Goal: Task Accomplishment & Management: Manage account settings

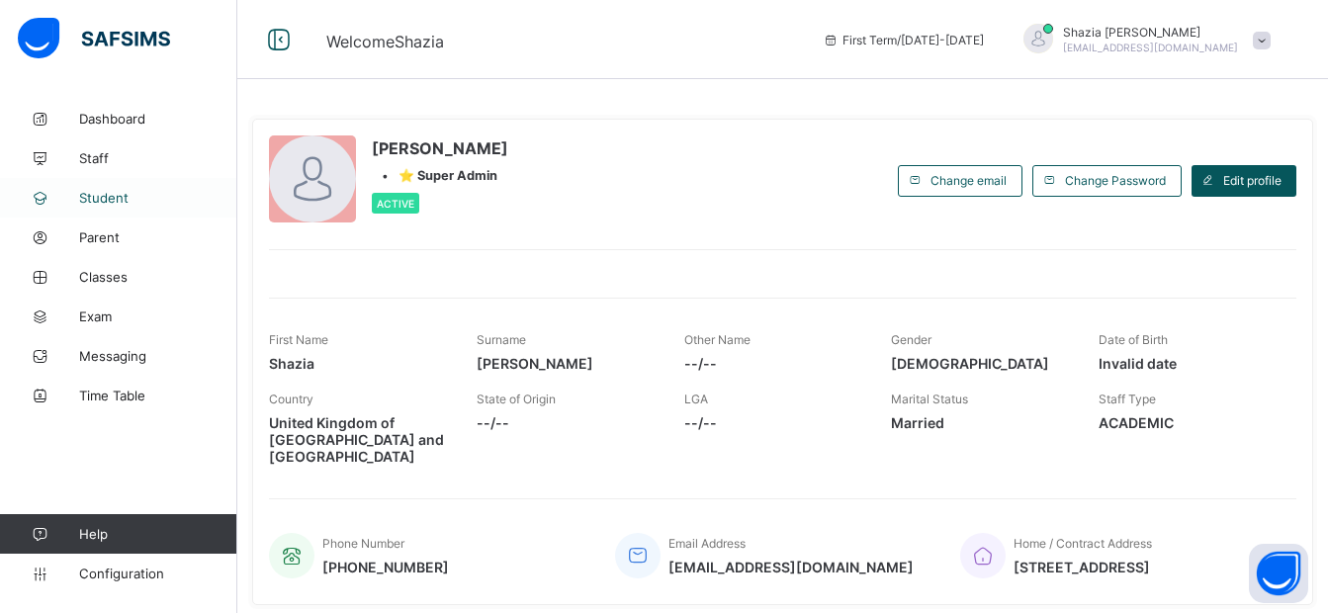
drag, startPoint x: 0, startPoint y: 0, endPoint x: 109, endPoint y: 197, distance: 224.9
click at [109, 197] on span "Student" at bounding box center [158, 198] width 158 height 16
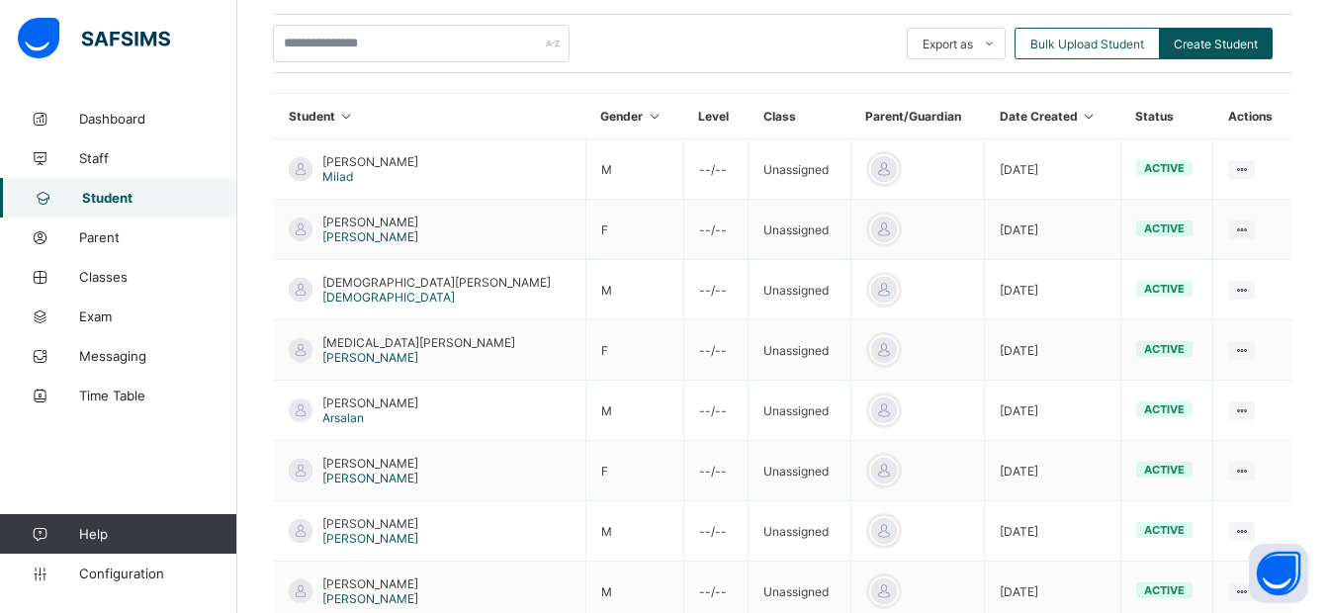
scroll to position [407, 0]
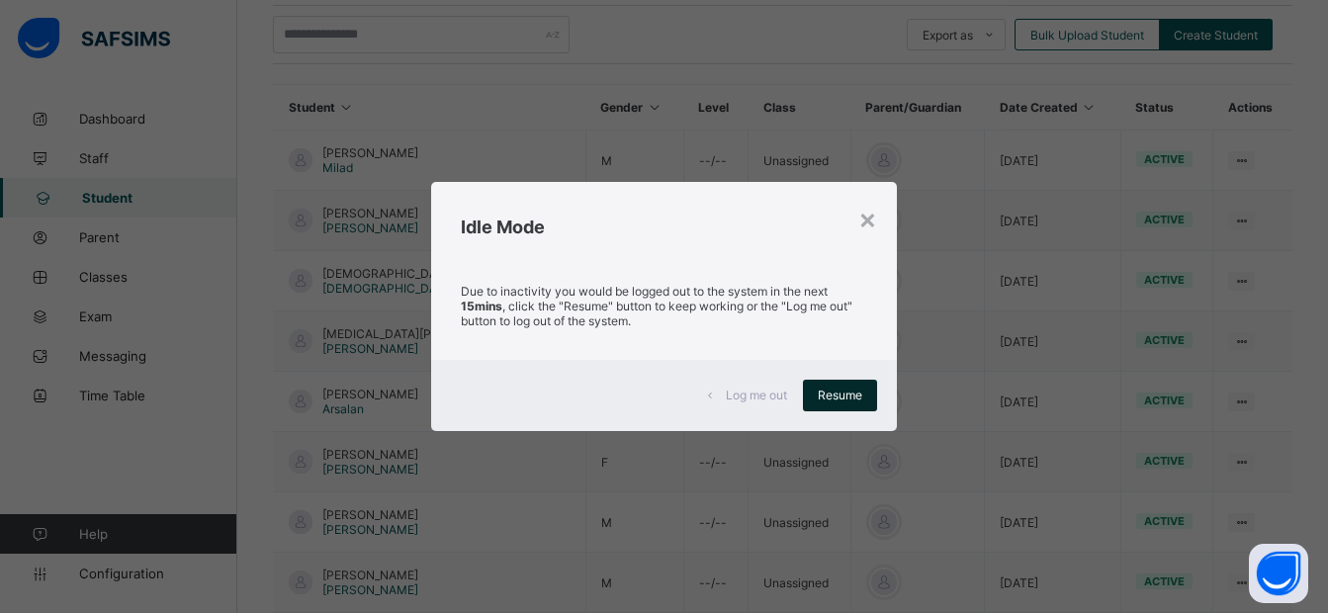
click at [824, 395] on span "Resume" at bounding box center [840, 395] width 45 height 15
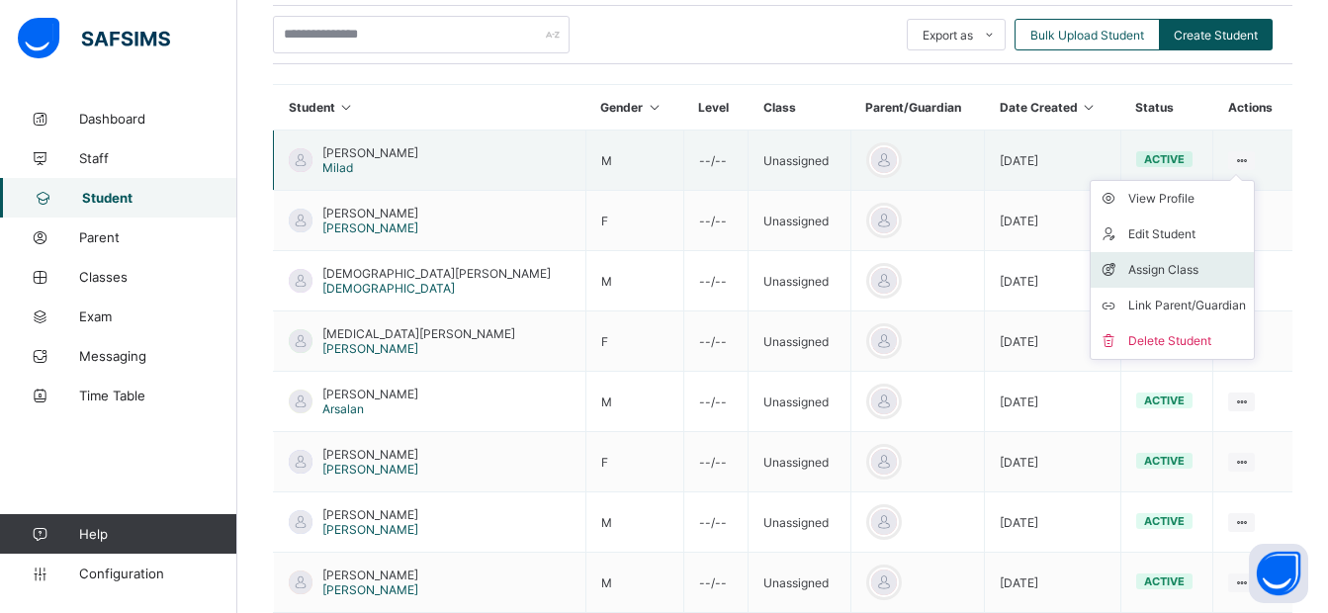
click at [1167, 271] on div "Assign Class" at bounding box center [1188, 270] width 118 height 20
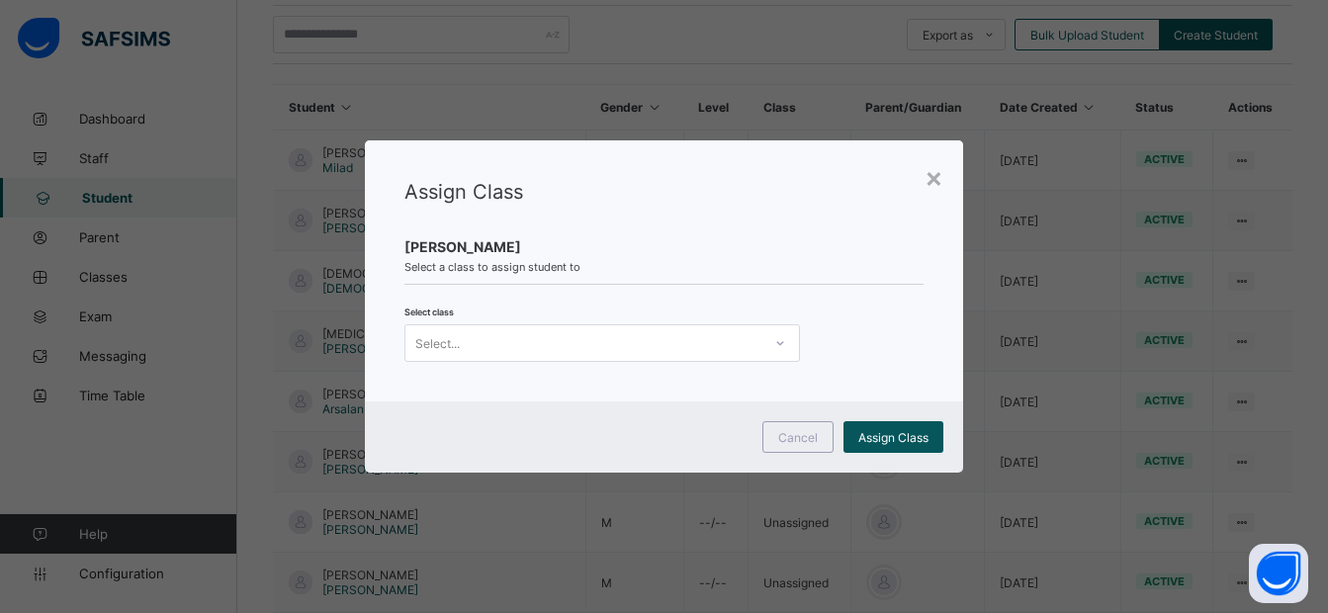
click at [776, 347] on icon at bounding box center [781, 343] width 12 height 20
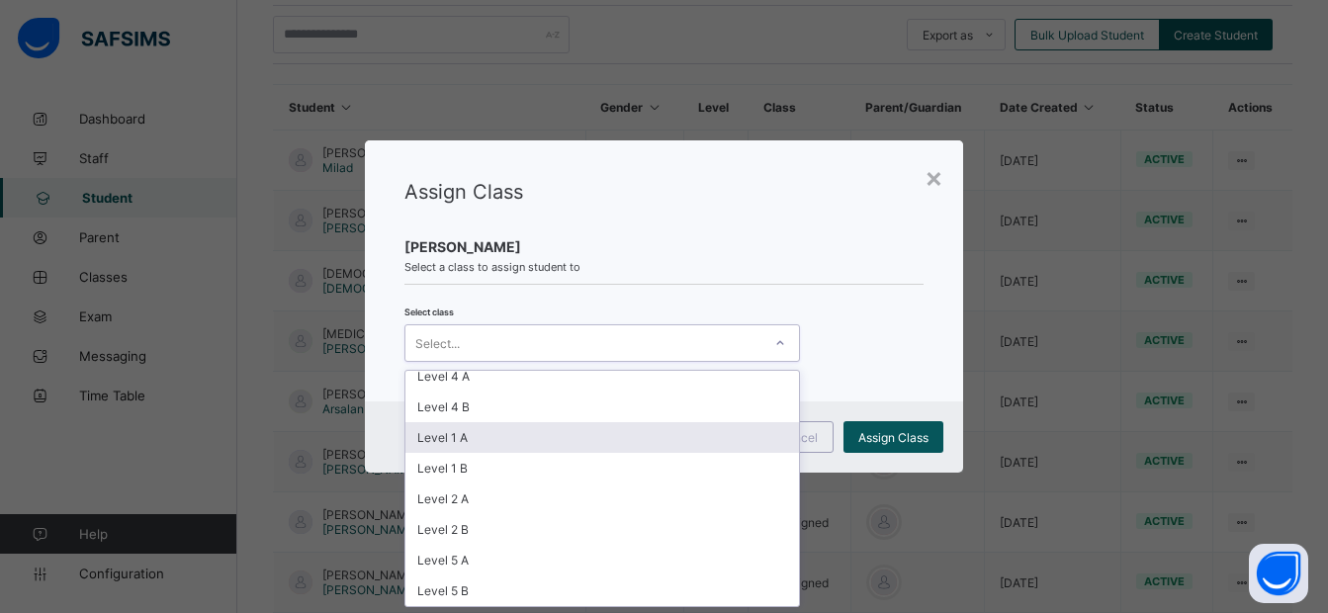
scroll to position [0, 0]
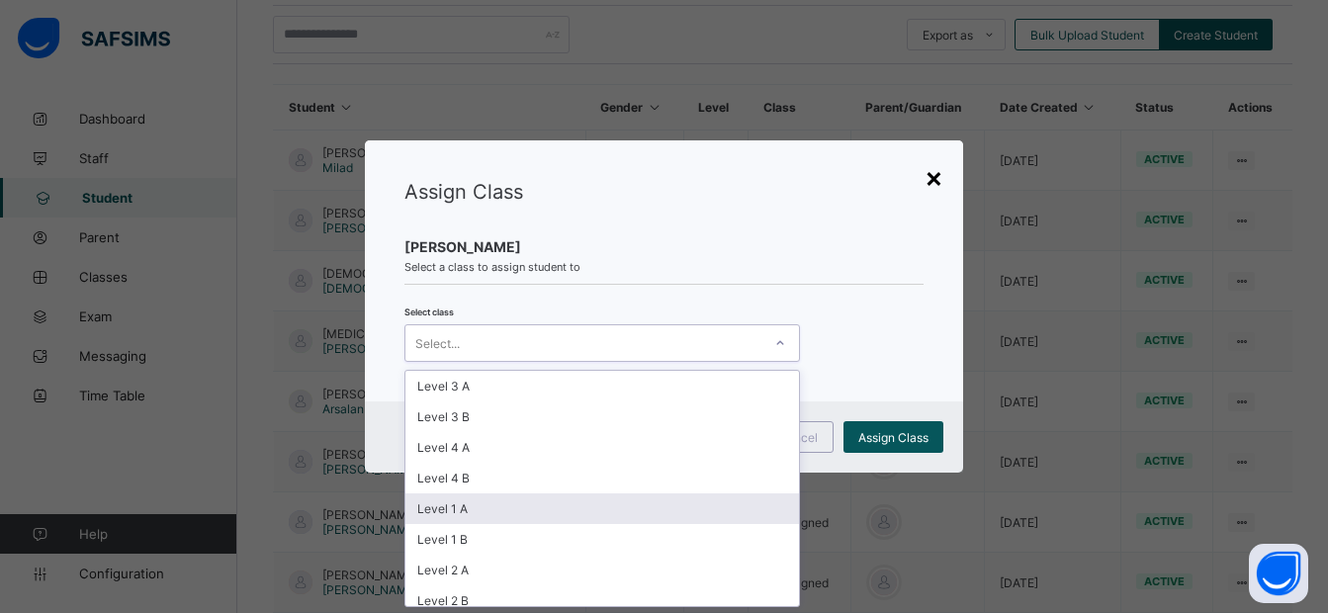
click at [934, 180] on div "×" at bounding box center [934, 177] width 19 height 34
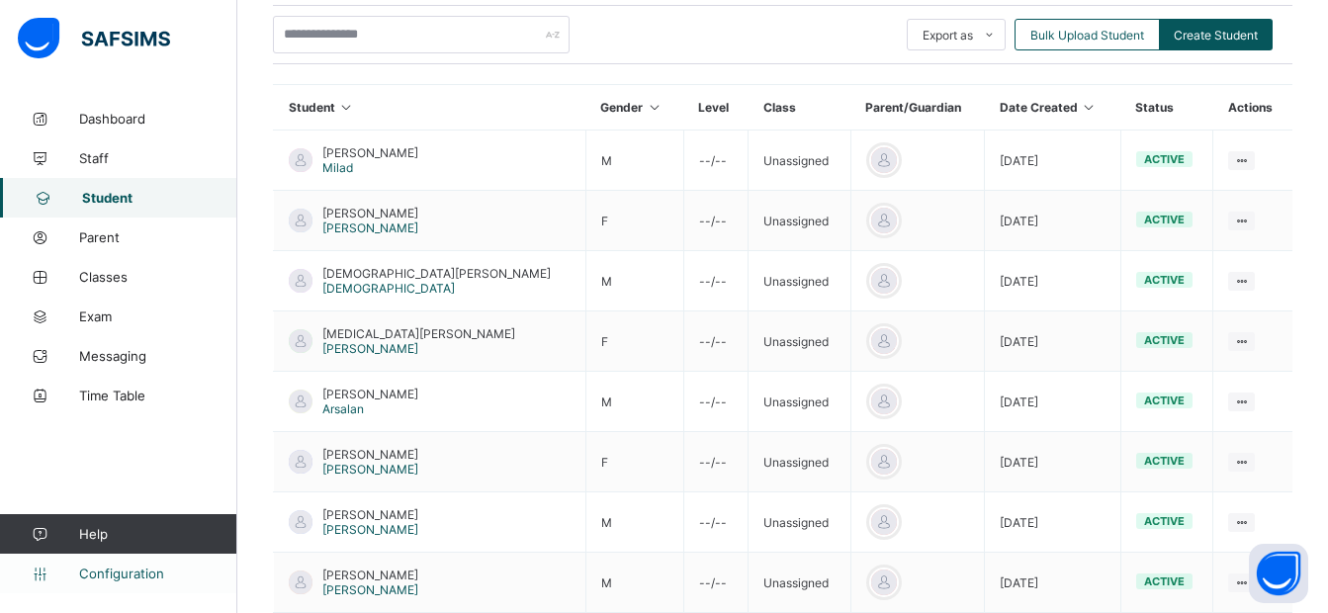
click at [145, 568] on span "Configuration" at bounding box center [157, 574] width 157 height 16
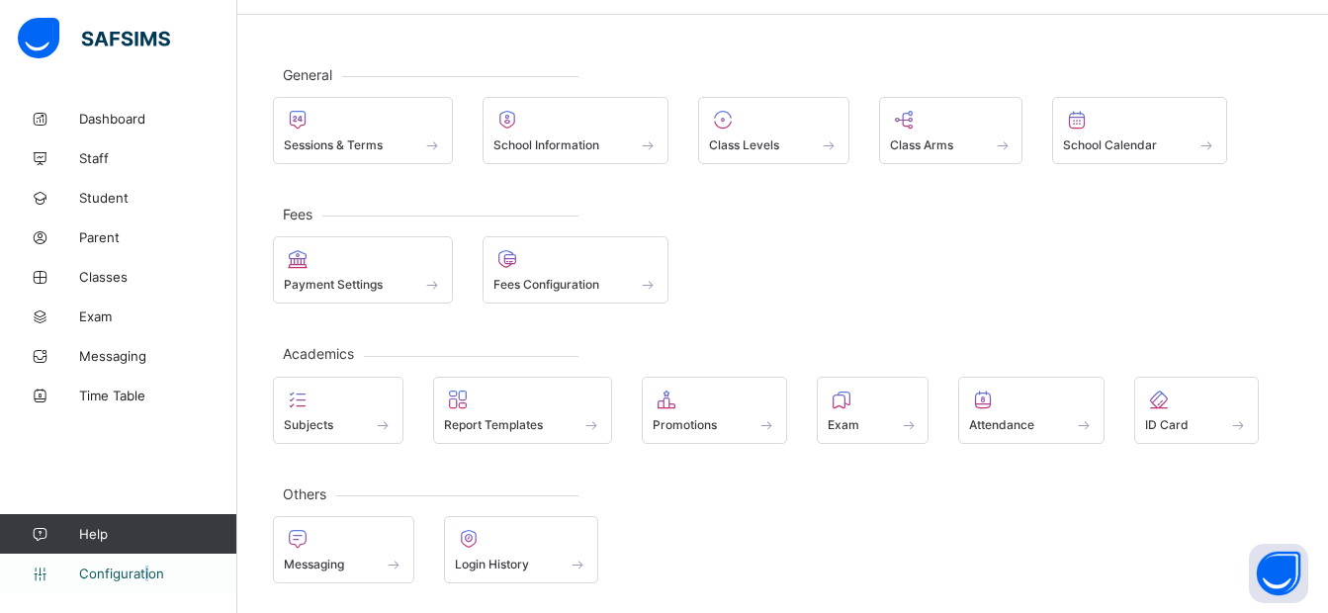
scroll to position [64, 0]
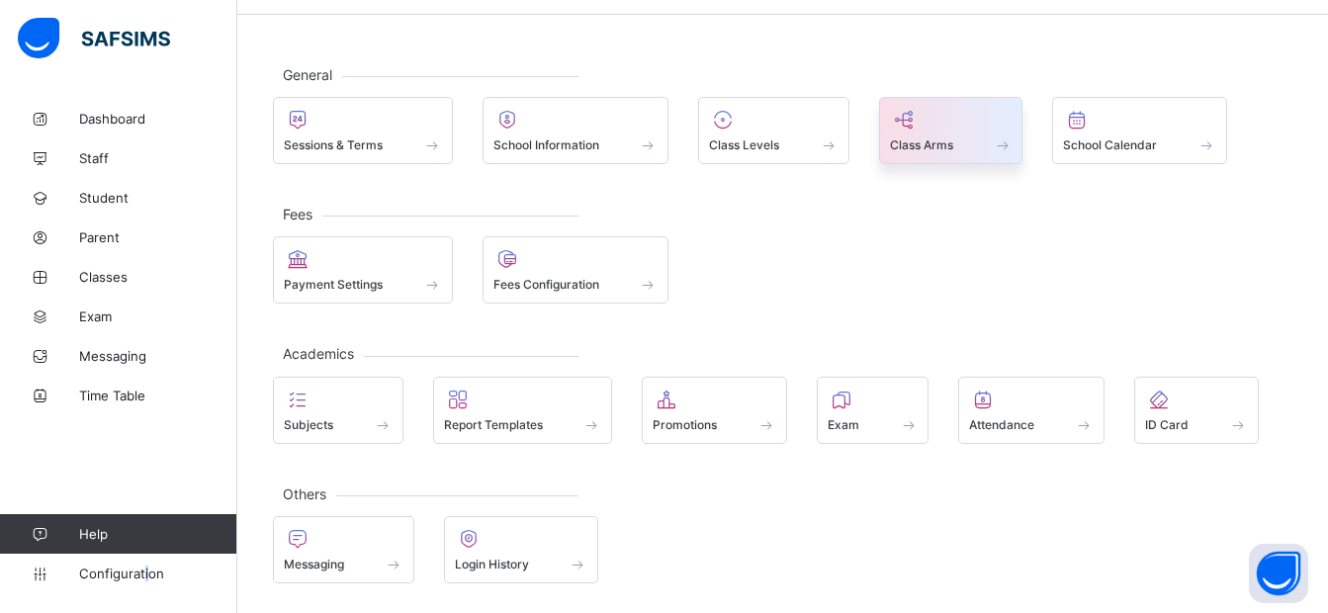
click at [947, 130] on div at bounding box center [951, 120] width 123 height 24
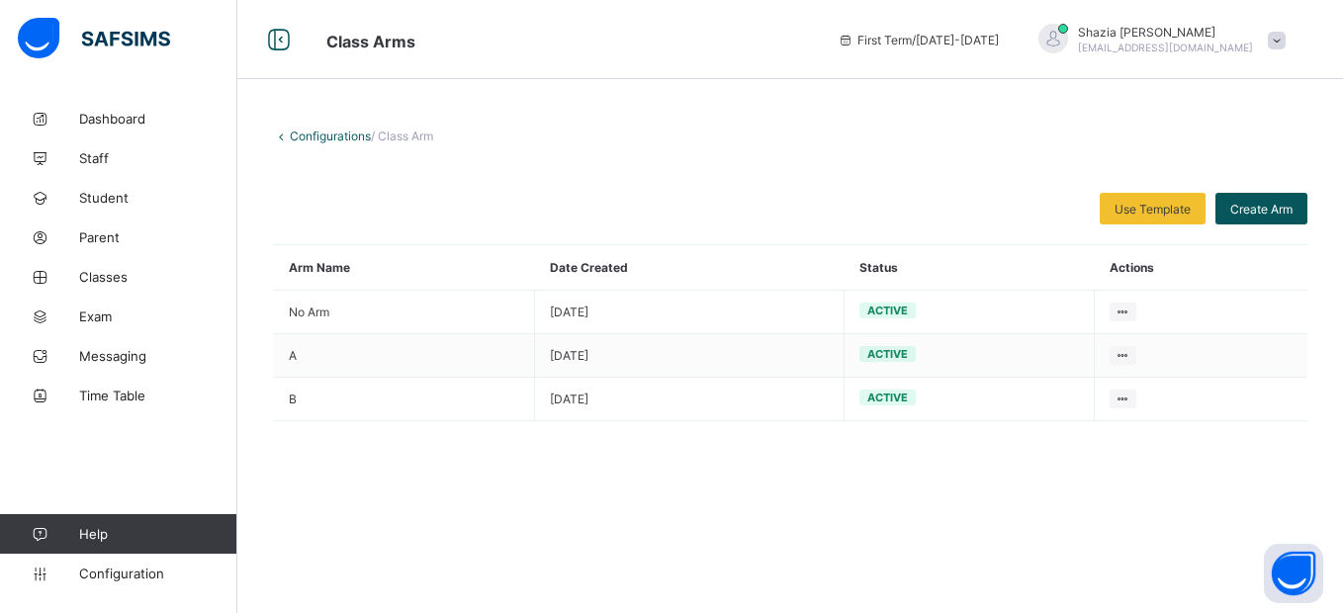
click at [0, 0] on div "Delete Arm" at bounding box center [0, 0] width 0 height 0
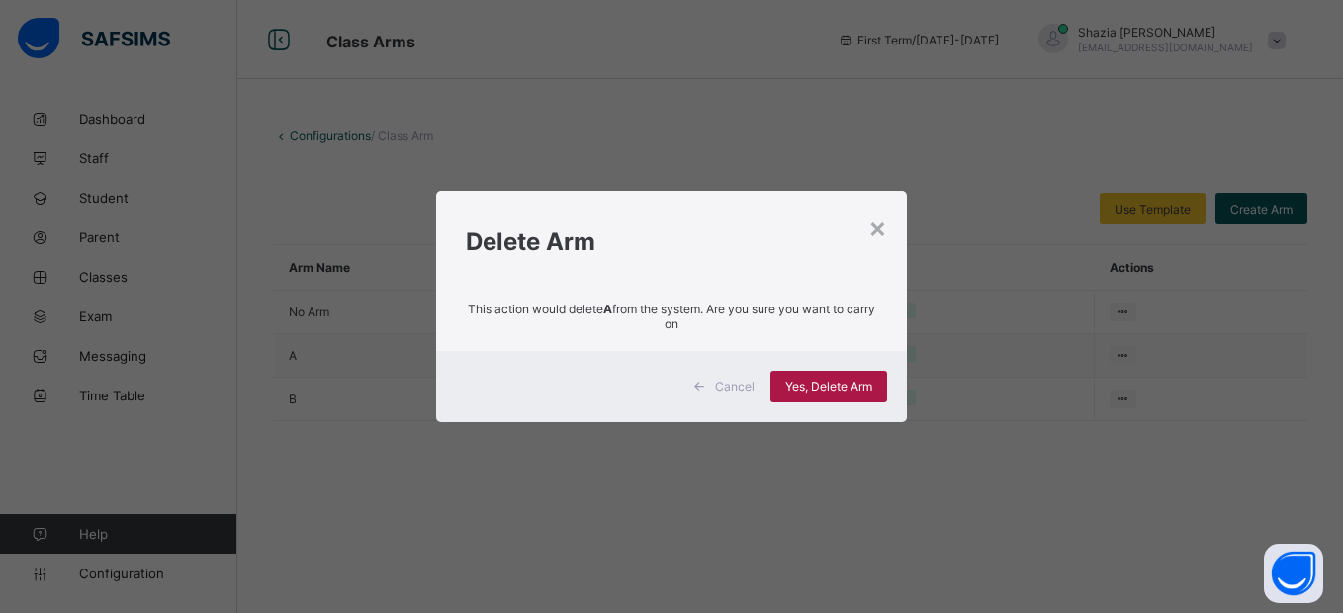
click at [830, 382] on span "Yes, Delete Arm" at bounding box center [828, 386] width 87 height 15
click at [871, 225] on div "×" at bounding box center [878, 228] width 19 height 34
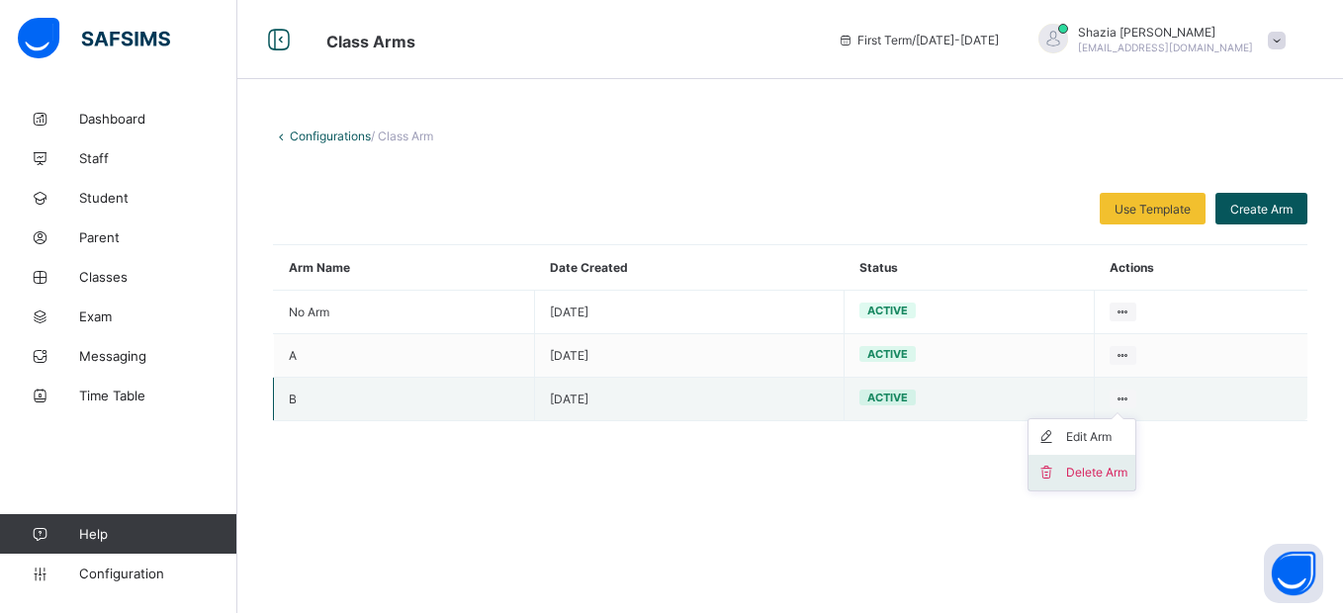
click at [1082, 481] on div "Delete Arm" at bounding box center [1096, 473] width 61 height 20
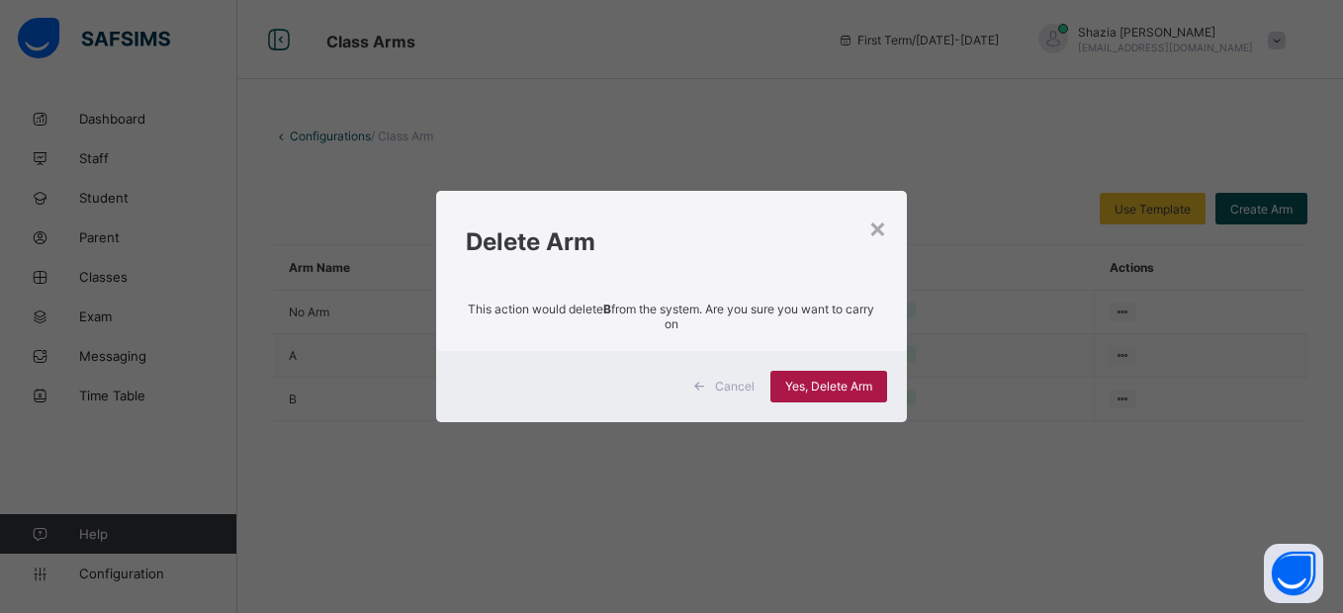
click at [801, 388] on span "Yes, Delete Arm" at bounding box center [828, 386] width 87 height 15
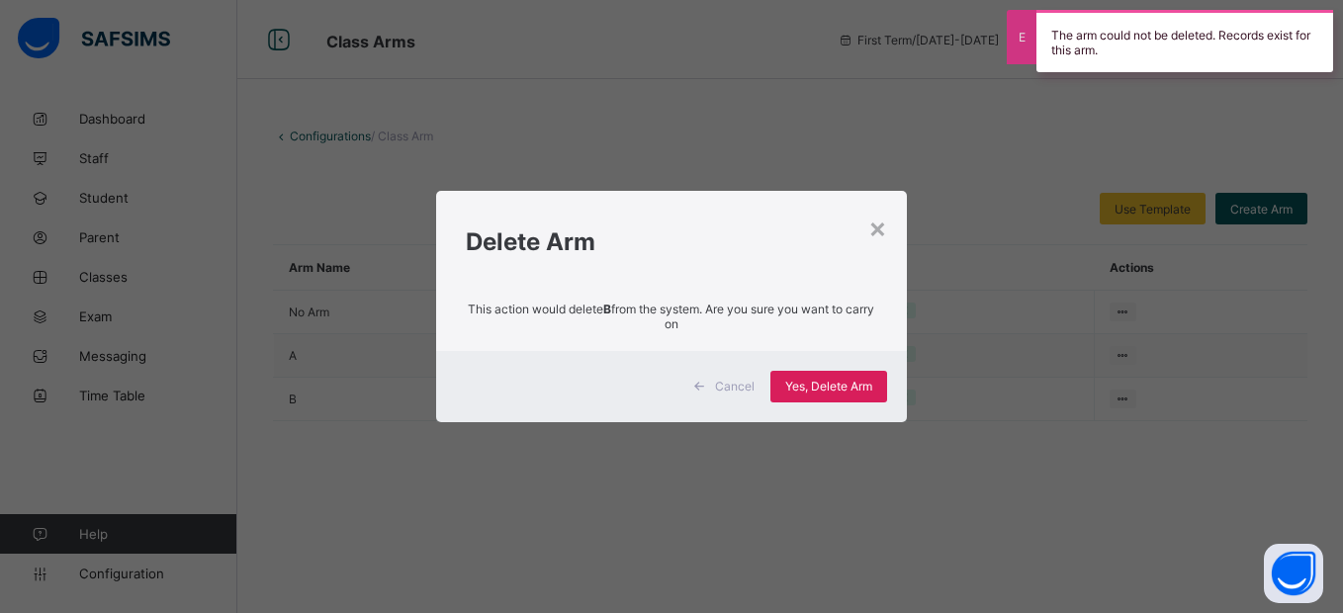
click at [126, 572] on div "× Delete Arm This action would delete B from the system. Are you sure you want …" at bounding box center [671, 306] width 1343 height 613
drag, startPoint x: 877, startPoint y: 230, endPoint x: 218, endPoint y: 357, distance: 671.8
click at [877, 229] on div "×" at bounding box center [878, 228] width 19 height 34
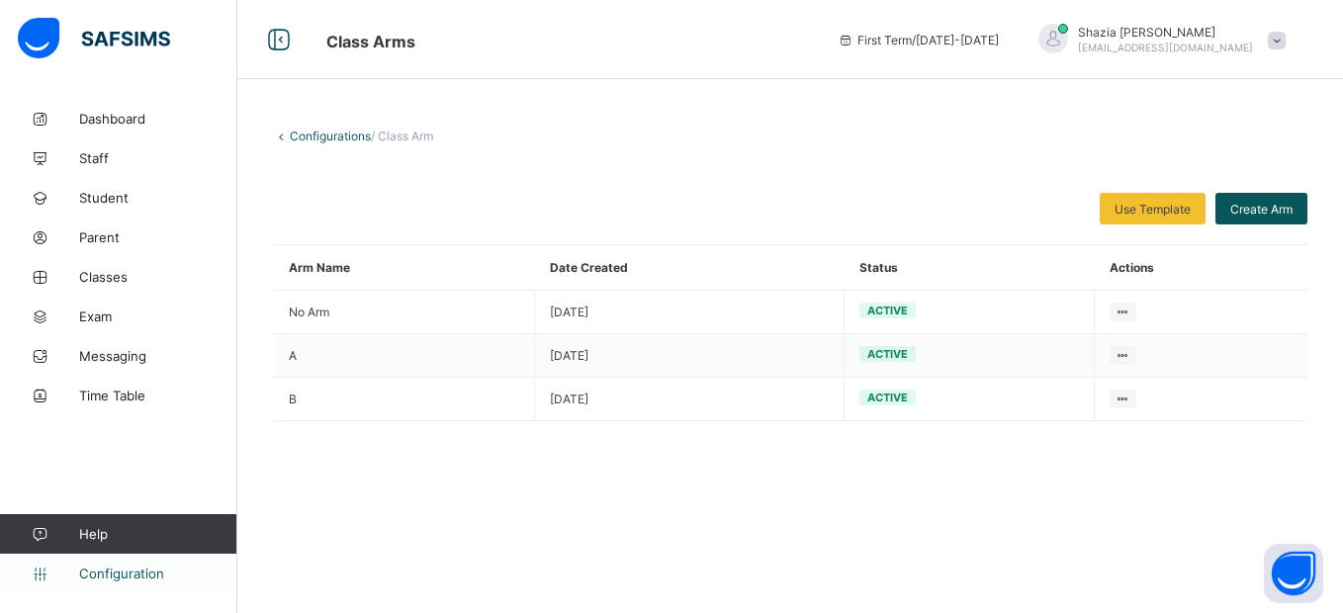
click at [124, 576] on span "Configuration" at bounding box center [157, 574] width 157 height 16
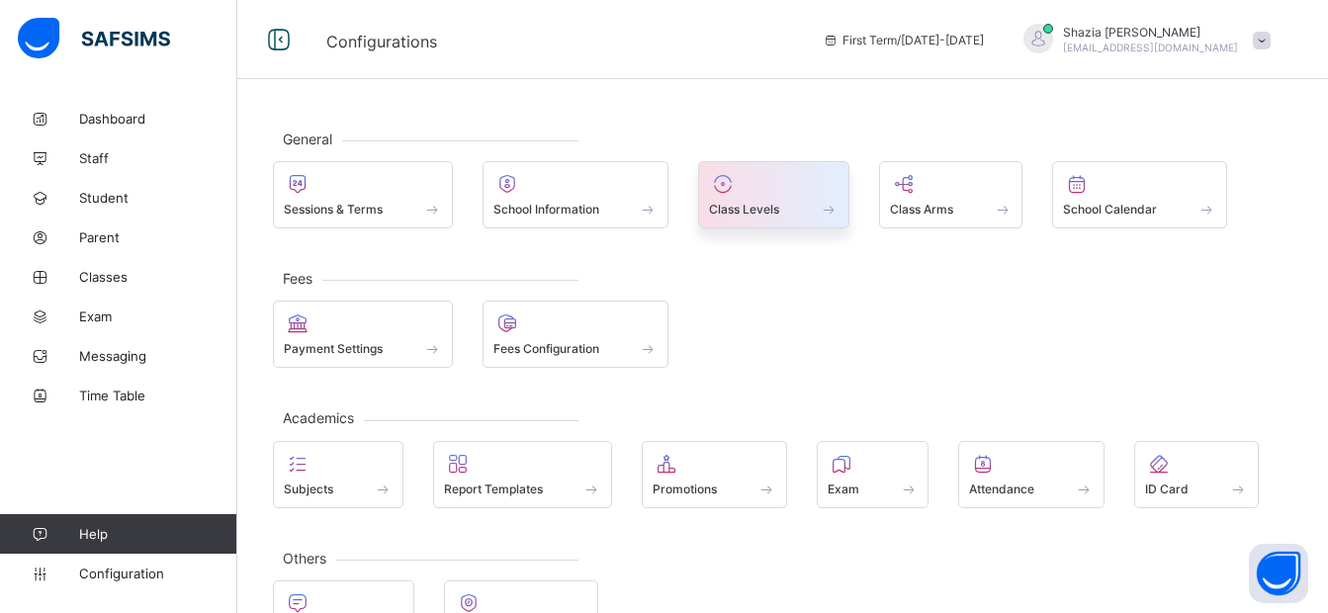
click at [767, 213] on span "Class Levels" at bounding box center [744, 209] width 70 height 15
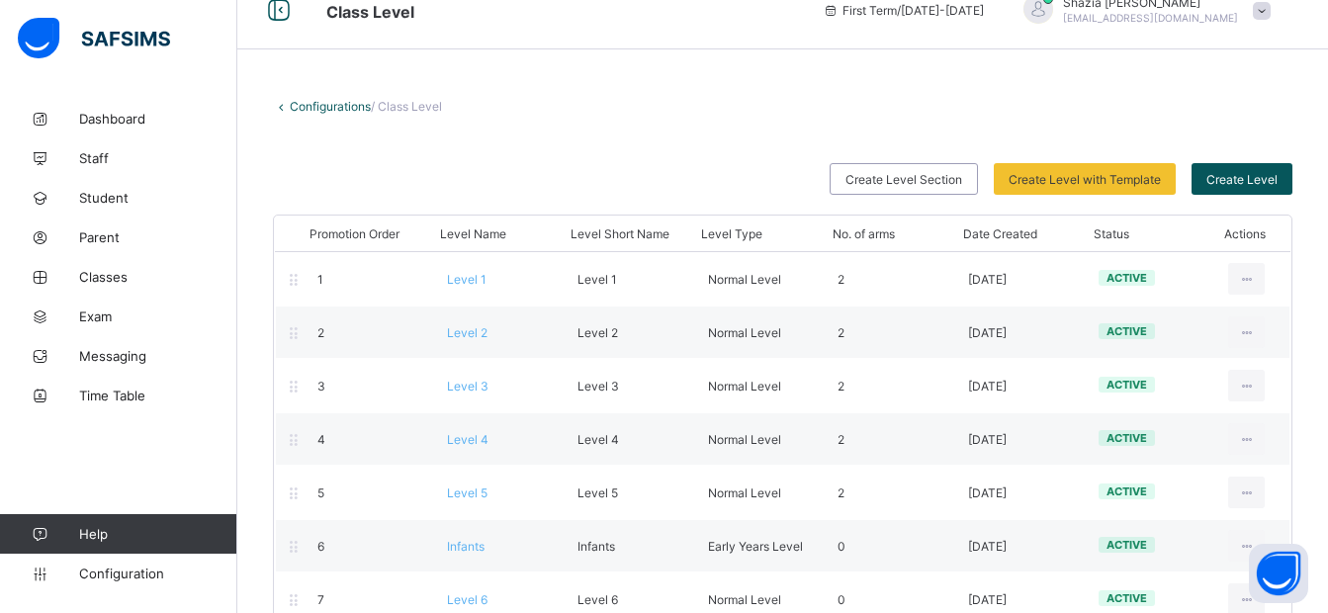
scroll to position [33, 0]
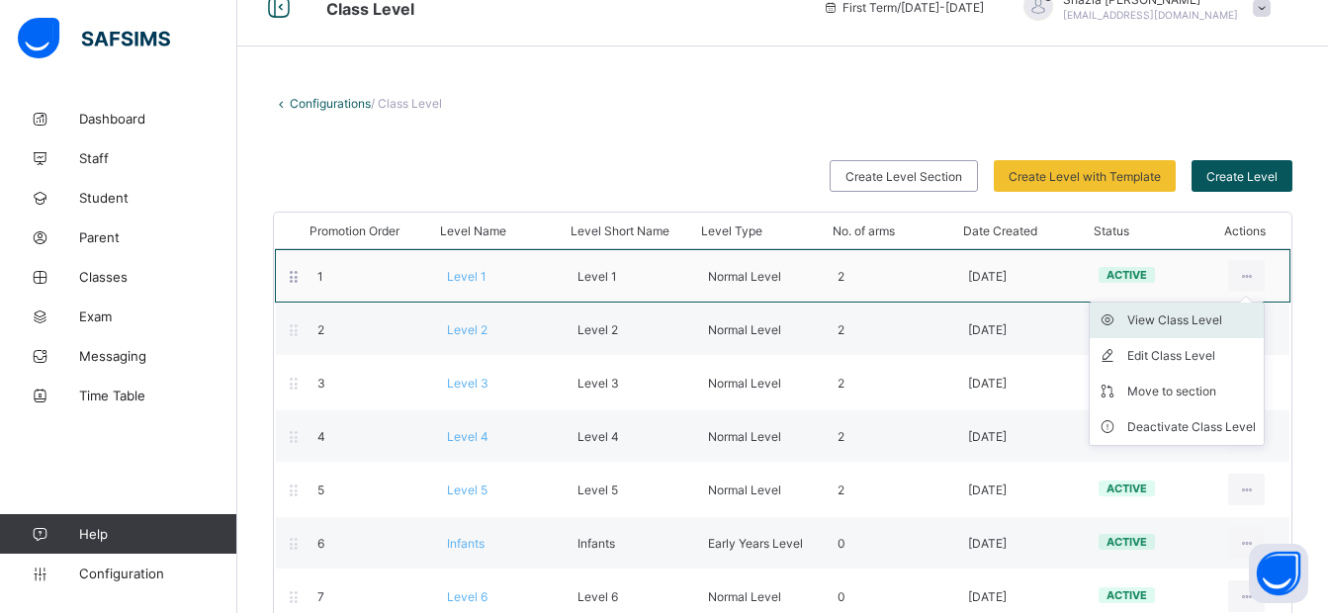
click at [1200, 318] on div "View Class Level" at bounding box center [1192, 321] width 129 height 20
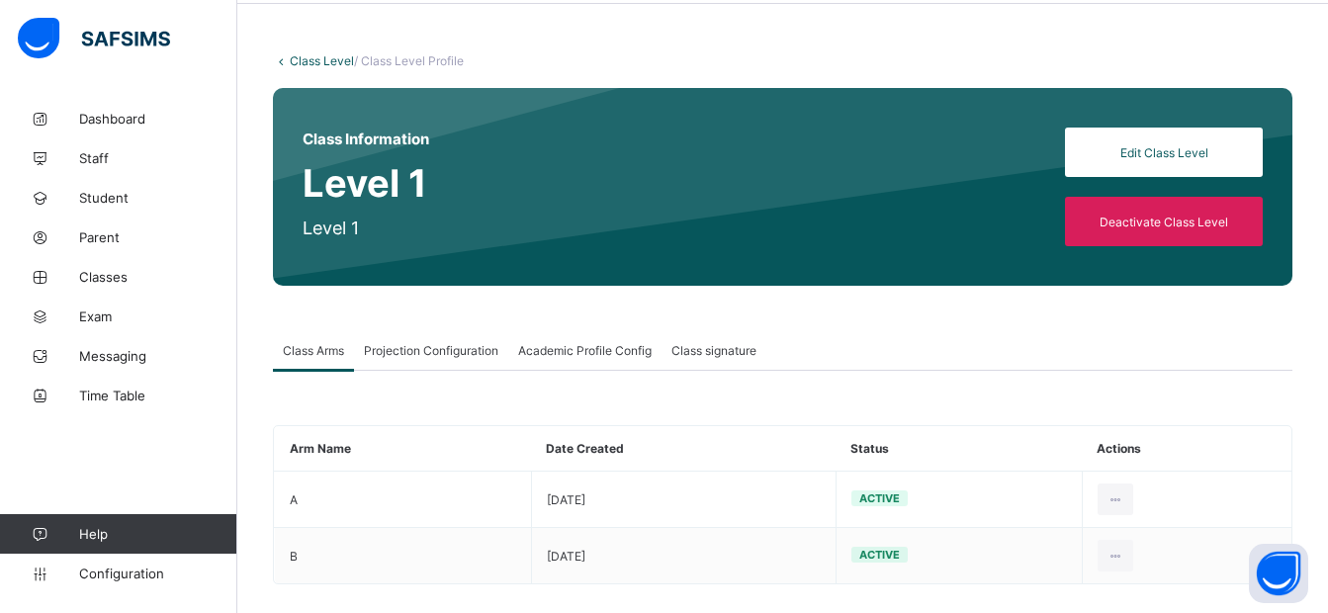
scroll to position [96, 0]
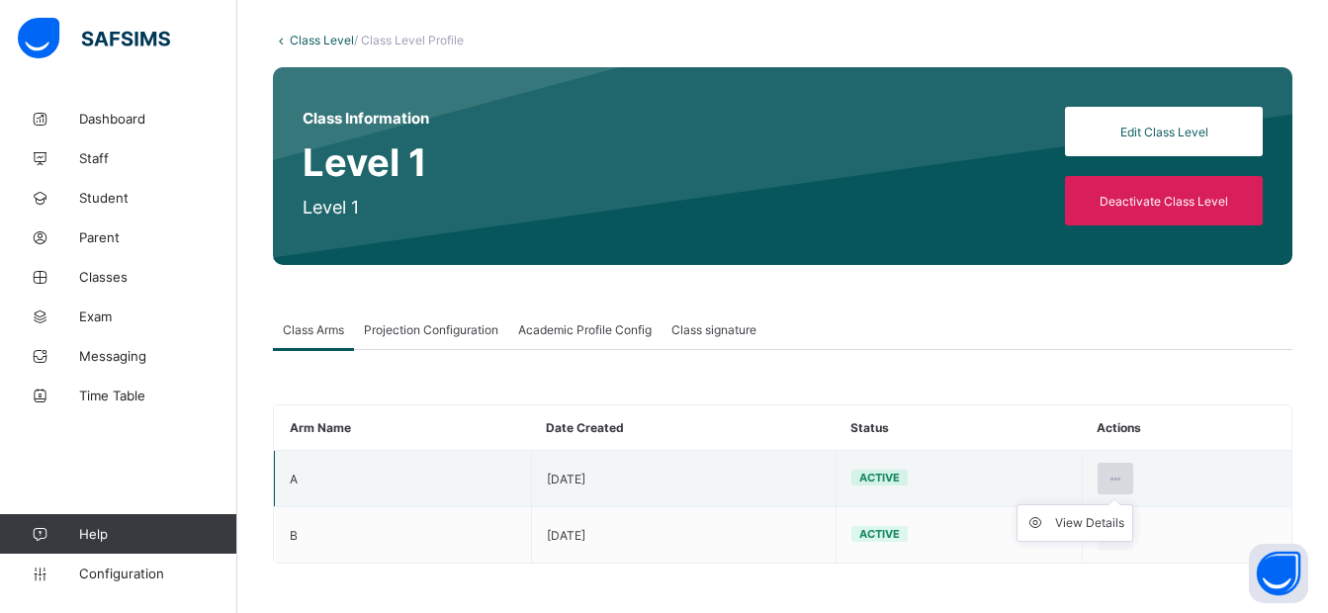
click at [1125, 475] on icon at bounding box center [1116, 479] width 17 height 15
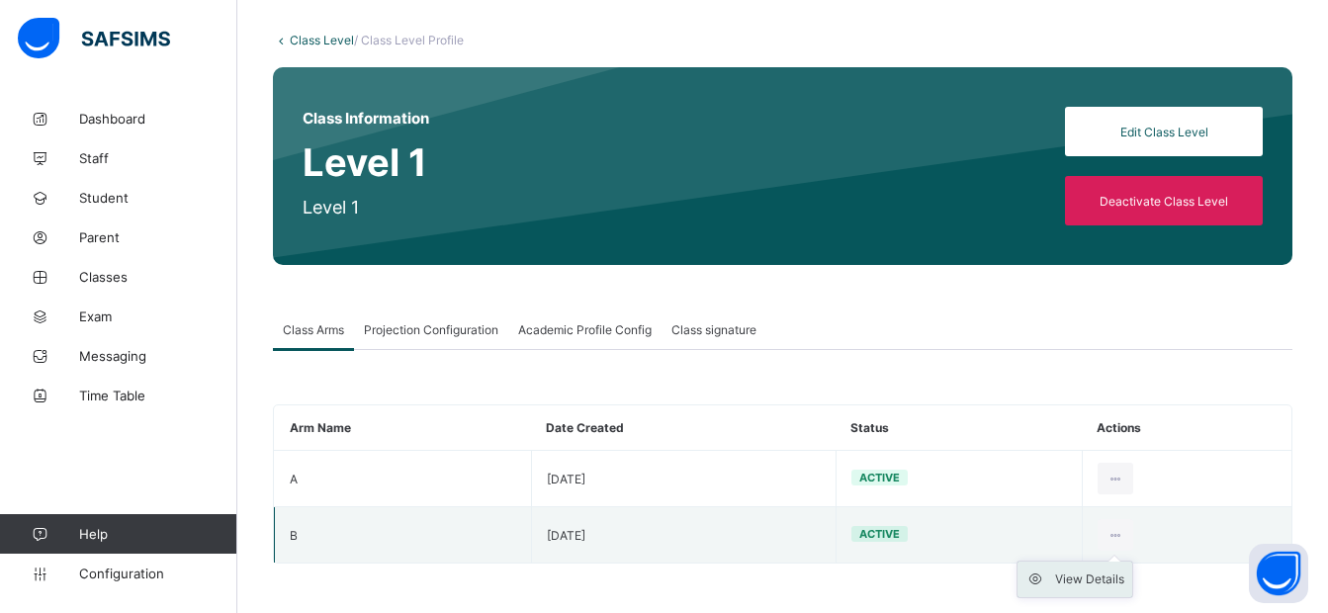
click at [1094, 584] on div "View Details" at bounding box center [1089, 580] width 69 height 20
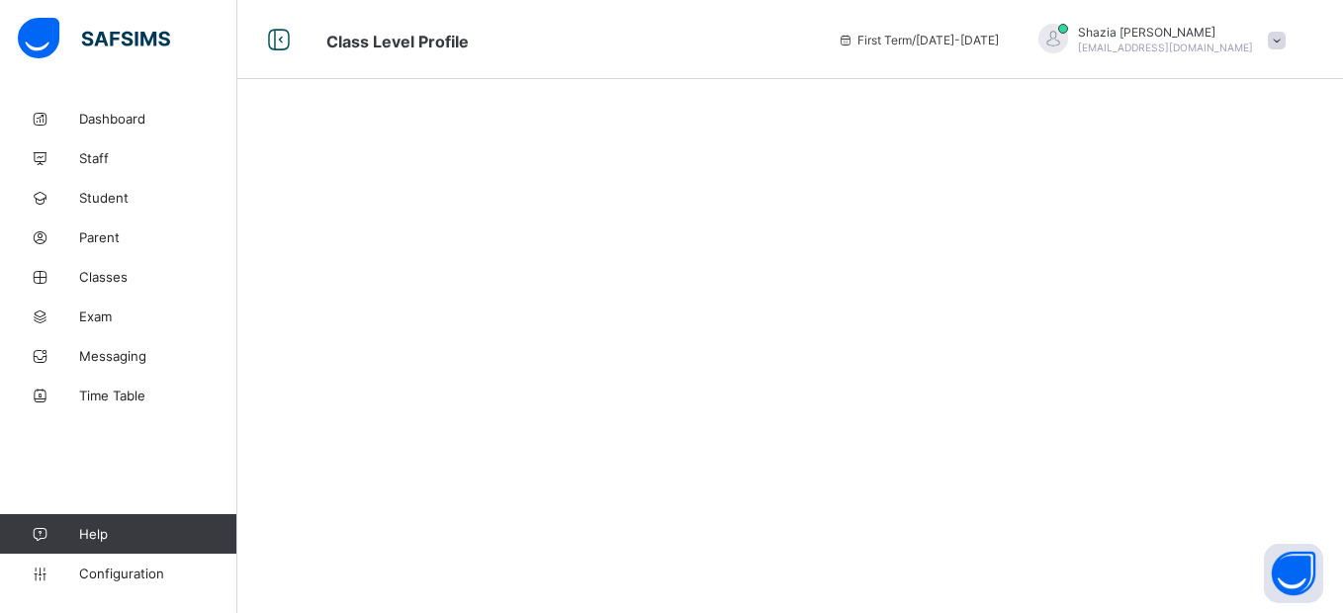
click at [1057, 254] on div at bounding box center [790, 306] width 1106 height 613
click at [278, 37] on icon at bounding box center [279, 40] width 34 height 29
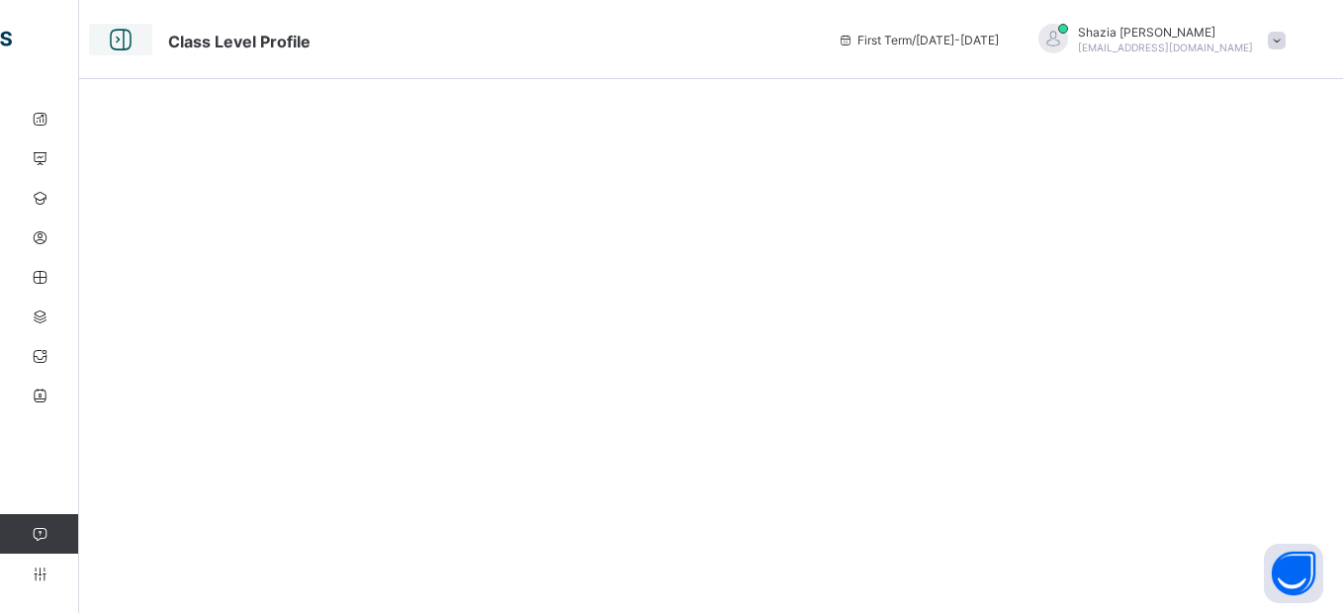
click at [118, 36] on icon at bounding box center [121, 40] width 34 height 29
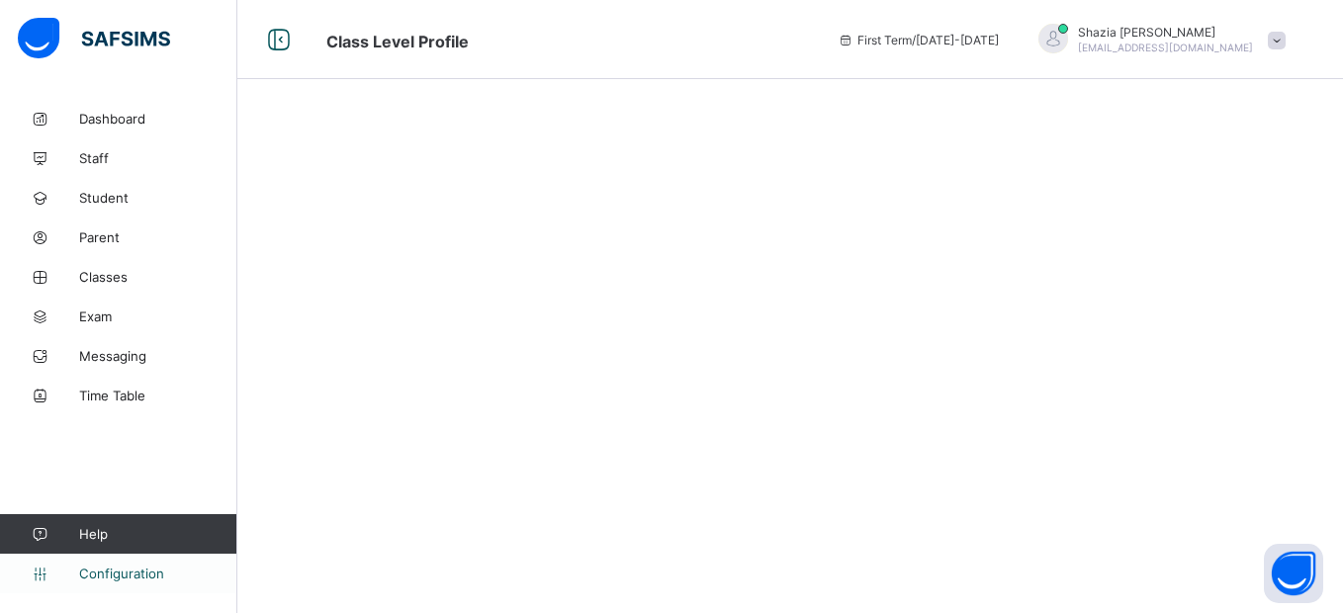
click at [133, 577] on span "Configuration" at bounding box center [157, 574] width 157 height 16
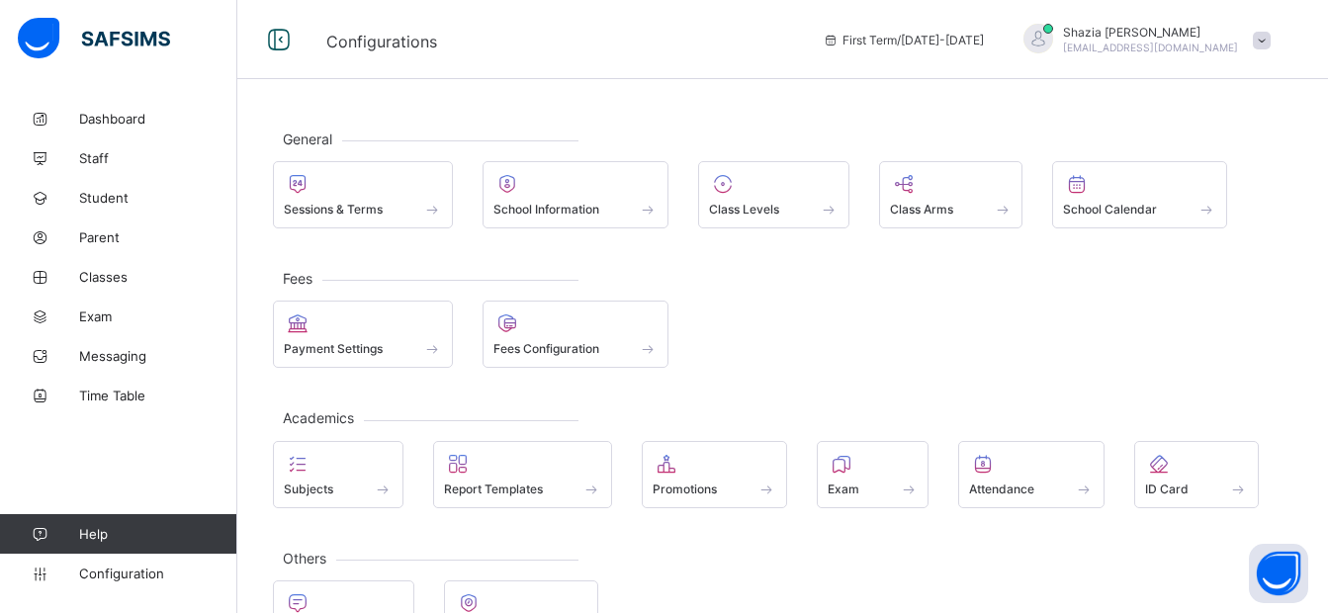
click at [1088, 385] on div "General Sessions & Terms School Information Class Levels Class Arms School Cale…" at bounding box center [782, 388] width 1091 height 579
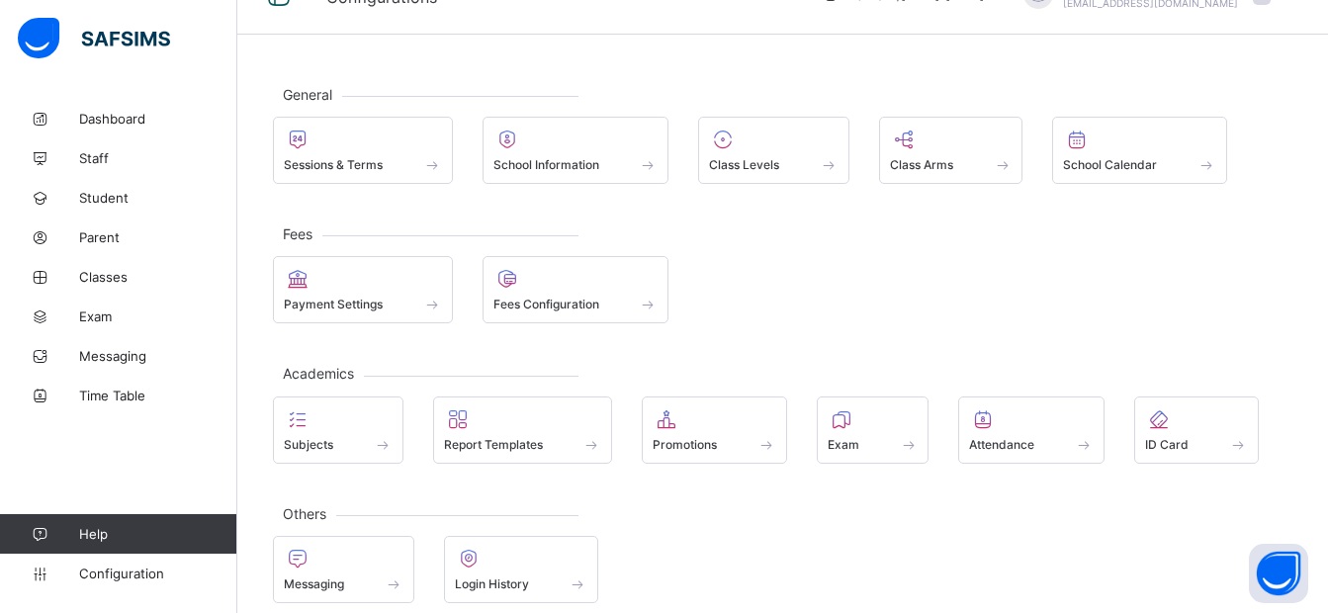
scroll to position [64, 0]
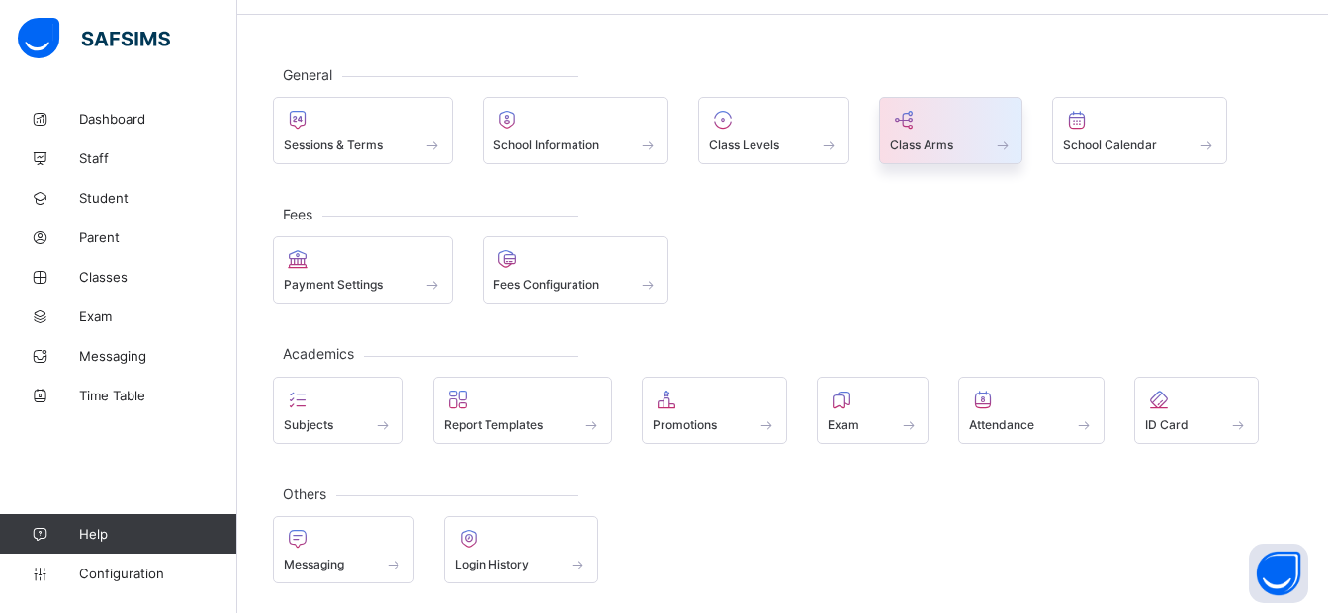
click at [947, 128] on div at bounding box center [951, 120] width 123 height 24
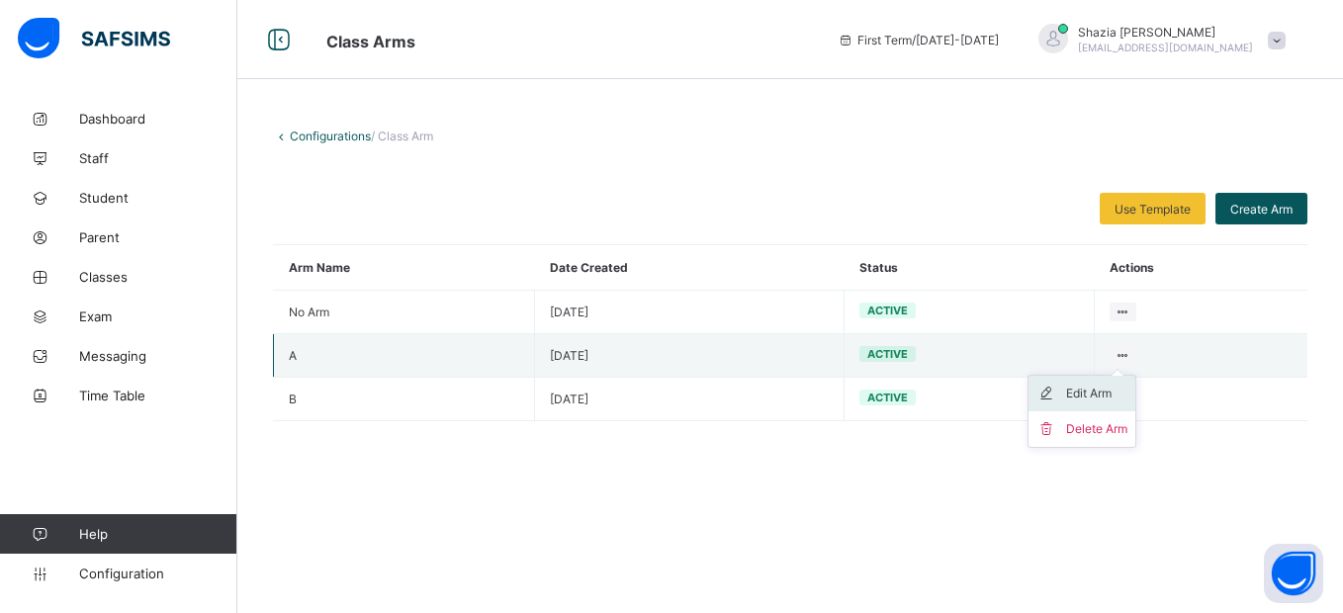
click at [1080, 395] on div "Edit Arm" at bounding box center [1096, 394] width 61 height 20
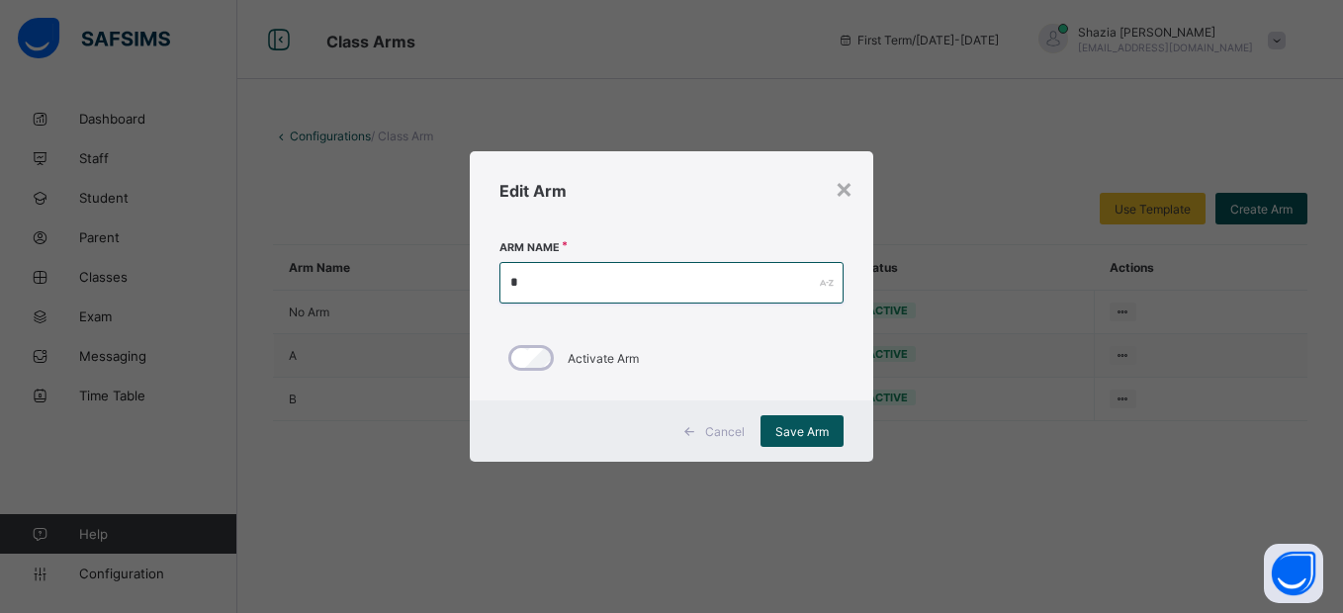
click at [536, 285] on input "*" at bounding box center [671, 283] width 343 height 42
drag, startPoint x: 533, startPoint y: 284, endPoint x: 501, endPoint y: 282, distance: 32.7
click at [503, 282] on input "*" at bounding box center [671, 283] width 343 height 42
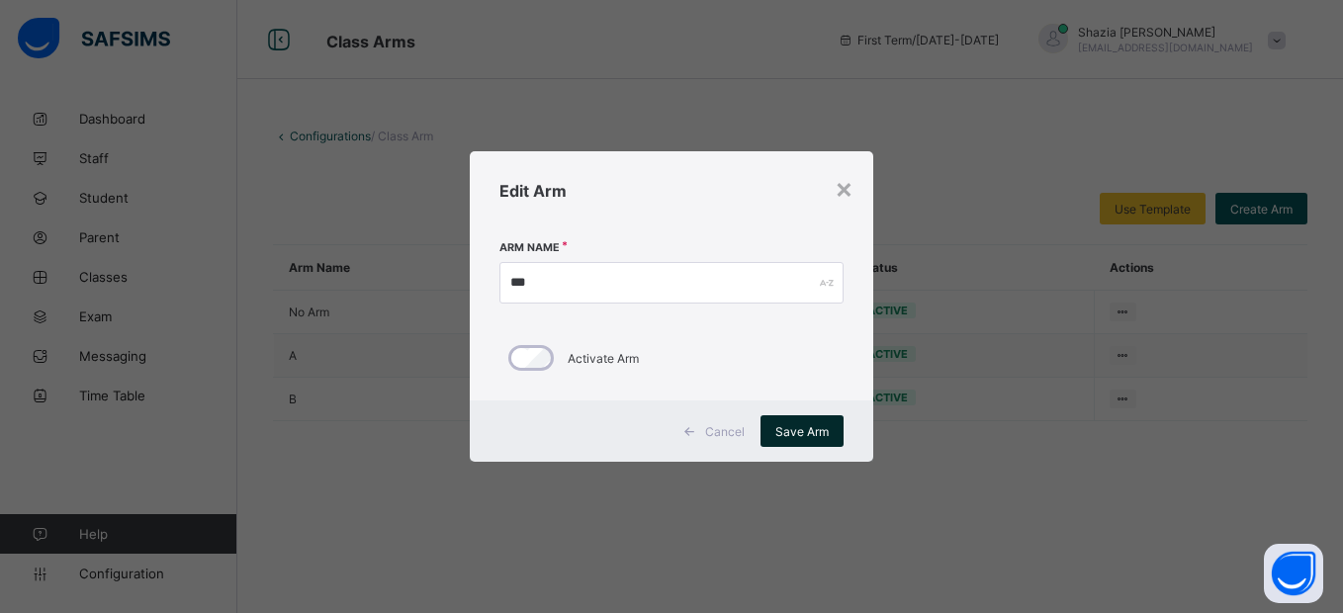
click at [810, 430] on span "Save Arm" at bounding box center [802, 431] width 53 height 15
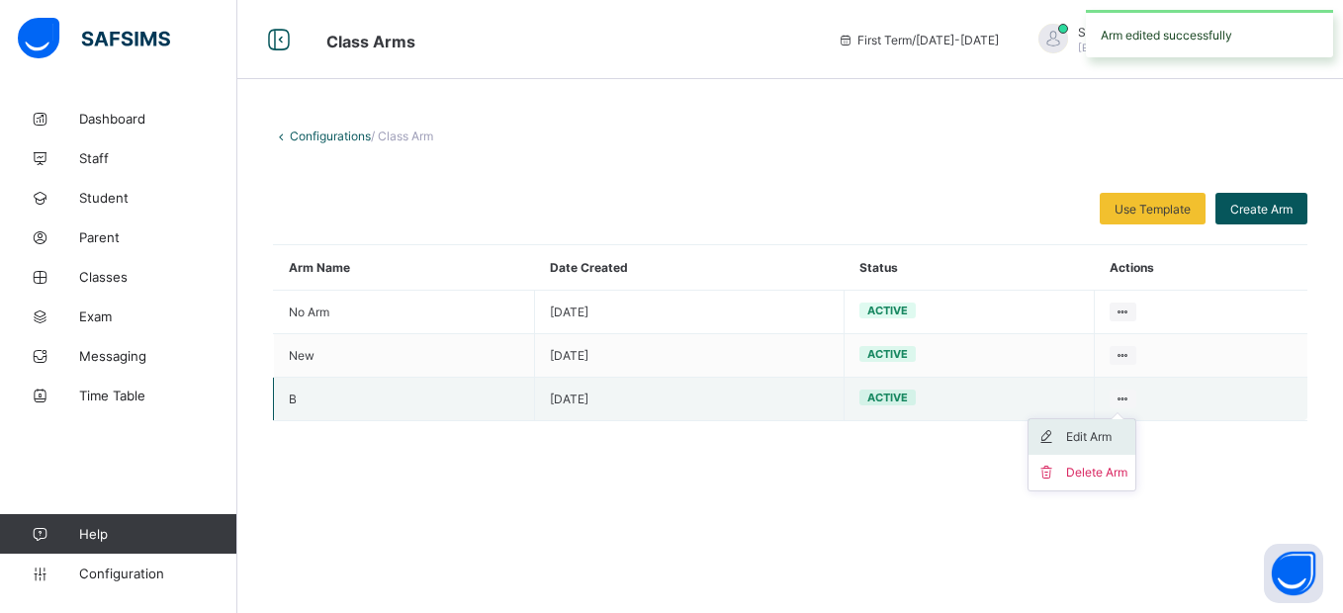
click at [1075, 436] on div "Edit Arm" at bounding box center [1096, 437] width 61 height 20
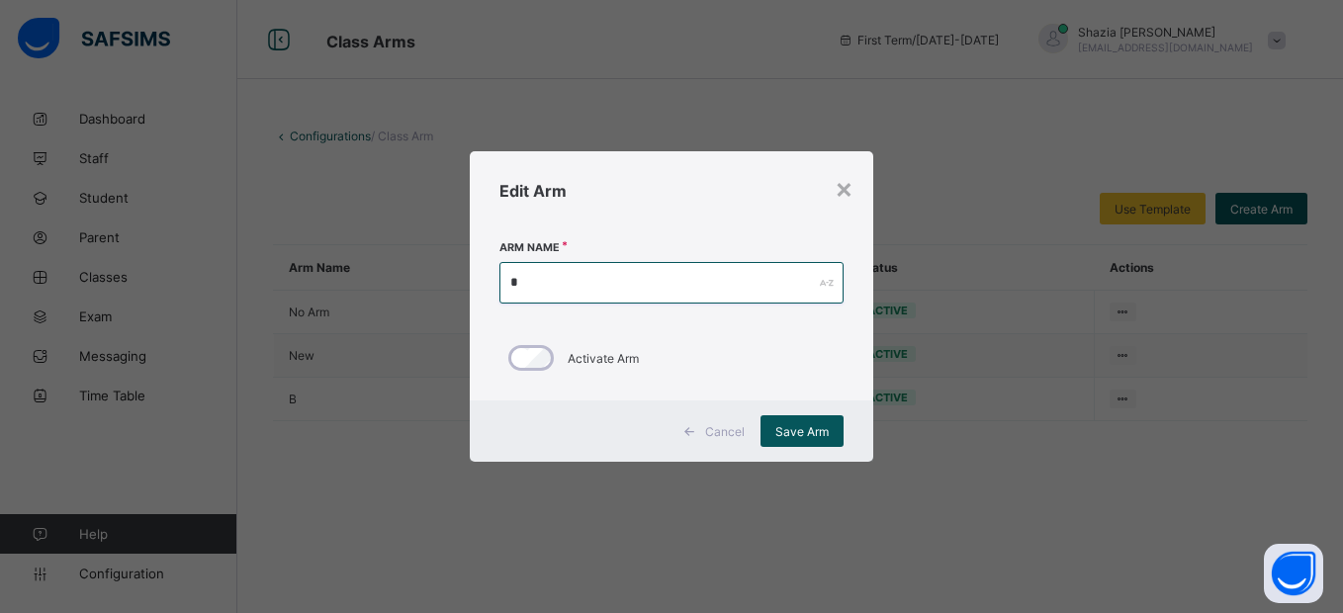
drag, startPoint x: 550, startPoint y: 285, endPoint x: 344, endPoint y: 280, distance: 205.8
click at [344, 280] on div "× Edit Arm Arm Name * Activate Arm Cancel Save Arm" at bounding box center [671, 306] width 1343 height 613
type input "******"
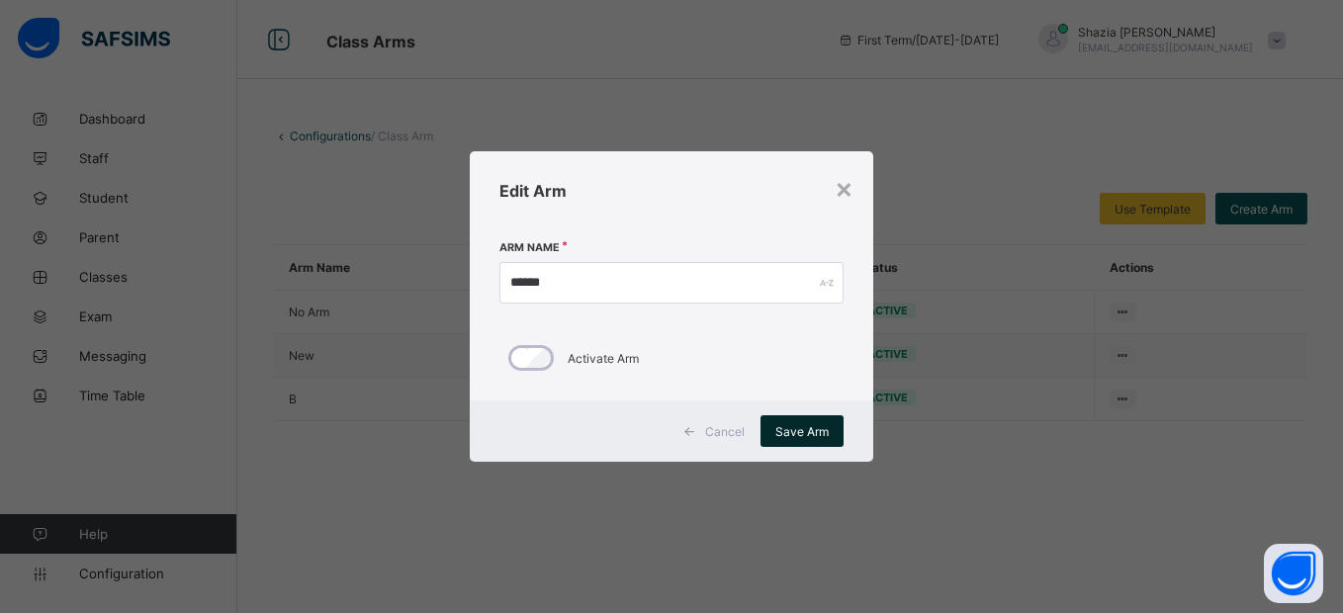
click at [799, 427] on span "Save Arm" at bounding box center [802, 431] width 53 height 15
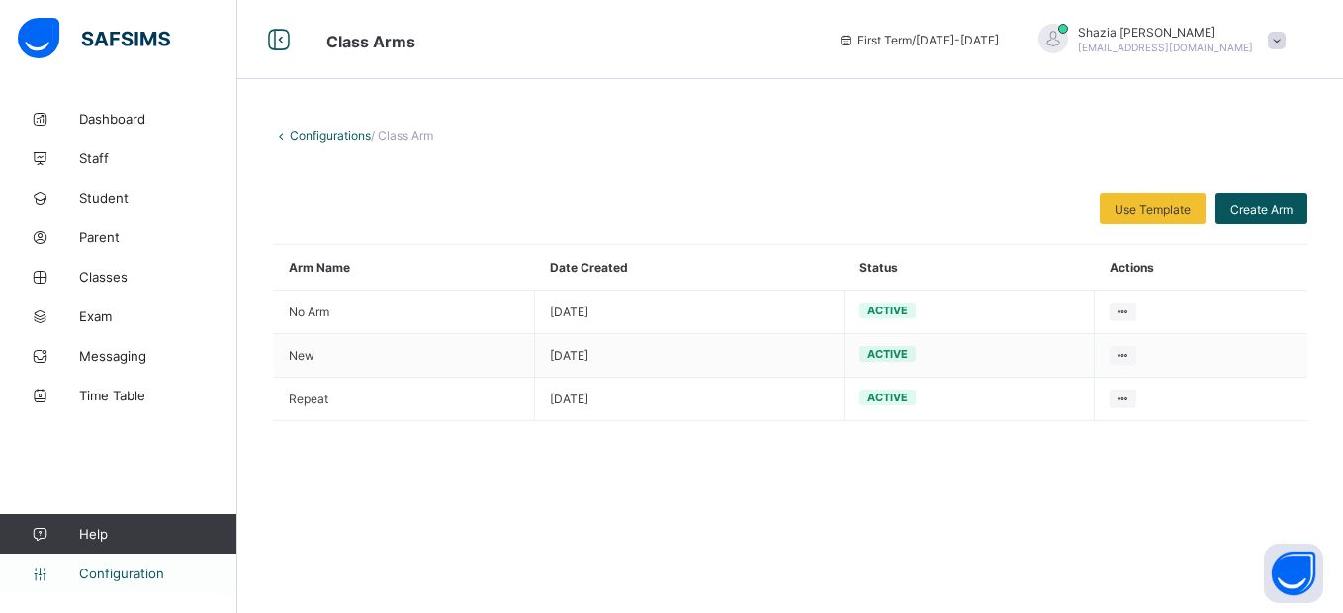
click at [142, 573] on span "Configuration" at bounding box center [157, 574] width 157 height 16
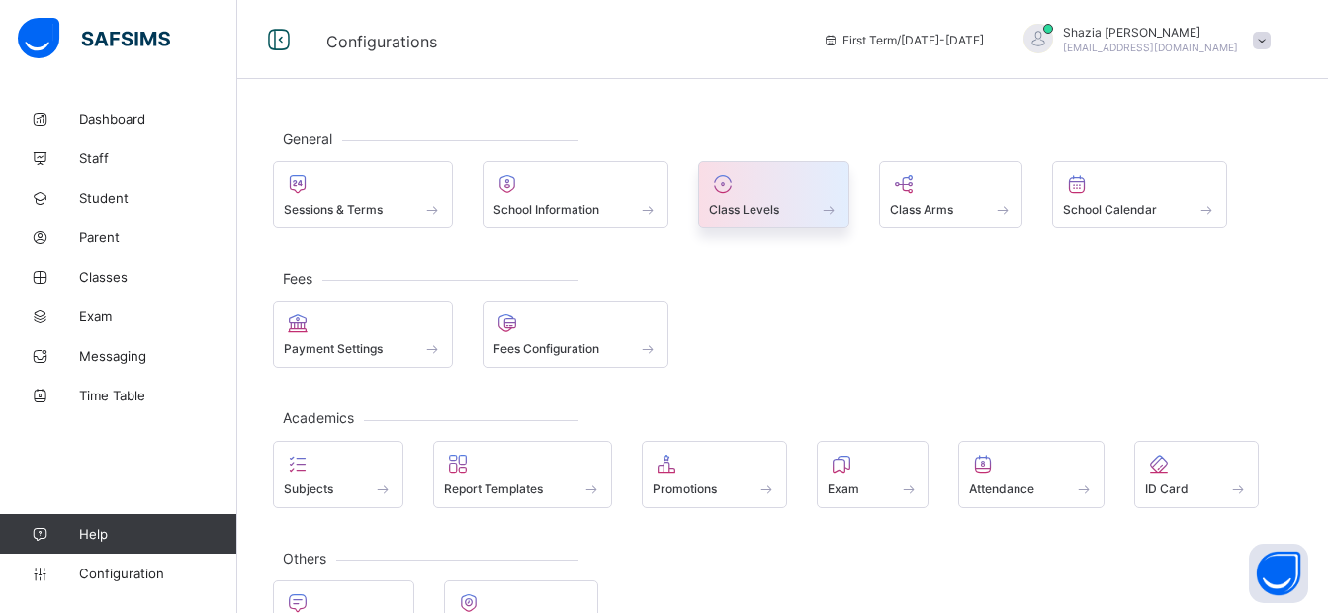
click at [776, 199] on span at bounding box center [774, 198] width 130 height 5
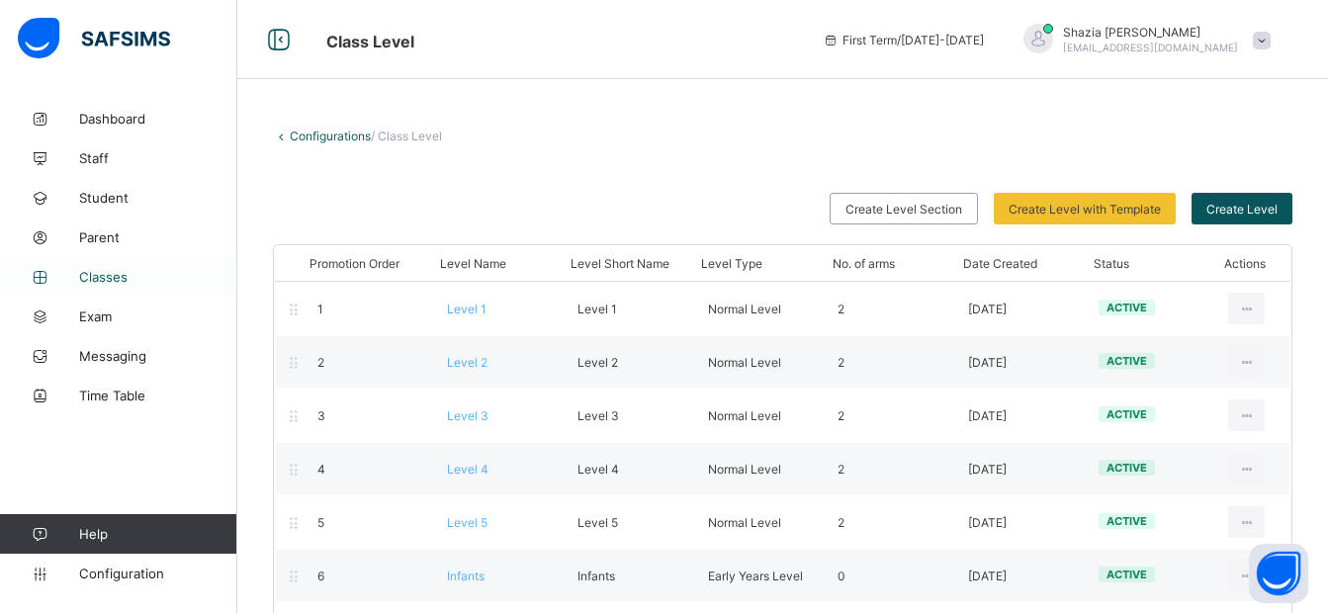
click at [112, 272] on span "Classes" at bounding box center [158, 277] width 158 height 16
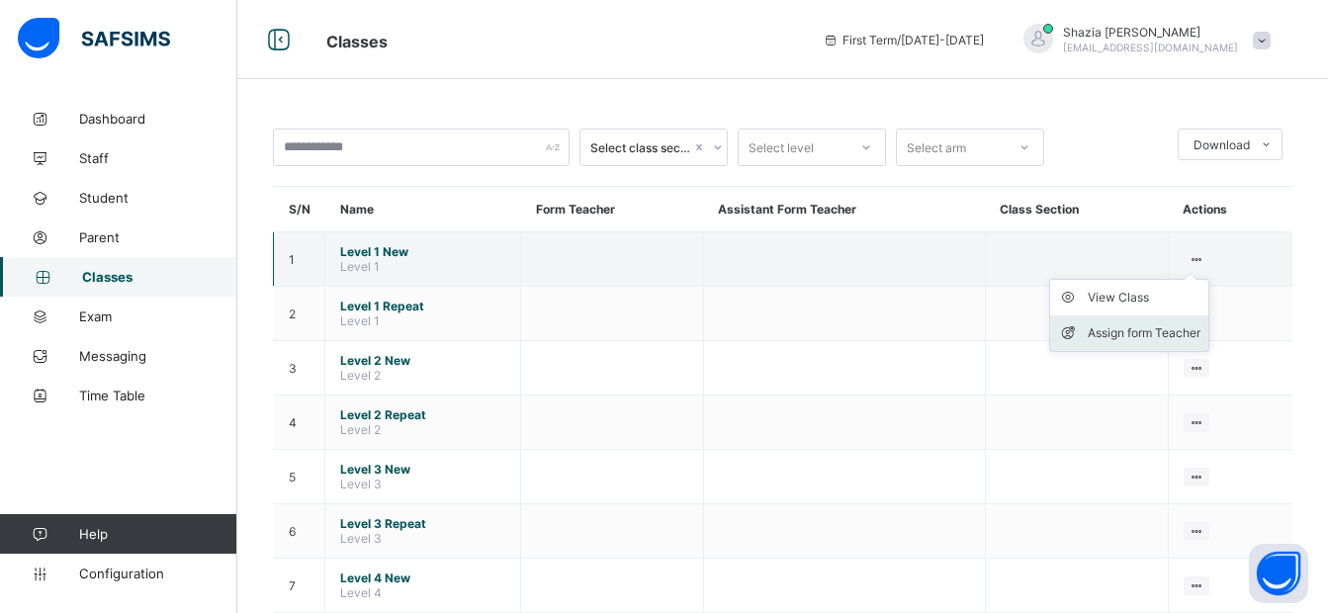
click at [1145, 330] on div "Assign form Teacher" at bounding box center [1144, 333] width 113 height 20
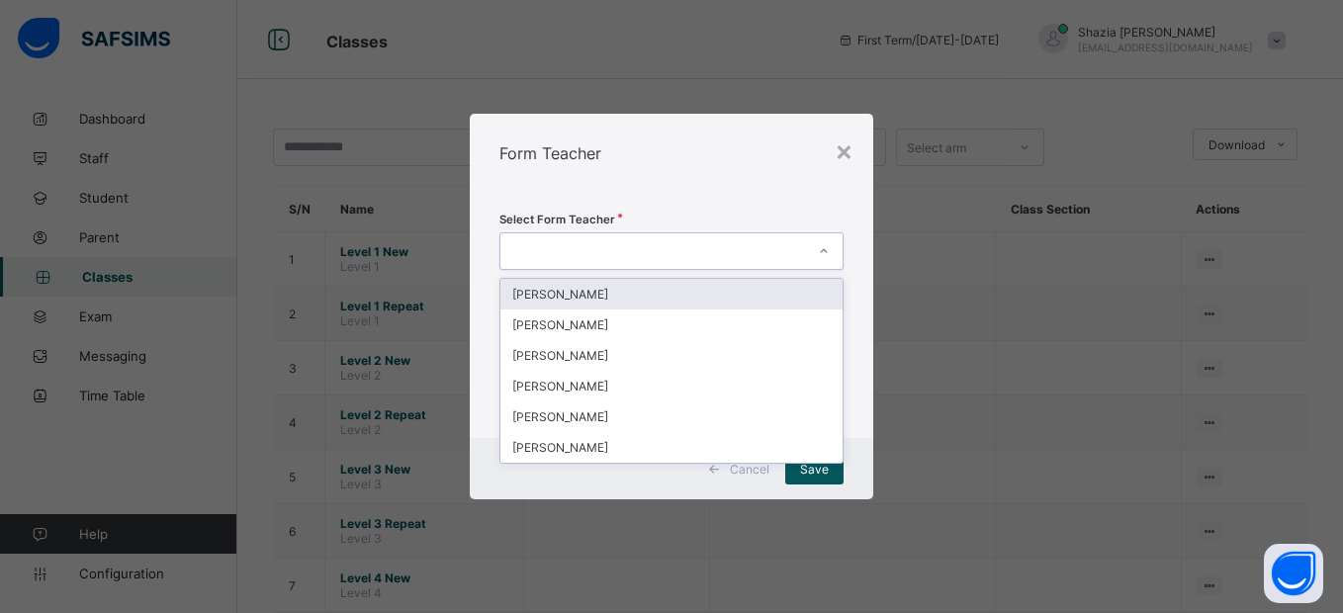
click at [626, 247] on div at bounding box center [653, 251] width 304 height 28
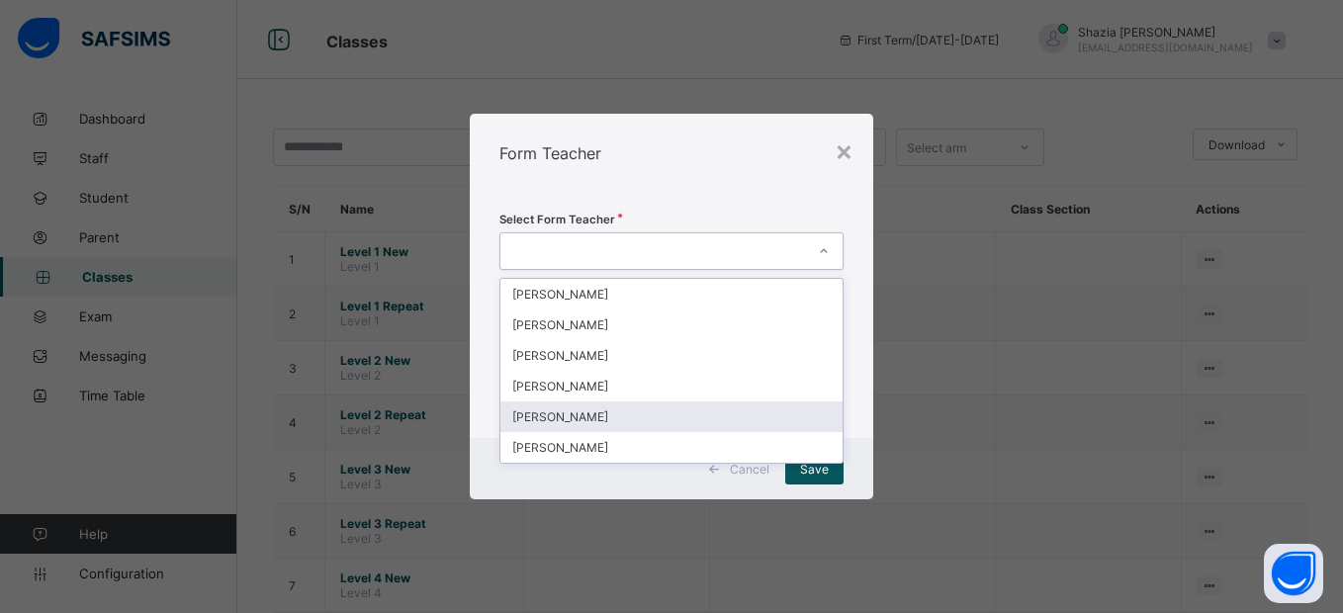
click at [571, 418] on div "[PERSON_NAME]" at bounding box center [671, 417] width 341 height 31
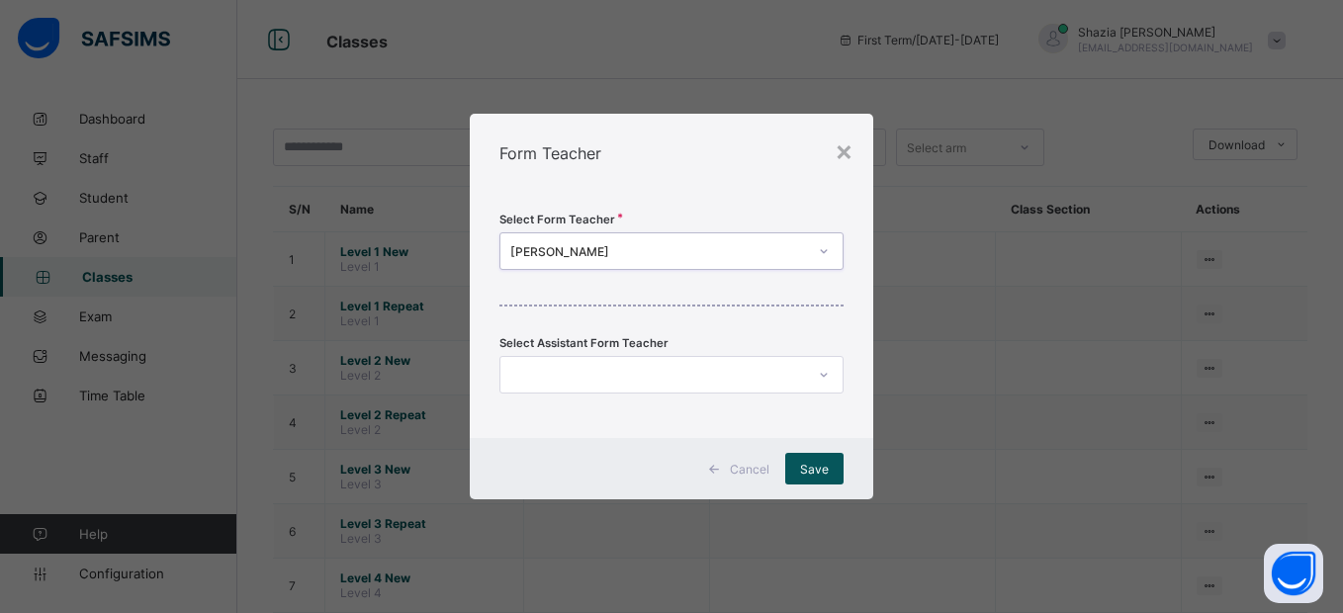
click at [631, 379] on div at bounding box center [653, 375] width 304 height 28
click at [852, 390] on div "Select Form Teacher [PERSON_NAME] Select Assistant Form Teacher" at bounding box center [671, 315] width 403 height 245
click at [821, 474] on span "Save" at bounding box center [814, 469] width 29 height 15
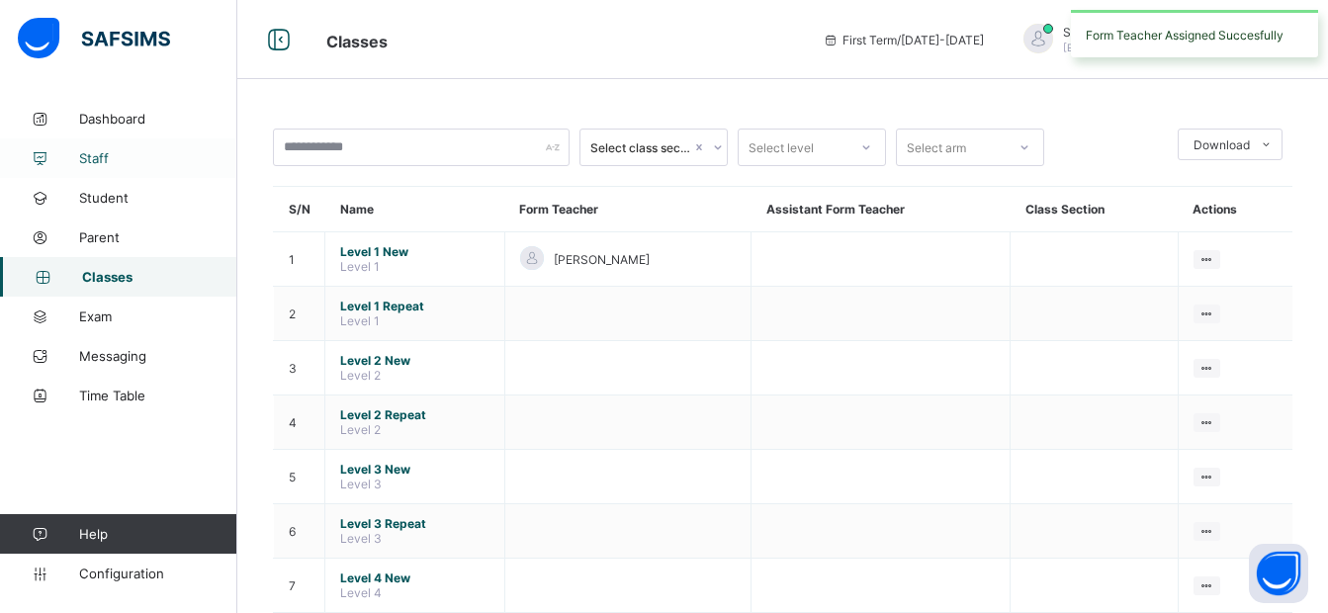
click at [99, 153] on span "Staff" at bounding box center [158, 158] width 158 height 16
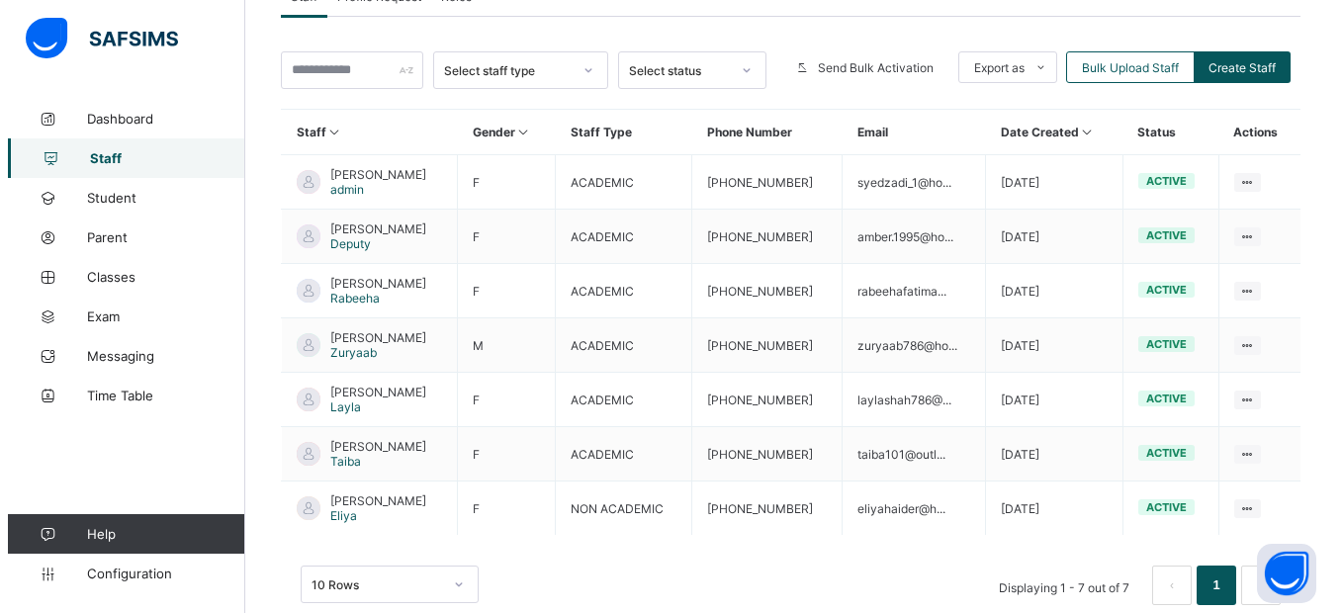
scroll to position [421, 0]
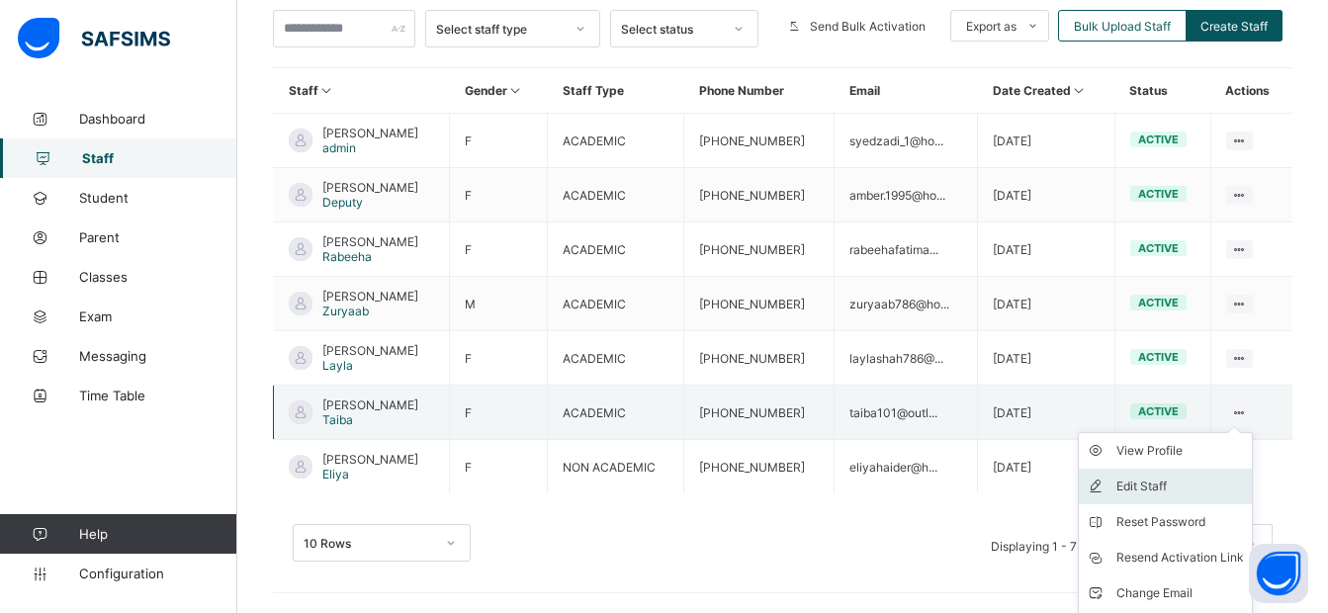
click at [1144, 485] on div "Edit Staff" at bounding box center [1181, 487] width 128 height 20
select select "**"
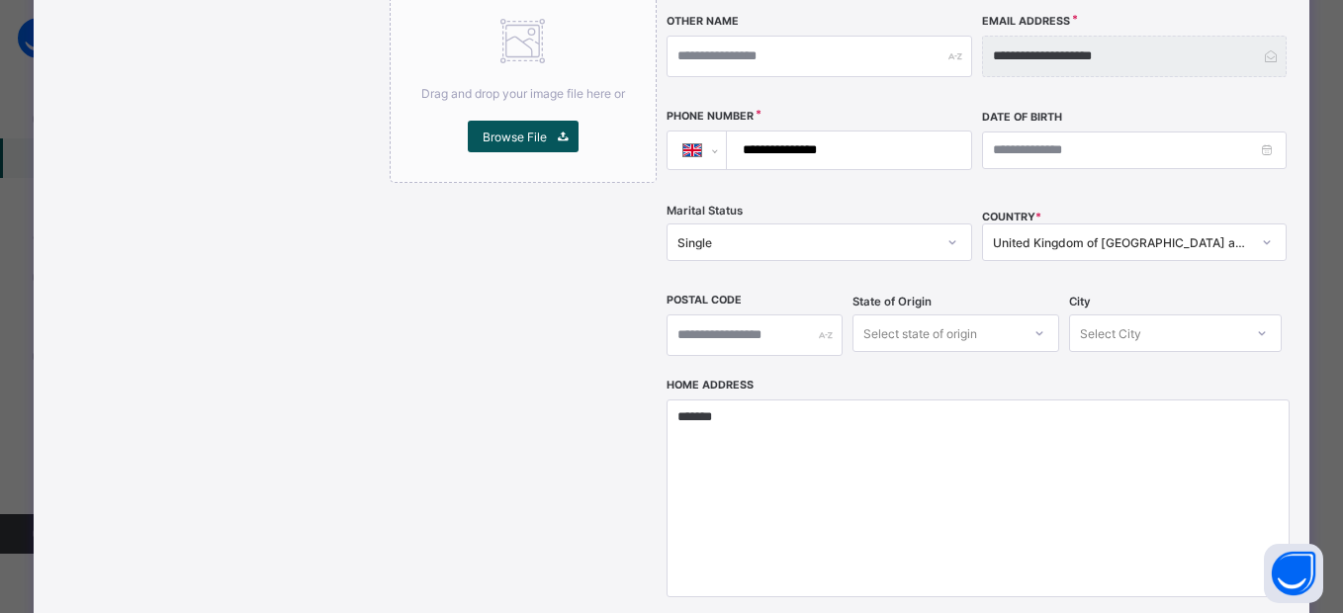
scroll to position [529, 0]
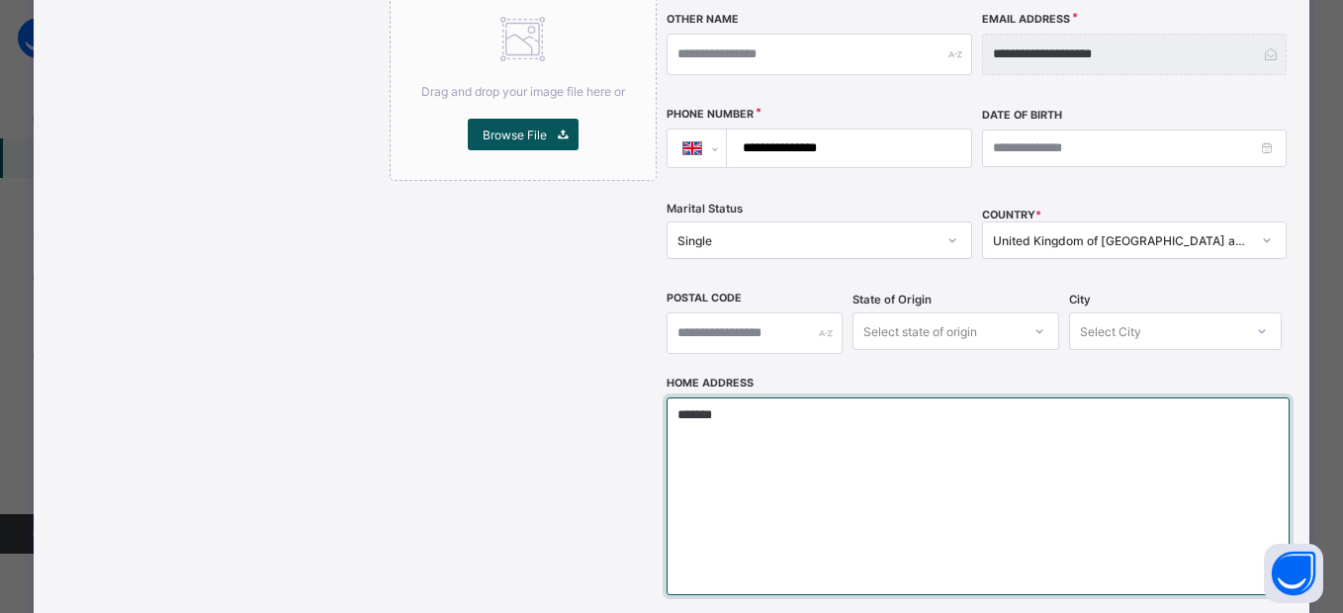
click at [758, 398] on textarea "*******" at bounding box center [978, 497] width 623 height 198
drag, startPoint x: 653, startPoint y: 382, endPoint x: 636, endPoint y: 383, distance: 16.8
click at [636, 383] on div "**********" at bounding box center [835, 200] width 890 height 1054
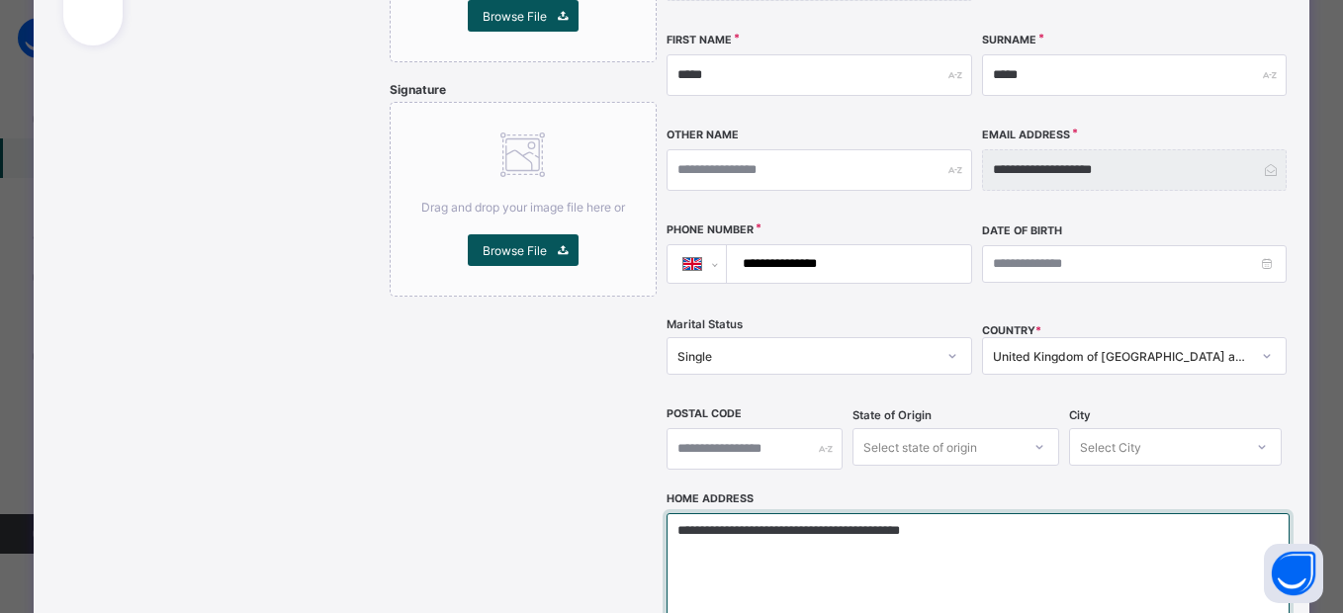
scroll to position [492, 0]
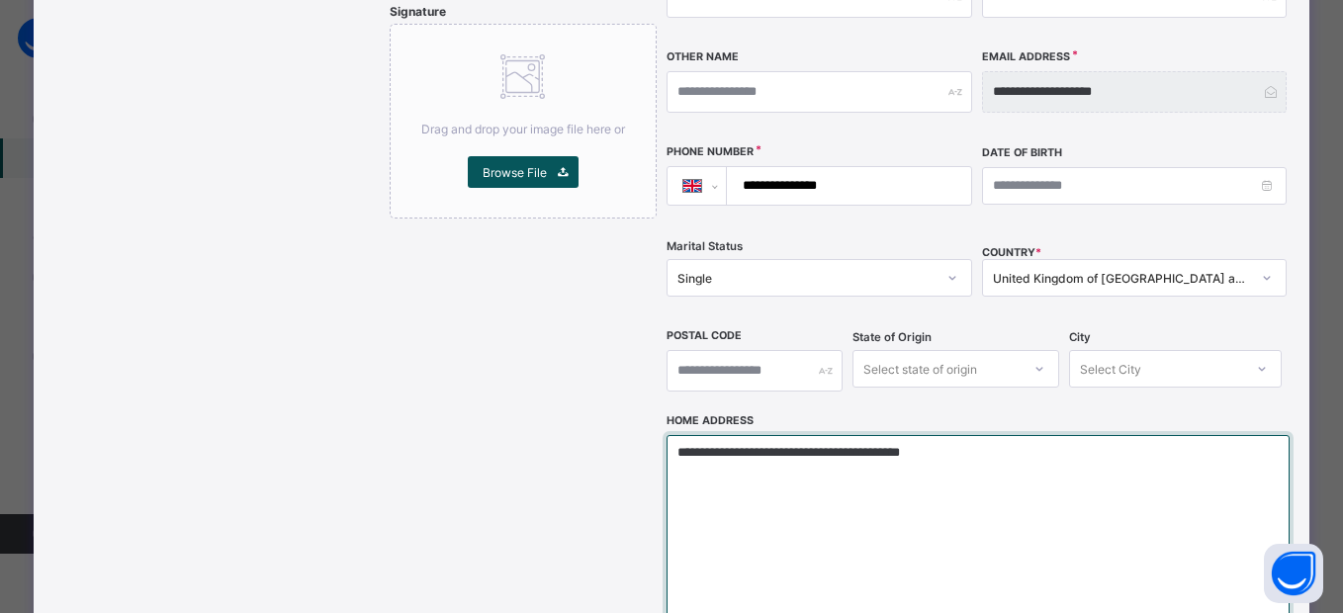
type textarea "**********"
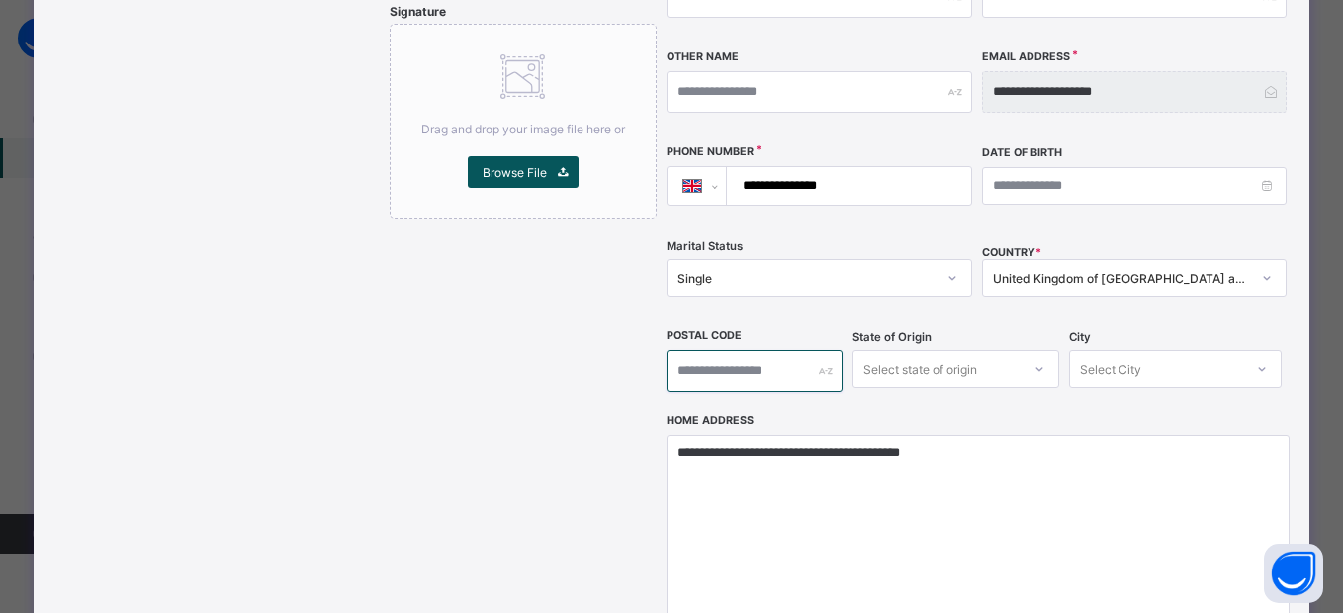
click at [713, 350] on input "text" at bounding box center [755, 371] width 176 height 42
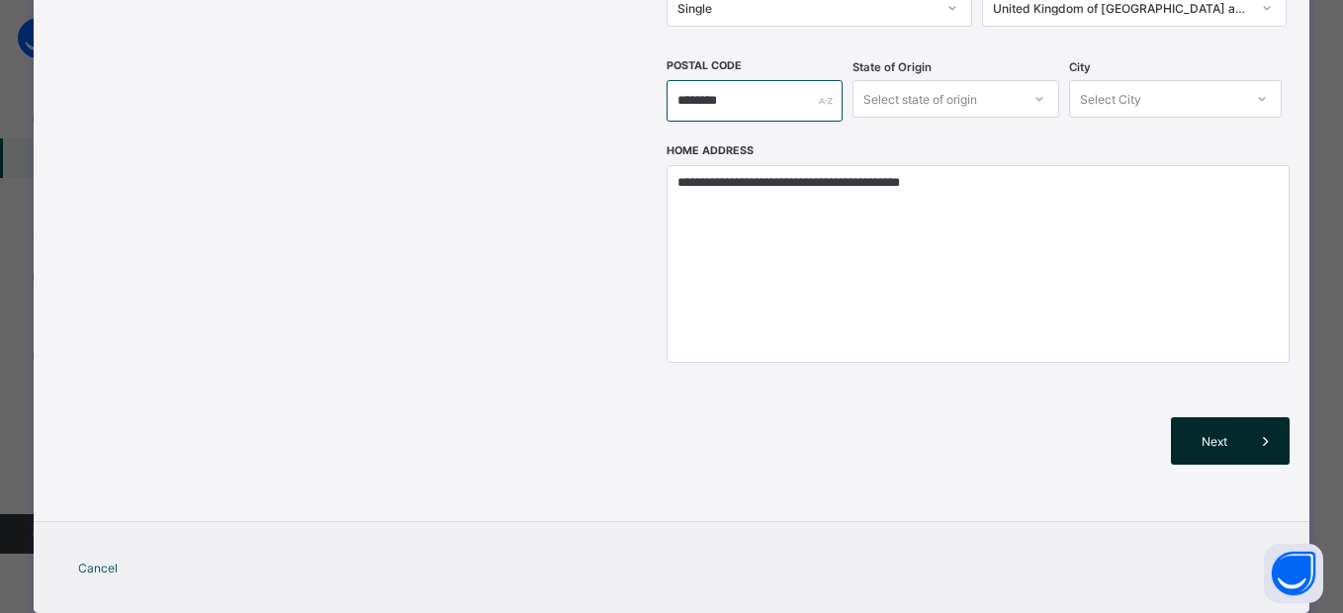
scroll to position [771, 0]
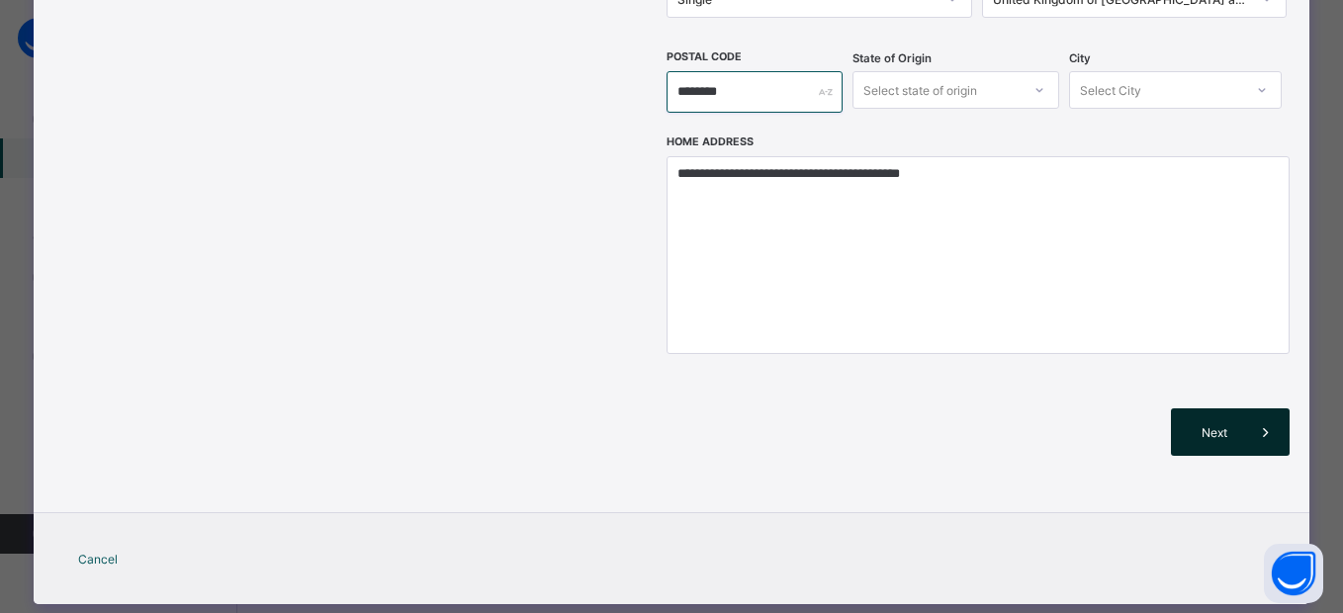
type input "********"
click at [1213, 425] on span "Next" at bounding box center [1214, 432] width 56 height 15
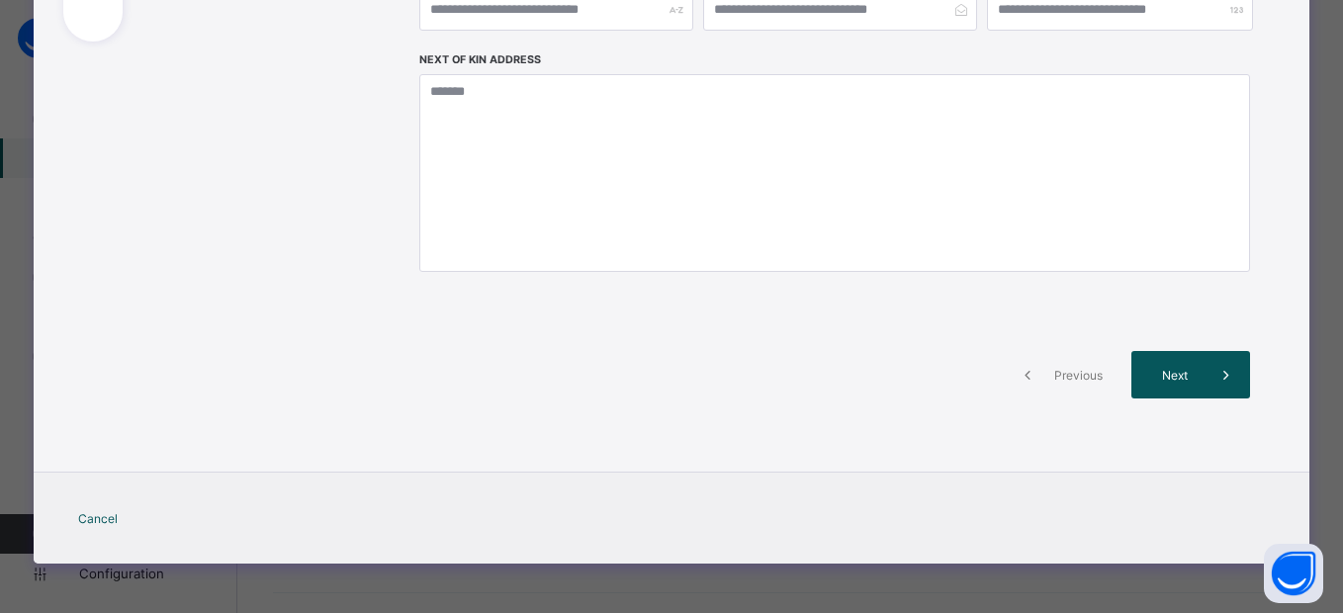
scroll to position [417, 0]
click at [1192, 373] on span "Next" at bounding box center [1174, 375] width 56 height 15
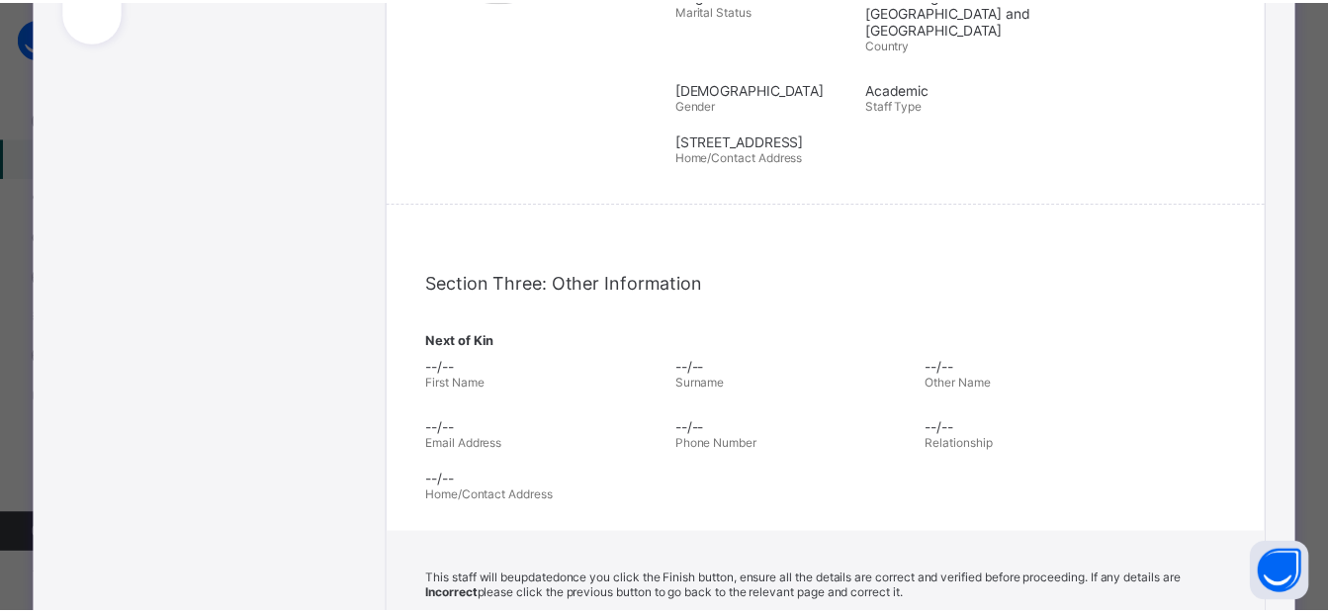
scroll to position [710, 0]
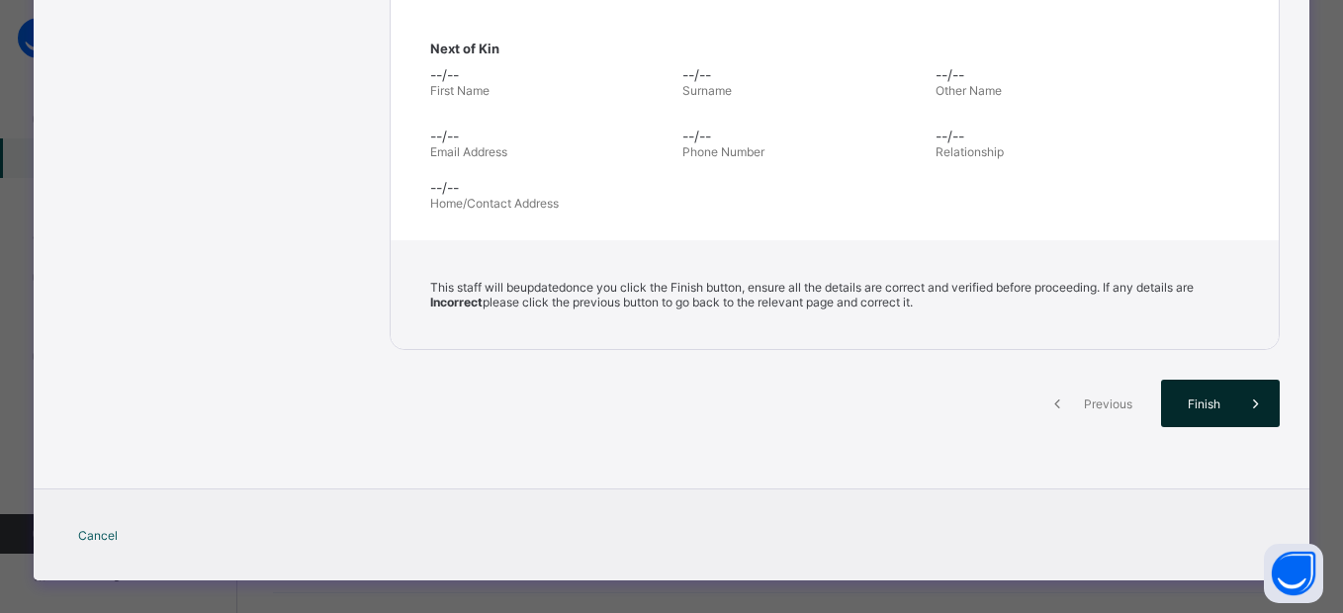
click at [1185, 397] on span "Finish" at bounding box center [1204, 404] width 56 height 15
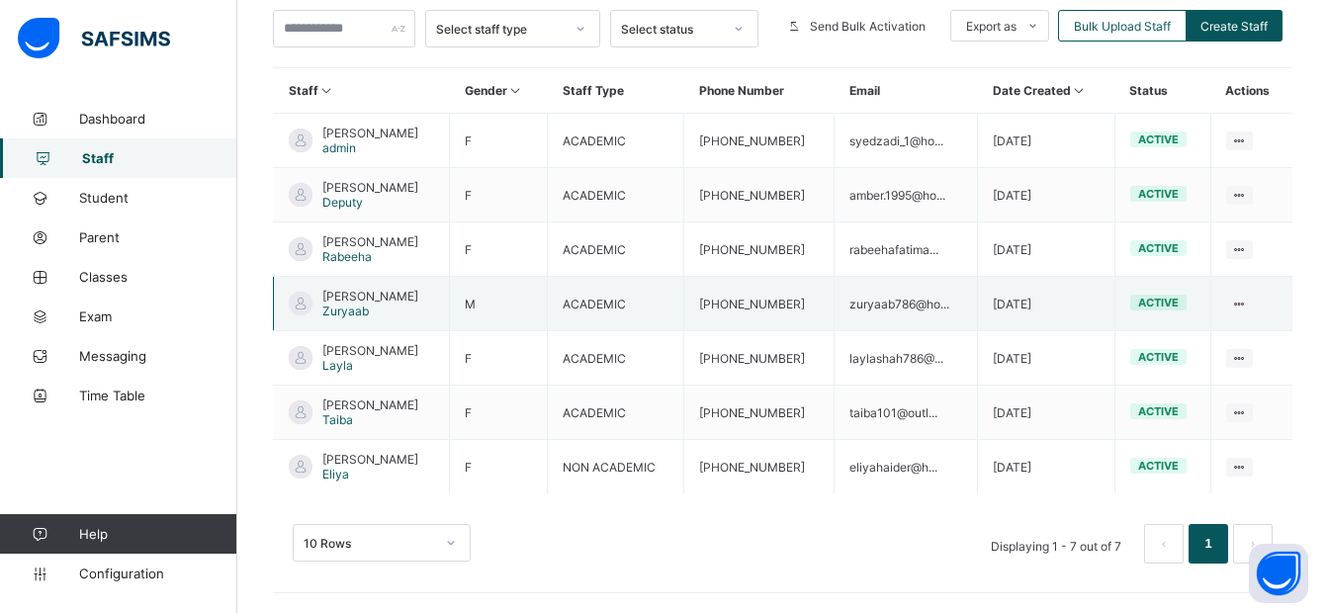
click at [363, 305] on span "Zuryaab" at bounding box center [345, 311] width 46 height 15
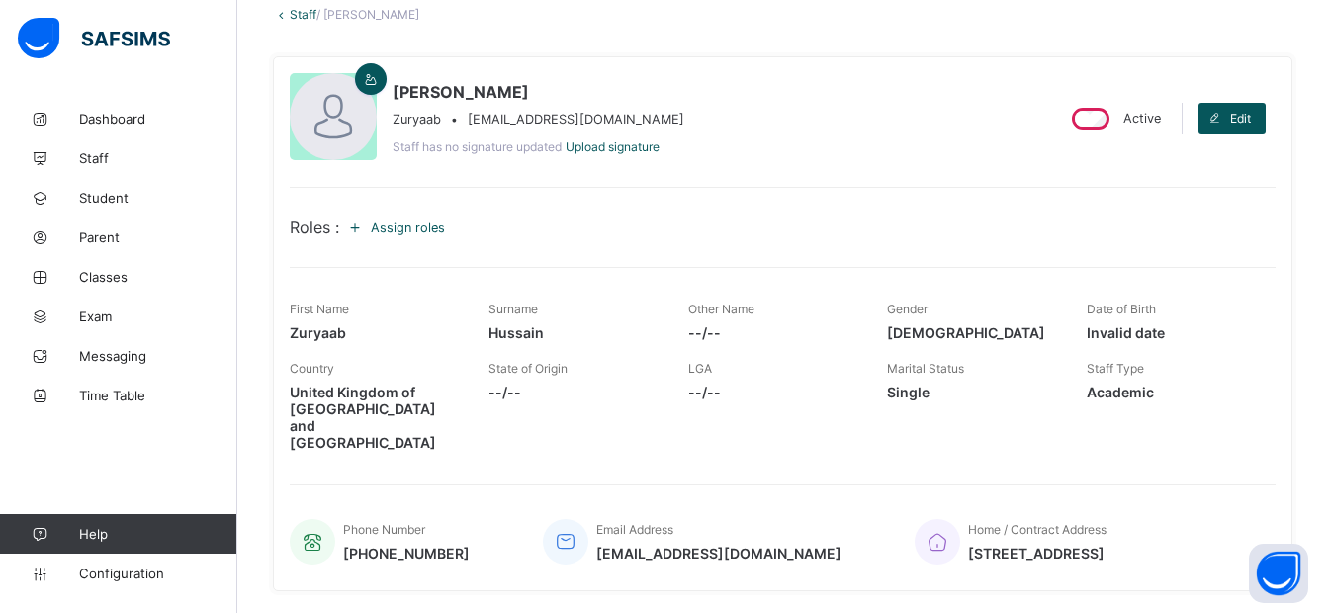
scroll to position [120, 0]
click at [1250, 123] on span "Edit" at bounding box center [1241, 120] width 21 height 15
select select "**"
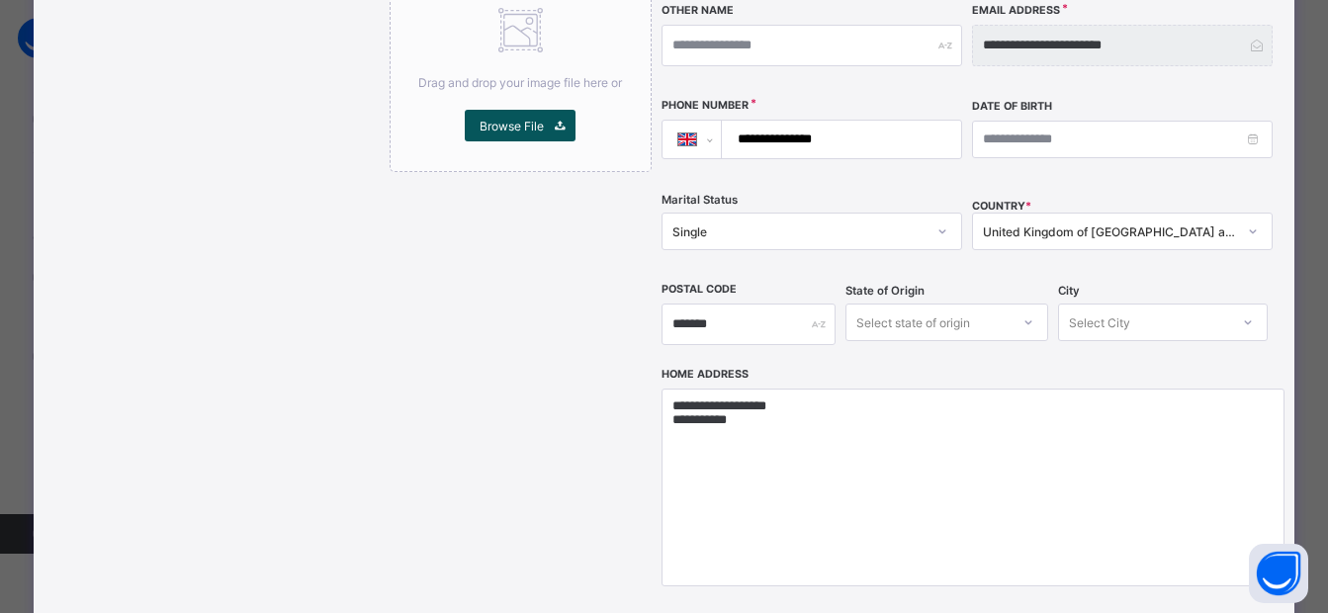
scroll to position [0, 0]
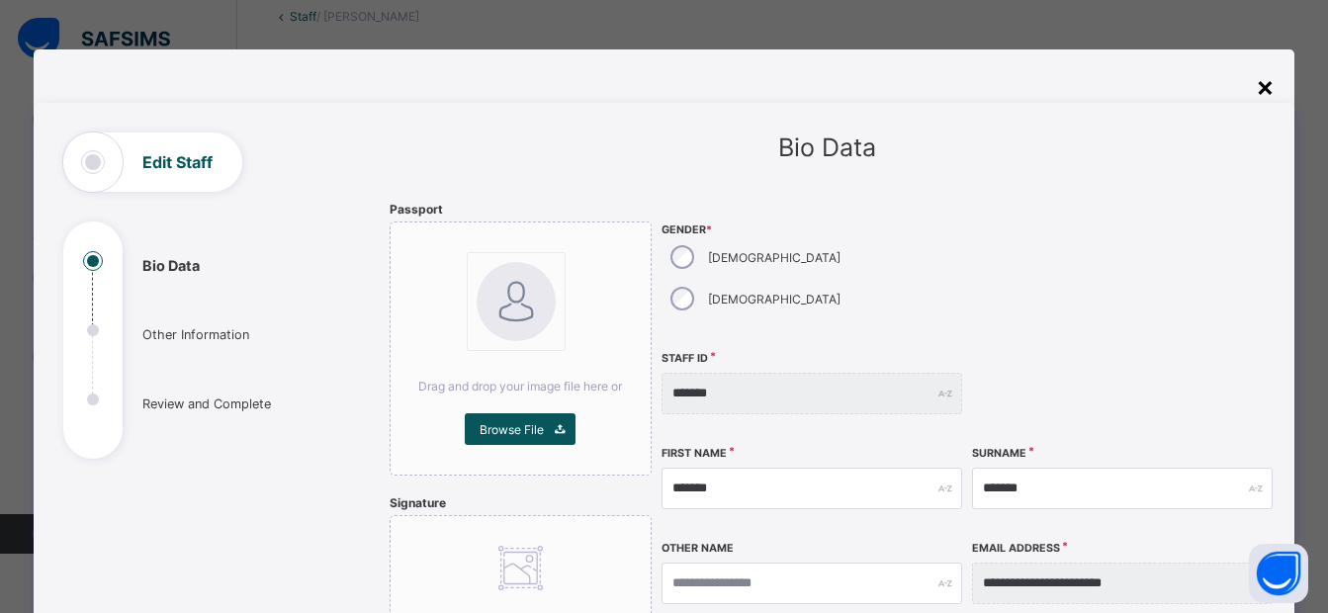
click at [1262, 87] on div "×" at bounding box center [1265, 86] width 19 height 34
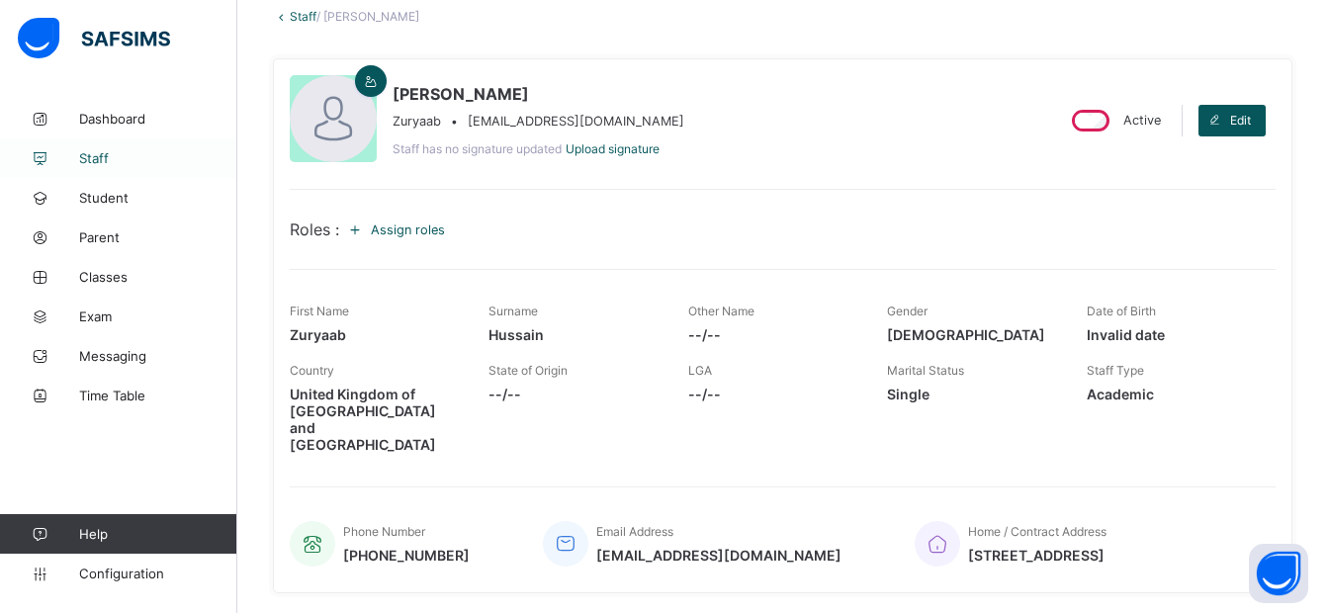
click at [96, 154] on span "Staff" at bounding box center [158, 158] width 158 height 16
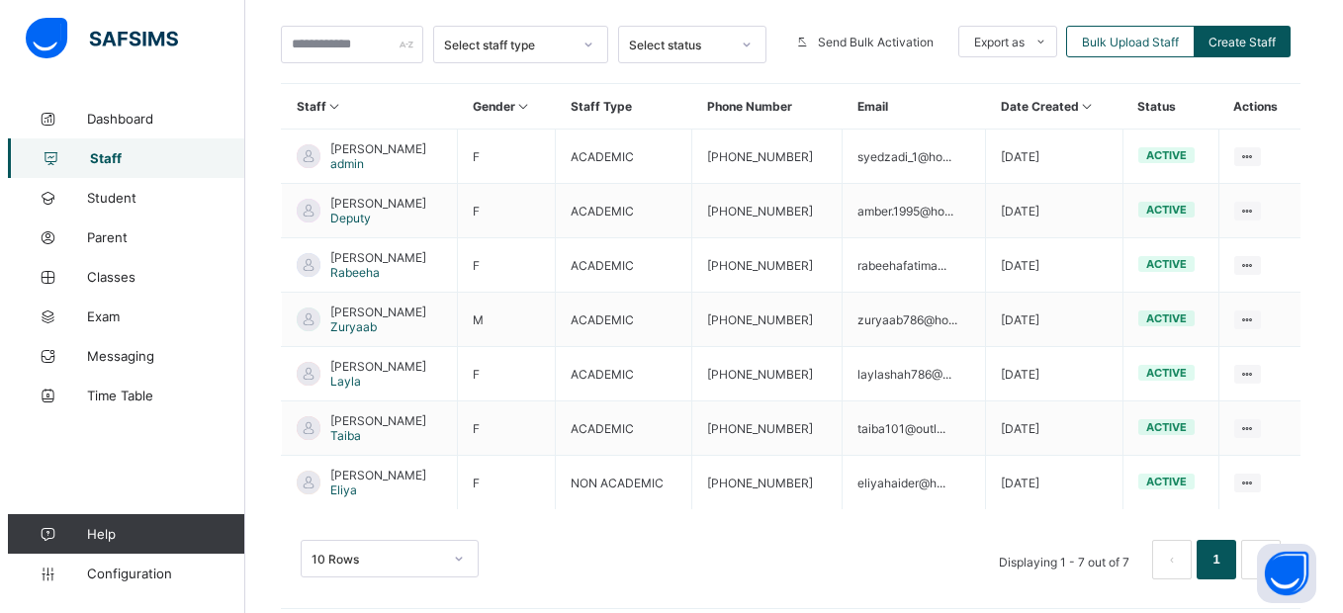
scroll to position [421, 0]
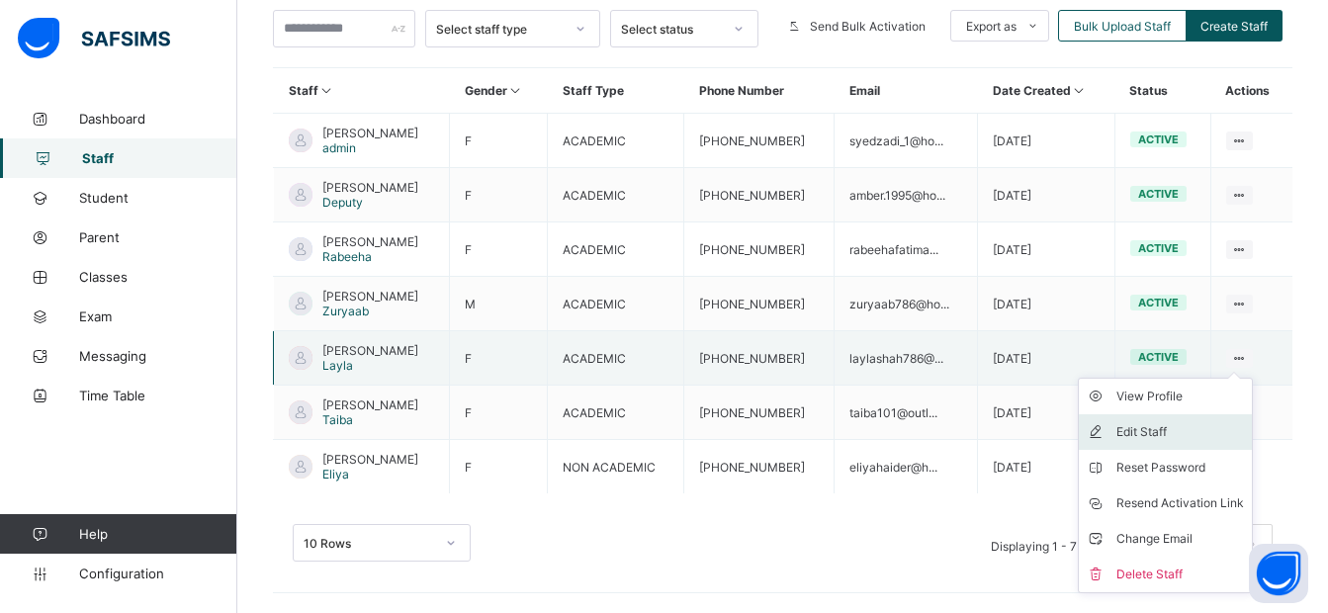
click at [1165, 433] on div "Edit Staff" at bounding box center [1181, 432] width 128 height 20
select select "**"
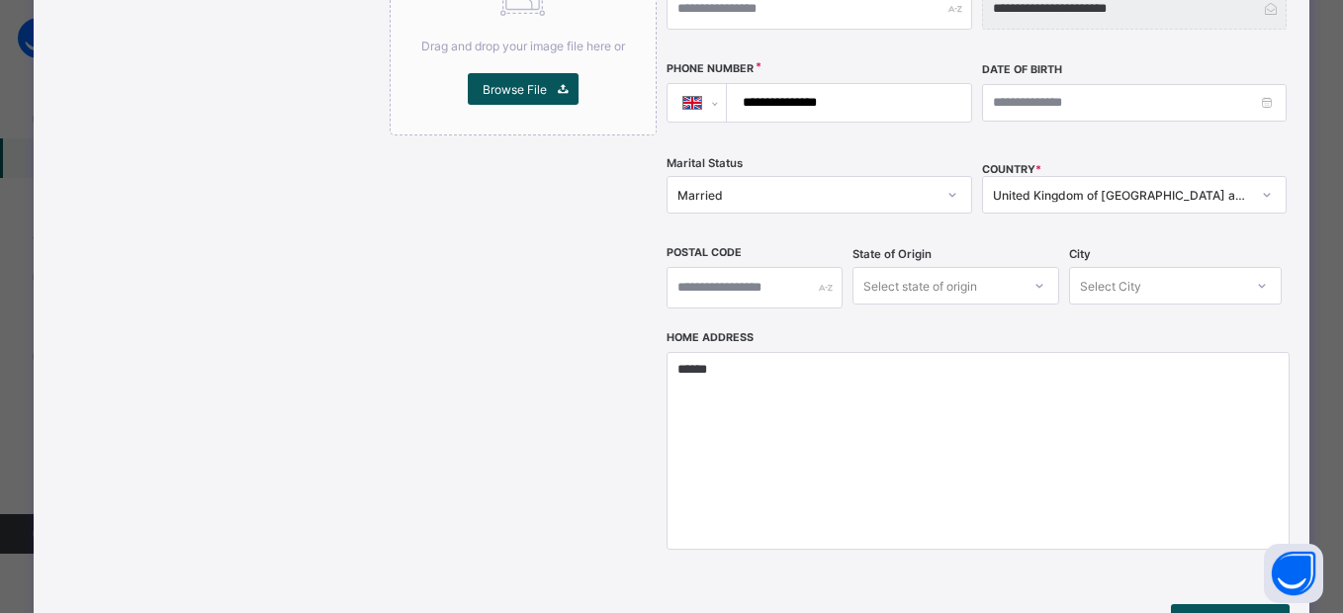
scroll to position [576, 0]
click at [687, 266] on input "text" at bounding box center [755, 287] width 176 height 42
type input "*"
type input "********"
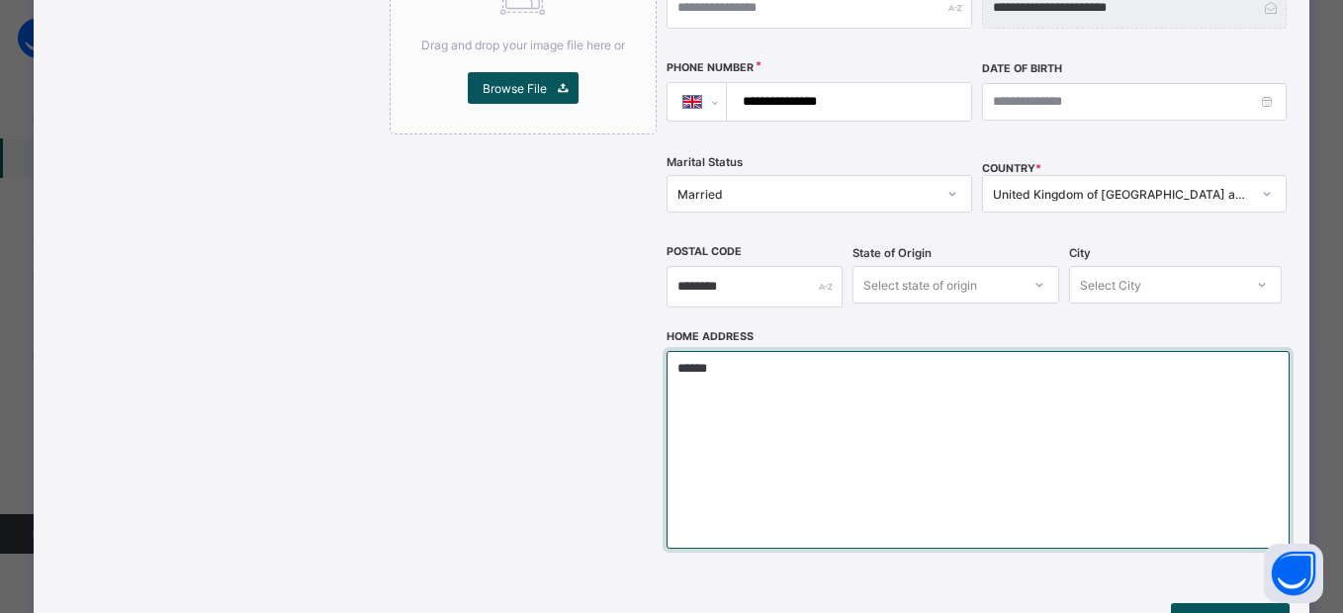
click at [729, 351] on textarea "******" at bounding box center [978, 450] width 623 height 198
drag, startPoint x: 729, startPoint y: 327, endPoint x: 657, endPoint y: 331, distance: 72.3
click at [657, 331] on div "**********" at bounding box center [835, 153] width 890 height 1054
type textarea "**********"
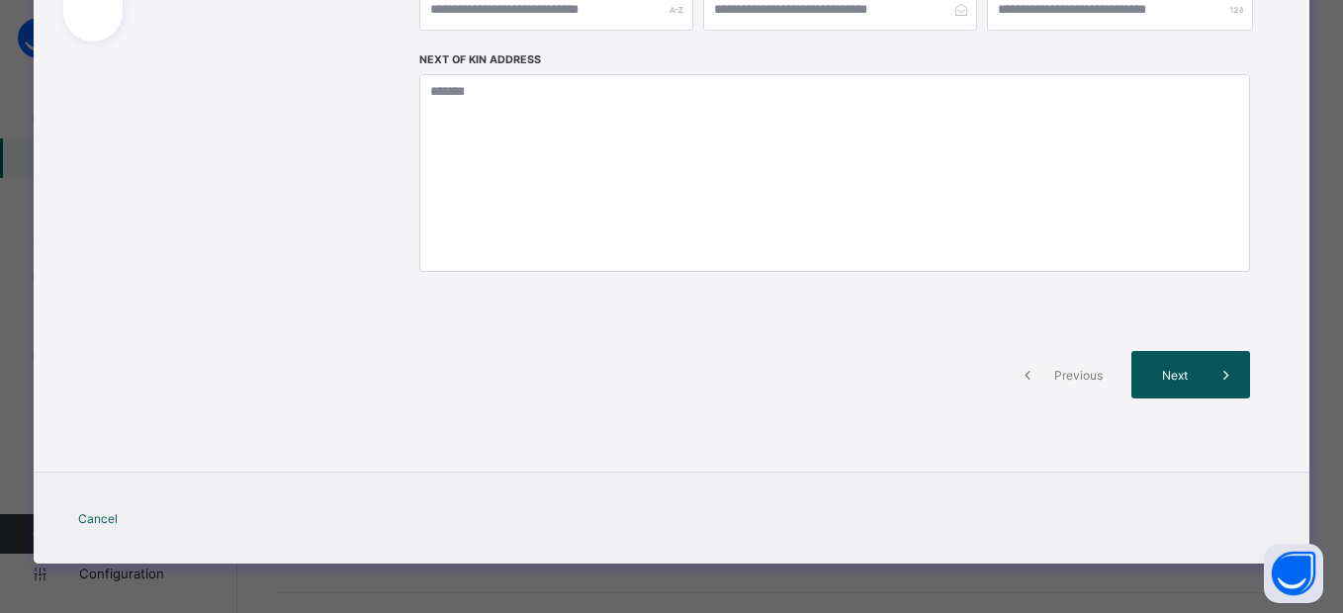
scroll to position [417, 0]
click at [1159, 361] on div "Next" at bounding box center [1191, 374] width 119 height 47
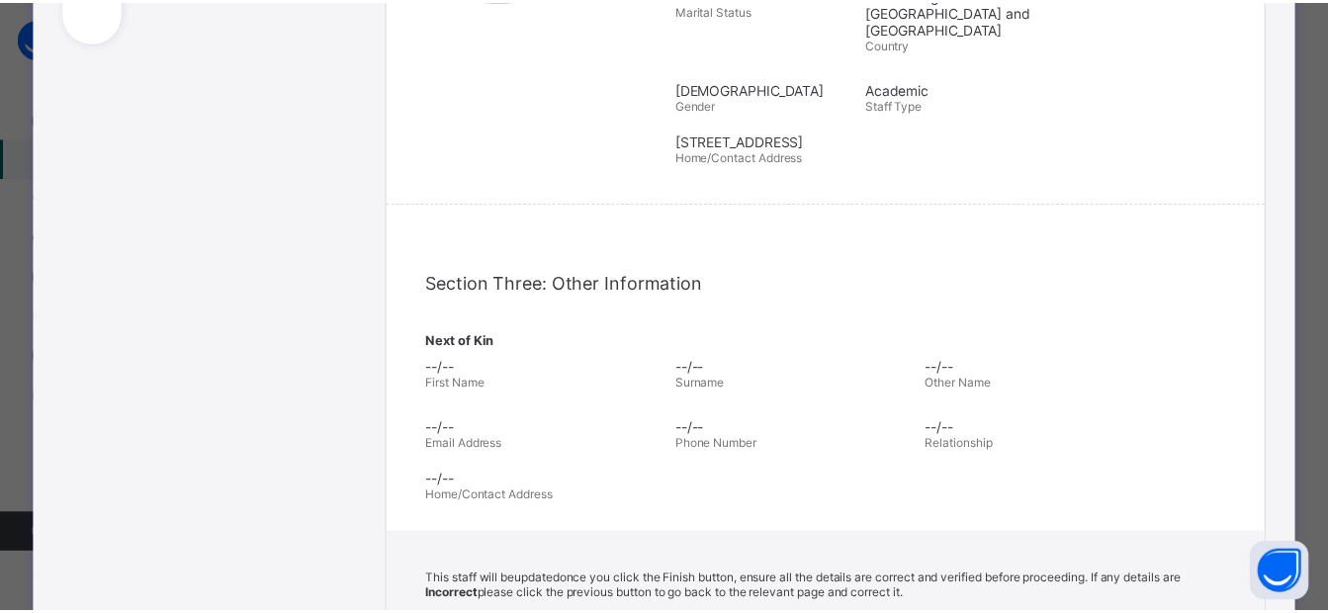
scroll to position [576, 0]
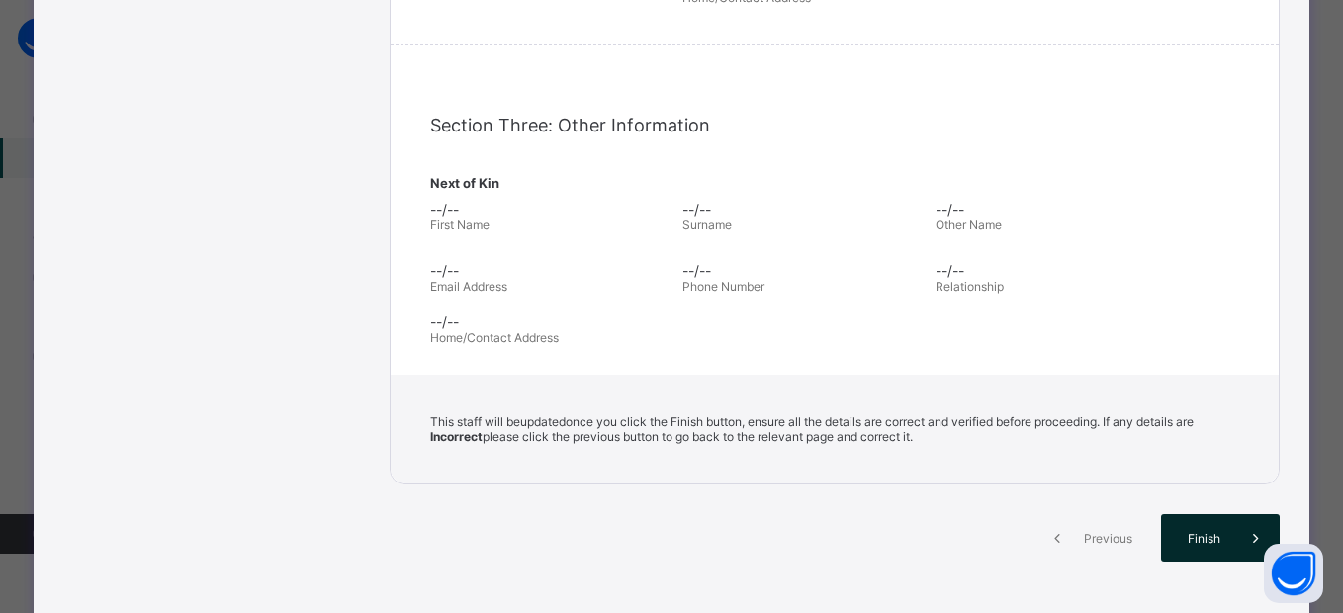
click at [1205, 514] on div "Finish" at bounding box center [1220, 537] width 119 height 47
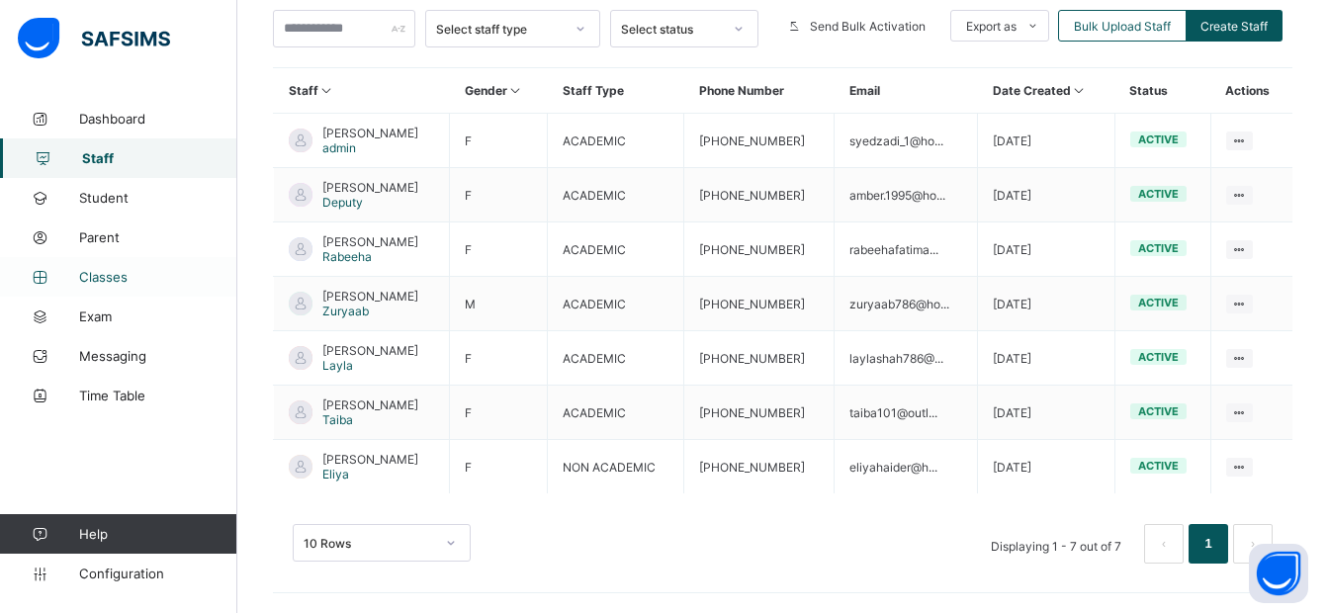
click at [100, 270] on span "Classes" at bounding box center [158, 277] width 158 height 16
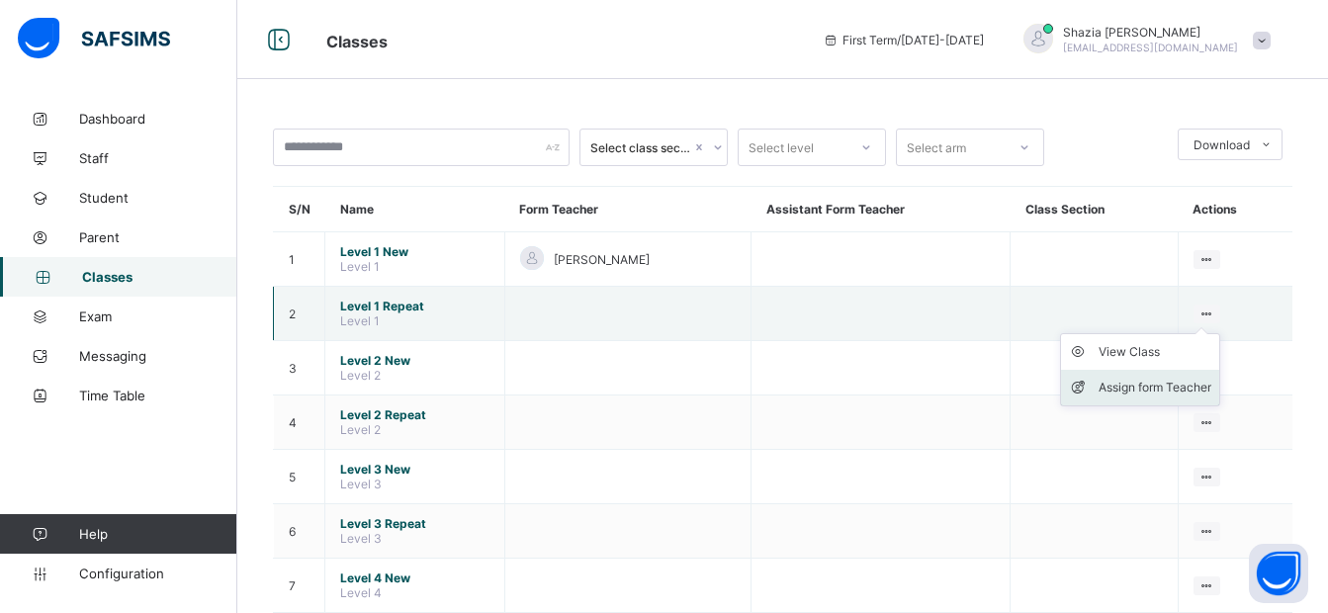
click at [1141, 385] on div "Assign form Teacher" at bounding box center [1155, 388] width 113 height 20
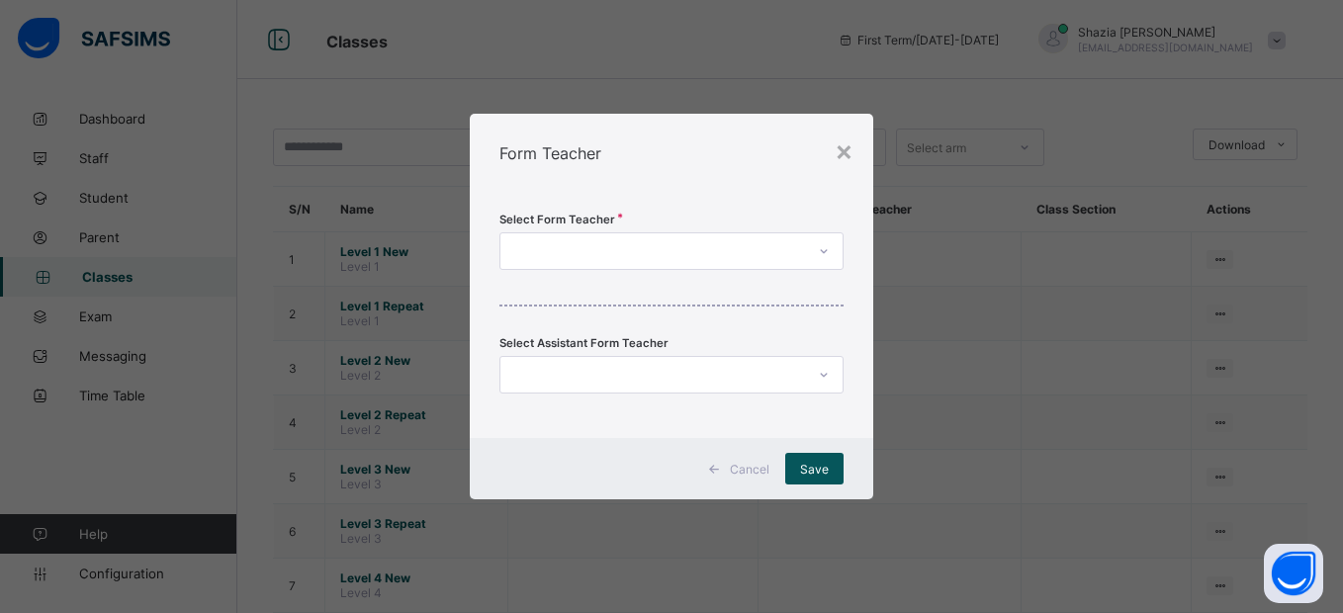
click at [688, 256] on div at bounding box center [653, 251] width 304 height 28
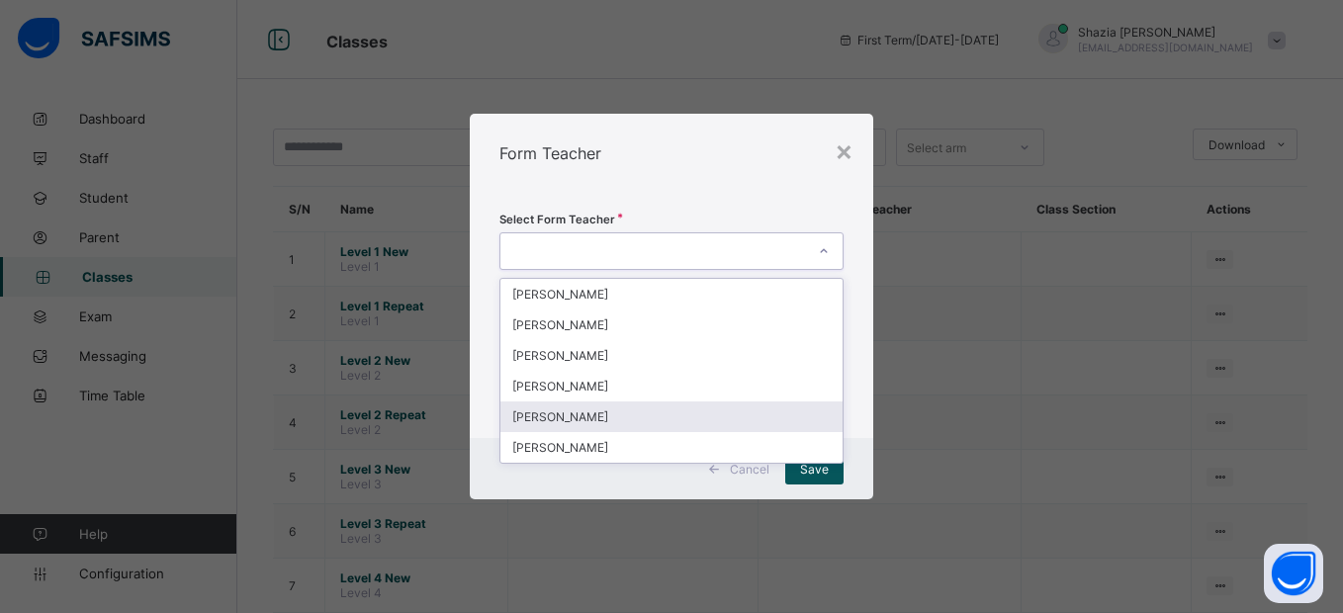
click at [598, 419] on div "[PERSON_NAME]" at bounding box center [671, 417] width 341 height 31
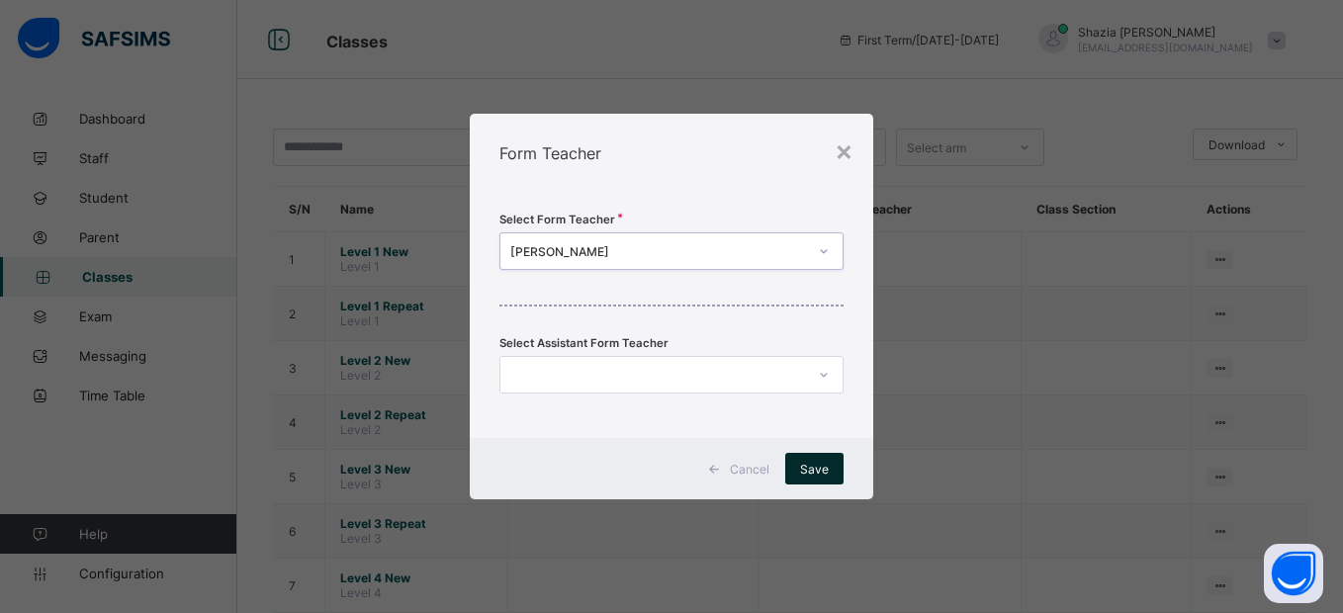
click at [813, 470] on span "Save" at bounding box center [814, 469] width 29 height 15
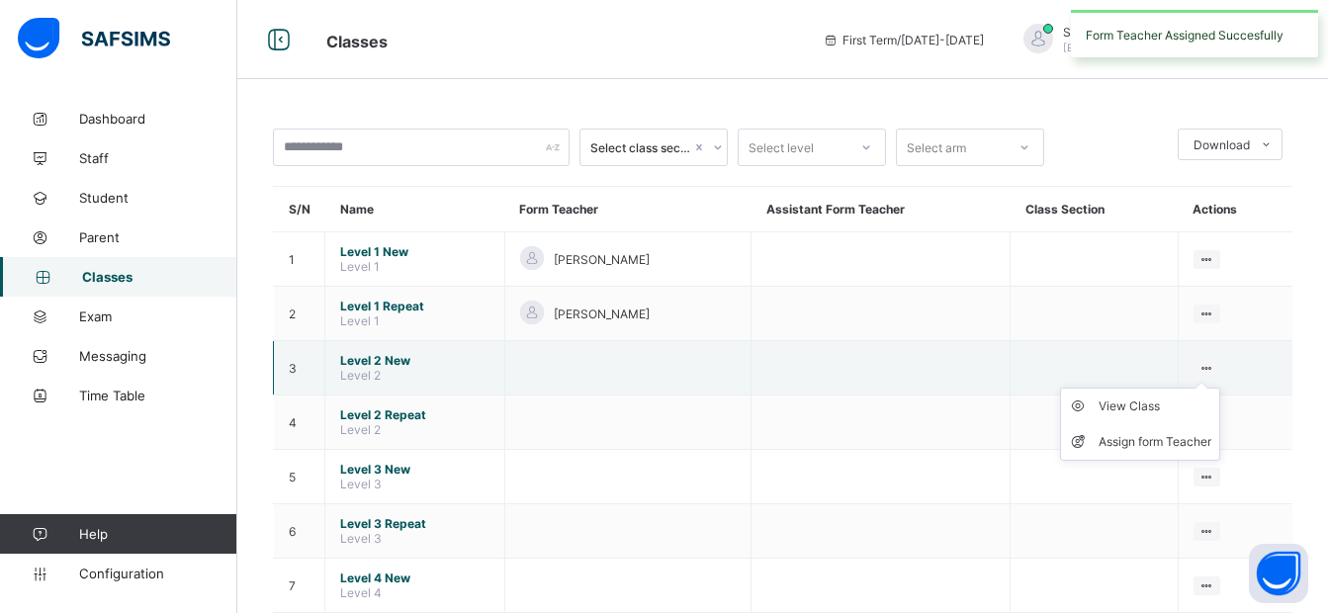
click at [1214, 364] on icon at bounding box center [1207, 368] width 17 height 15
click at [1164, 445] on div "Assign form Teacher" at bounding box center [1155, 442] width 113 height 20
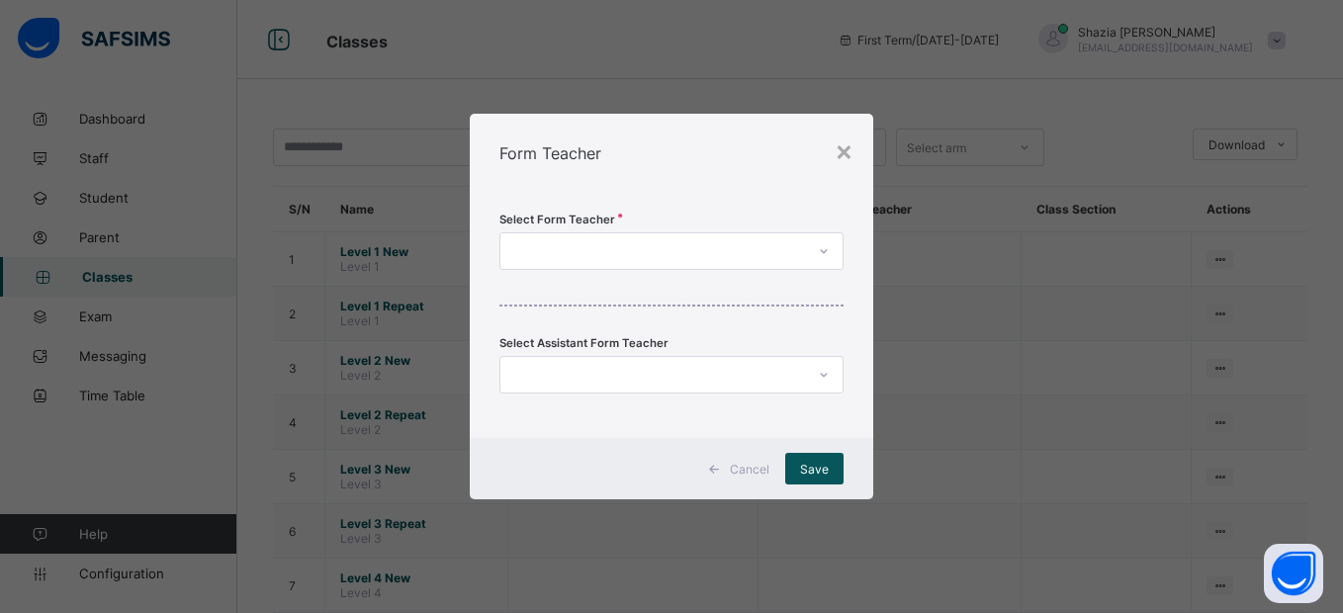
click at [744, 249] on div at bounding box center [653, 251] width 304 height 28
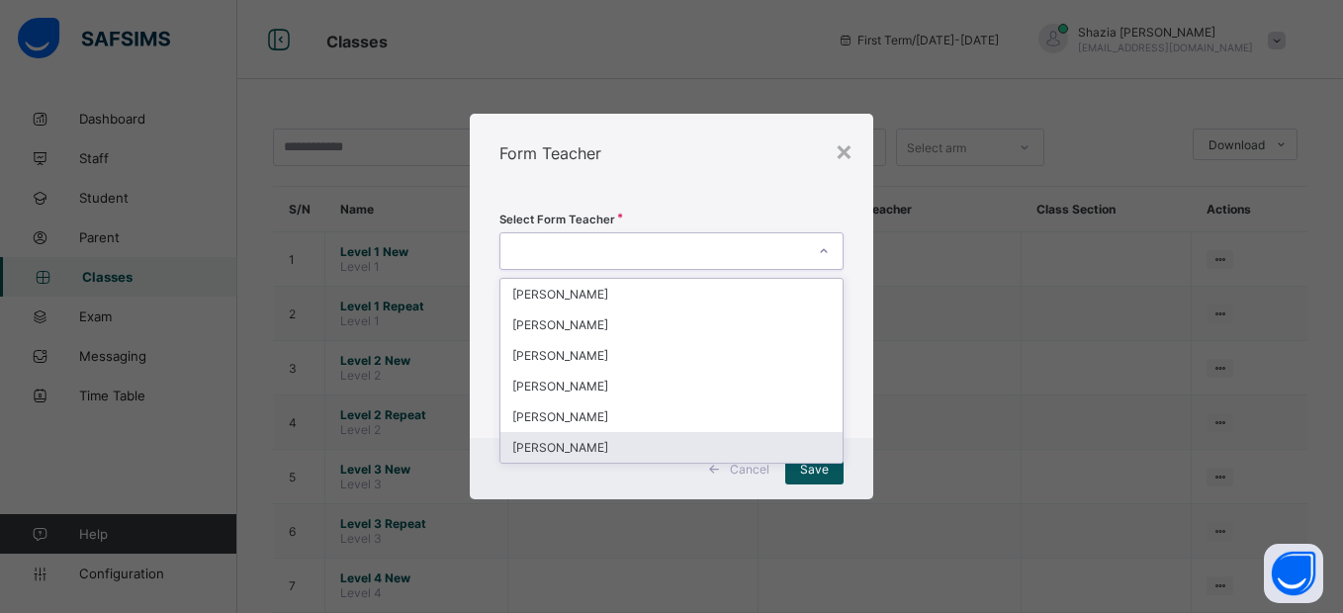
click at [573, 453] on div "[PERSON_NAME]" at bounding box center [671, 447] width 341 height 31
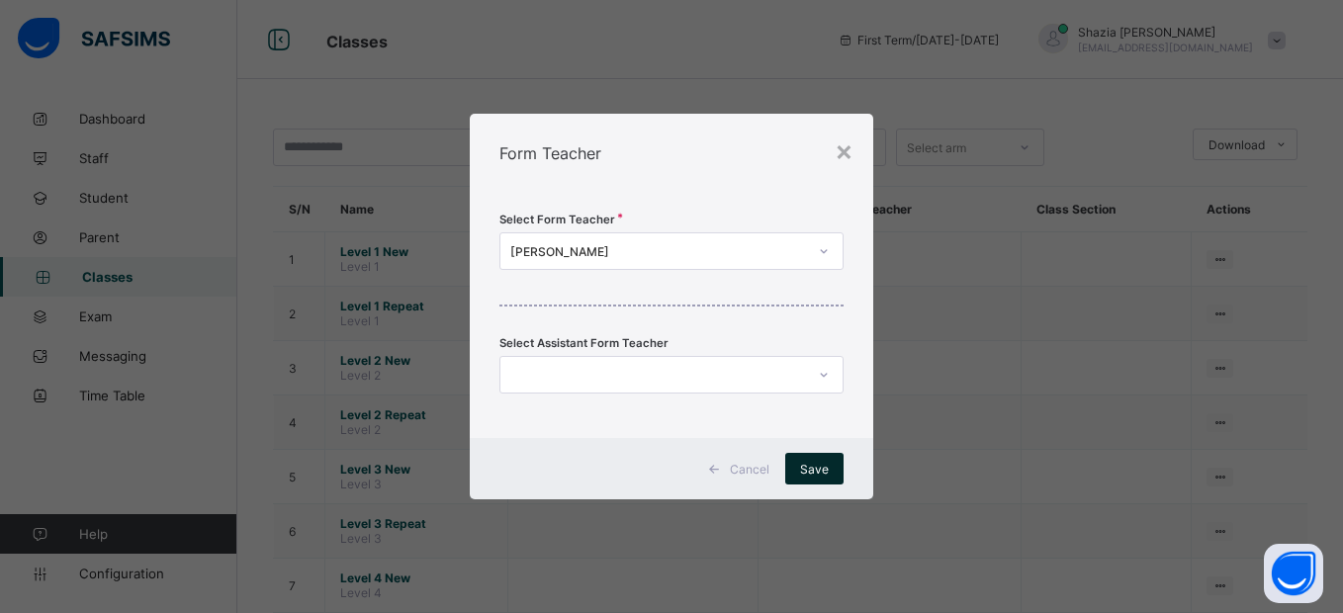
click at [816, 476] on span "Save" at bounding box center [814, 469] width 29 height 15
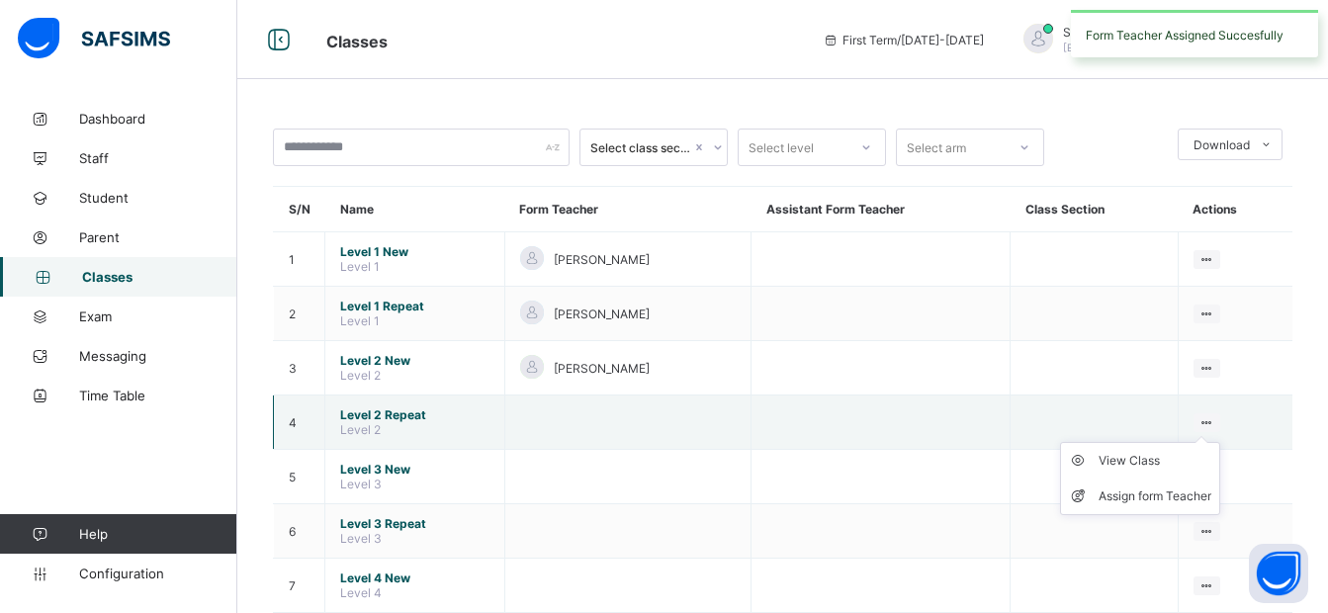
click at [1215, 420] on icon at bounding box center [1207, 422] width 17 height 15
click at [1115, 495] on div "Assign form Teacher" at bounding box center [1155, 497] width 113 height 20
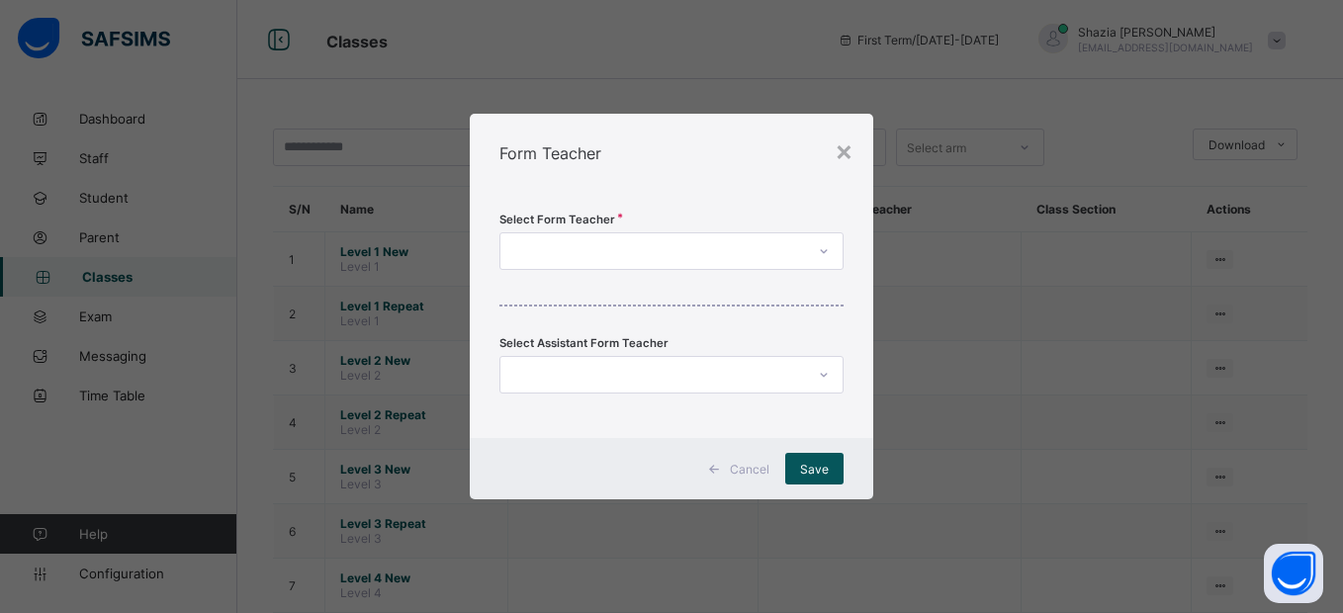
click at [702, 249] on div at bounding box center [653, 251] width 304 height 28
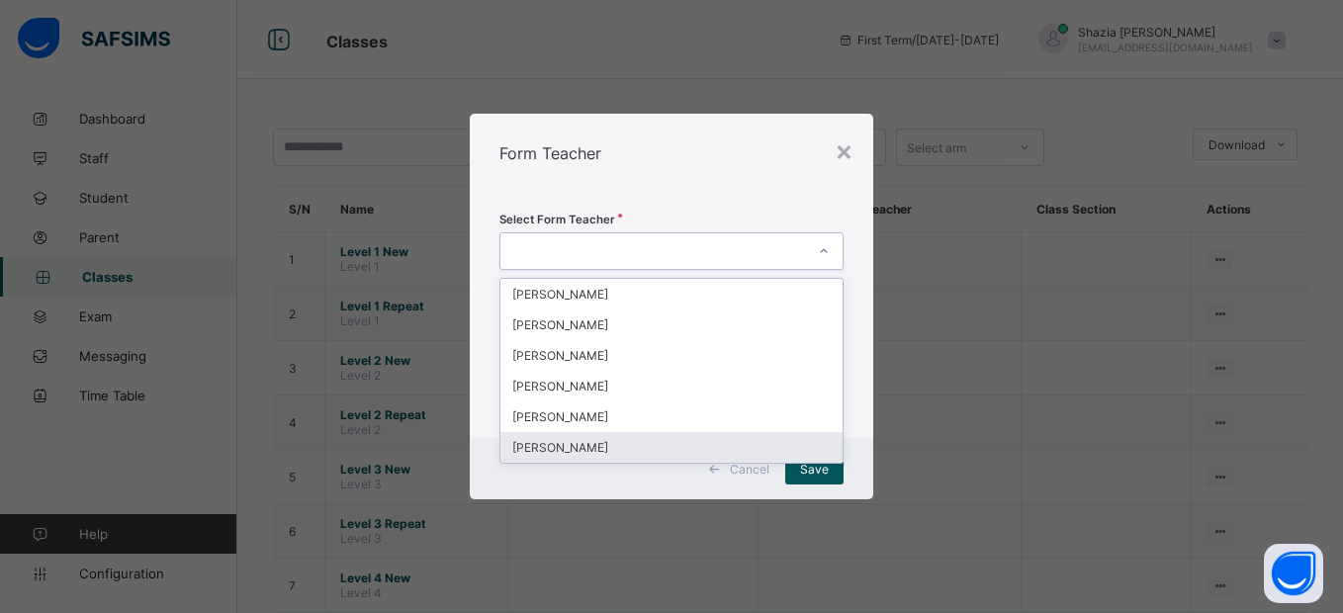
click at [640, 444] on div "[PERSON_NAME]" at bounding box center [671, 447] width 341 height 31
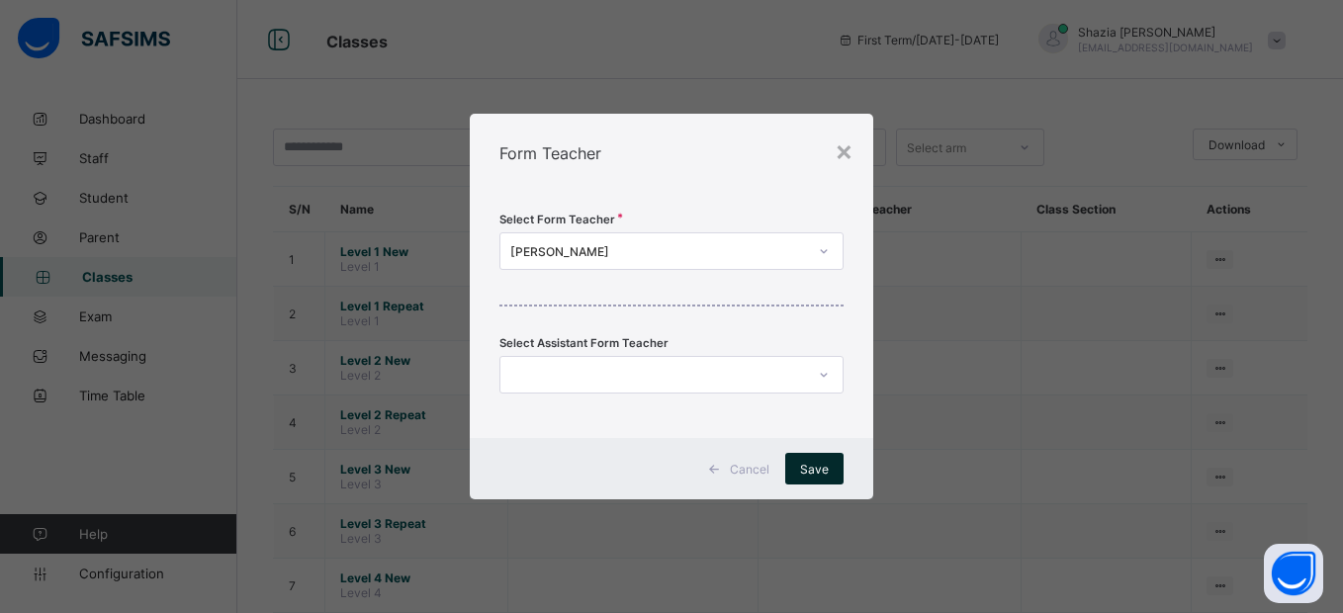
click at [823, 468] on span "Save" at bounding box center [814, 469] width 29 height 15
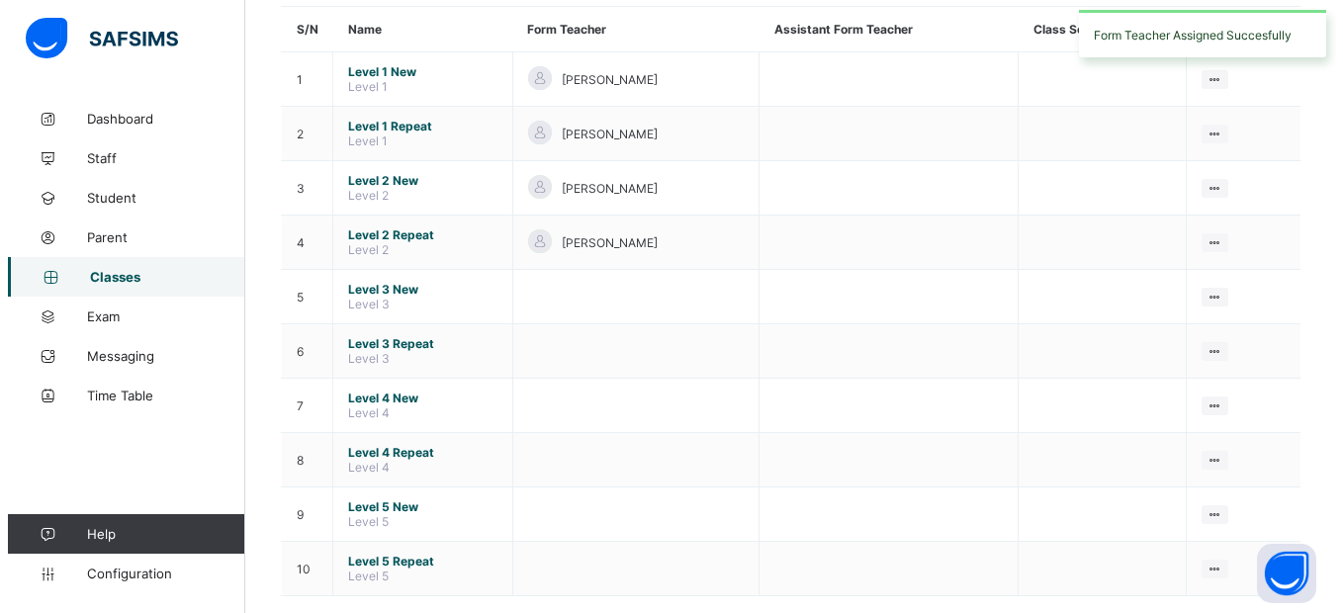
scroll to position [213, 0]
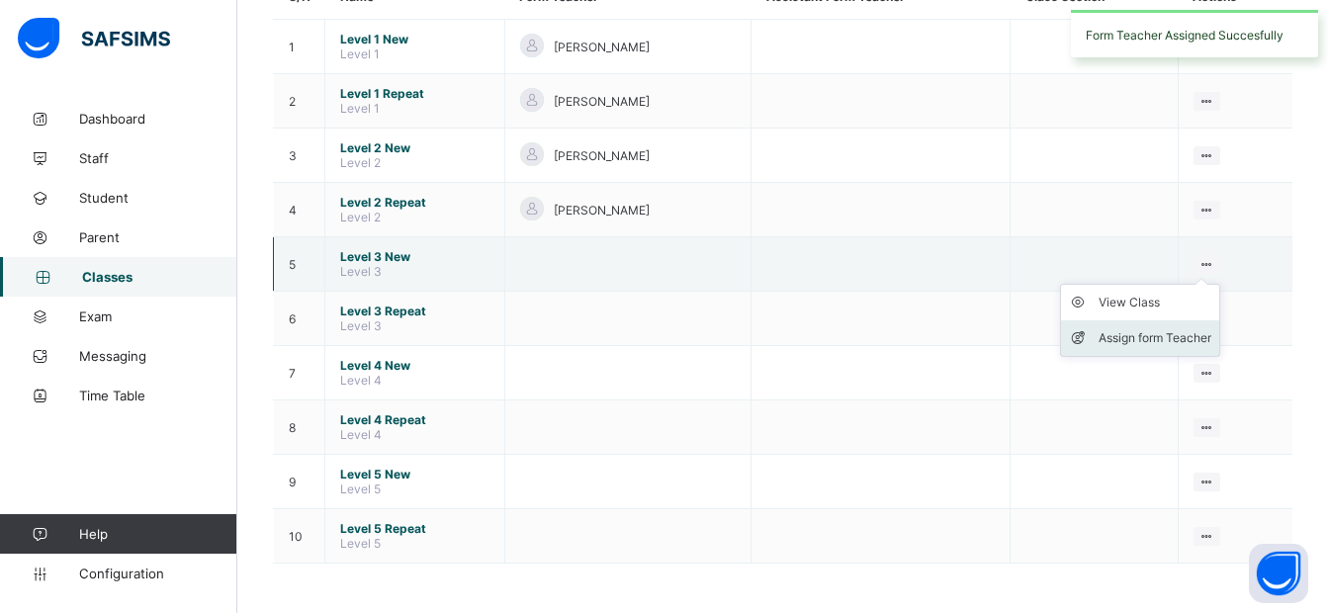
click at [1171, 336] on div "Assign form Teacher" at bounding box center [1155, 338] width 113 height 20
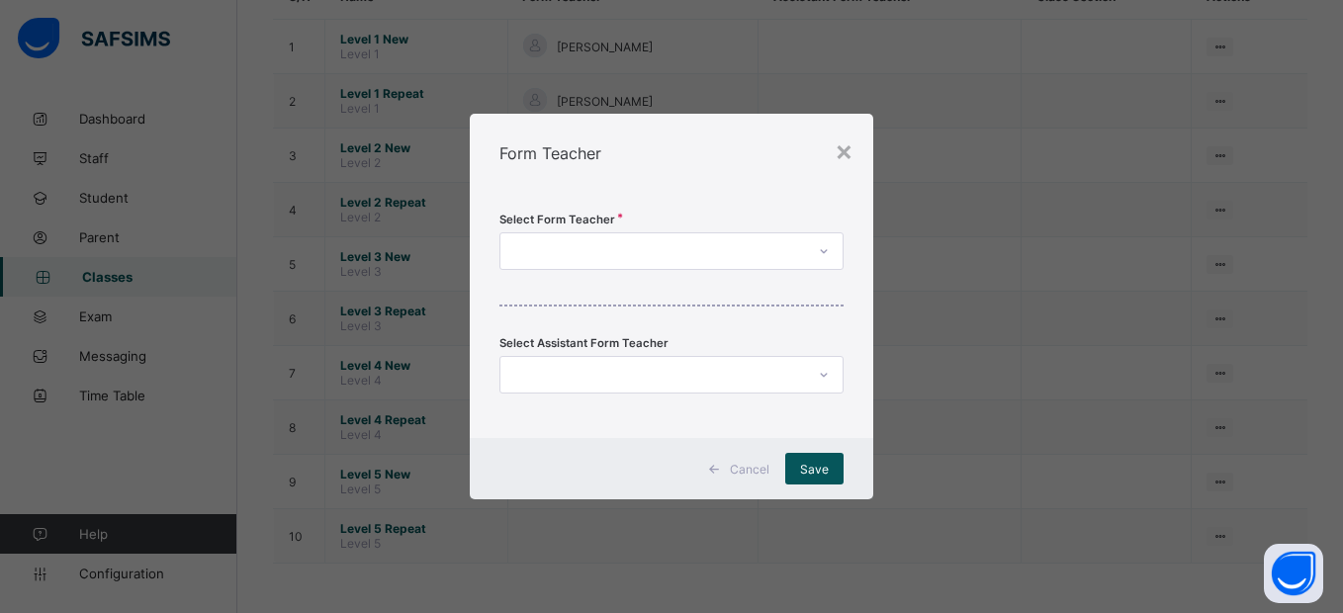
click at [713, 251] on div at bounding box center [653, 251] width 304 height 28
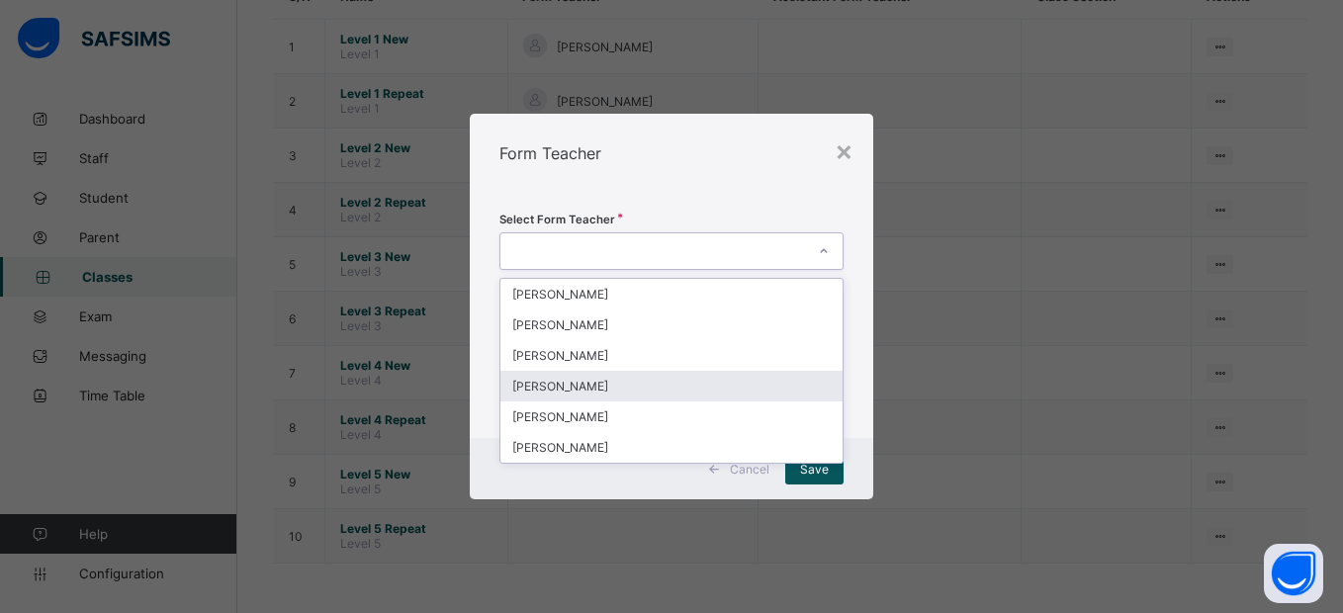
click at [640, 393] on div "[PERSON_NAME]" at bounding box center [671, 386] width 341 height 31
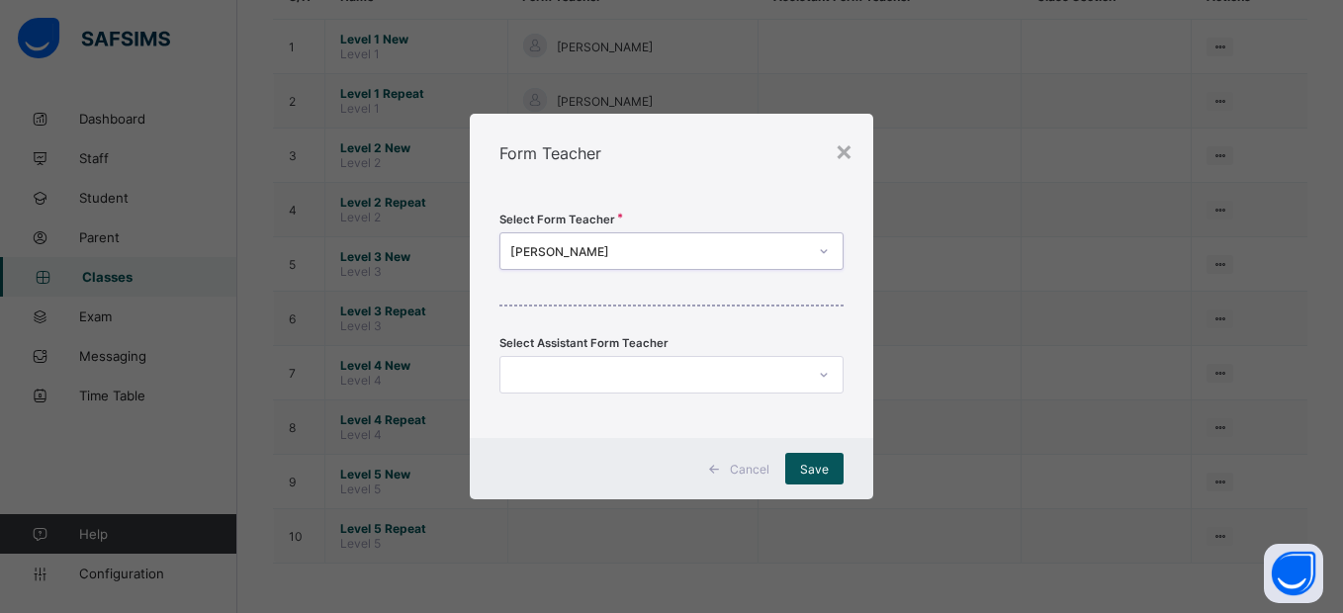
click at [724, 373] on div at bounding box center [653, 375] width 304 height 28
click at [778, 294] on div "Select Form Teacher [PERSON_NAME] Select Assistant Form Teacher" at bounding box center [671, 315] width 403 height 245
click at [818, 471] on span "Save" at bounding box center [814, 469] width 29 height 15
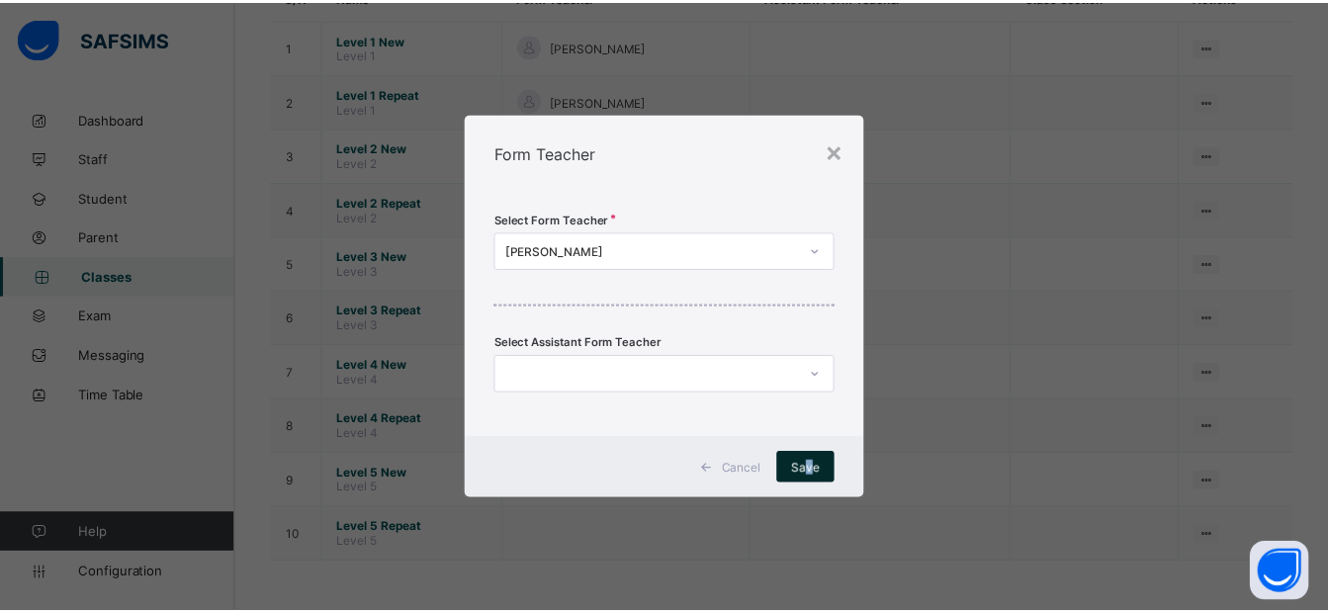
scroll to position [0, 0]
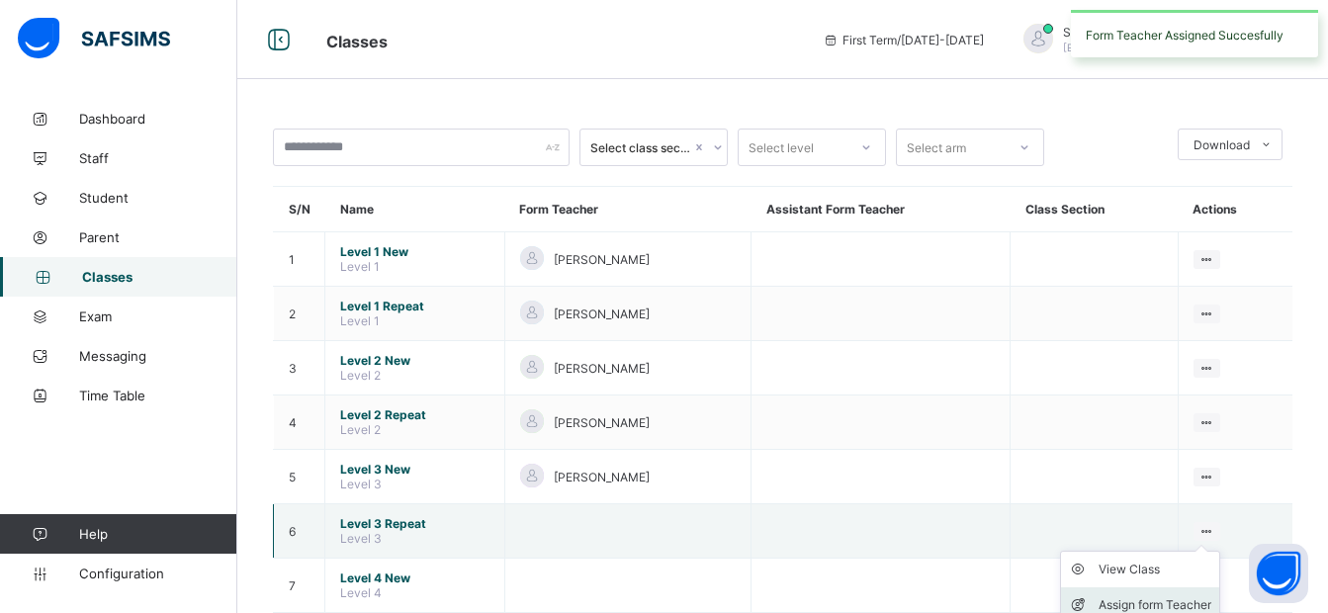
click at [1135, 606] on div "Assign form Teacher" at bounding box center [1155, 605] width 113 height 20
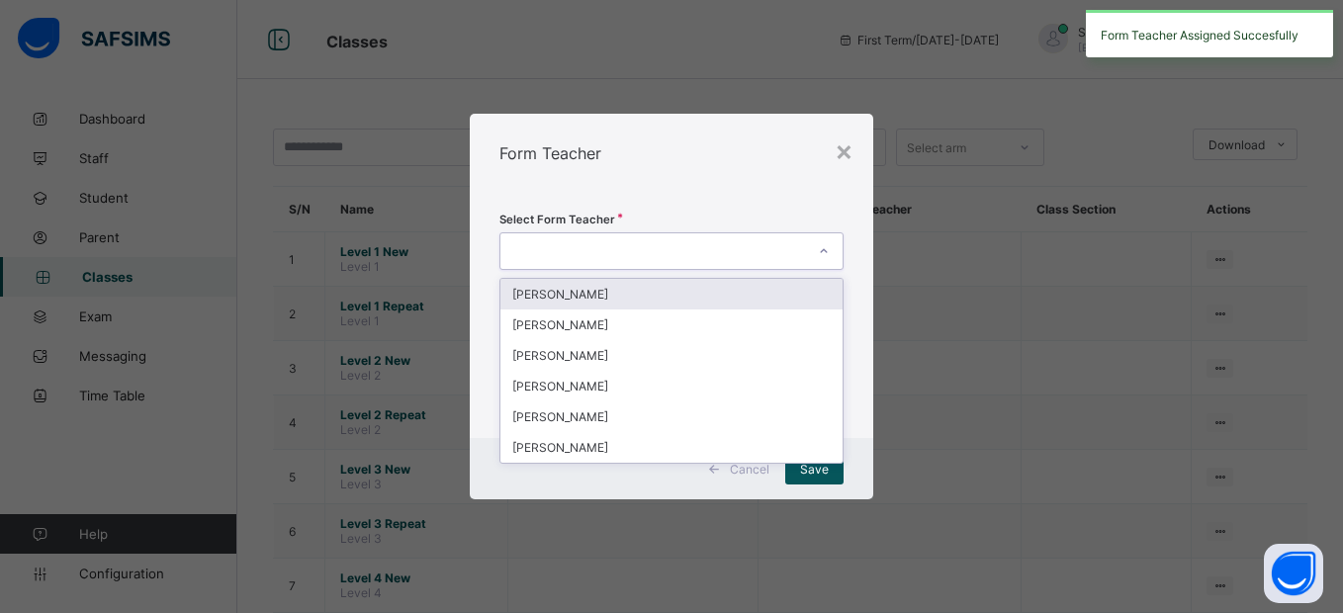
click at [737, 253] on div at bounding box center [653, 251] width 304 height 28
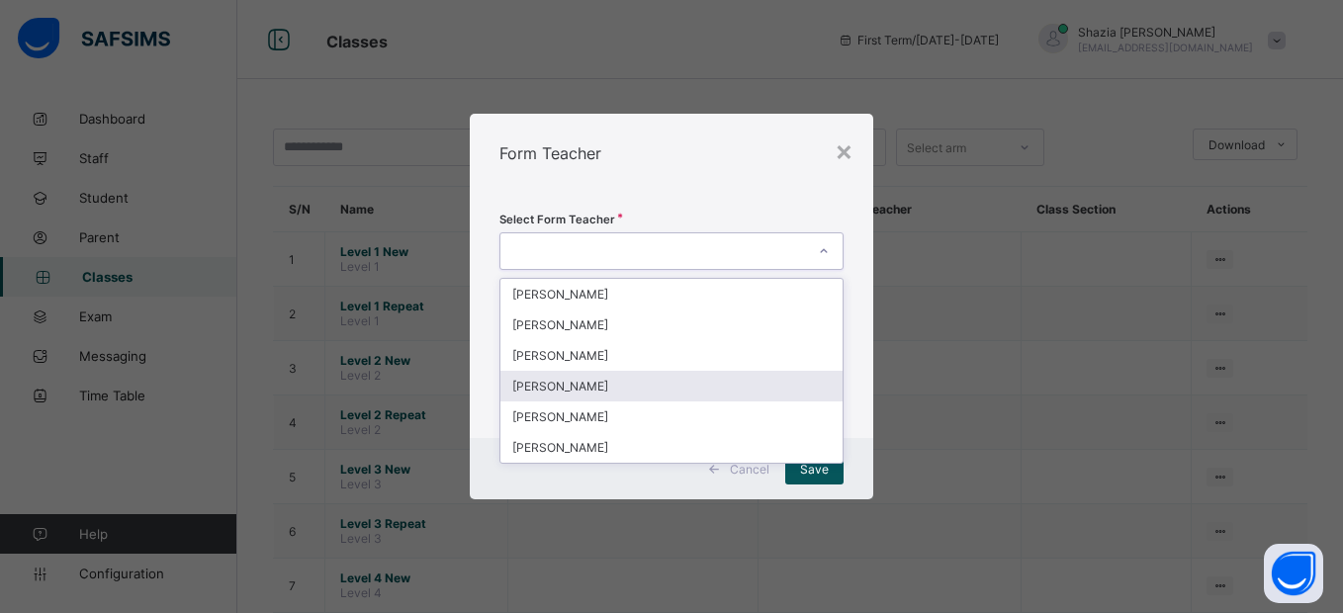
click at [540, 394] on div "[PERSON_NAME]" at bounding box center [671, 386] width 341 height 31
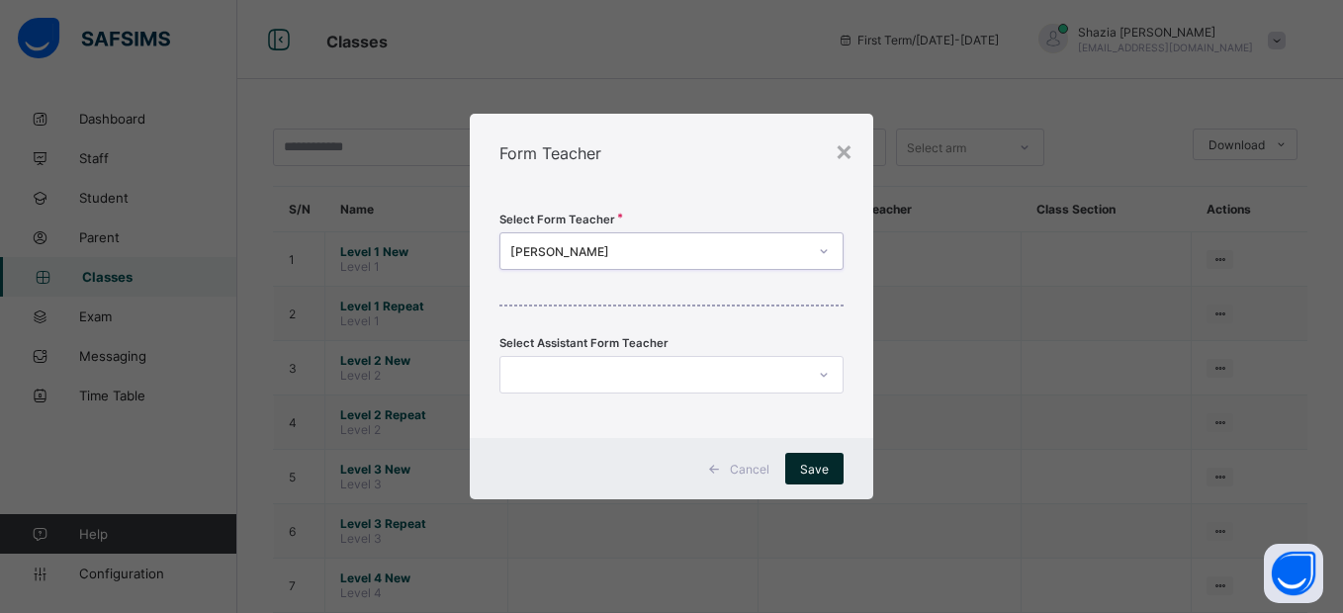
click at [808, 470] on span "Save" at bounding box center [814, 469] width 29 height 15
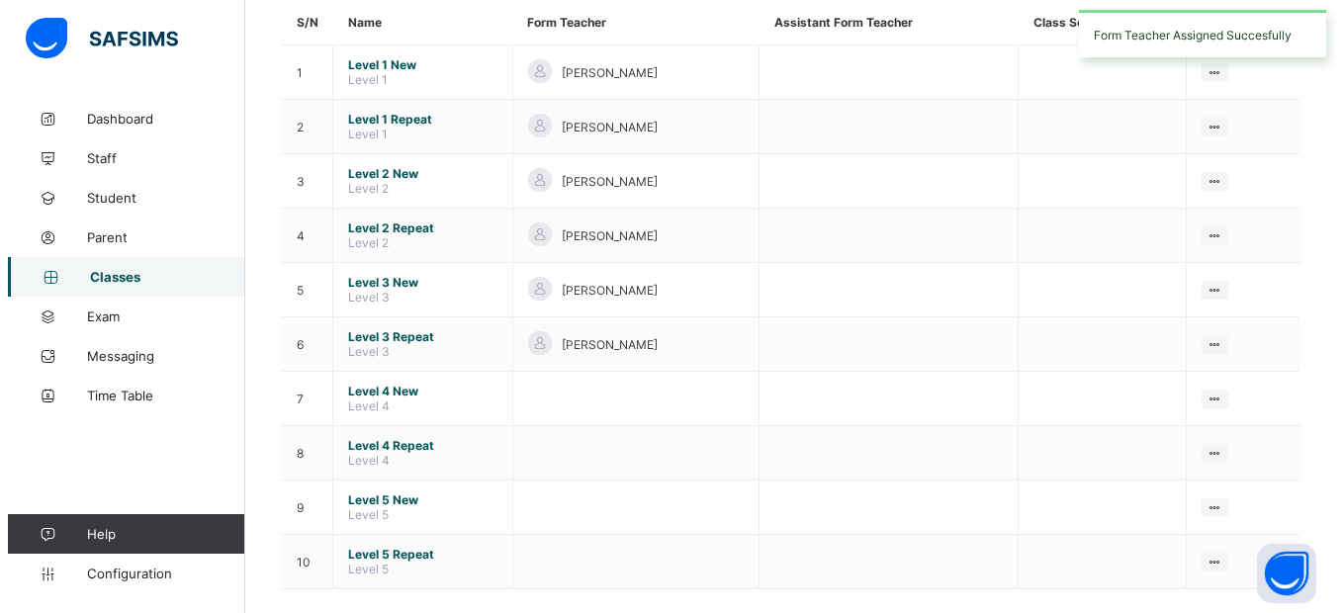
scroll to position [213, 0]
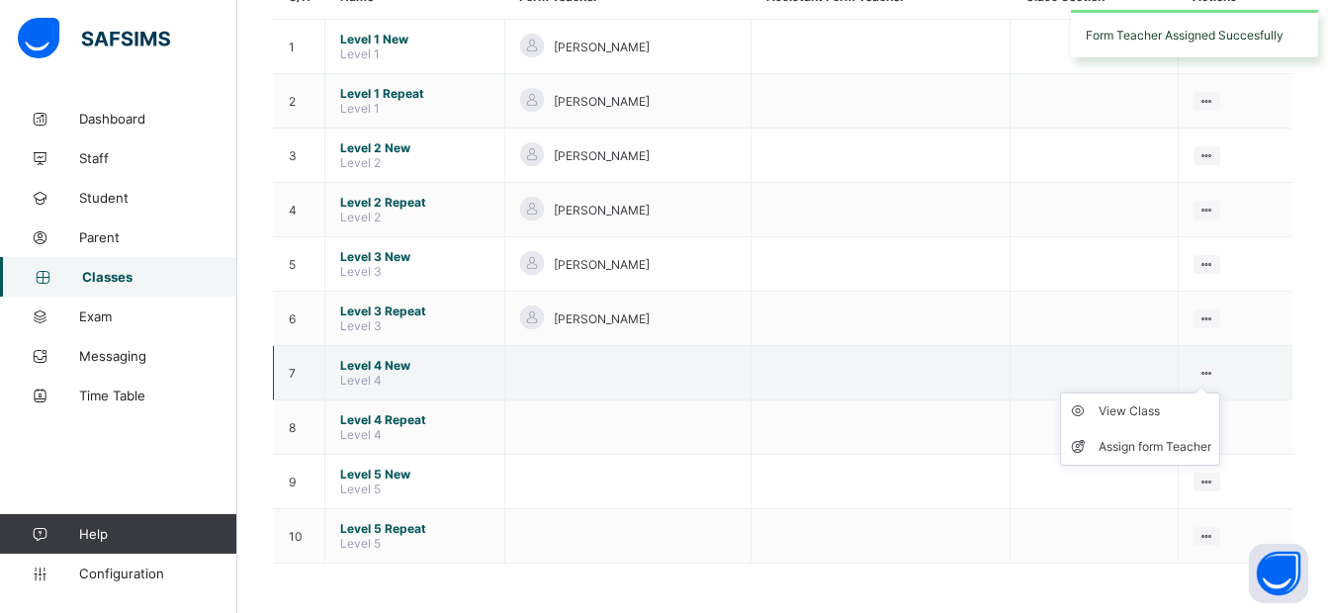
click at [1216, 372] on icon at bounding box center [1207, 373] width 17 height 15
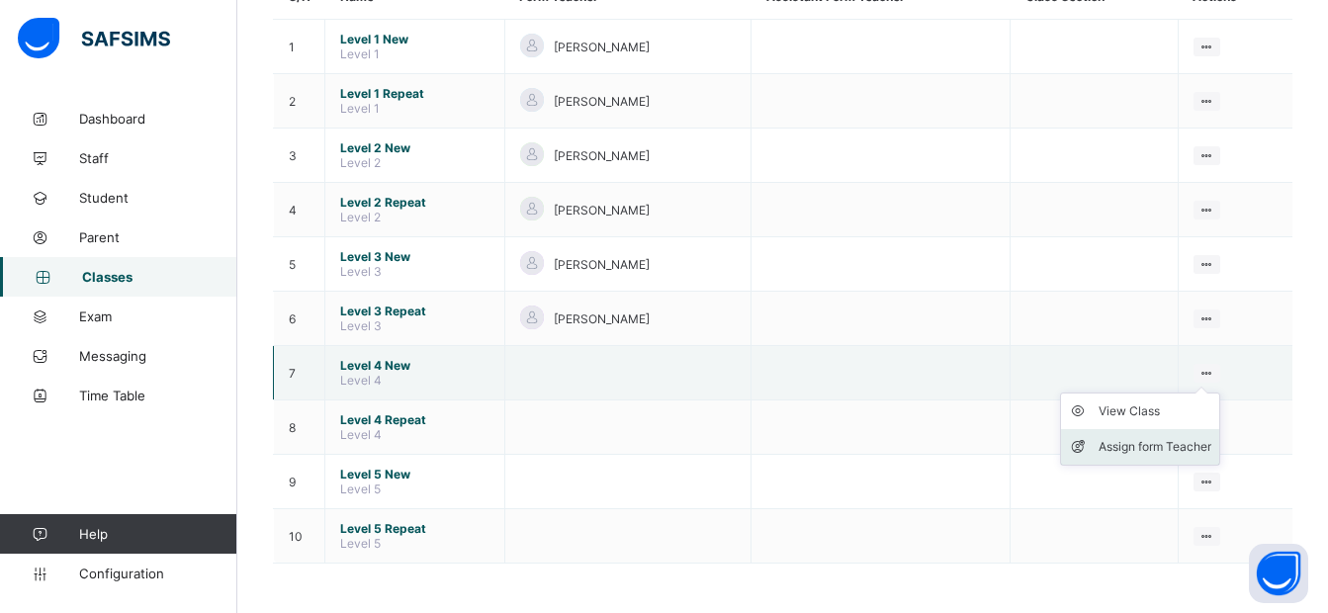
click at [1134, 444] on div "Assign form Teacher" at bounding box center [1155, 447] width 113 height 20
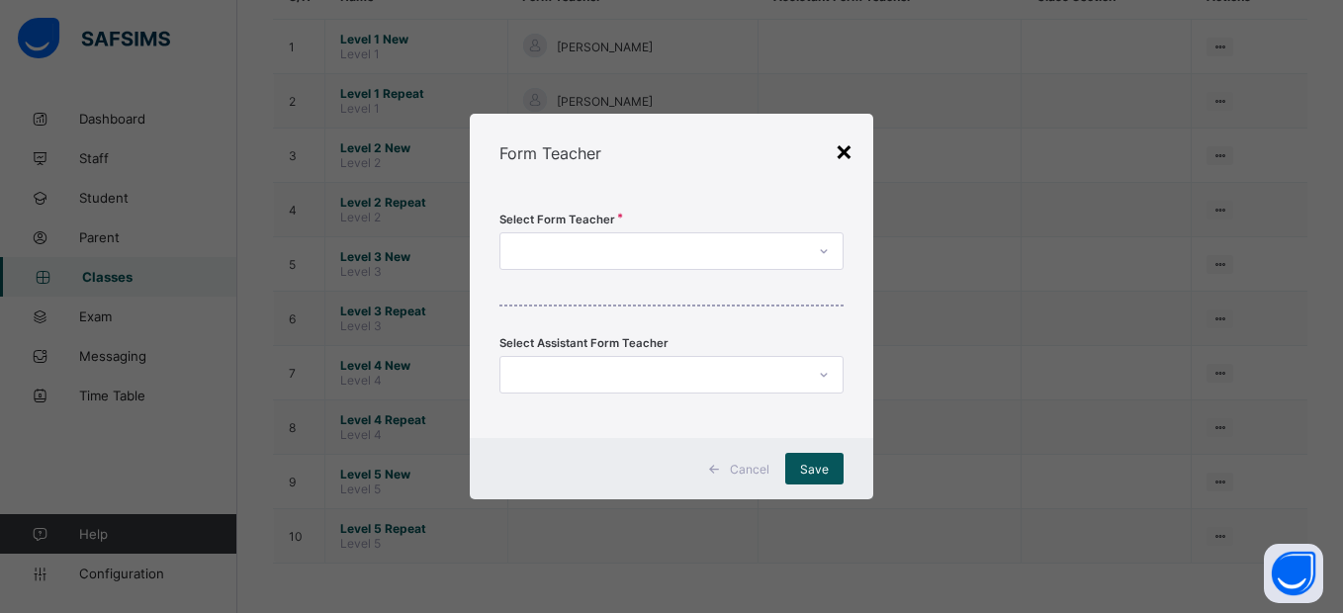
click at [842, 146] on div "×" at bounding box center [844, 151] width 19 height 34
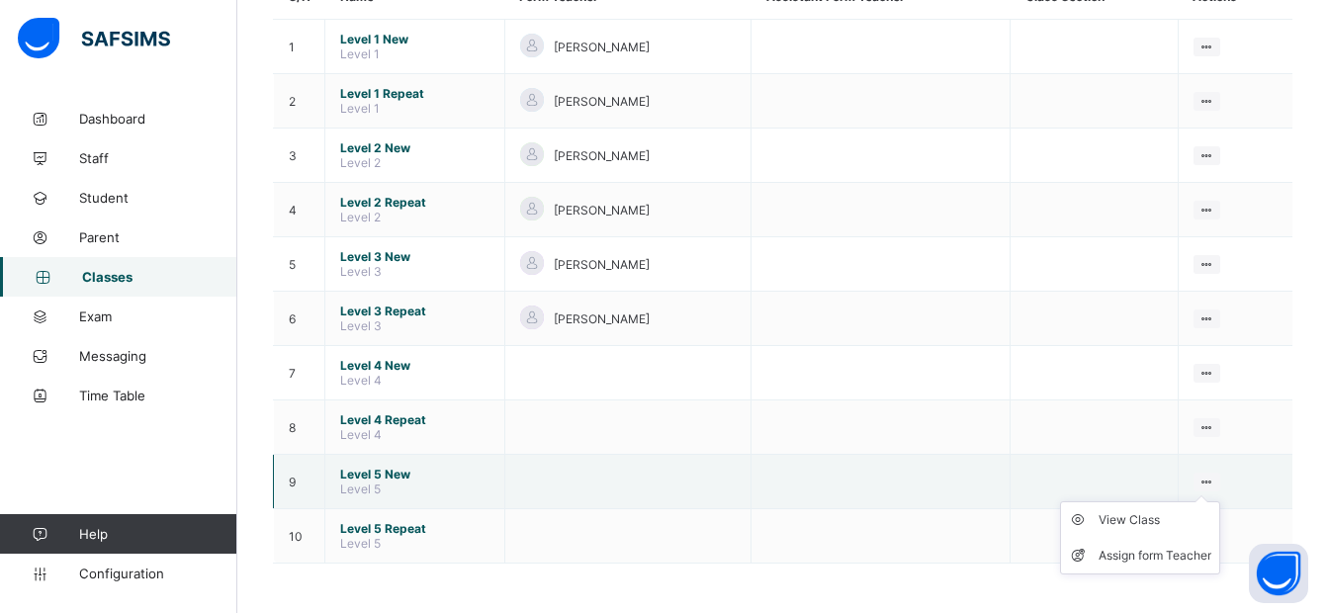
click at [1216, 477] on icon at bounding box center [1207, 482] width 17 height 15
click at [1129, 555] on div "Assign form Teacher" at bounding box center [1155, 556] width 113 height 20
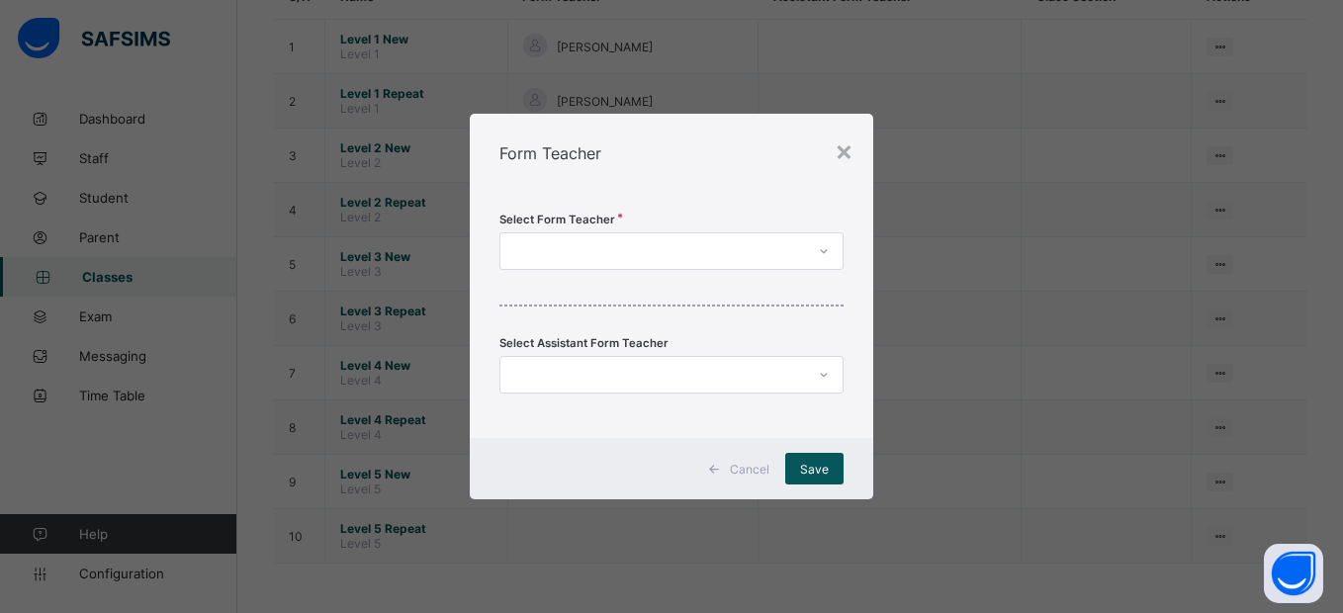
click at [757, 229] on div "Select Form Teacher Select Assistant Form Teacher" at bounding box center [671, 315] width 403 height 245
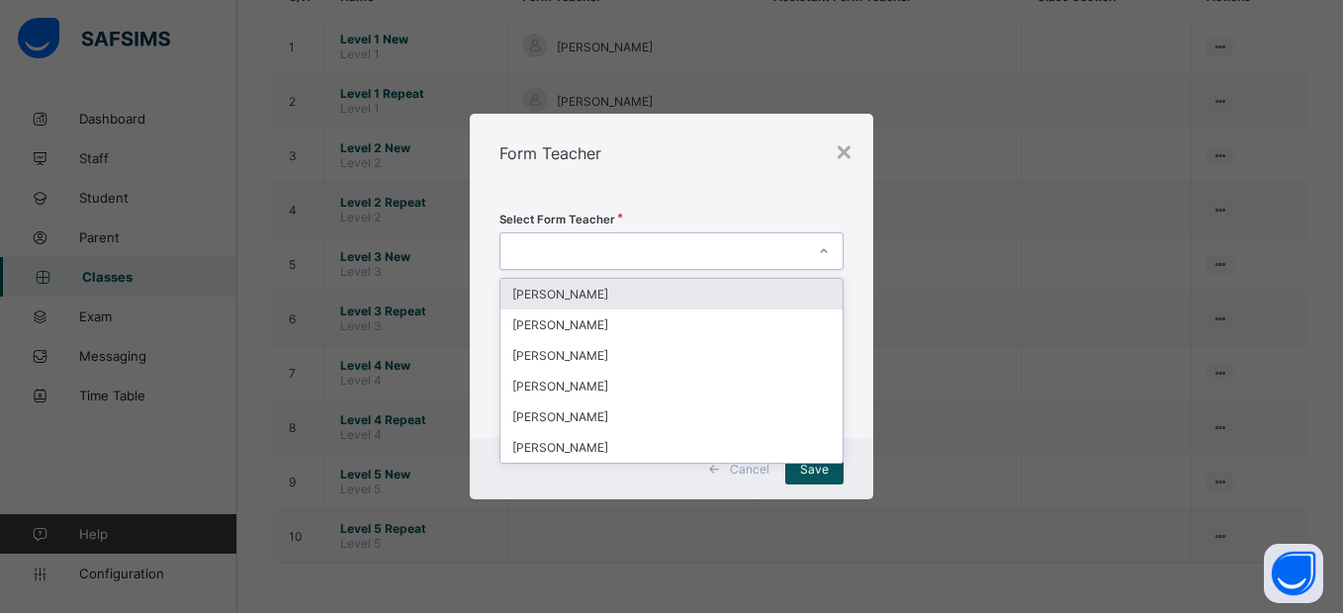
click at [752, 244] on div at bounding box center [653, 251] width 304 height 28
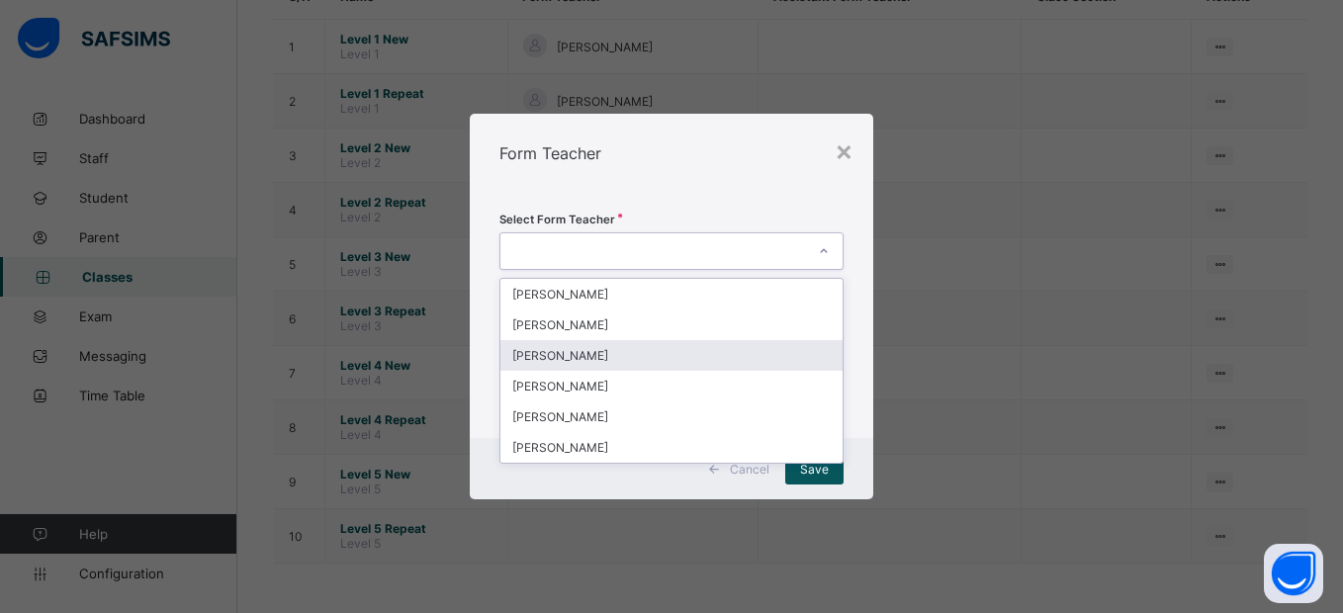
click at [690, 361] on div "[PERSON_NAME]" at bounding box center [671, 355] width 341 height 31
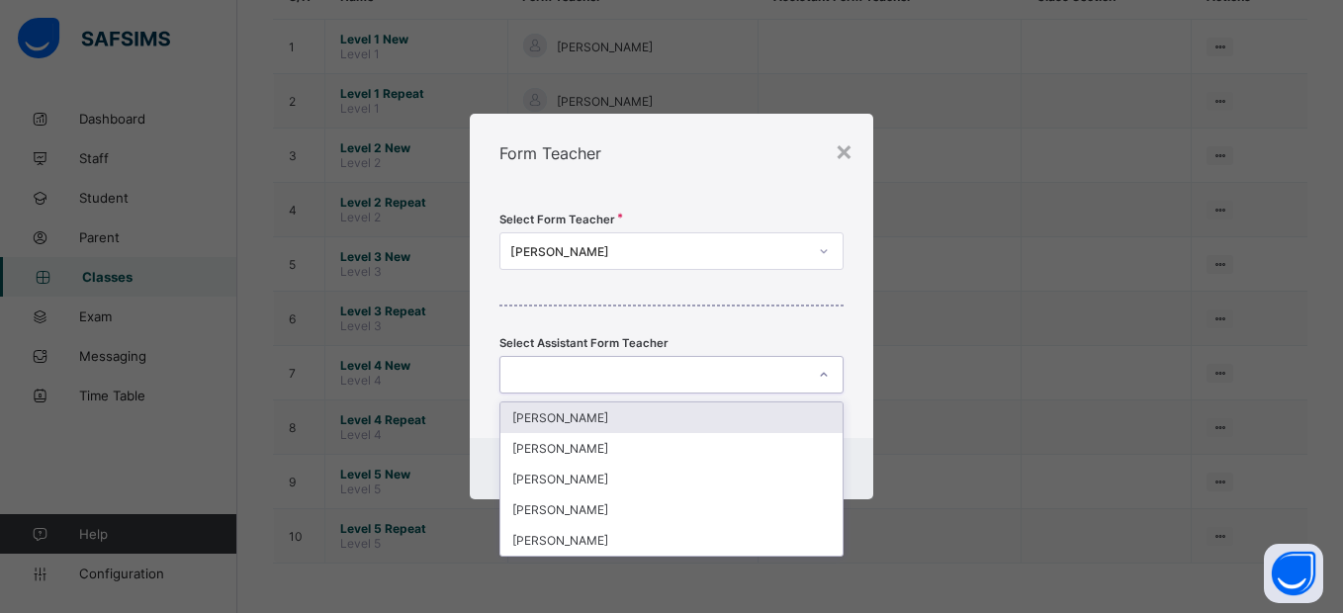
click at [680, 375] on div at bounding box center [653, 375] width 304 height 28
click at [665, 418] on div "[PERSON_NAME]" at bounding box center [671, 418] width 341 height 31
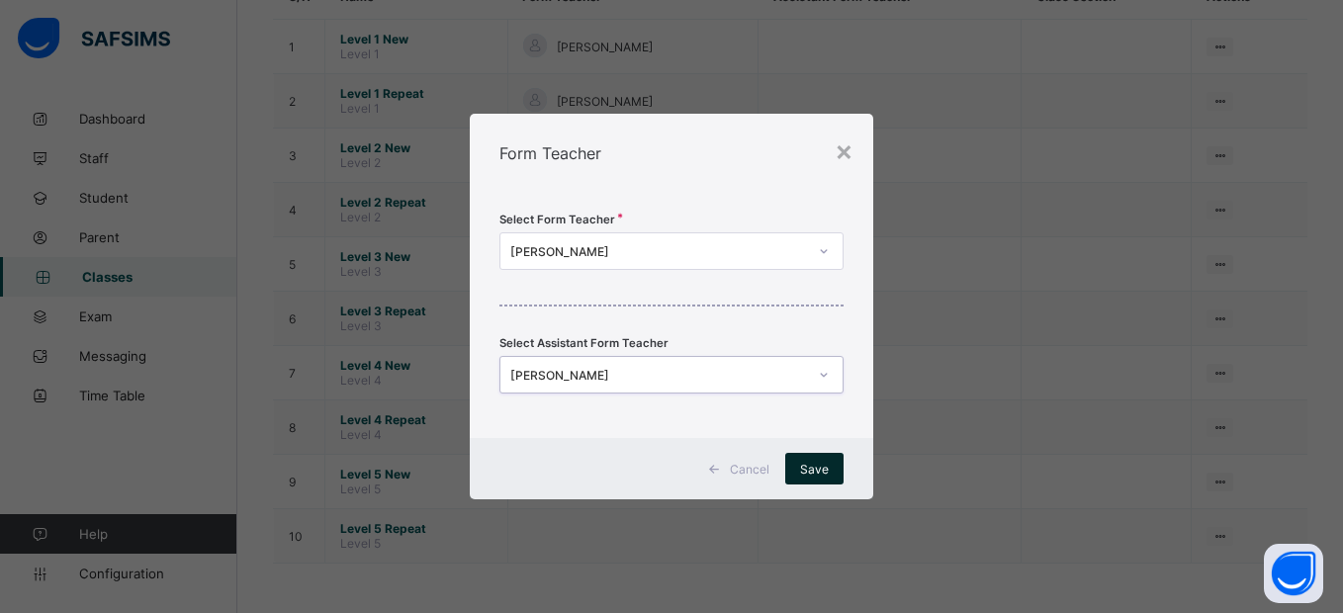
click at [826, 464] on span "Save" at bounding box center [814, 469] width 29 height 15
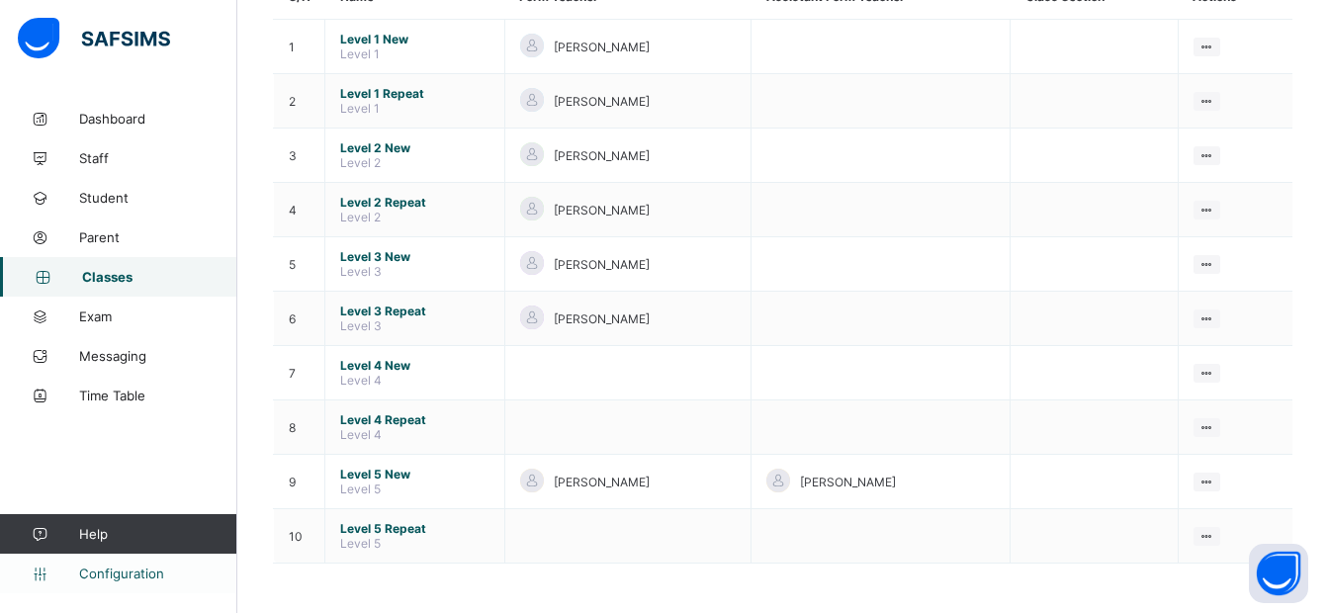
click at [141, 568] on span "Configuration" at bounding box center [157, 574] width 157 height 16
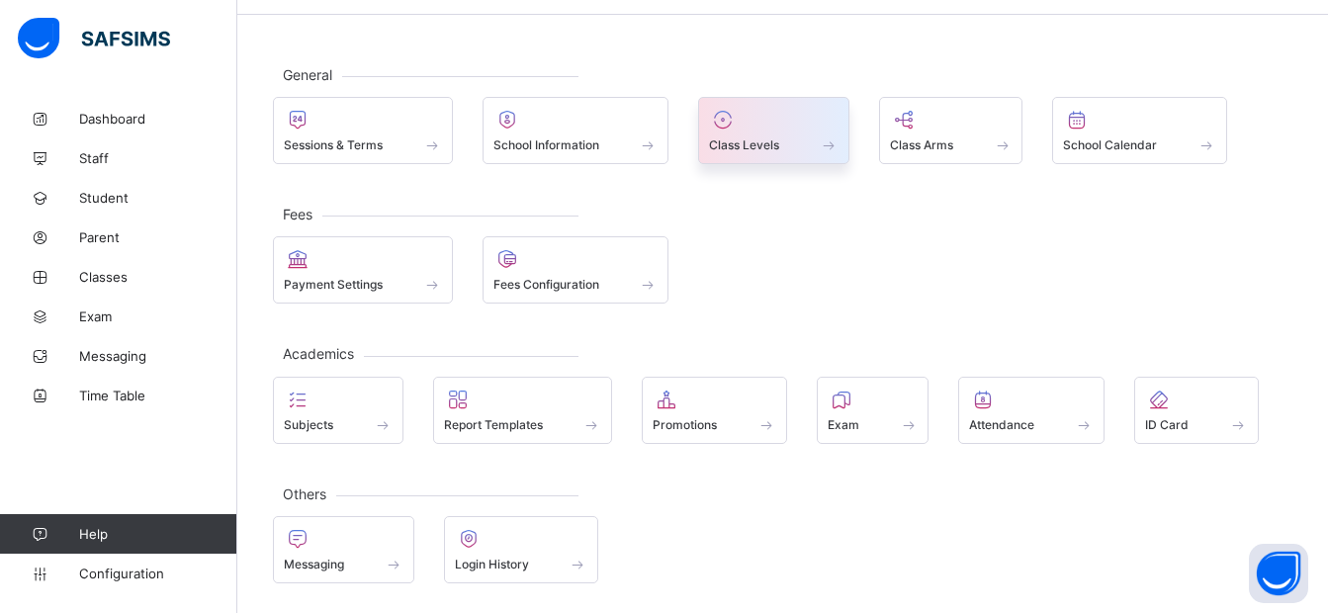
click at [748, 128] on div at bounding box center [774, 120] width 130 height 24
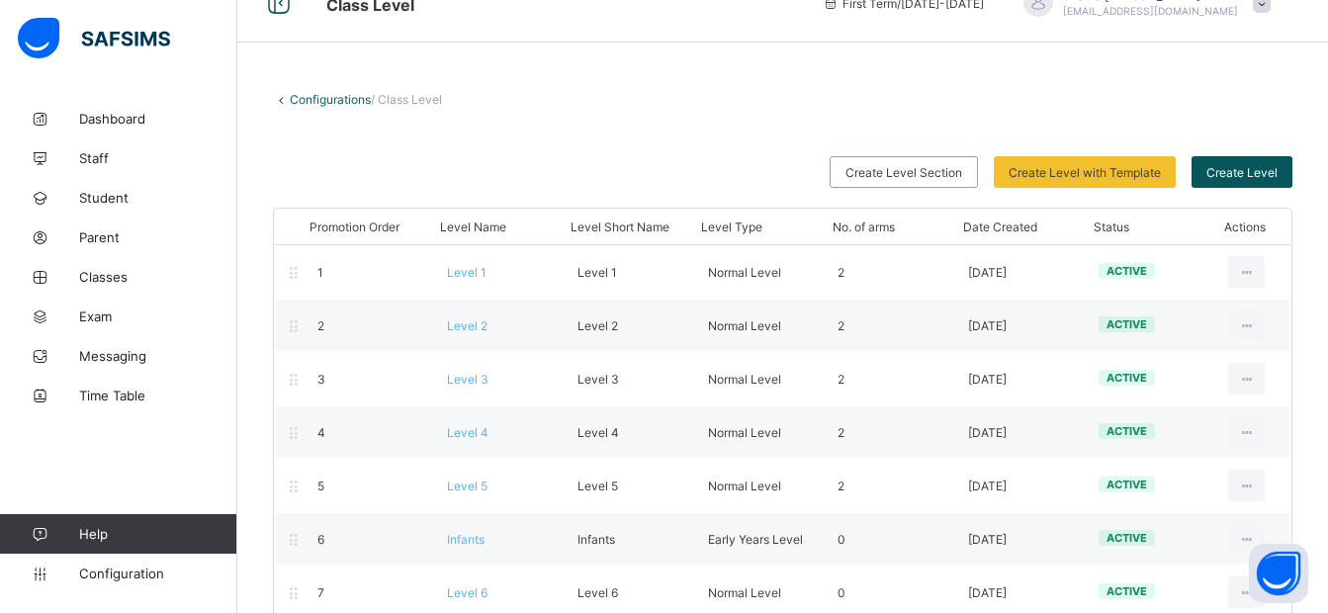
scroll to position [73, 0]
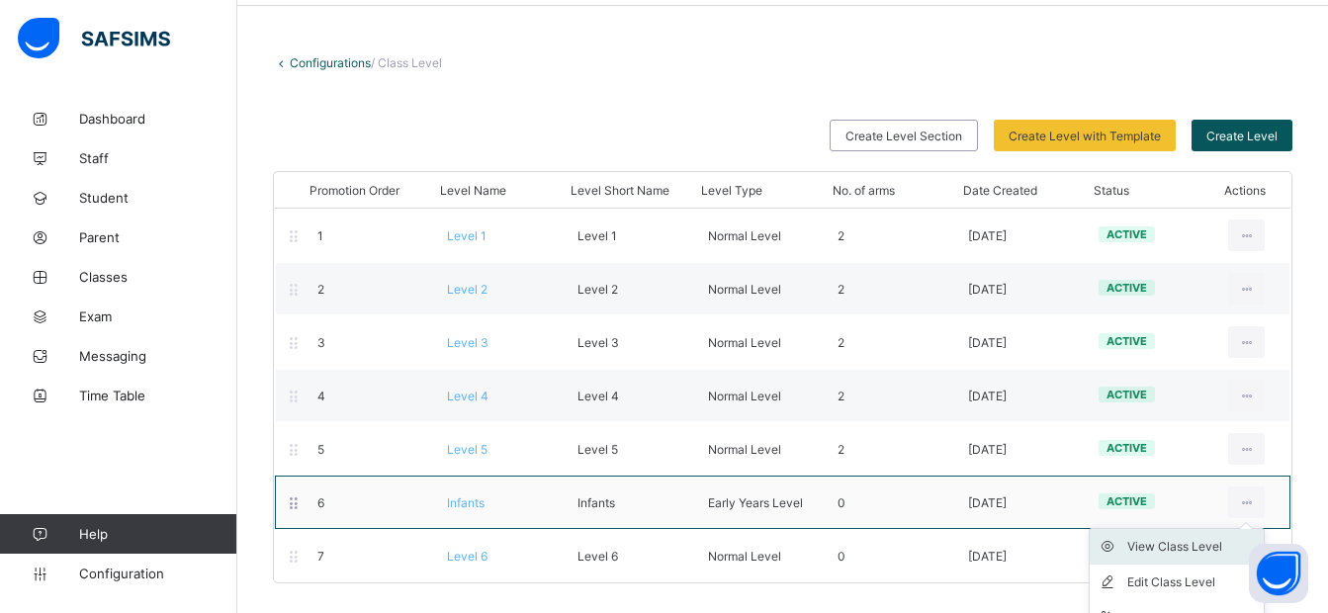
click at [1184, 553] on div "View Class Level" at bounding box center [1192, 547] width 129 height 20
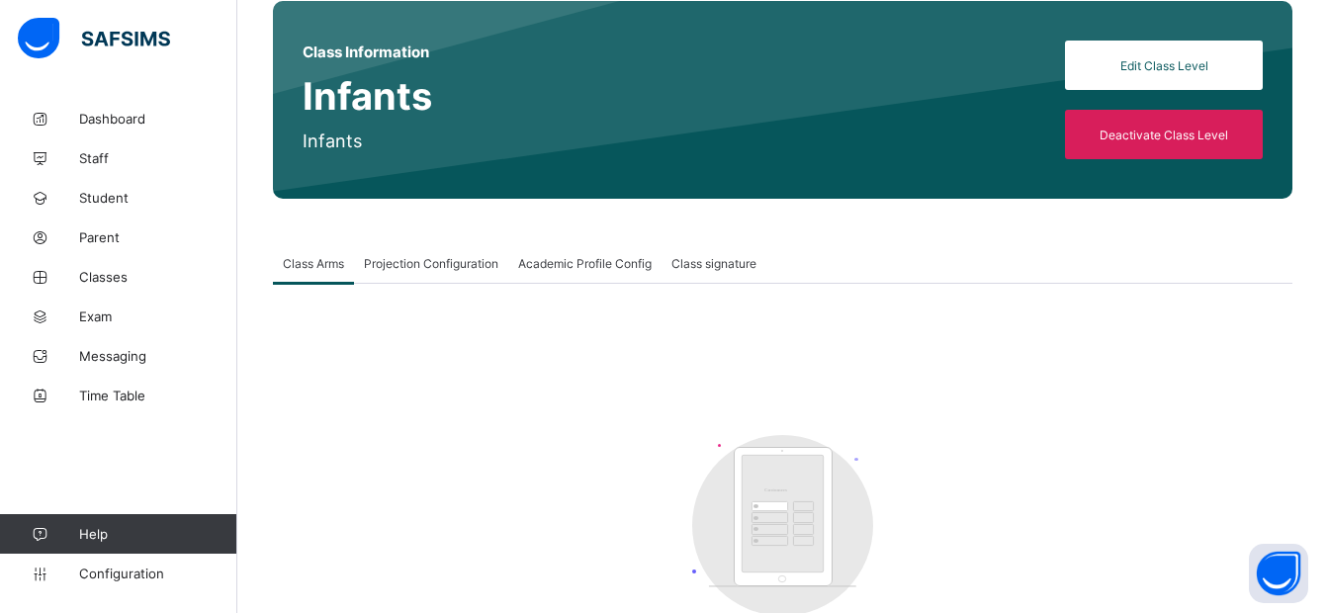
scroll to position [167, 0]
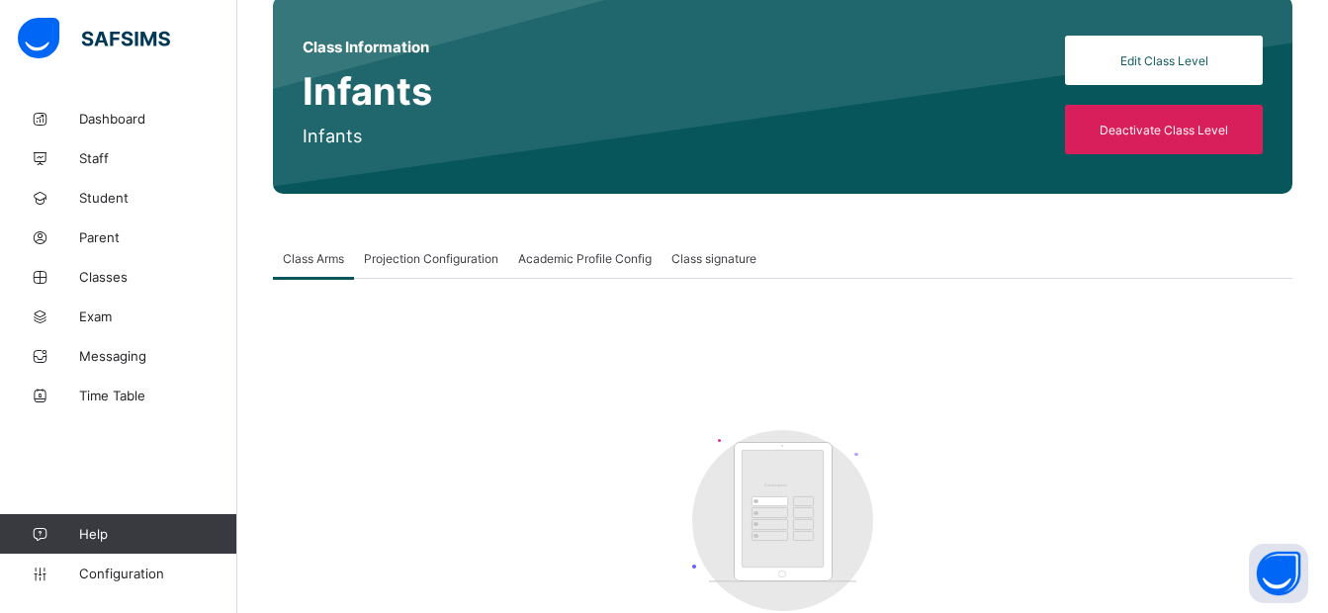
click at [427, 254] on span "Projection Configuration" at bounding box center [431, 258] width 135 height 15
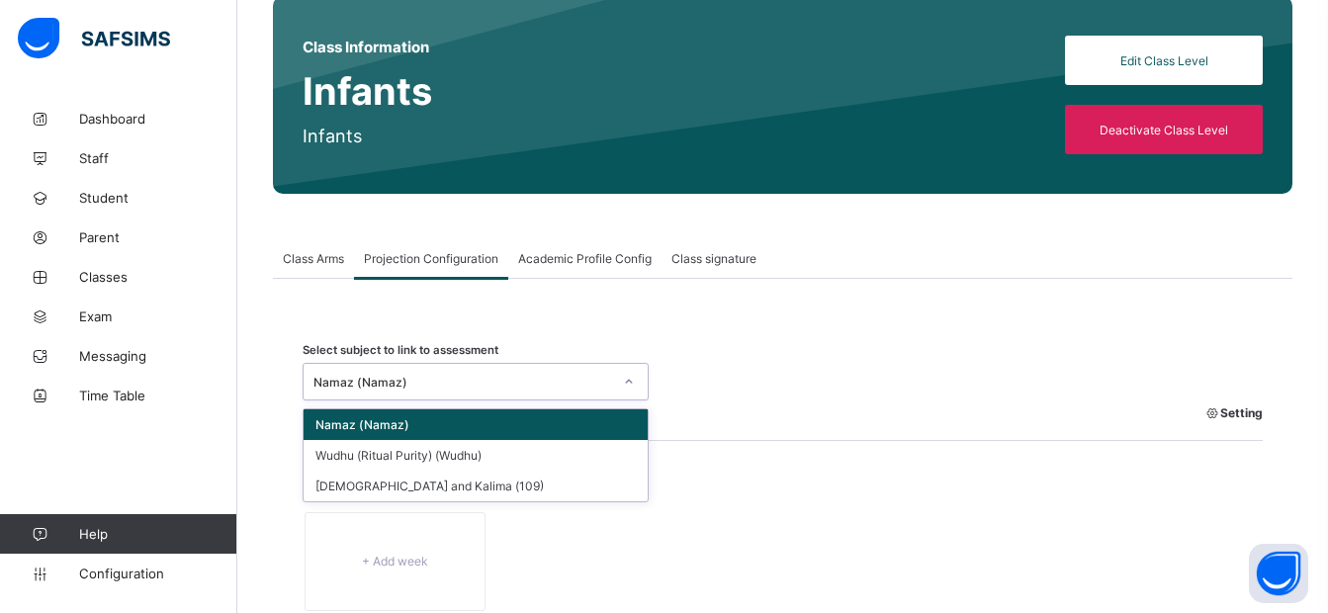
click at [626, 386] on icon at bounding box center [629, 382] width 12 height 20
click at [693, 357] on div "Select subject to link to assessment option Namaz (Namaz) focused, 1 of 3. 3 re…" at bounding box center [783, 394] width 961 height 93
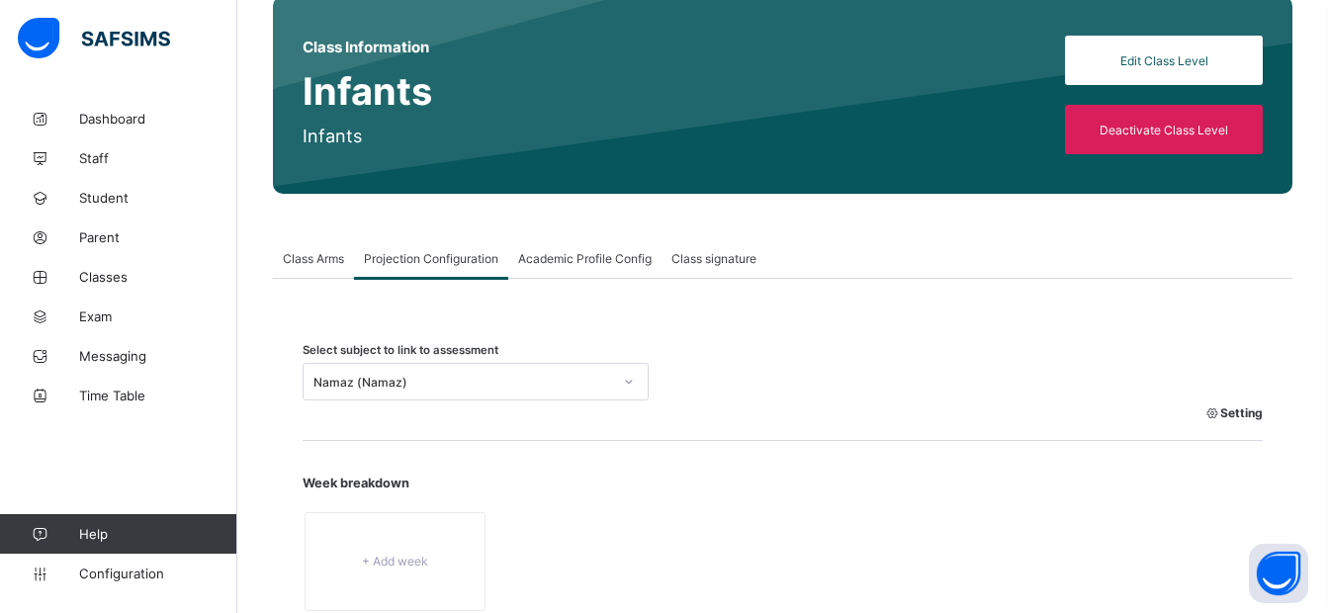
click at [587, 256] on span "Academic Profile Config" at bounding box center [585, 258] width 134 height 15
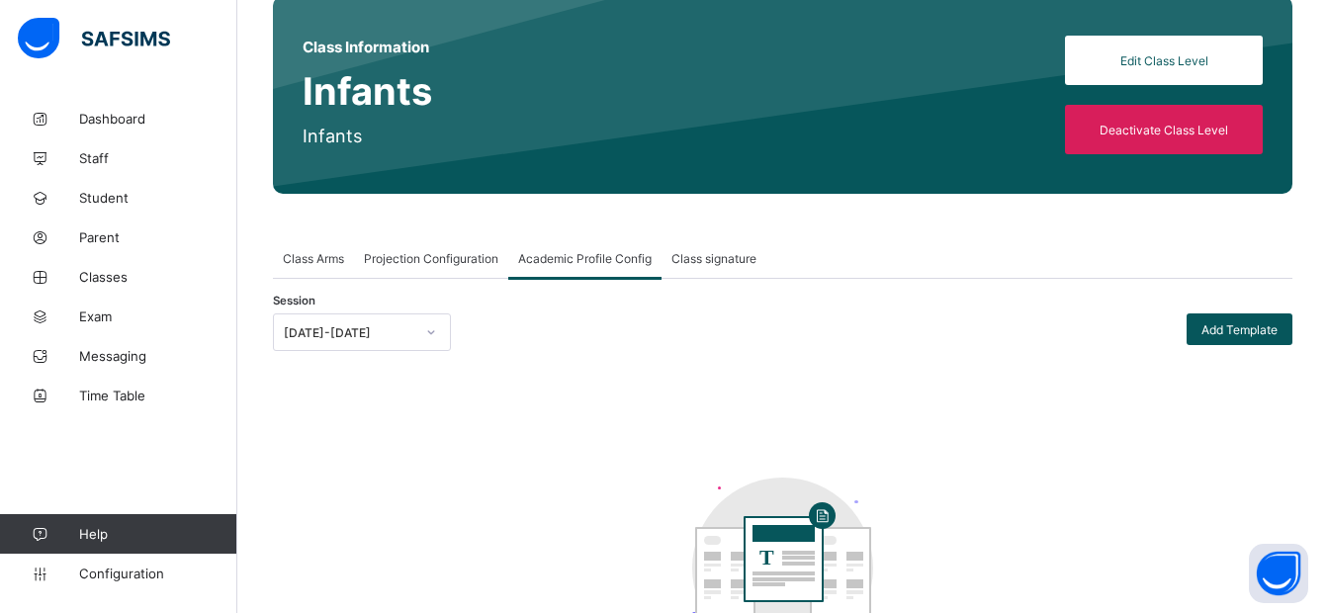
click at [709, 263] on span "Class signature" at bounding box center [714, 258] width 85 height 15
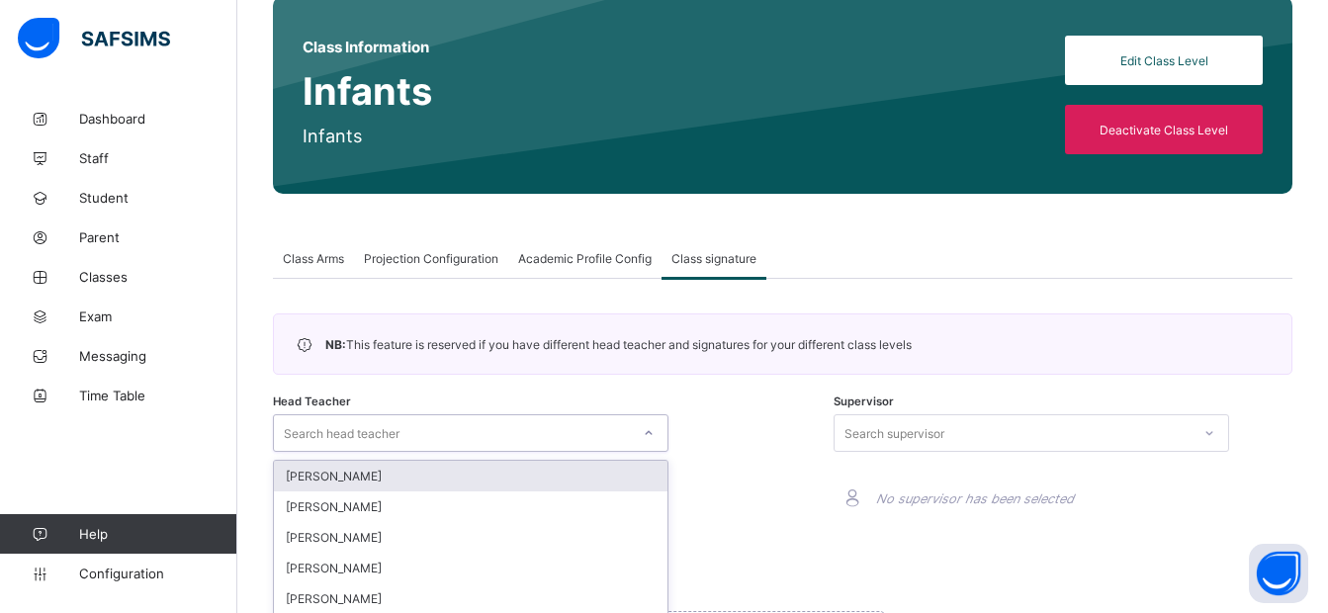
click at [390, 429] on div "Head Teacher option [PERSON_NAME] focused, 1 of 6. 6 results available. Use Up …" at bounding box center [502, 465] width 459 height 121
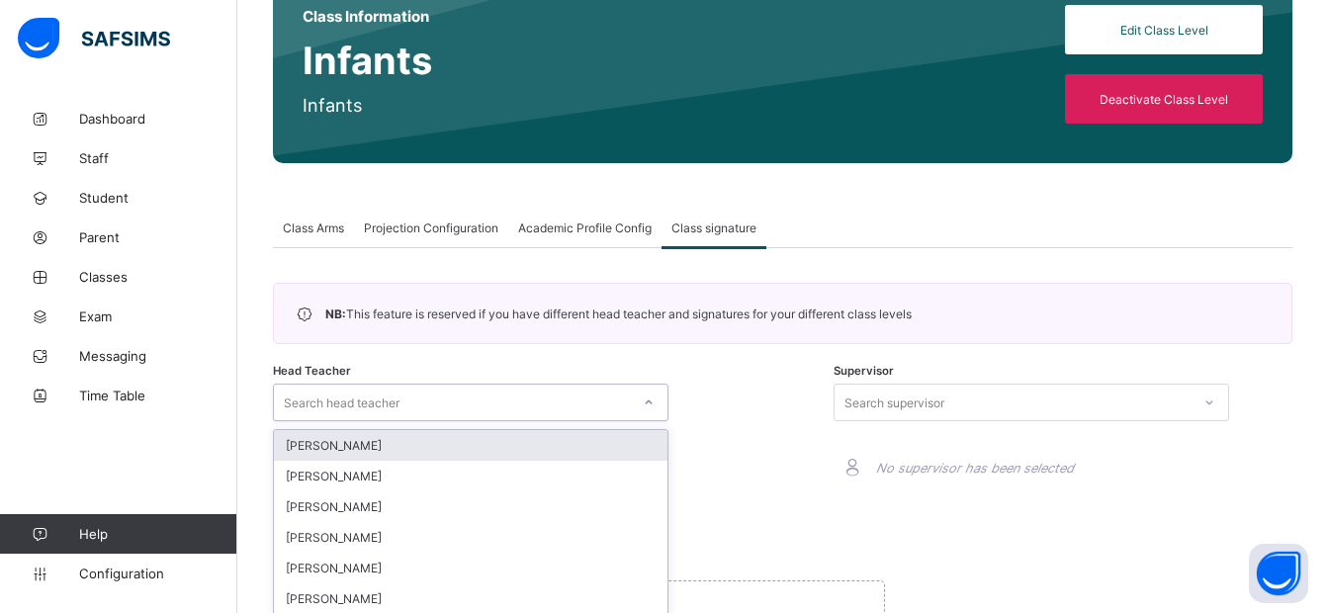
scroll to position [208, 0]
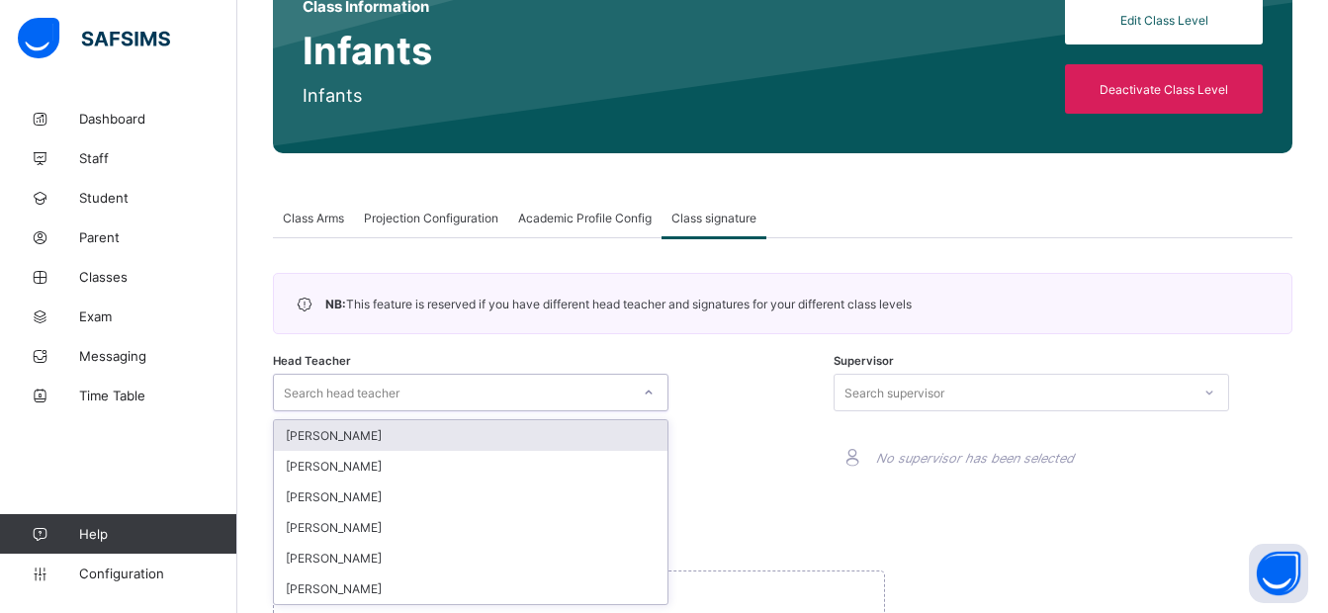
click at [378, 436] on div "[PERSON_NAME]" at bounding box center [471, 435] width 394 height 31
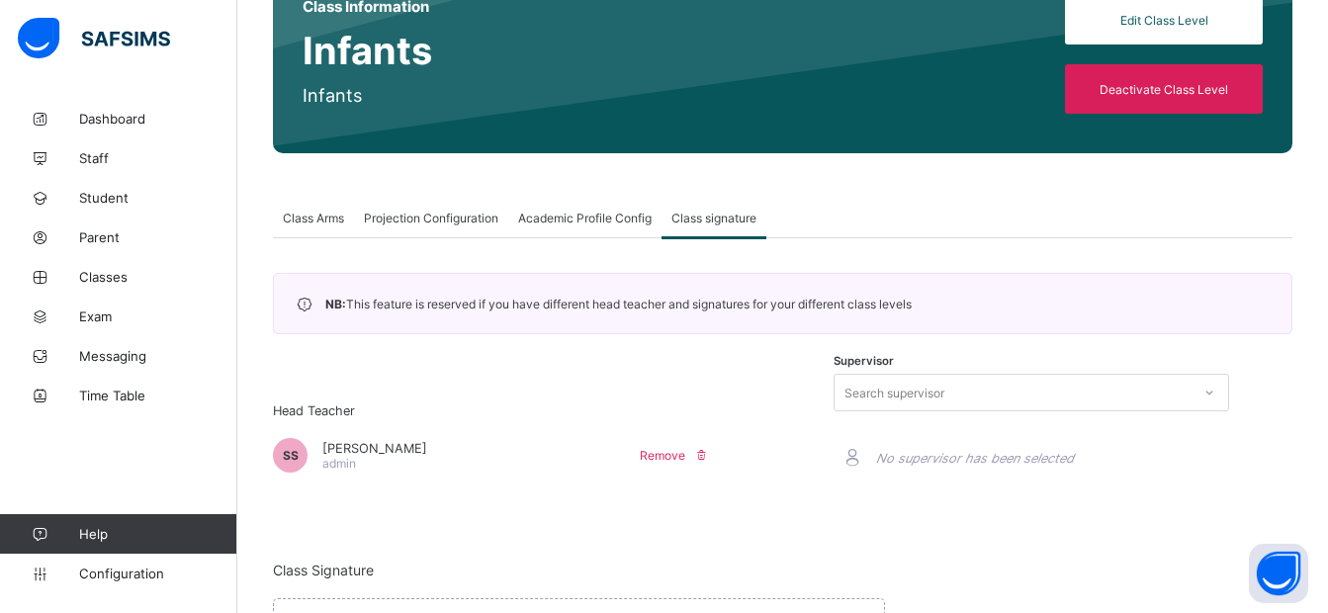
click at [898, 391] on div "Search supervisor" at bounding box center [895, 393] width 100 height 38
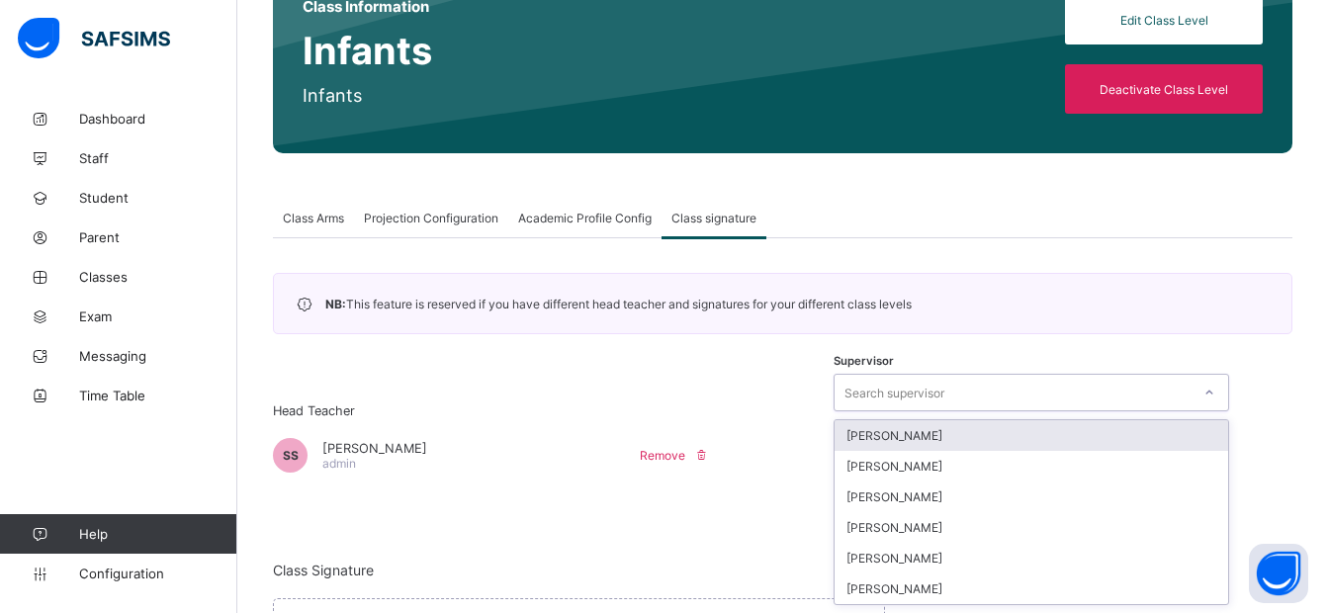
click at [871, 429] on div "[PERSON_NAME]" at bounding box center [1032, 435] width 394 height 31
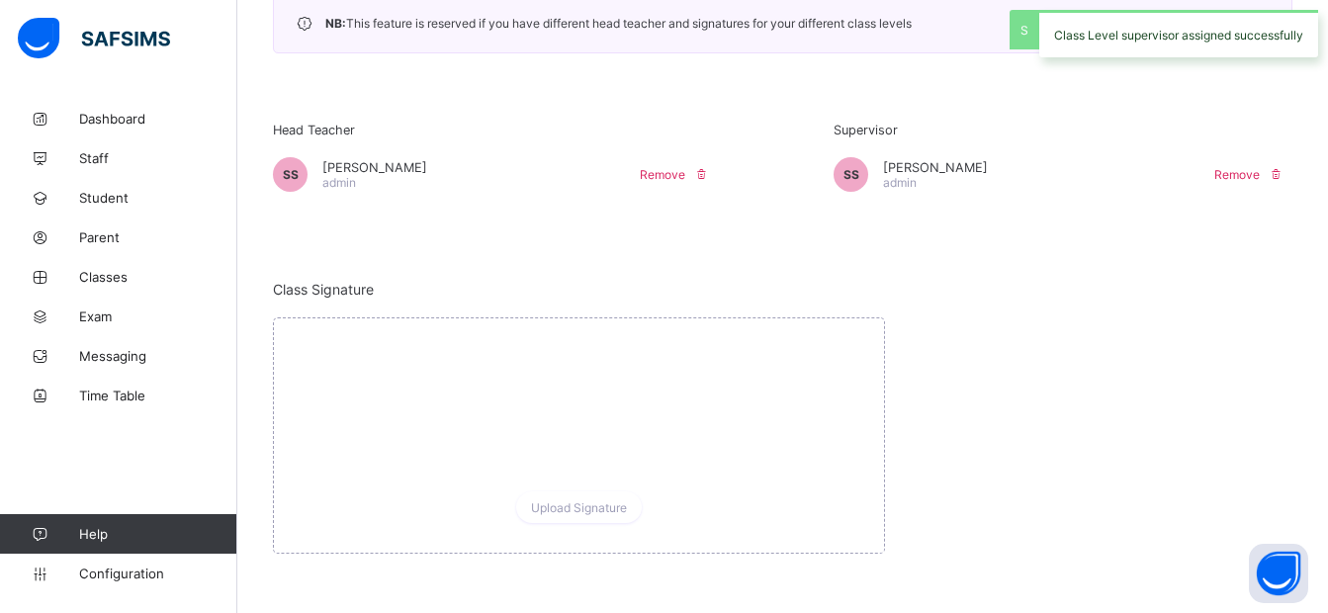
scroll to position [0, 0]
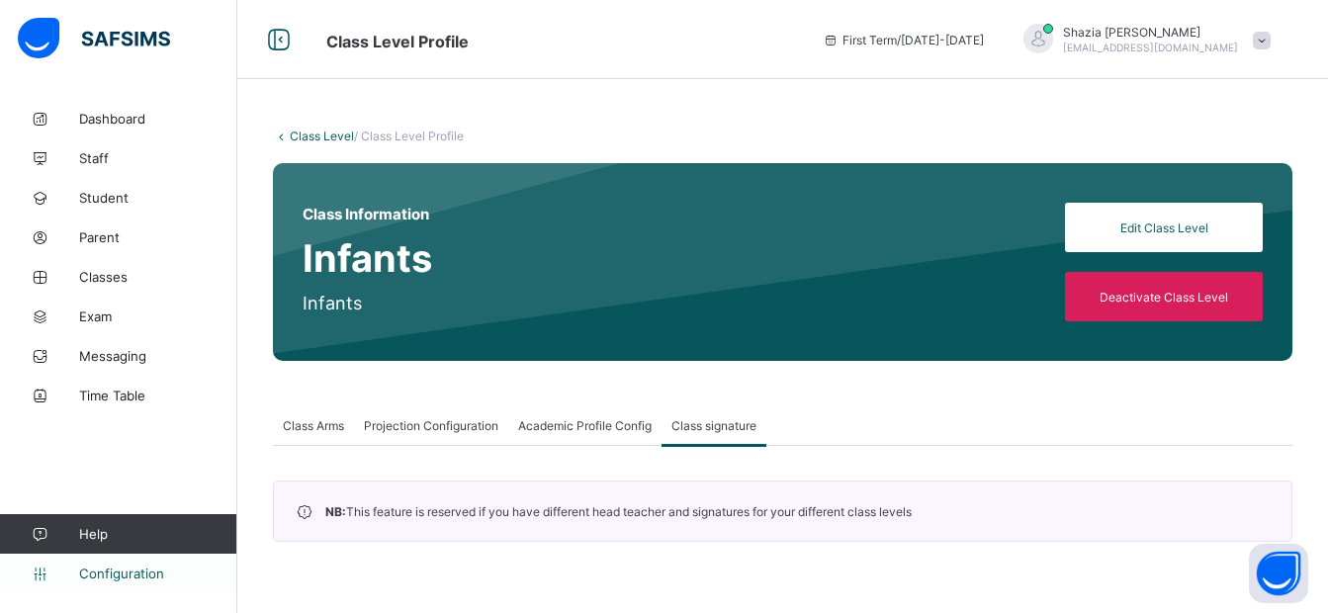
click at [115, 571] on span "Configuration" at bounding box center [157, 574] width 157 height 16
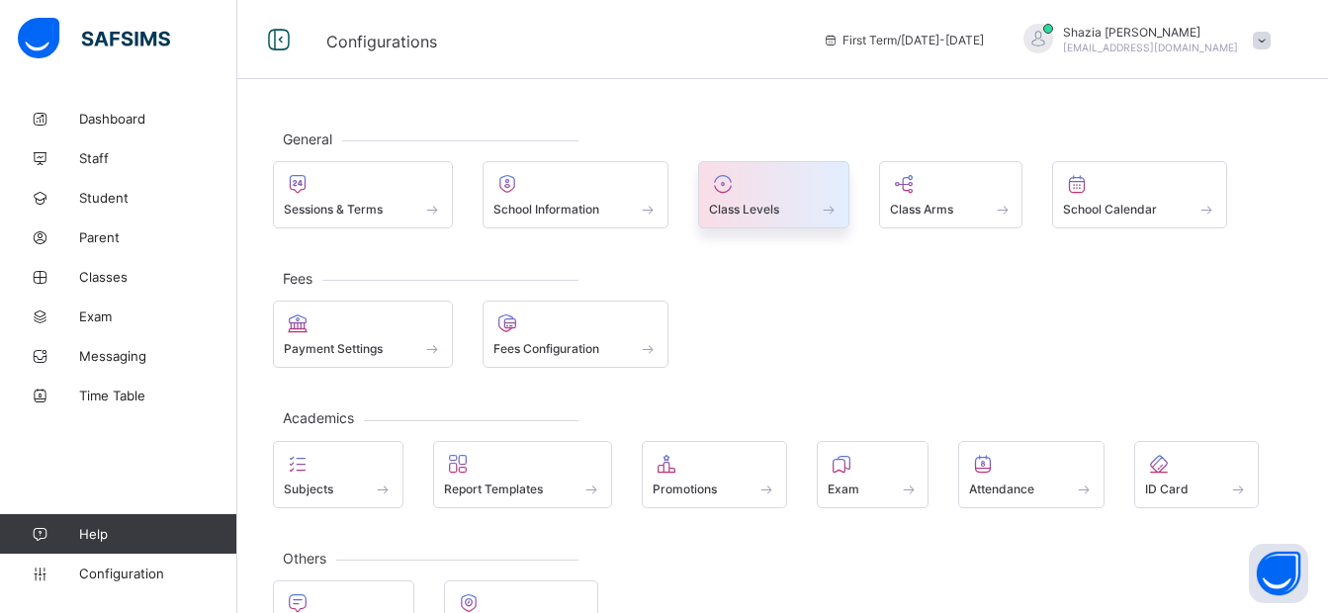
click at [735, 182] on icon at bounding box center [723, 184] width 28 height 24
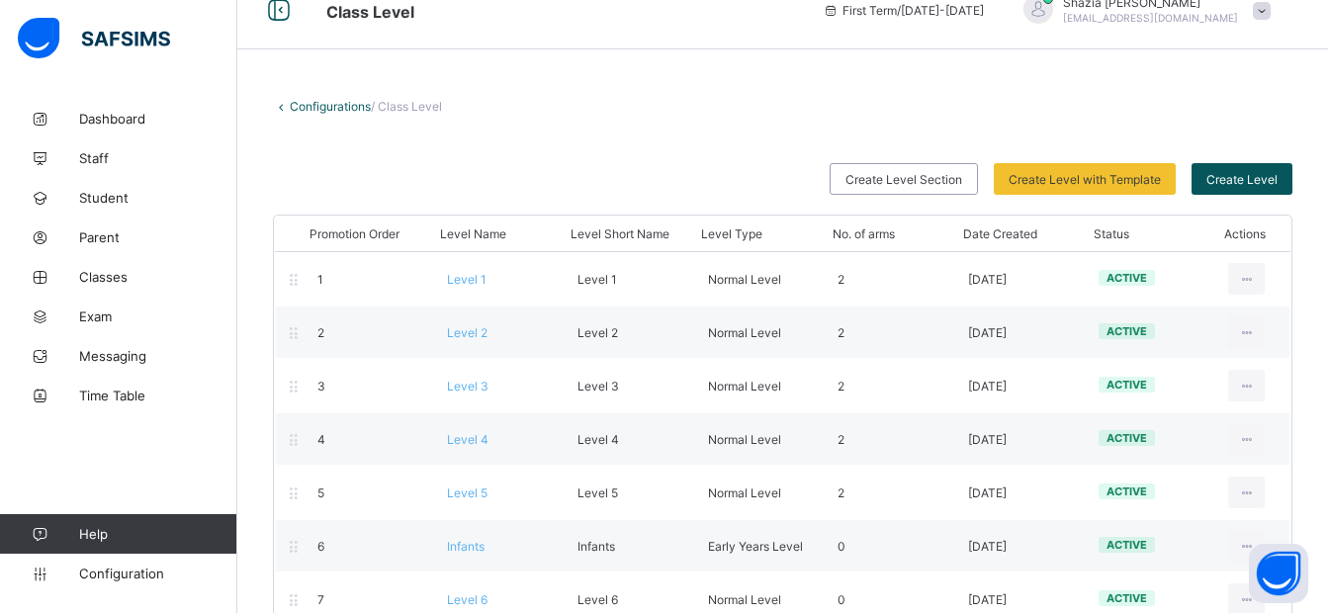
scroll to position [73, 0]
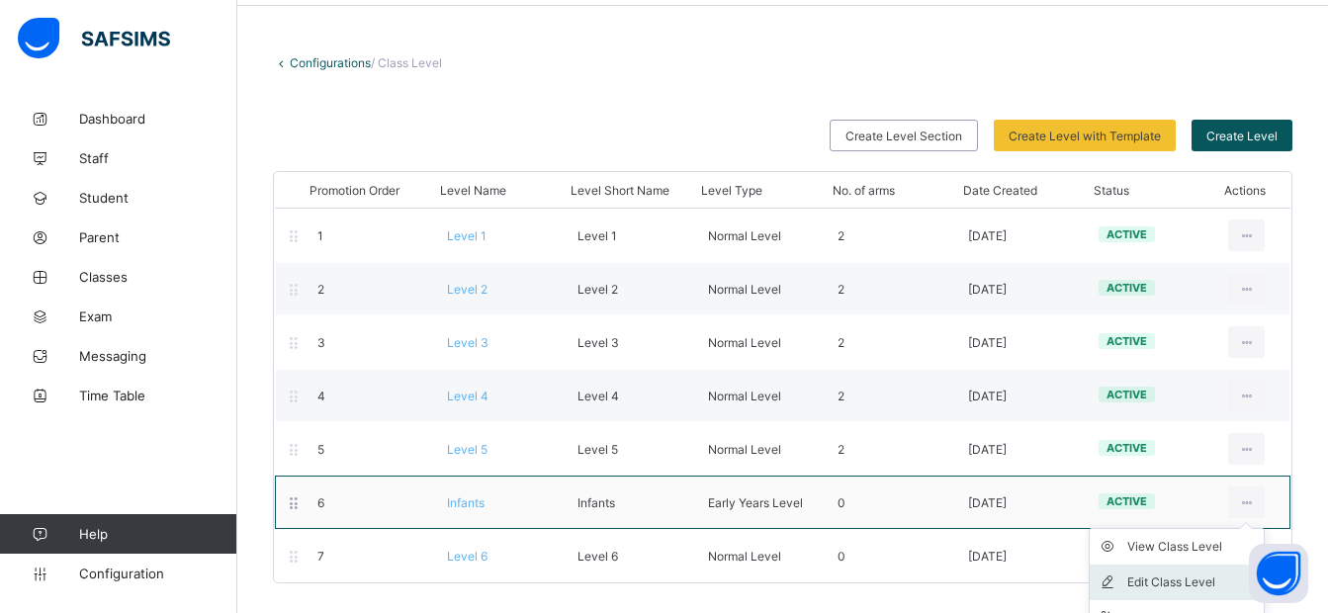
click at [1172, 576] on div "Edit Class Level" at bounding box center [1192, 583] width 129 height 20
type input "*******"
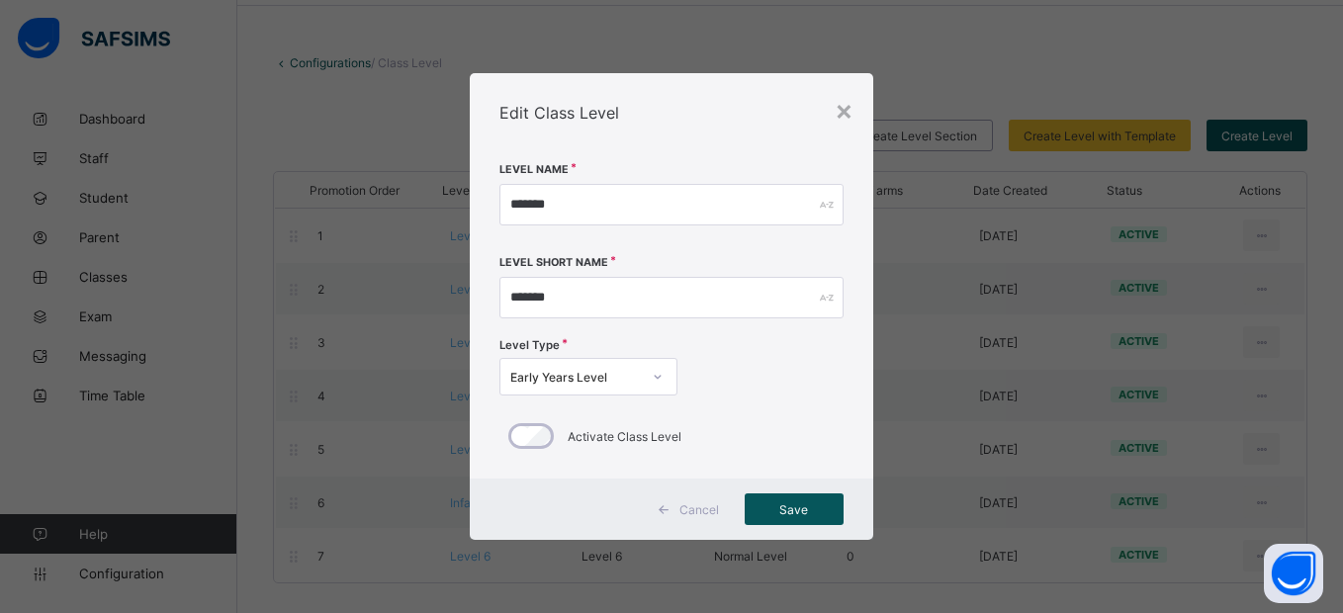
click at [659, 372] on icon at bounding box center [658, 377] width 12 height 20
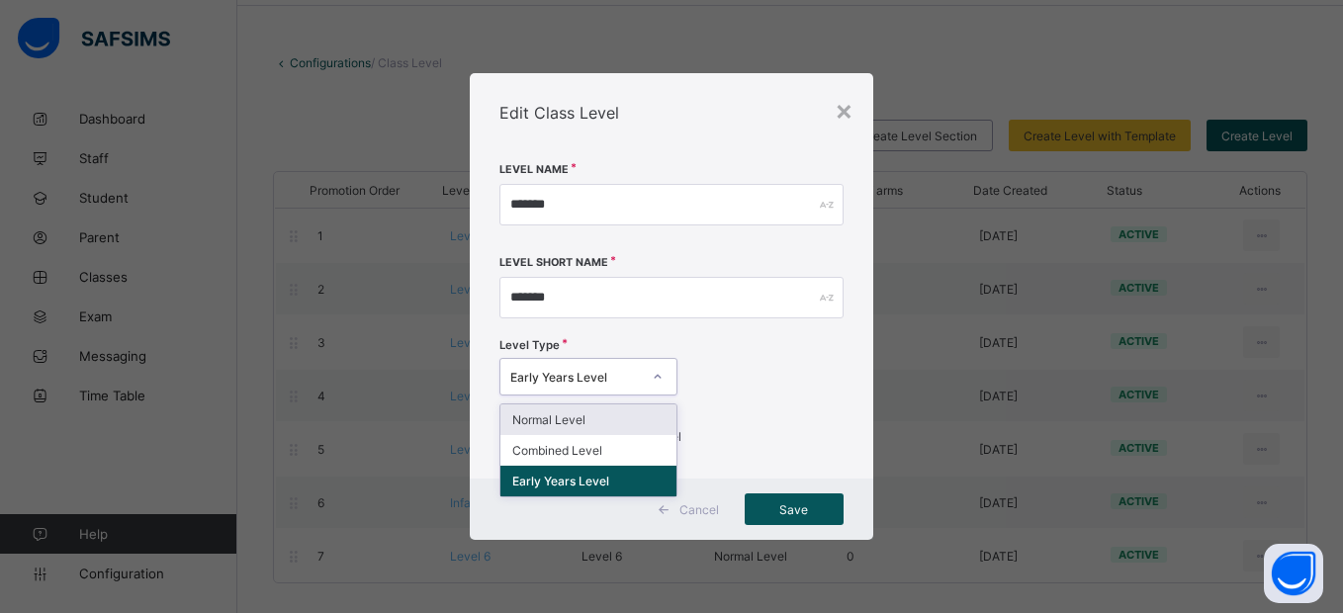
click at [570, 425] on div "Normal Level" at bounding box center [589, 420] width 176 height 31
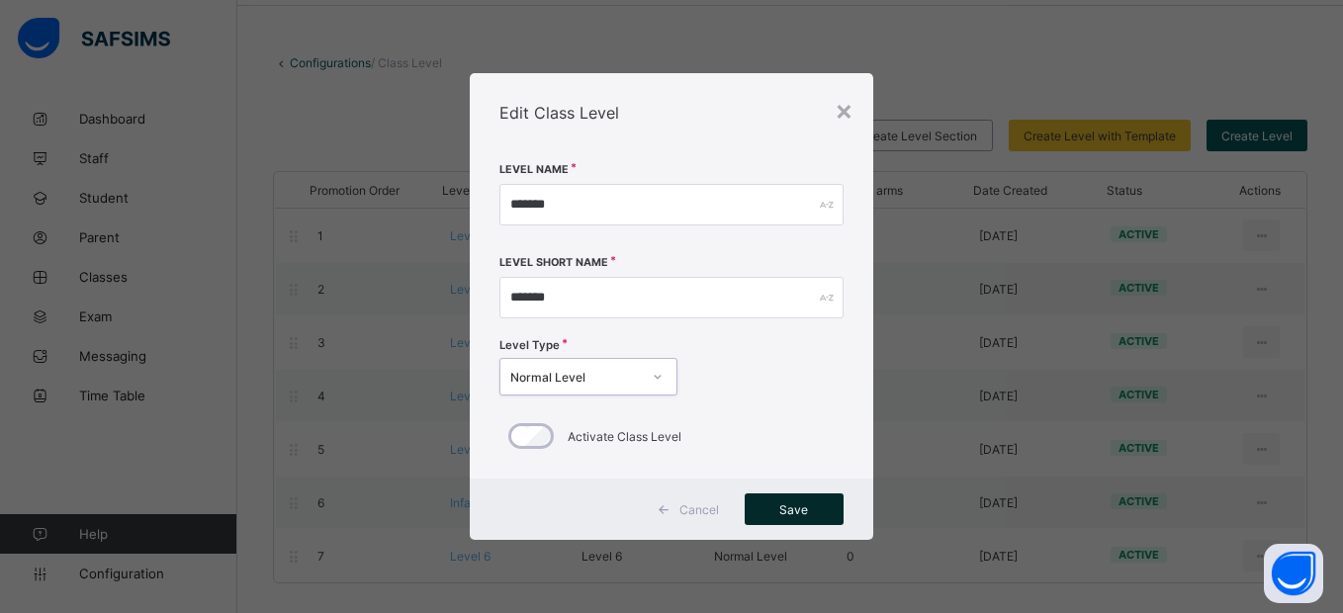
click at [788, 515] on span "Save" at bounding box center [794, 510] width 69 height 15
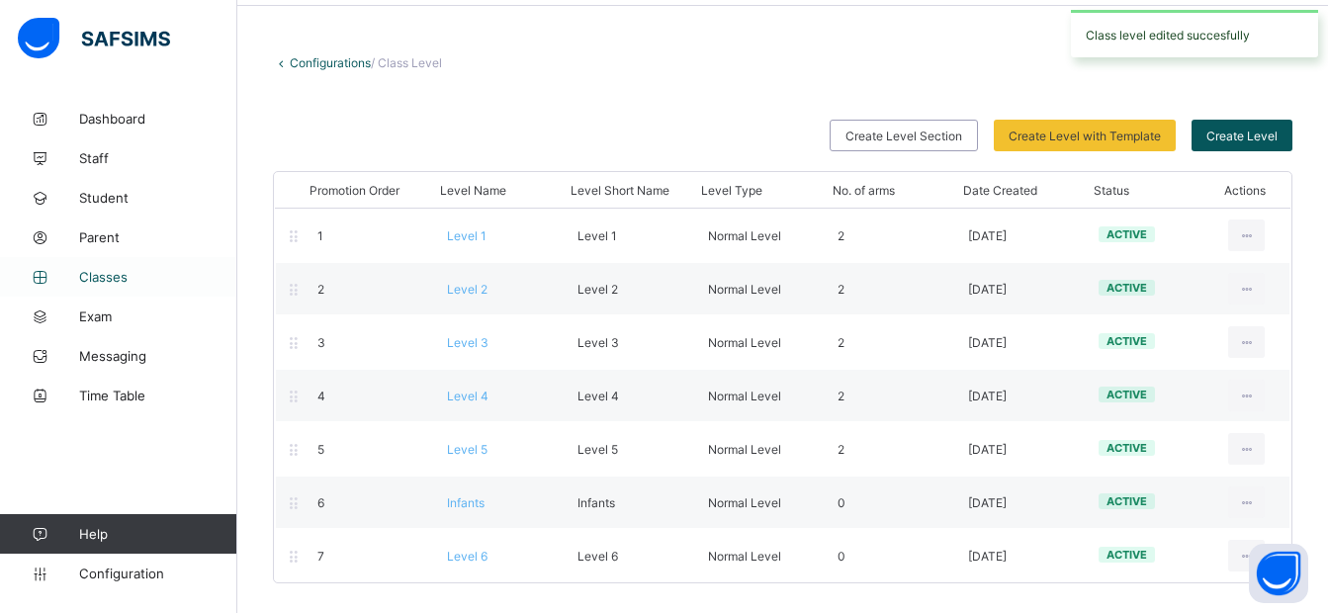
click at [109, 272] on span "Classes" at bounding box center [158, 277] width 158 height 16
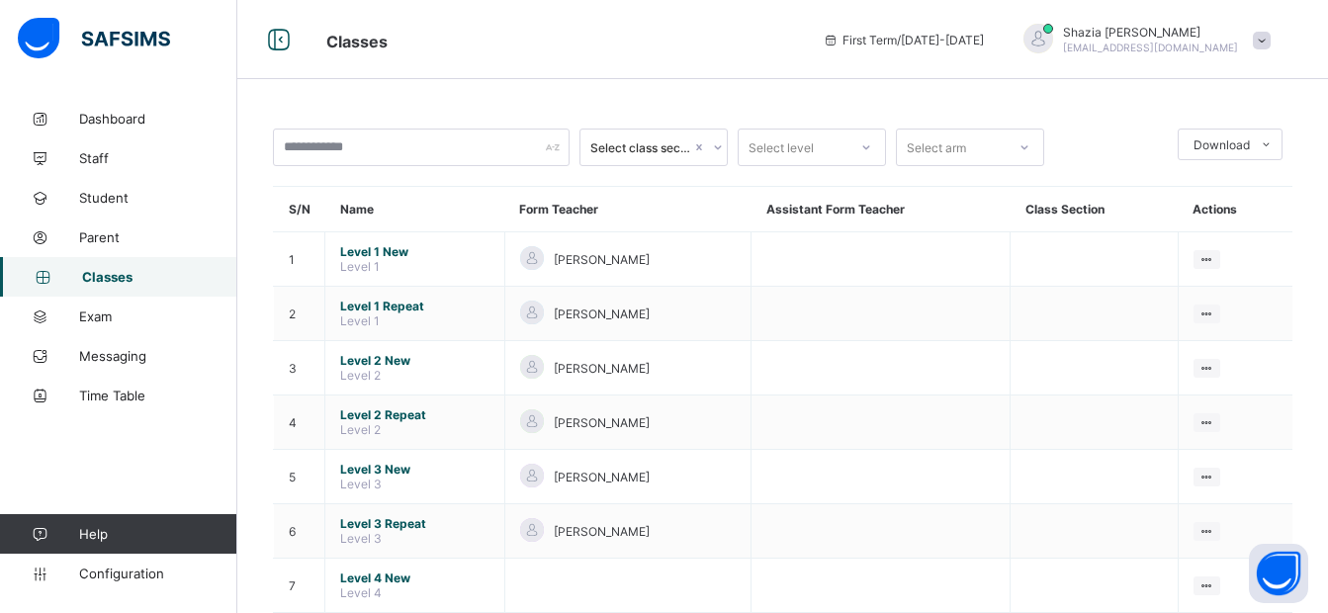
click at [676, 148] on div "Select class section" at bounding box center [641, 147] width 101 height 15
click at [780, 143] on div "Select level" at bounding box center [781, 148] width 65 height 38
click at [950, 148] on div "Select arm" at bounding box center [936, 148] width 59 height 38
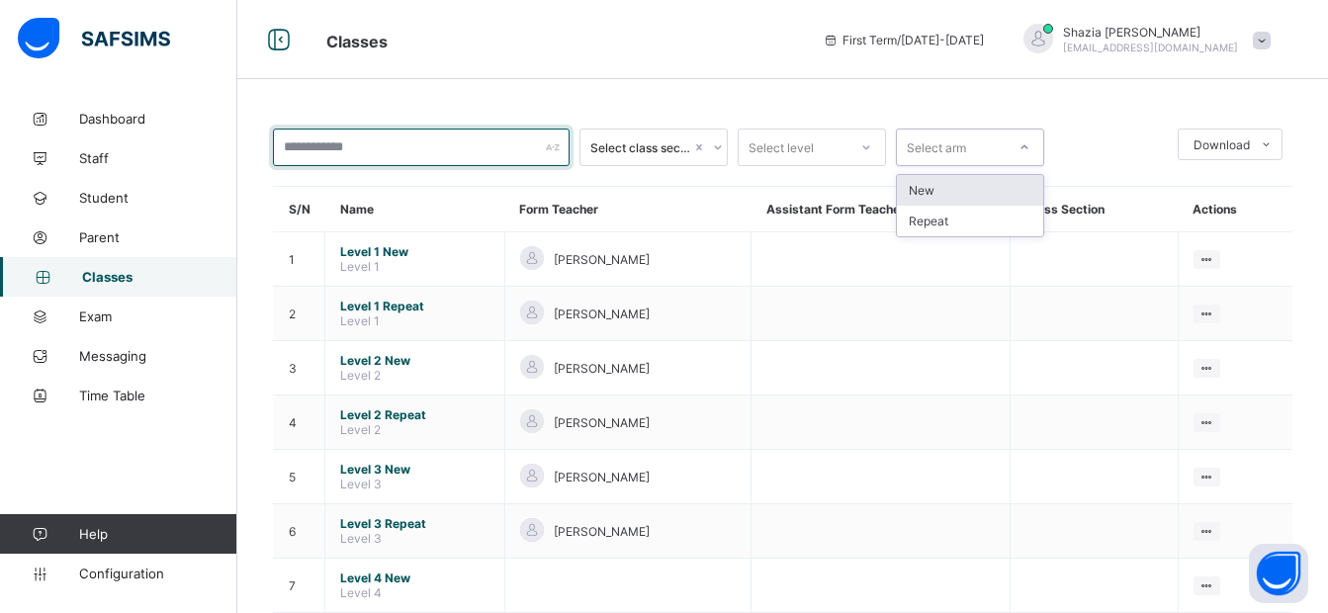
click at [437, 156] on input "text" at bounding box center [421, 148] width 297 height 38
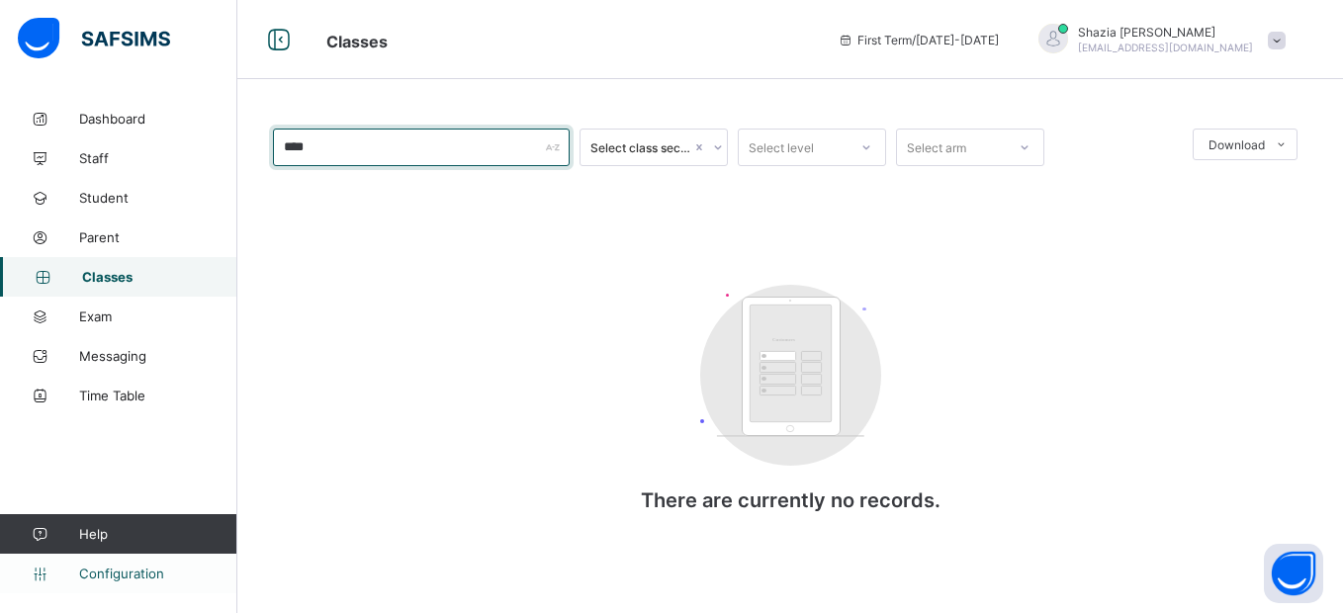
type input "****"
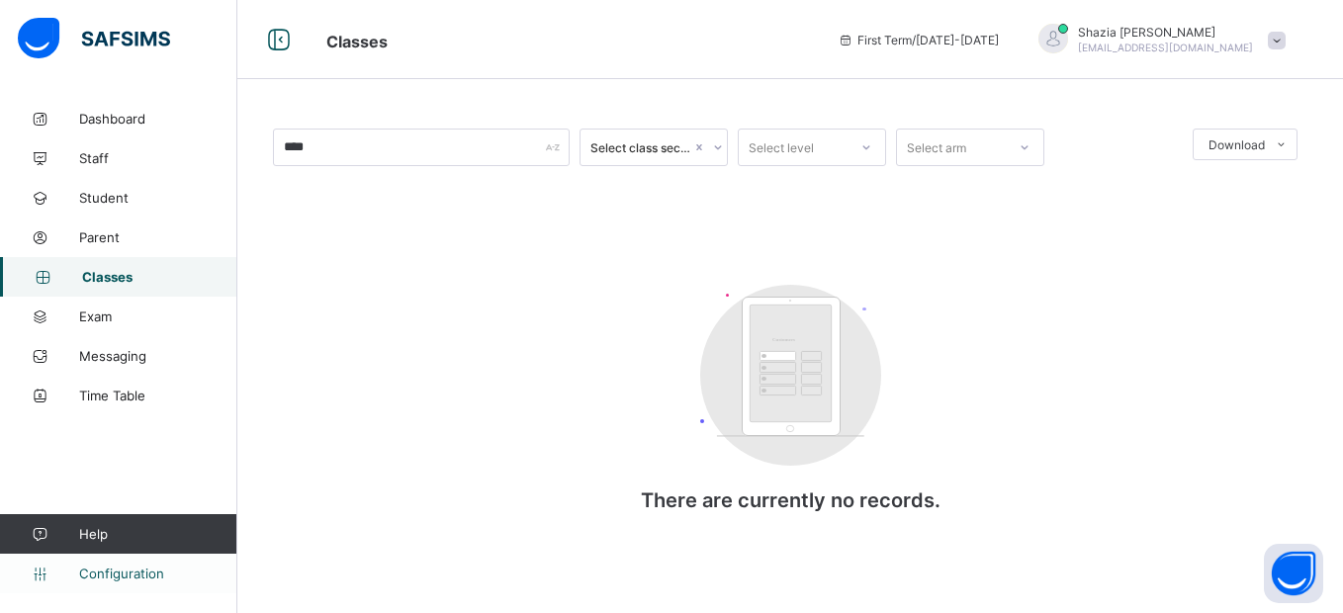
click at [118, 574] on span "Configuration" at bounding box center [157, 574] width 157 height 16
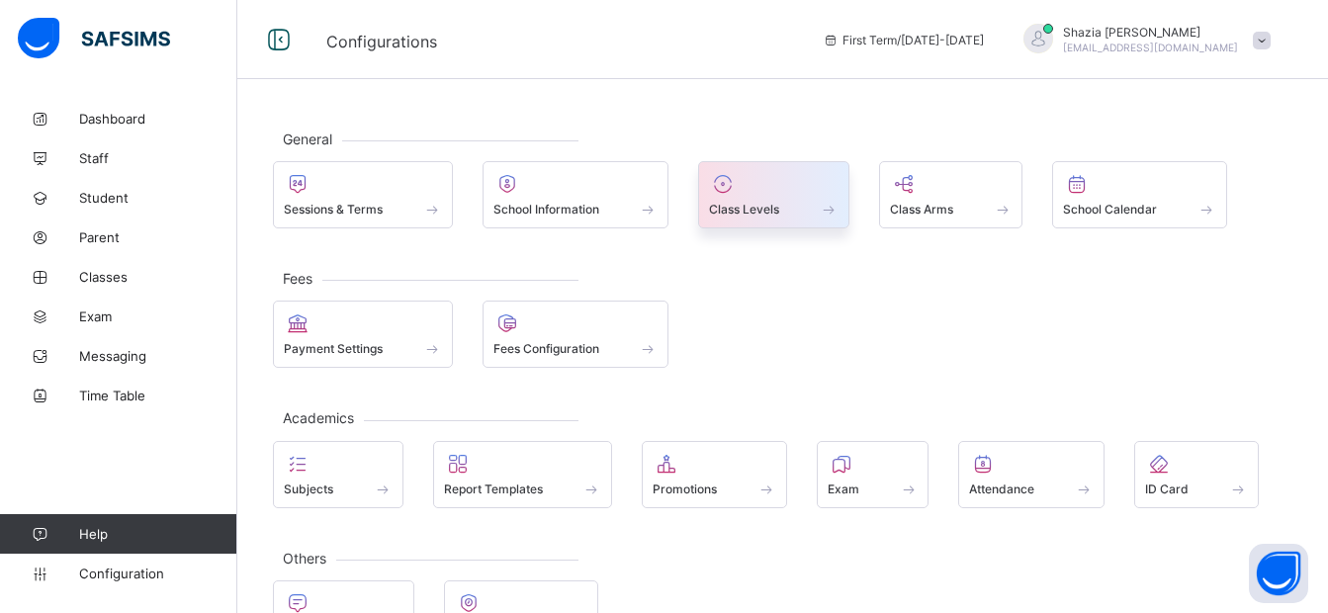
click at [744, 200] on span at bounding box center [774, 198] width 130 height 5
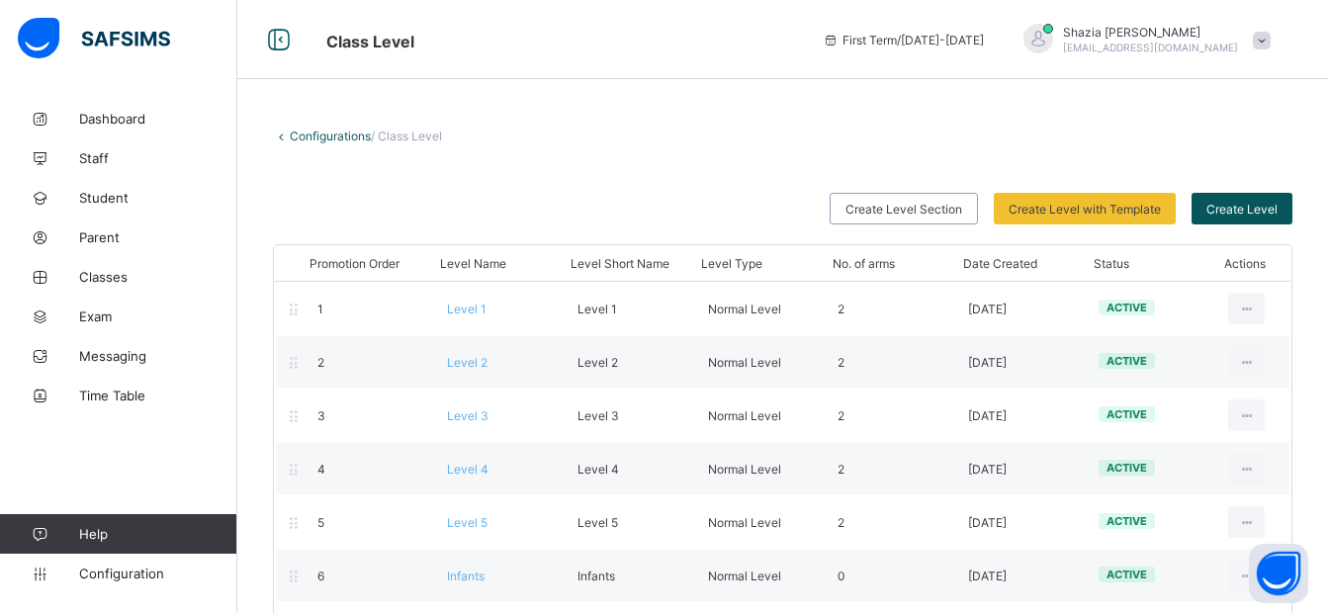
scroll to position [73, 0]
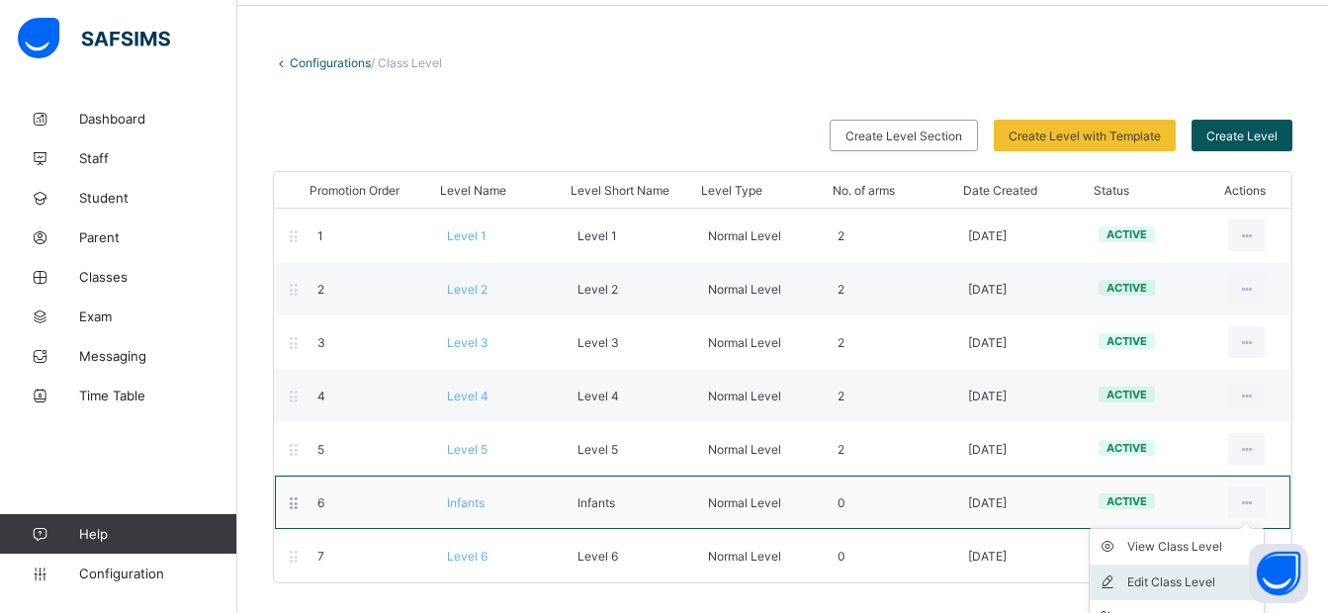
click at [1167, 585] on div "Edit Class Level" at bounding box center [1192, 583] width 129 height 20
type input "*******"
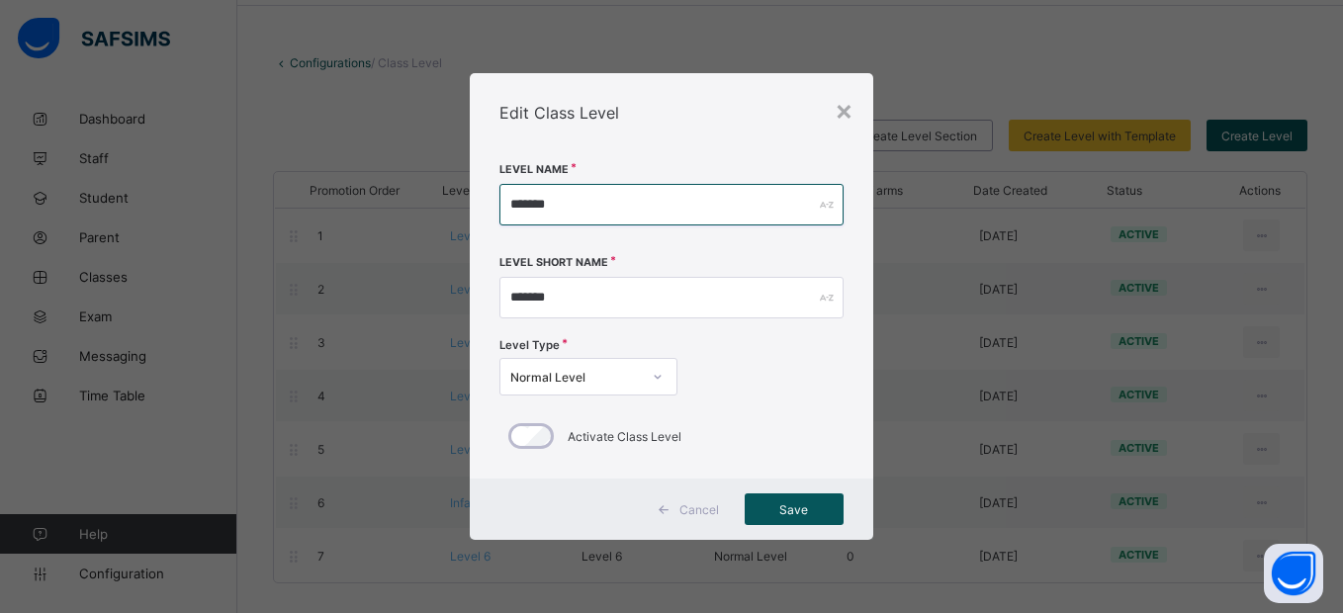
click at [763, 213] on input "*******" at bounding box center [671, 205] width 343 height 42
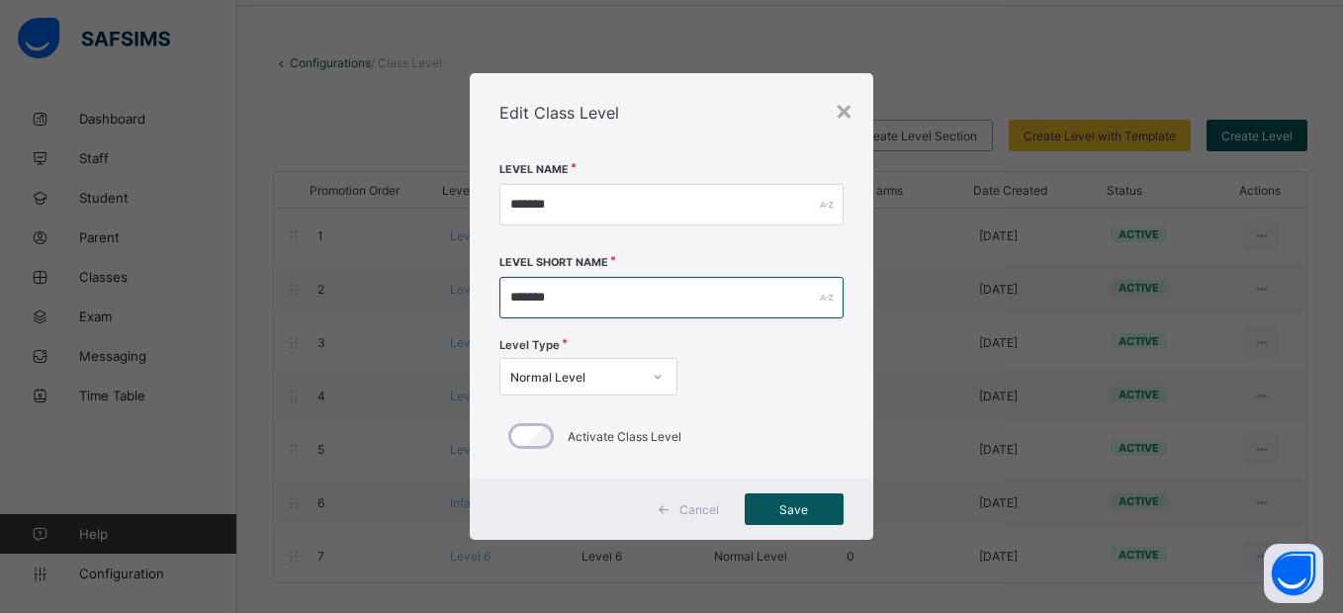
click at [605, 305] on input "*******" at bounding box center [671, 298] width 343 height 42
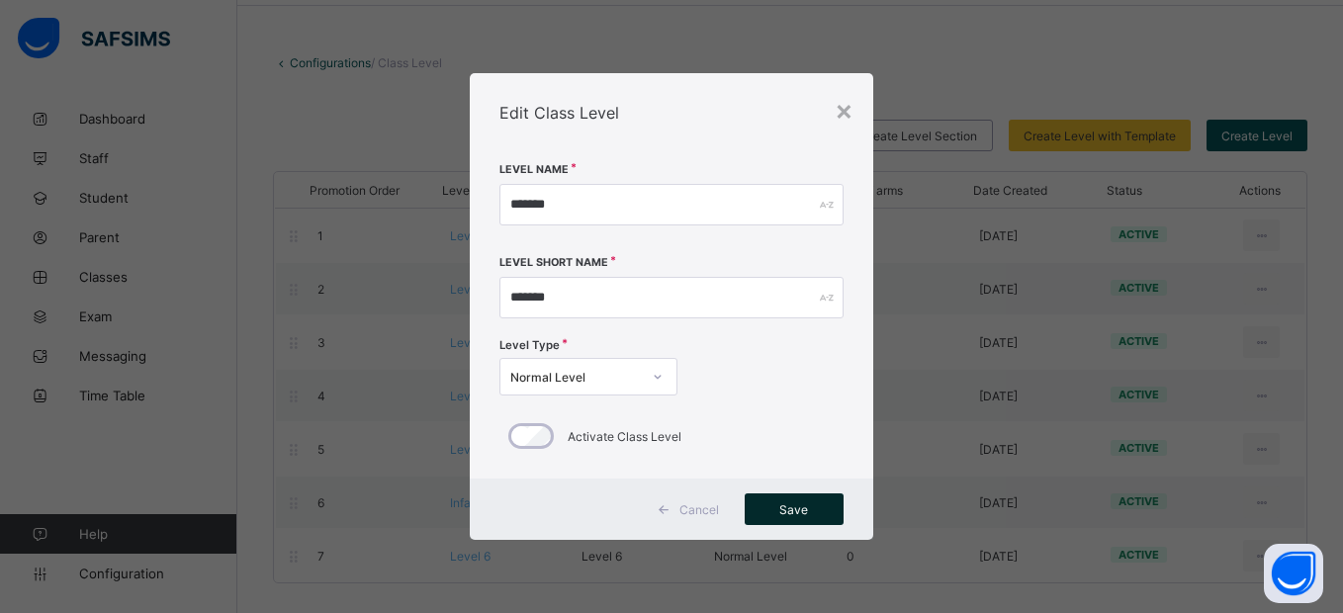
click at [801, 513] on span "Save" at bounding box center [794, 510] width 69 height 15
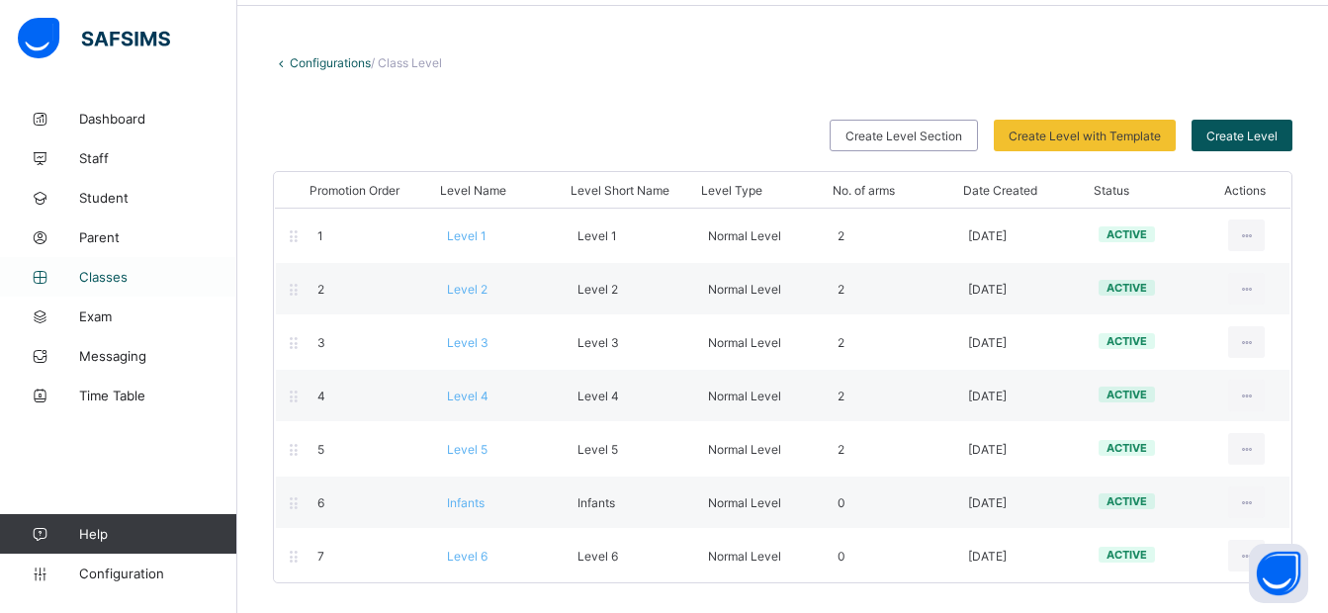
click at [112, 274] on span "Classes" at bounding box center [158, 277] width 158 height 16
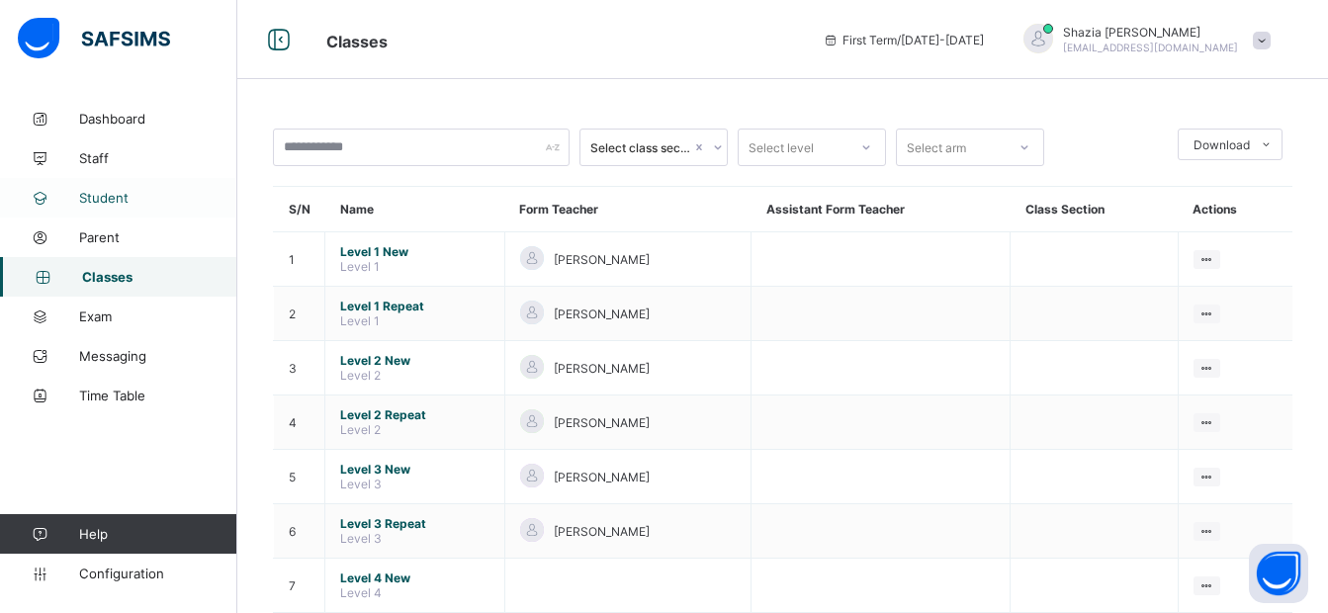
click at [121, 194] on span "Student" at bounding box center [158, 198] width 158 height 16
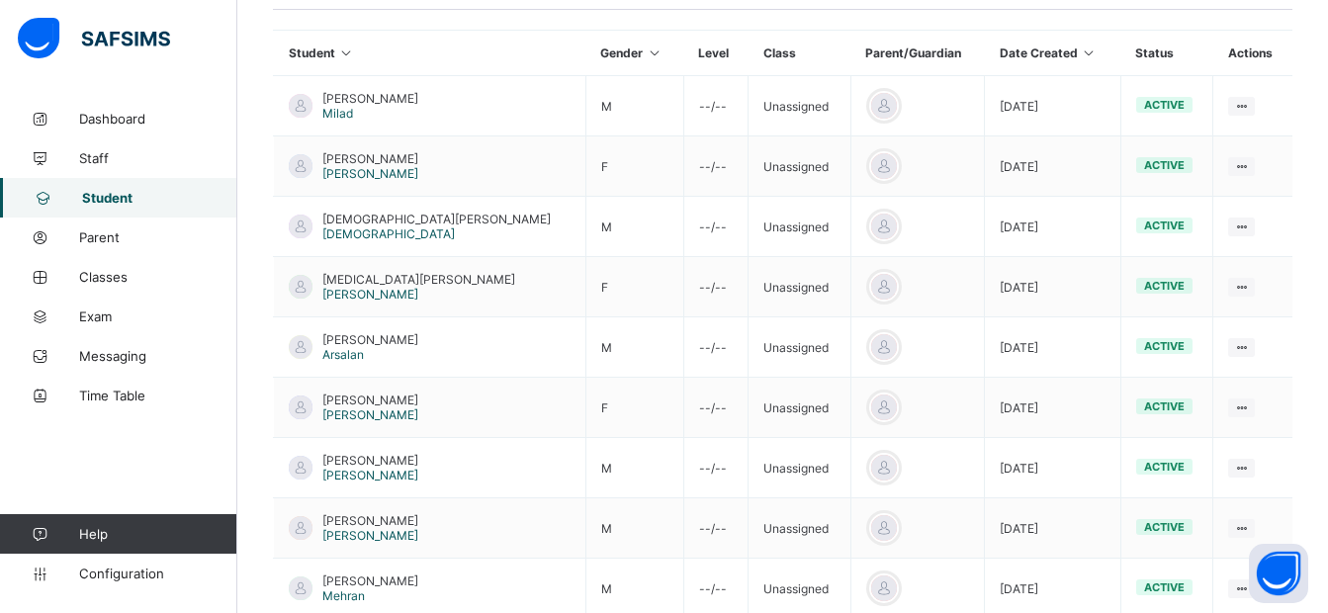
scroll to position [466, 0]
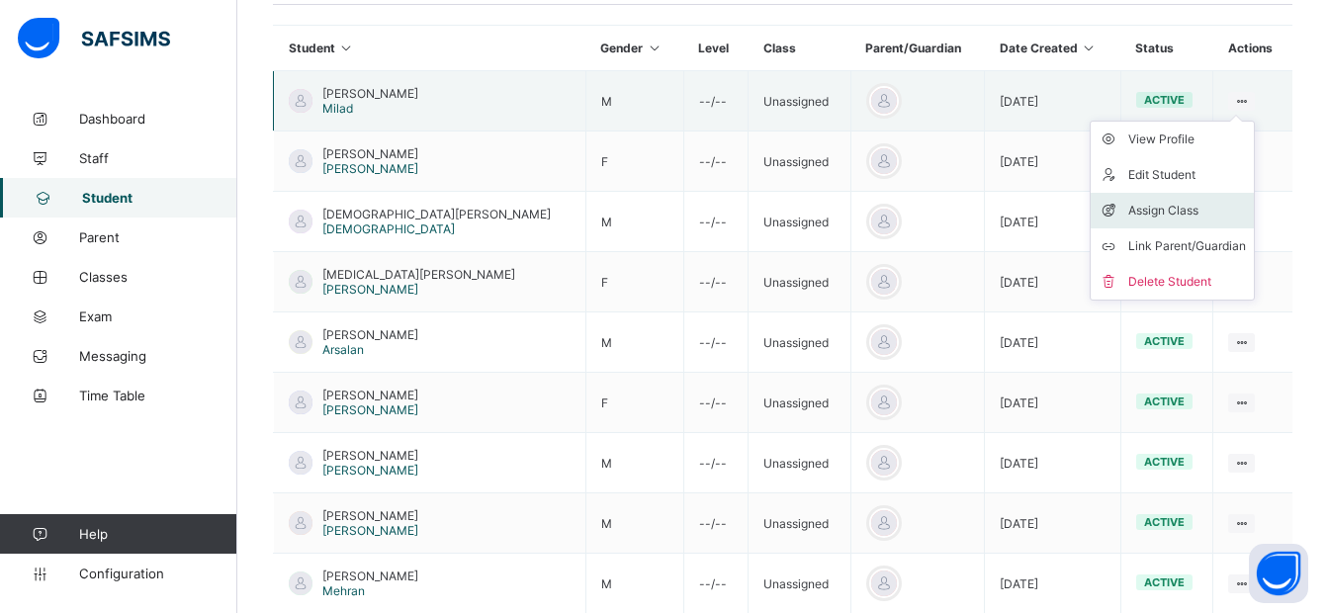
click at [1158, 211] on div "Assign Class" at bounding box center [1188, 211] width 118 height 20
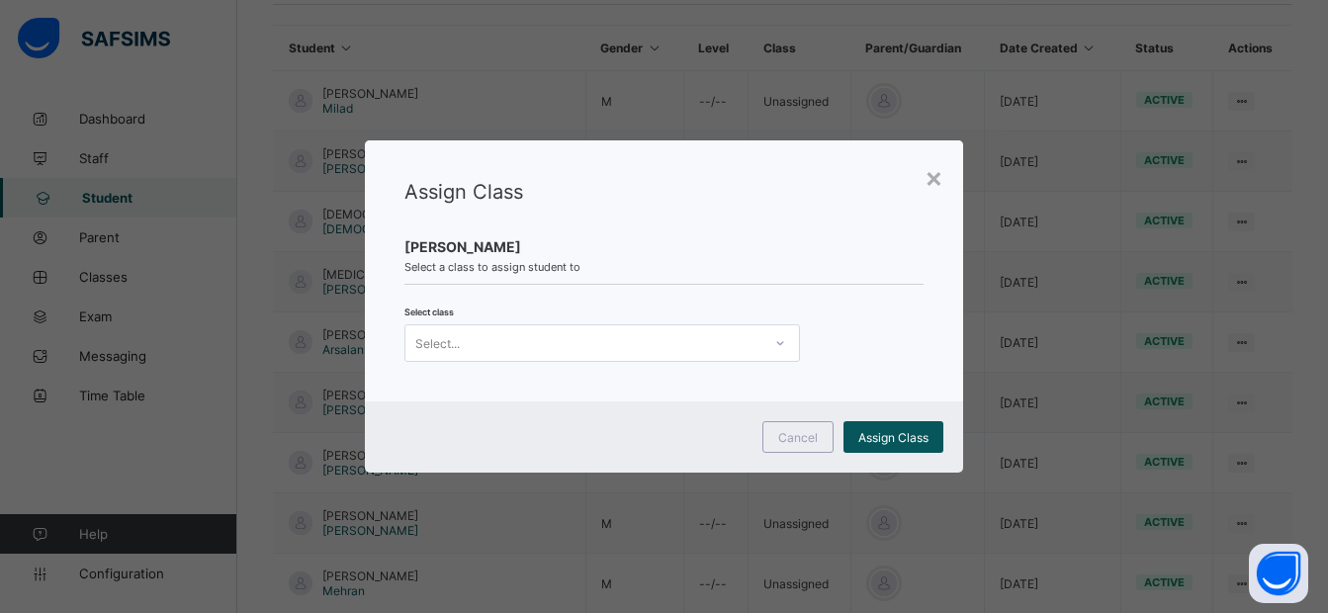
click at [650, 345] on div "Select..." at bounding box center [584, 343] width 356 height 28
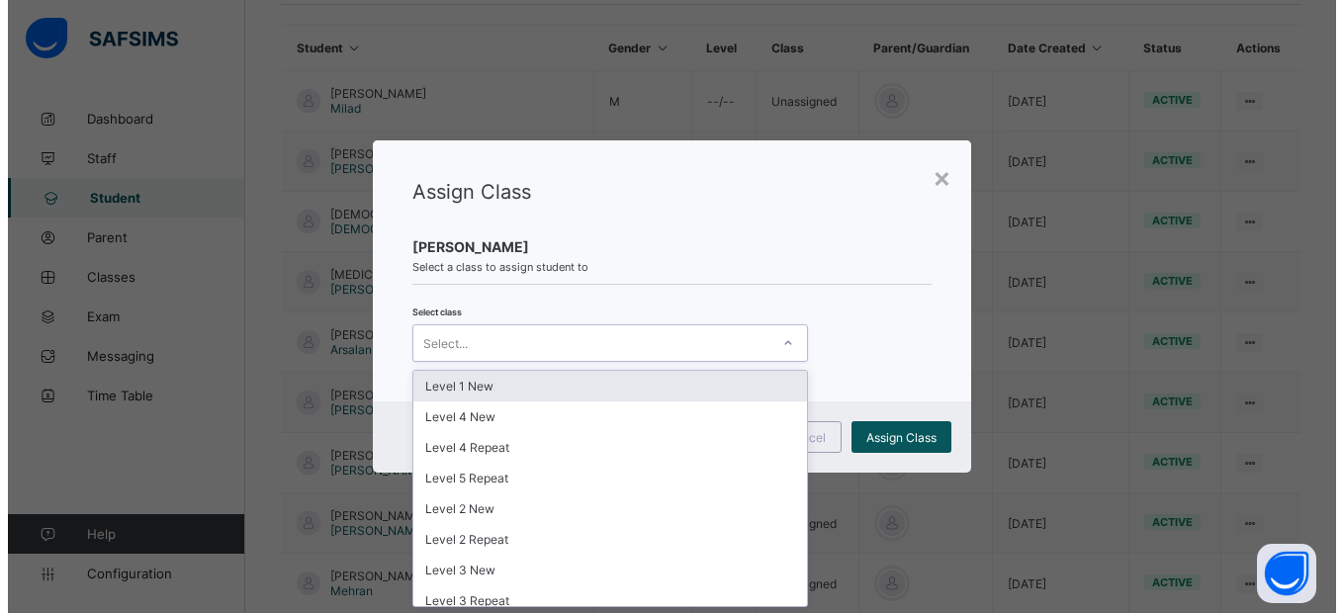
scroll to position [0, 0]
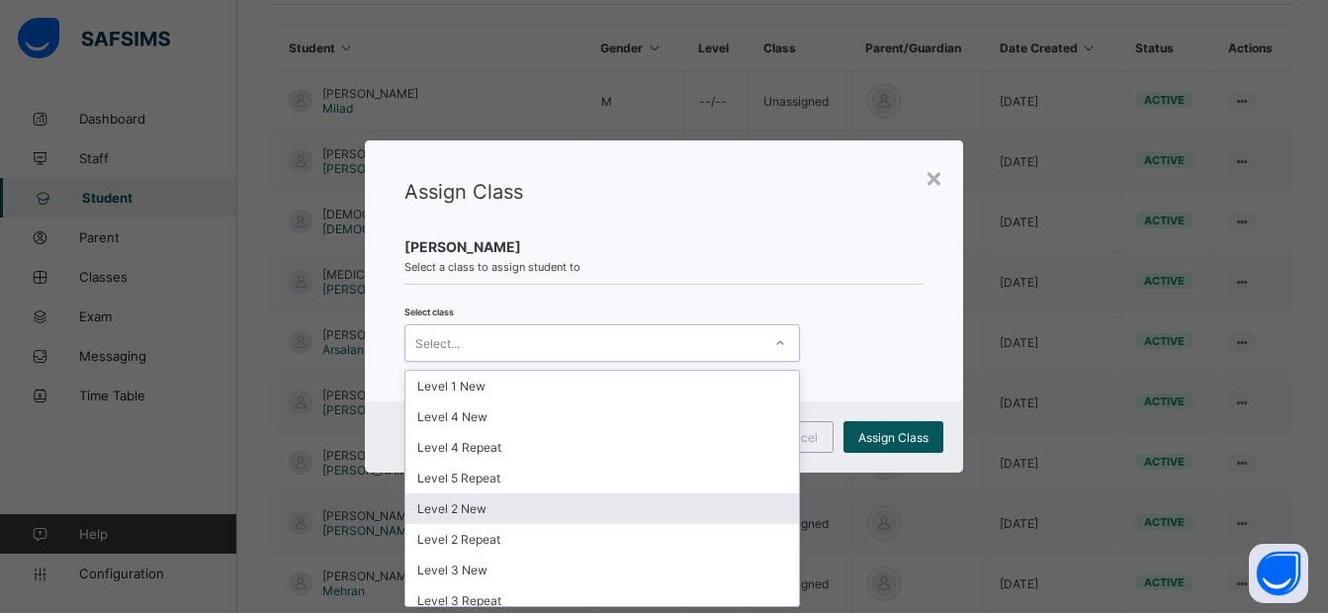
click at [563, 511] on div "Level 2 New" at bounding box center [603, 509] width 394 height 31
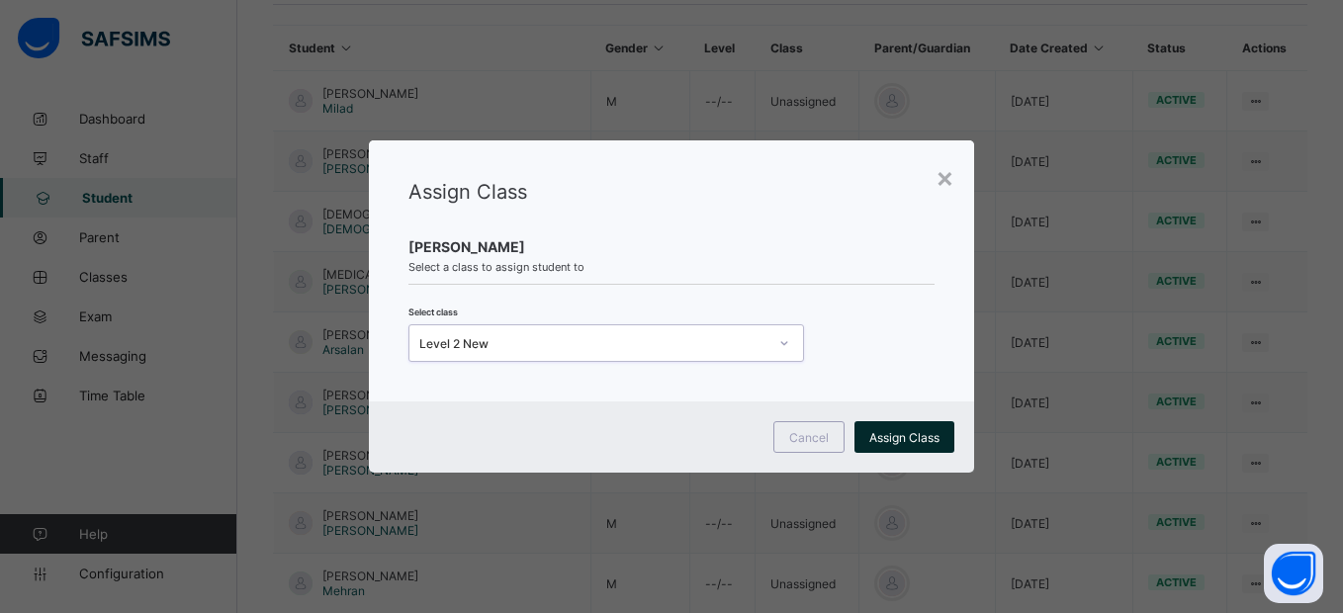
click at [898, 432] on span "Assign Class" at bounding box center [905, 437] width 70 height 15
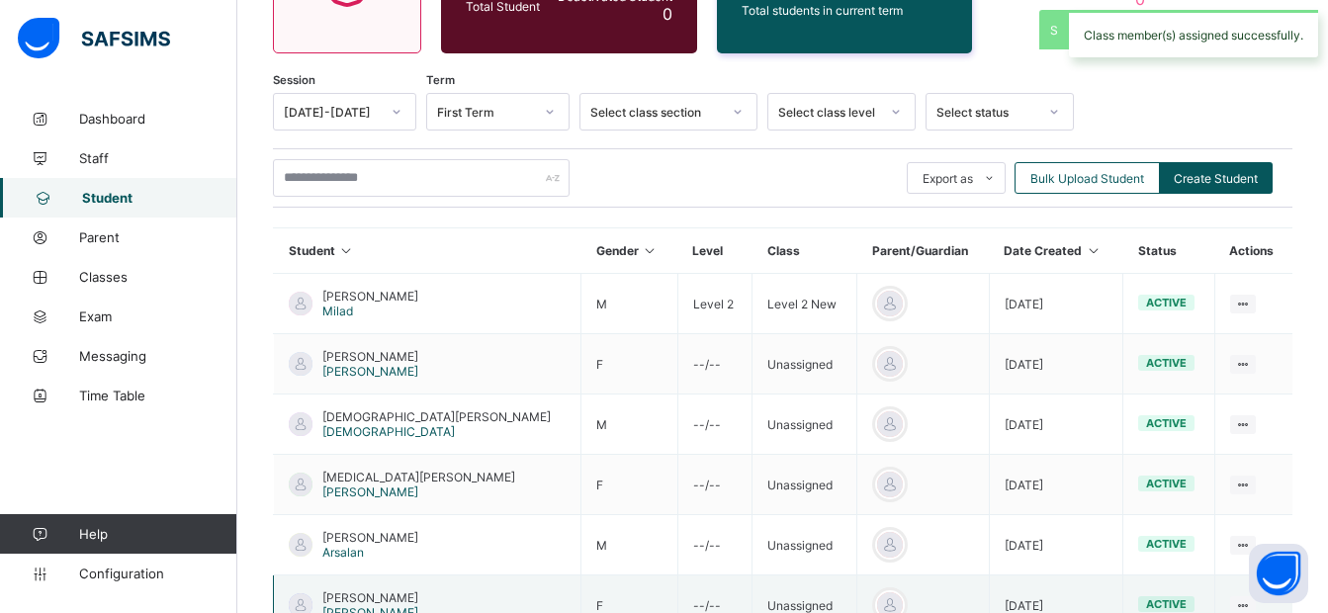
scroll to position [466, 0]
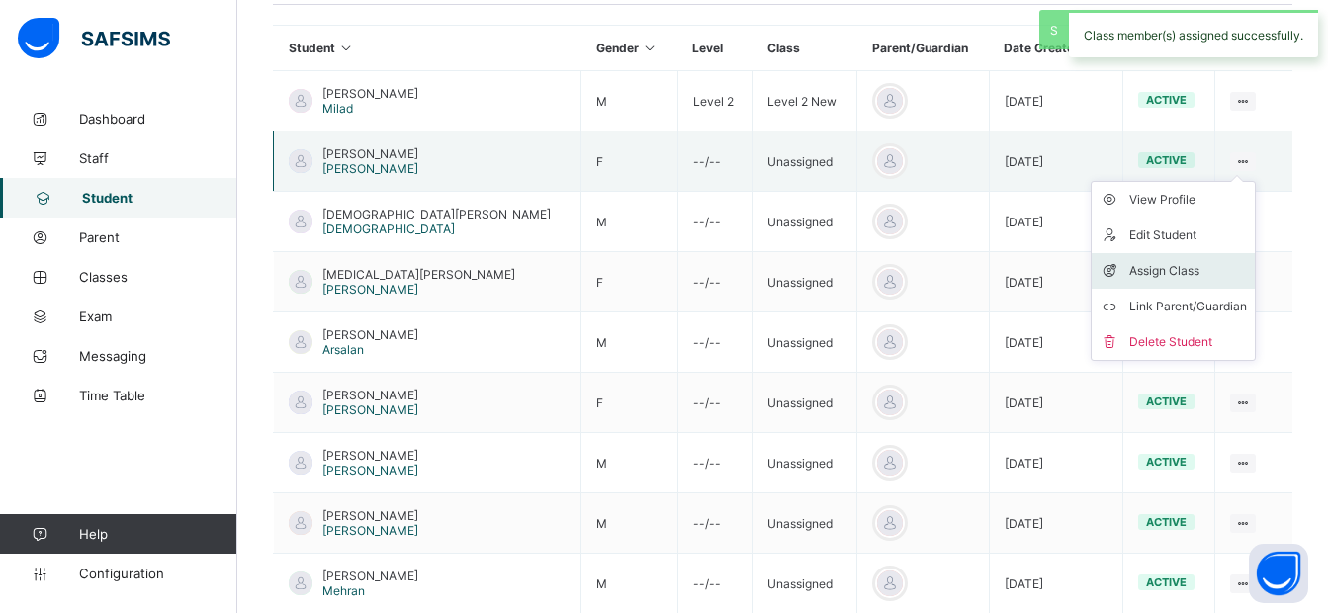
click at [1160, 274] on div "Assign Class" at bounding box center [1189, 271] width 118 height 20
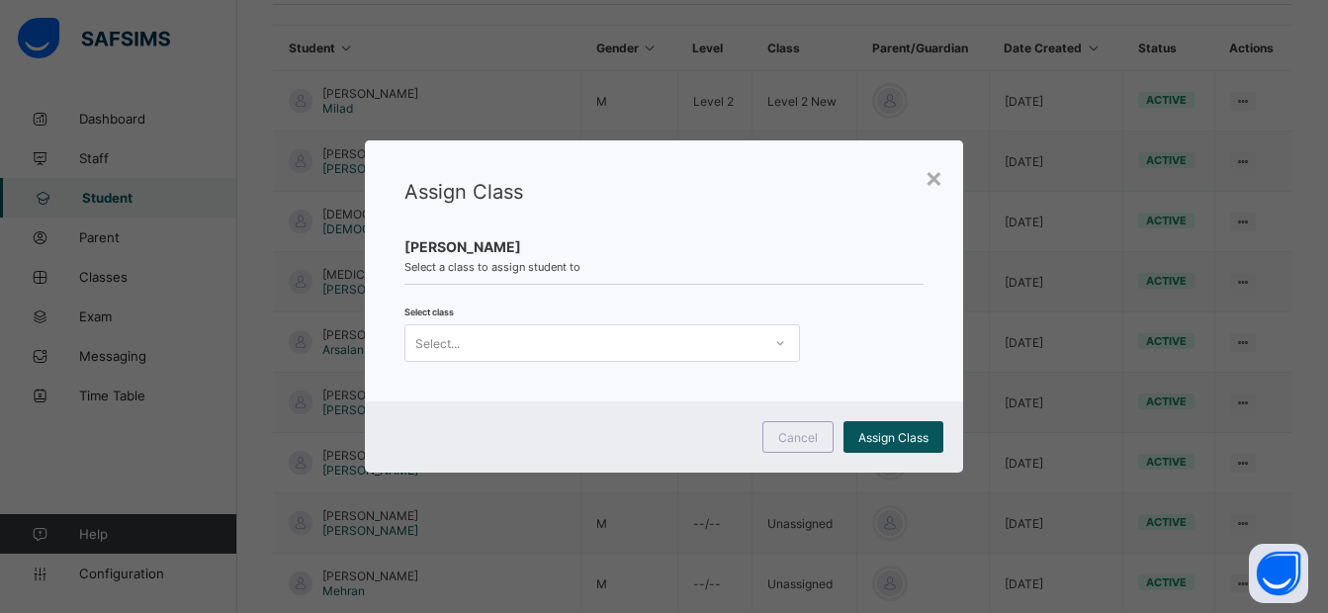
click at [591, 343] on div "Select..." at bounding box center [584, 343] width 356 height 28
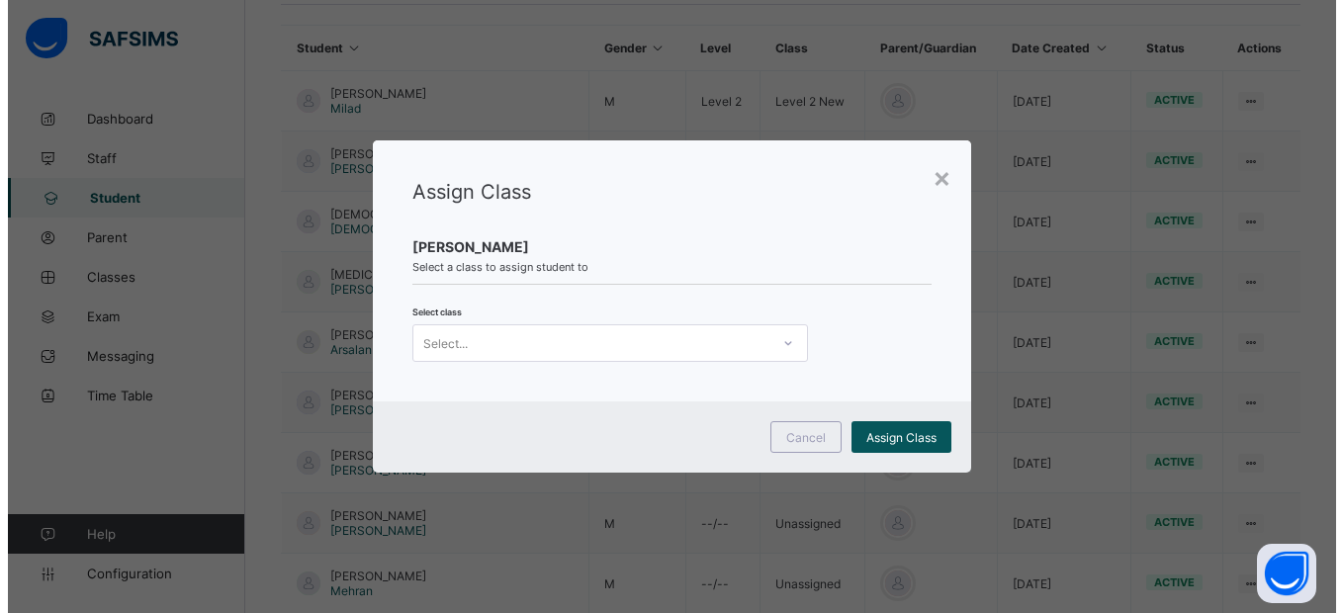
scroll to position [0, 0]
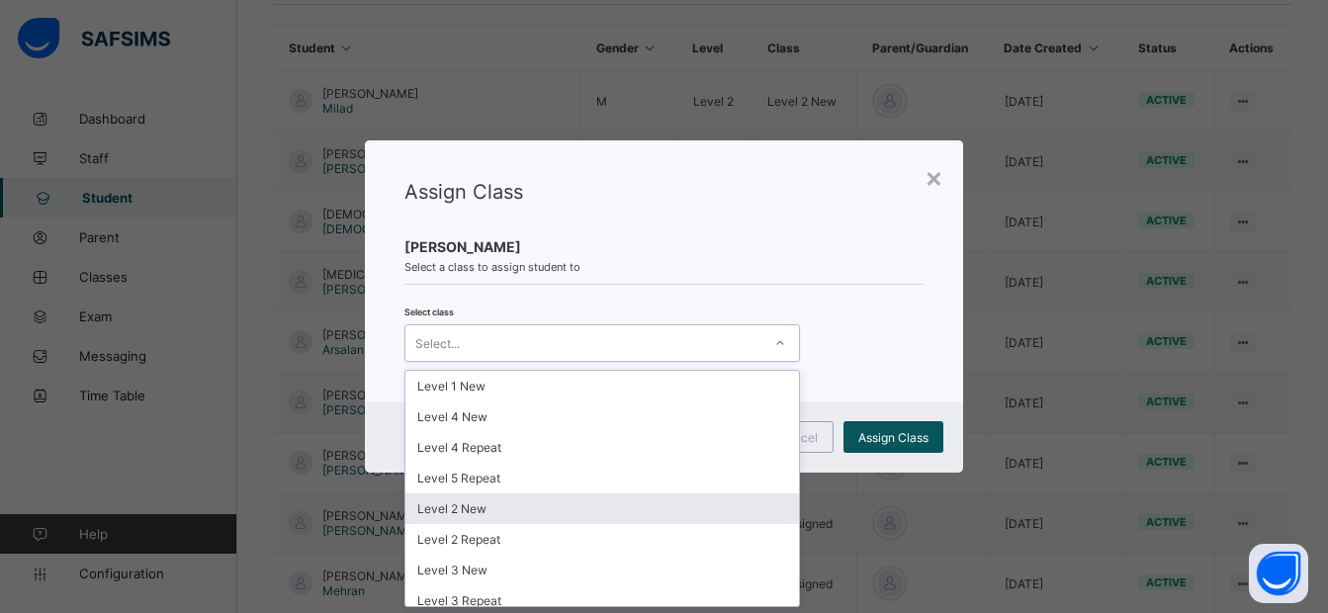
click at [477, 509] on div "Level 2 New" at bounding box center [603, 509] width 394 height 31
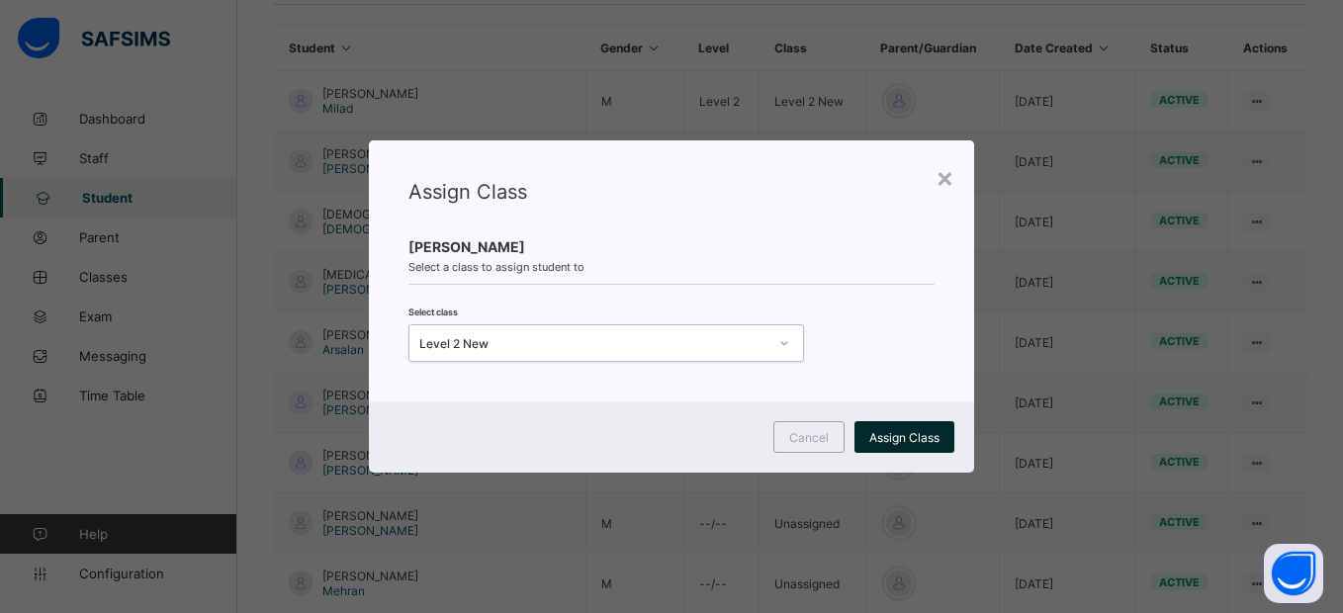
click at [915, 438] on span "Assign Class" at bounding box center [905, 437] width 70 height 15
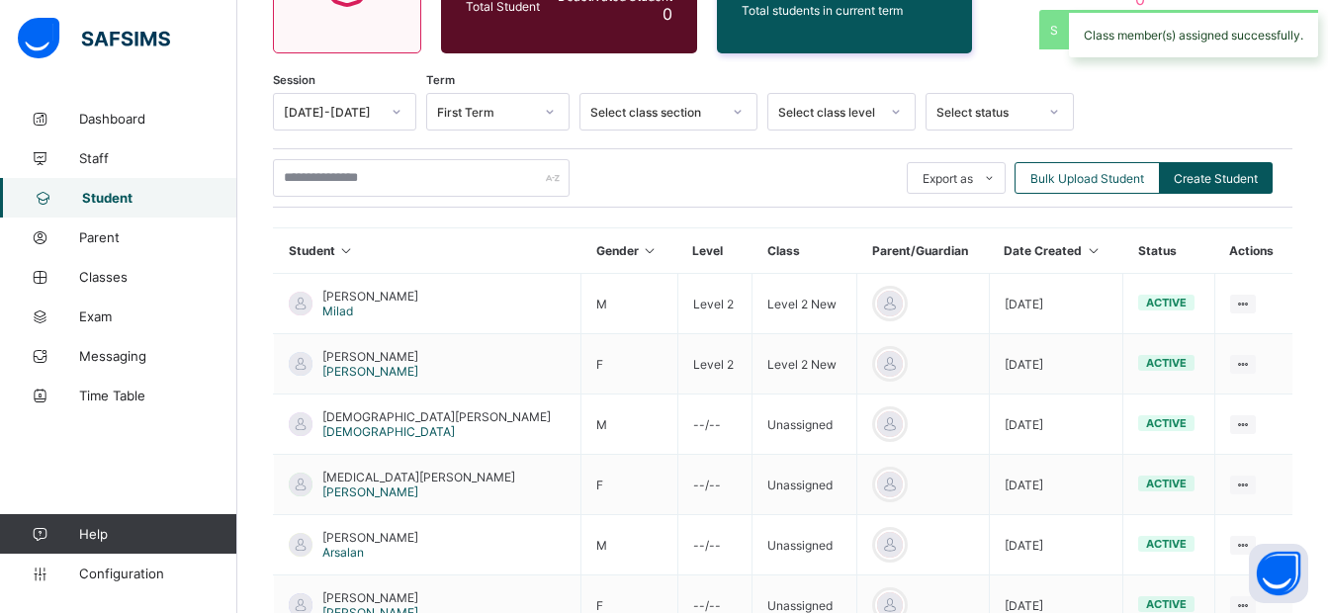
scroll to position [466, 0]
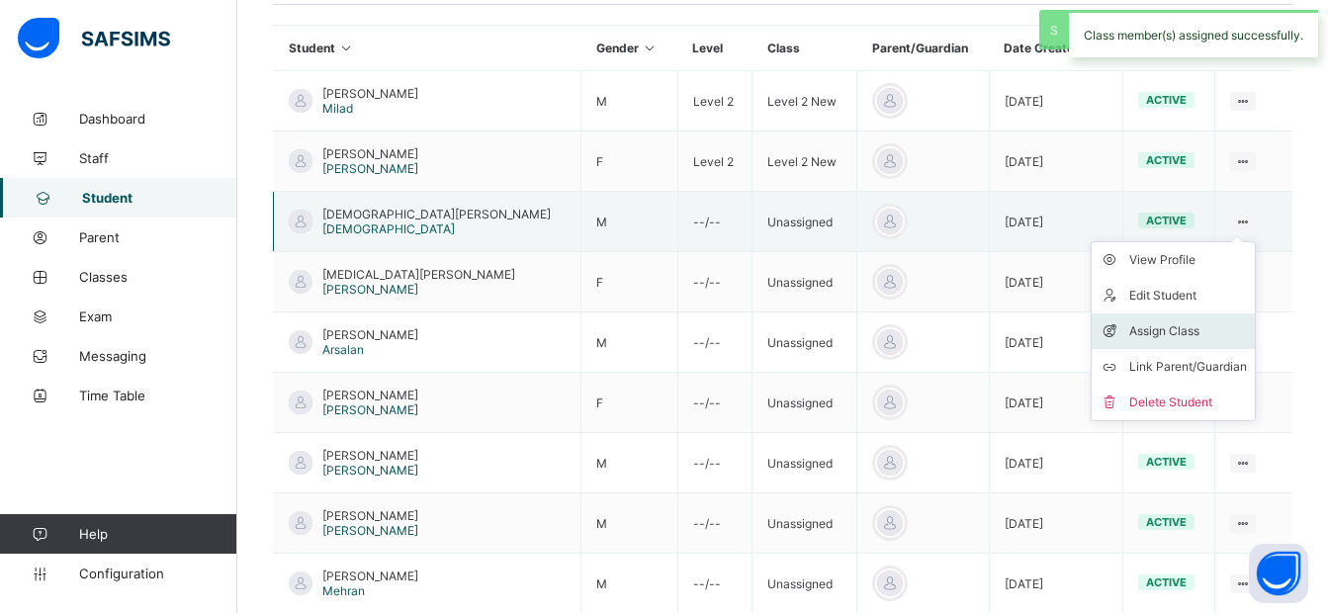
click at [1139, 323] on div "Assign Class" at bounding box center [1189, 331] width 118 height 20
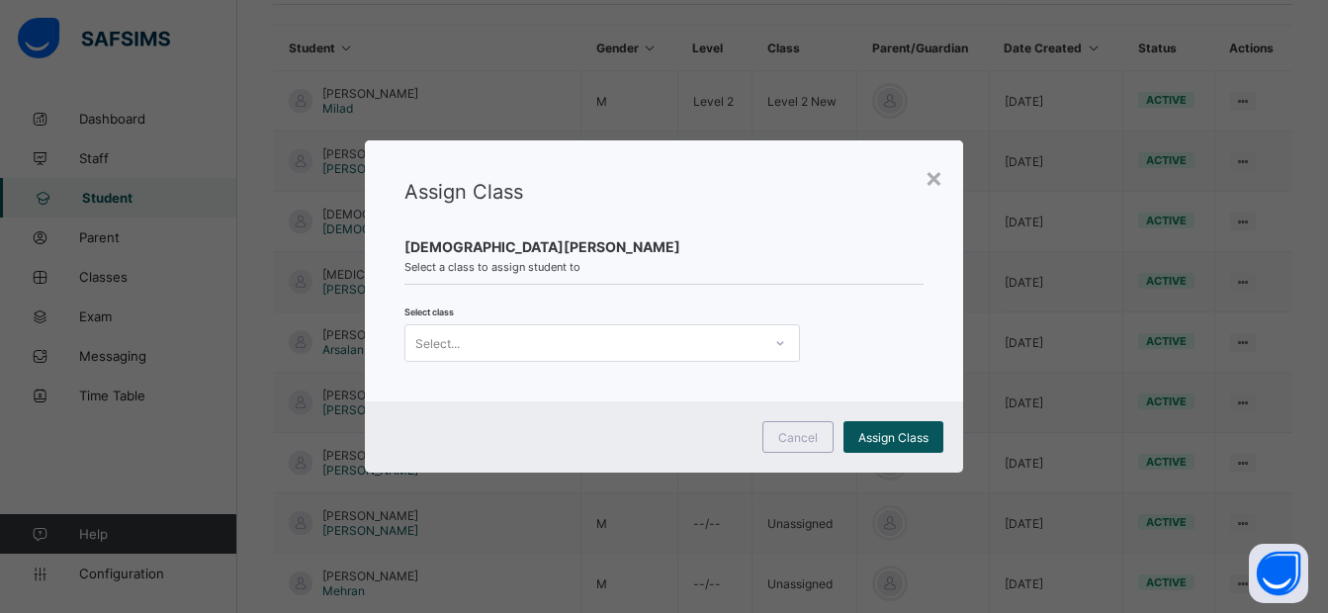
click at [601, 342] on div "Select..." at bounding box center [584, 343] width 356 height 28
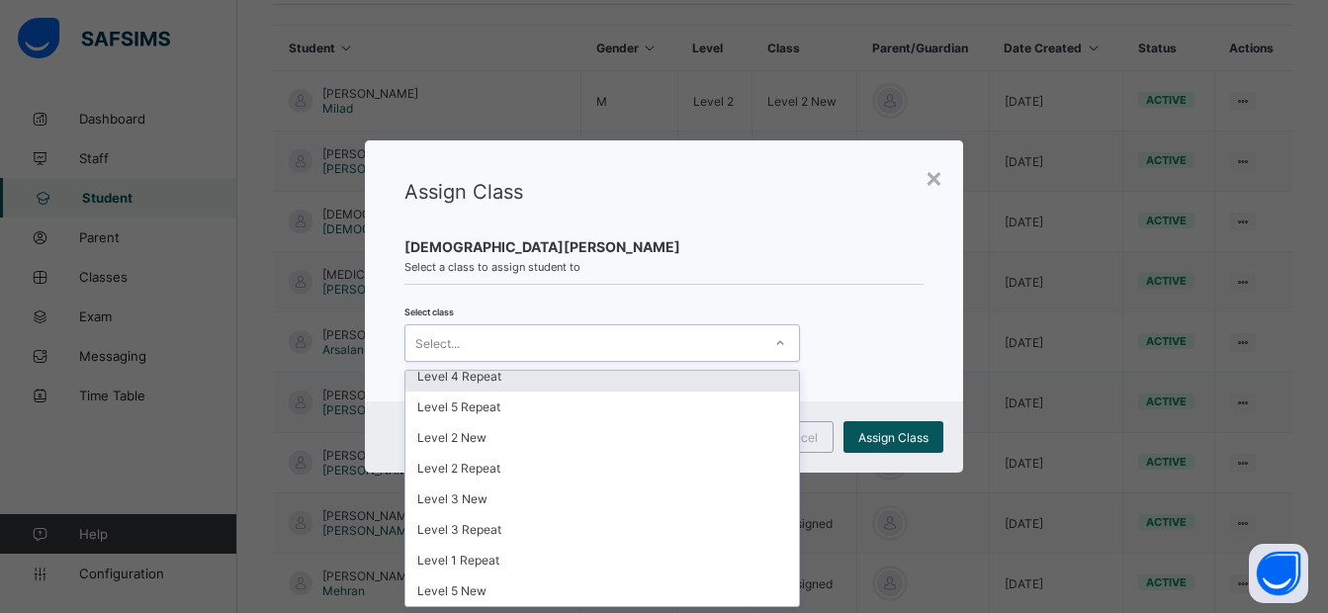
scroll to position [0, 0]
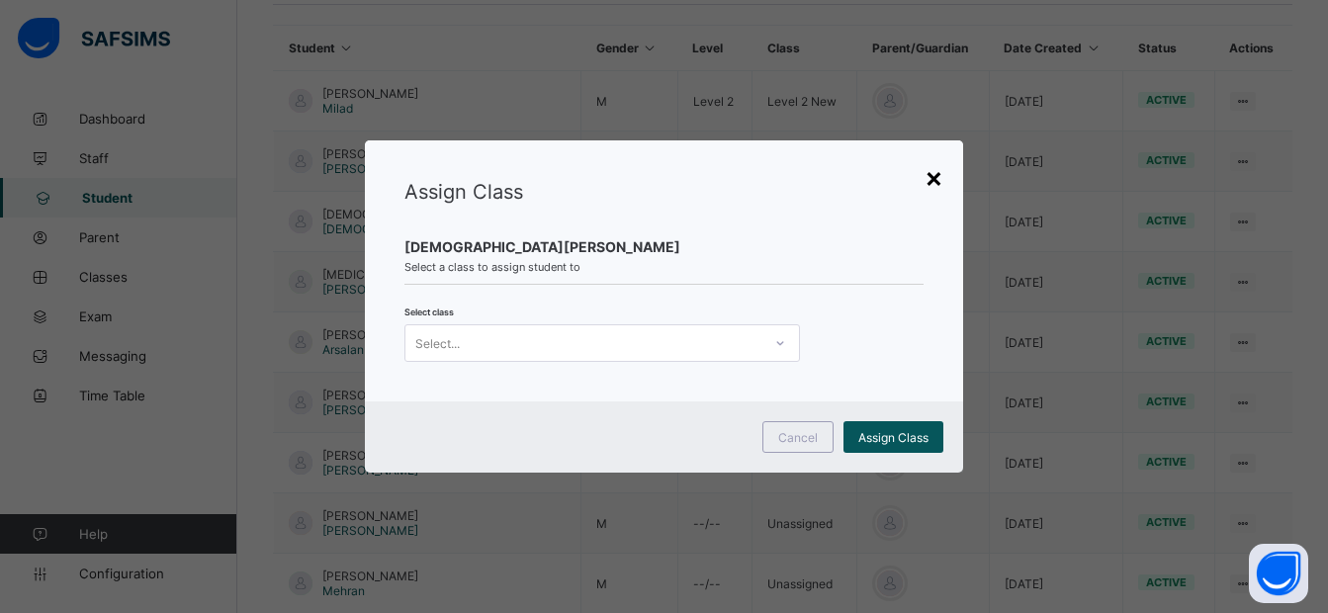
click at [930, 183] on div "×" at bounding box center [934, 177] width 19 height 34
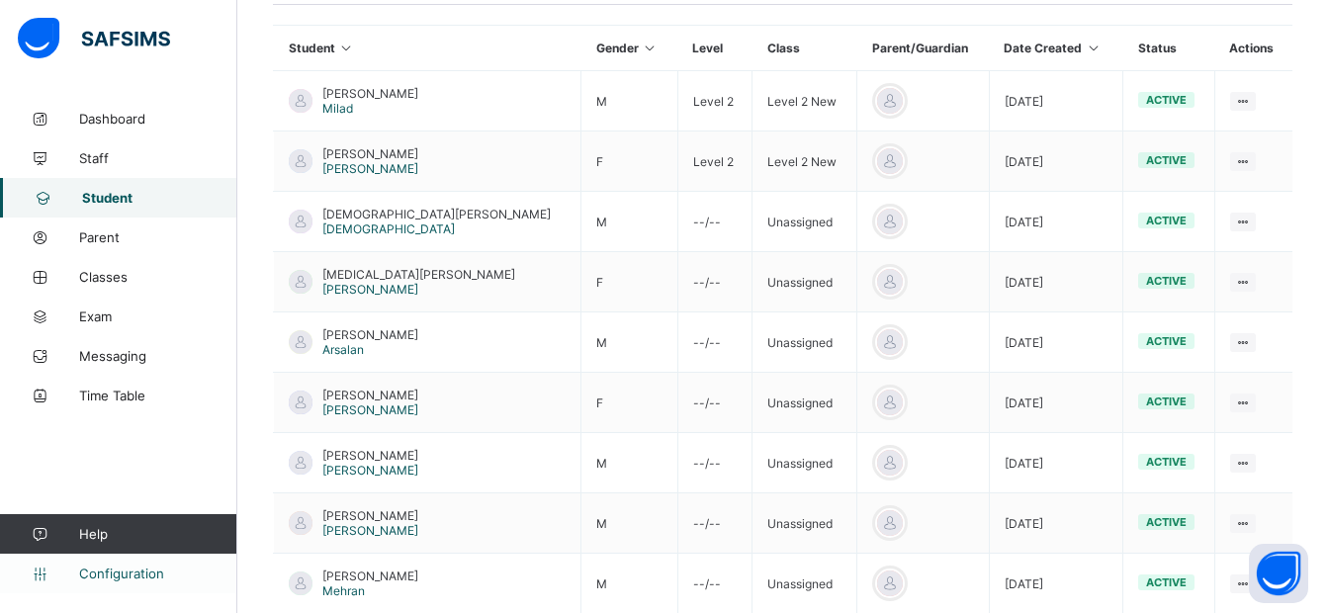
click at [156, 569] on span "Configuration" at bounding box center [157, 574] width 157 height 16
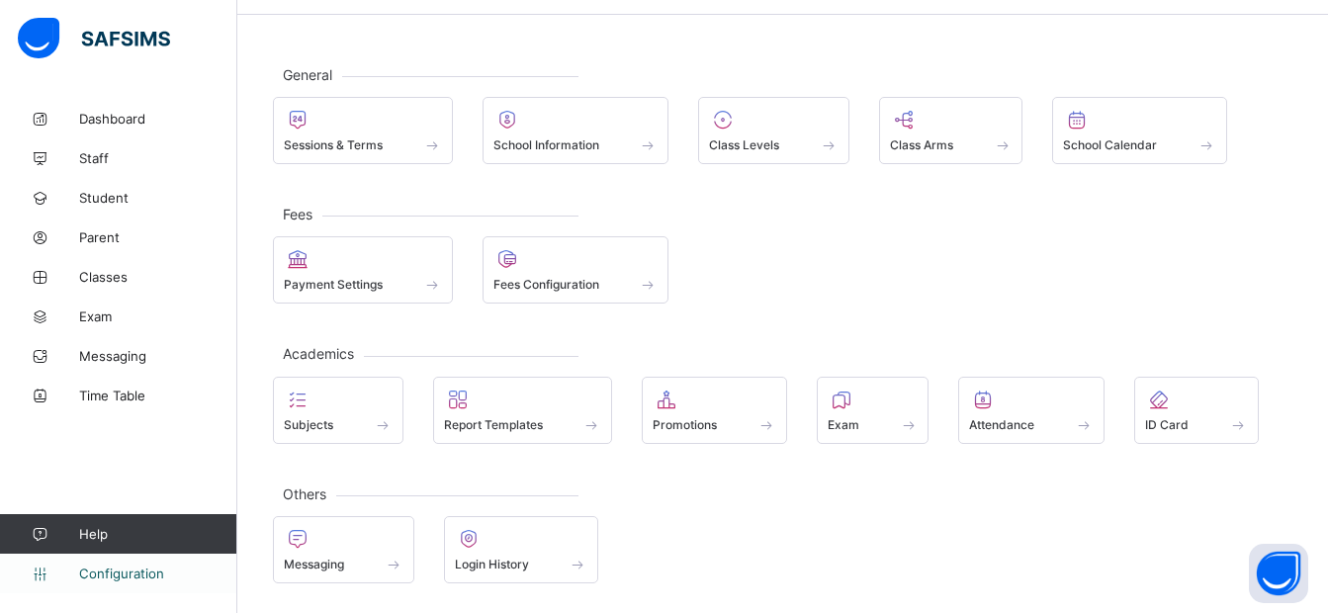
scroll to position [64, 0]
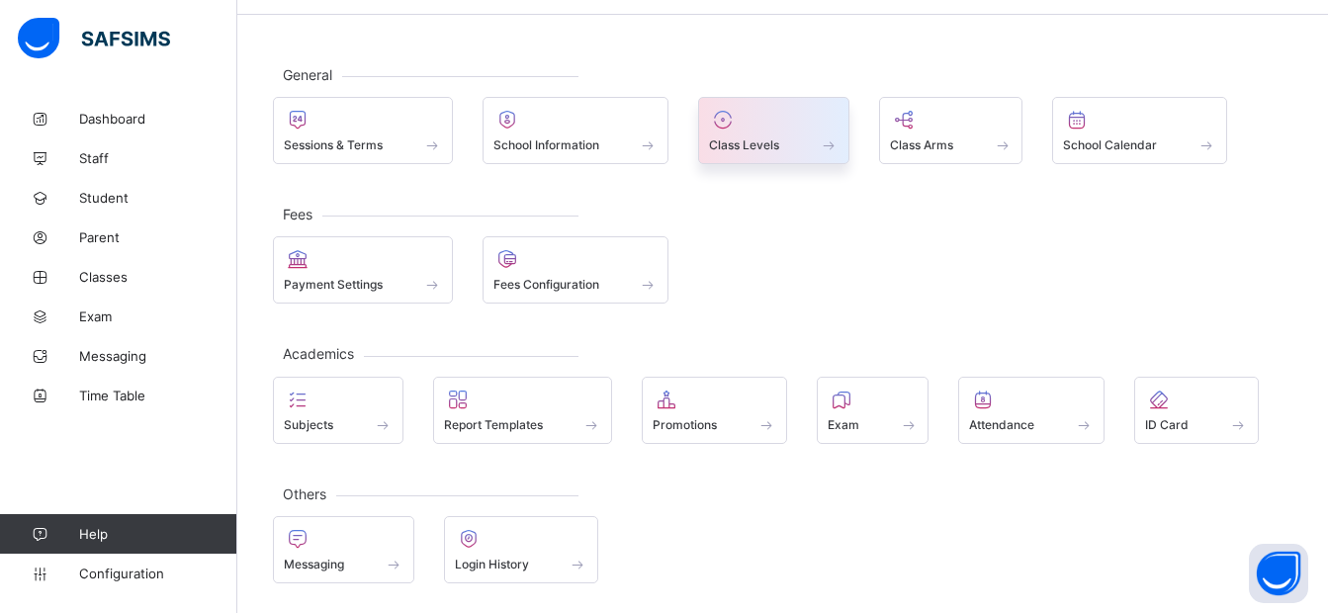
click at [721, 129] on icon at bounding box center [723, 120] width 28 height 24
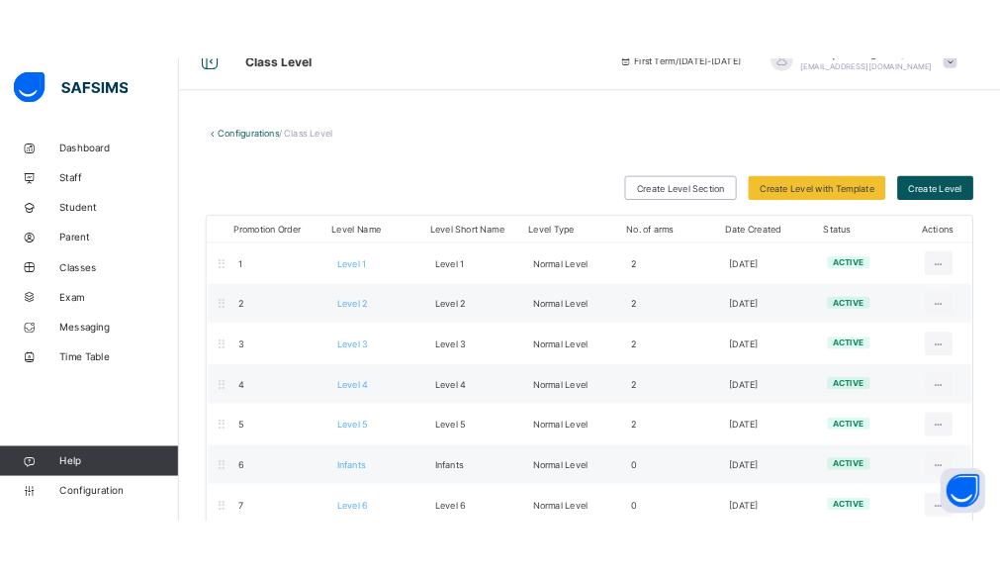
scroll to position [73, 0]
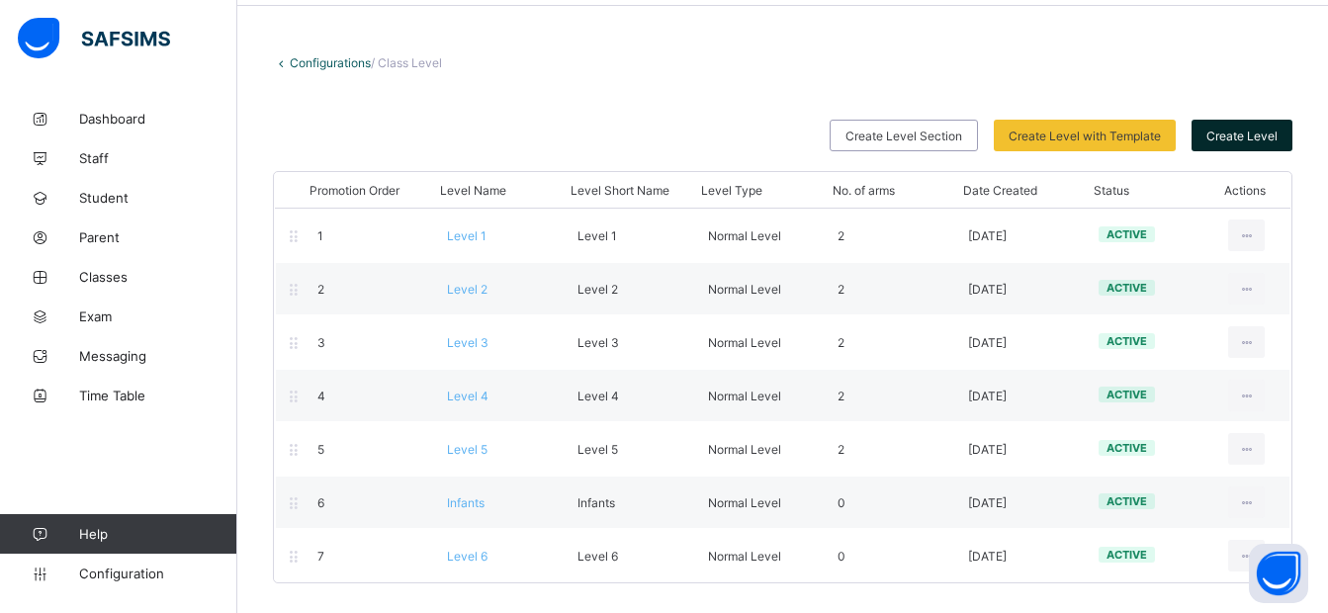
click at [1247, 135] on span "Create Level" at bounding box center [1242, 136] width 71 height 15
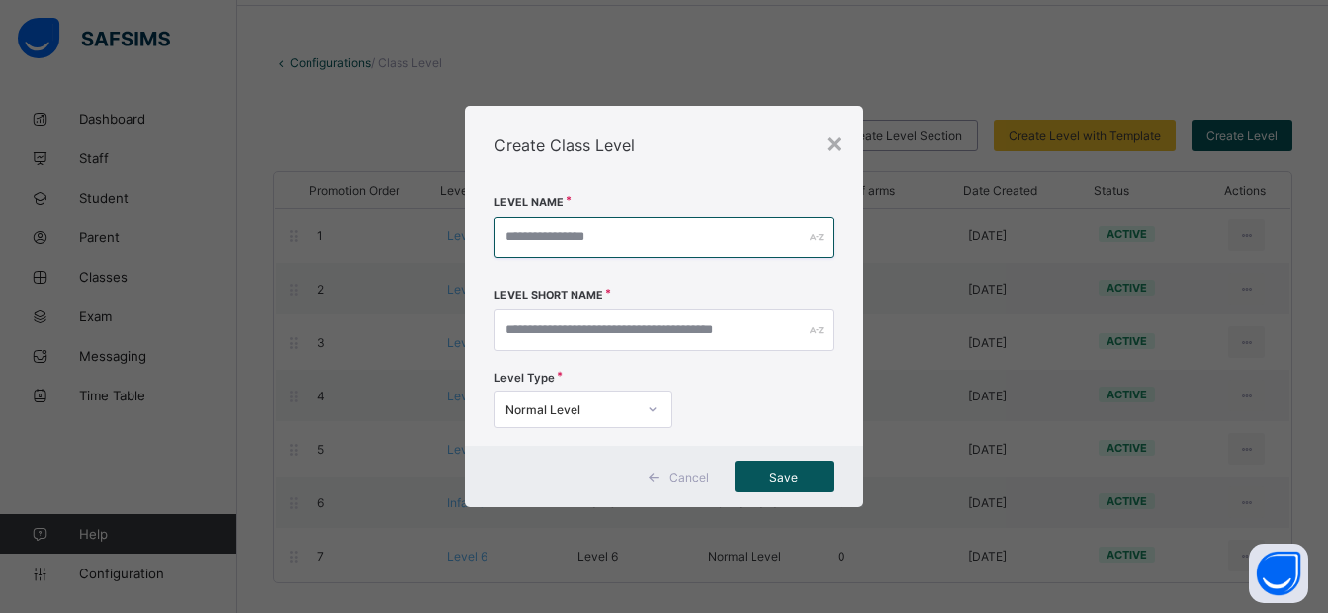
click at [563, 238] on input "text" at bounding box center [664, 238] width 339 height 42
type input "*******"
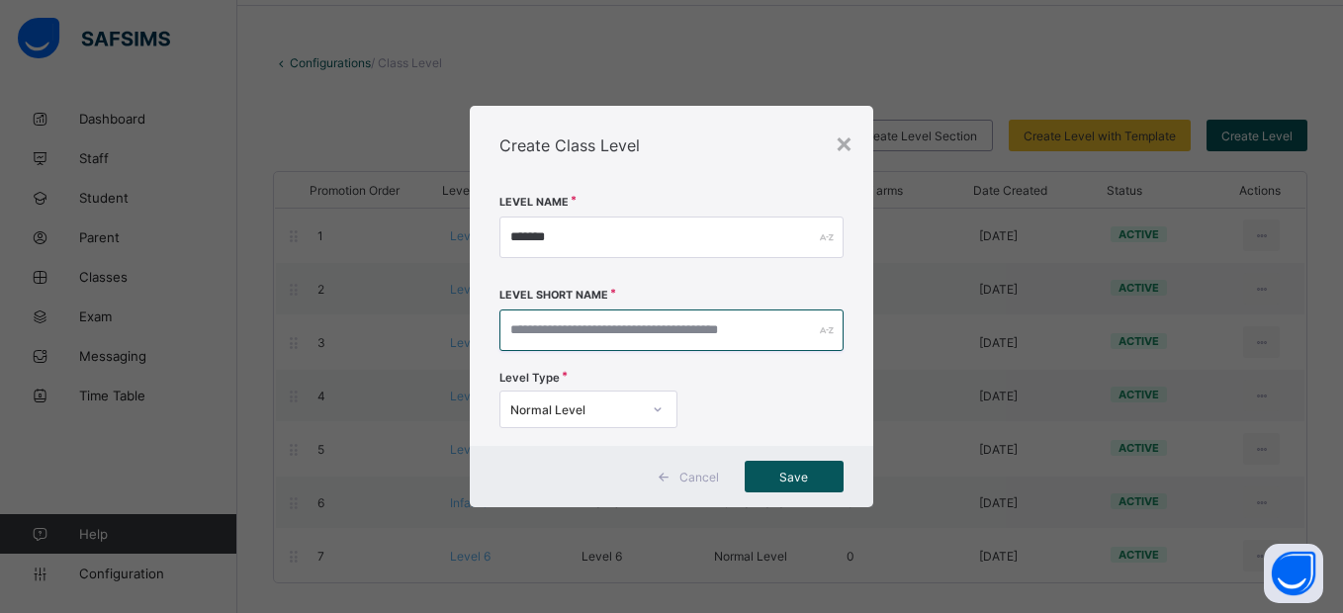
click at [604, 329] on input "text" at bounding box center [671, 331] width 343 height 42
type input "*******"
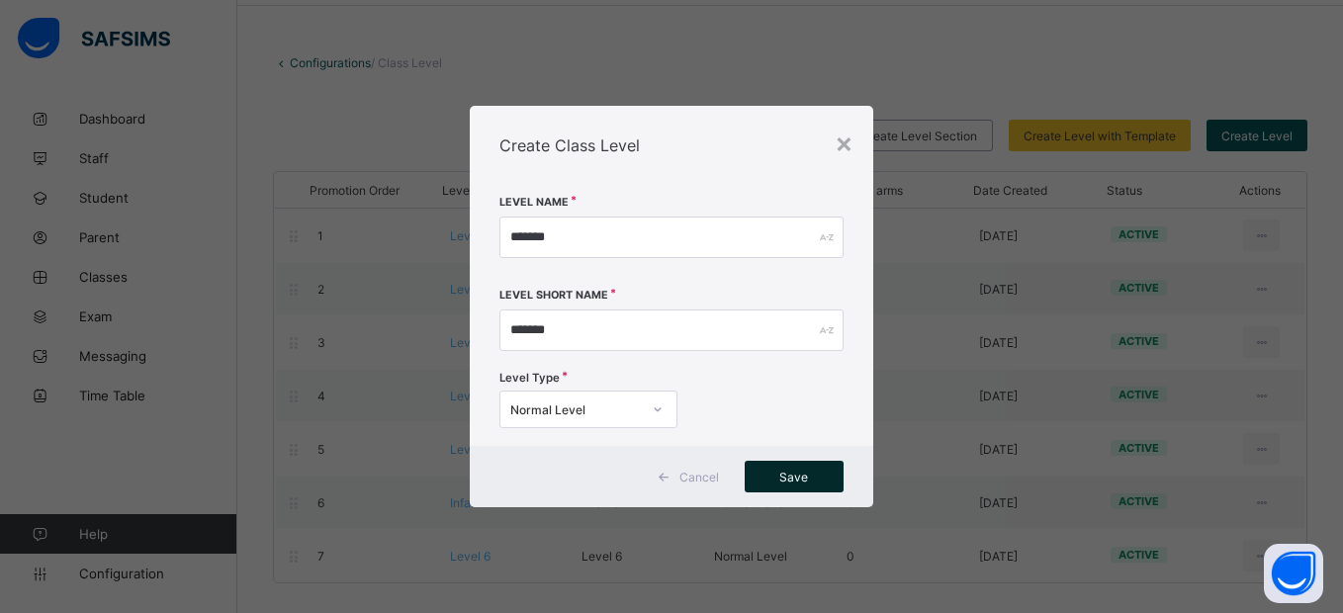
click at [808, 473] on span "Save" at bounding box center [794, 477] width 69 height 15
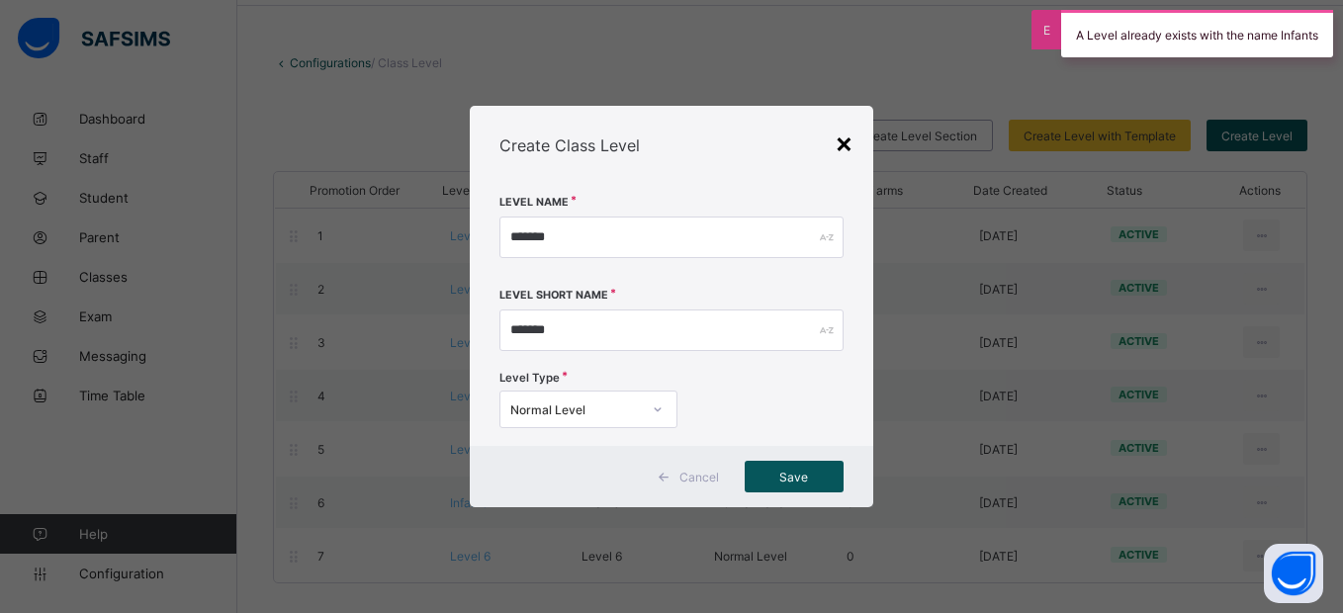
click at [843, 140] on div "×" at bounding box center [844, 143] width 19 height 34
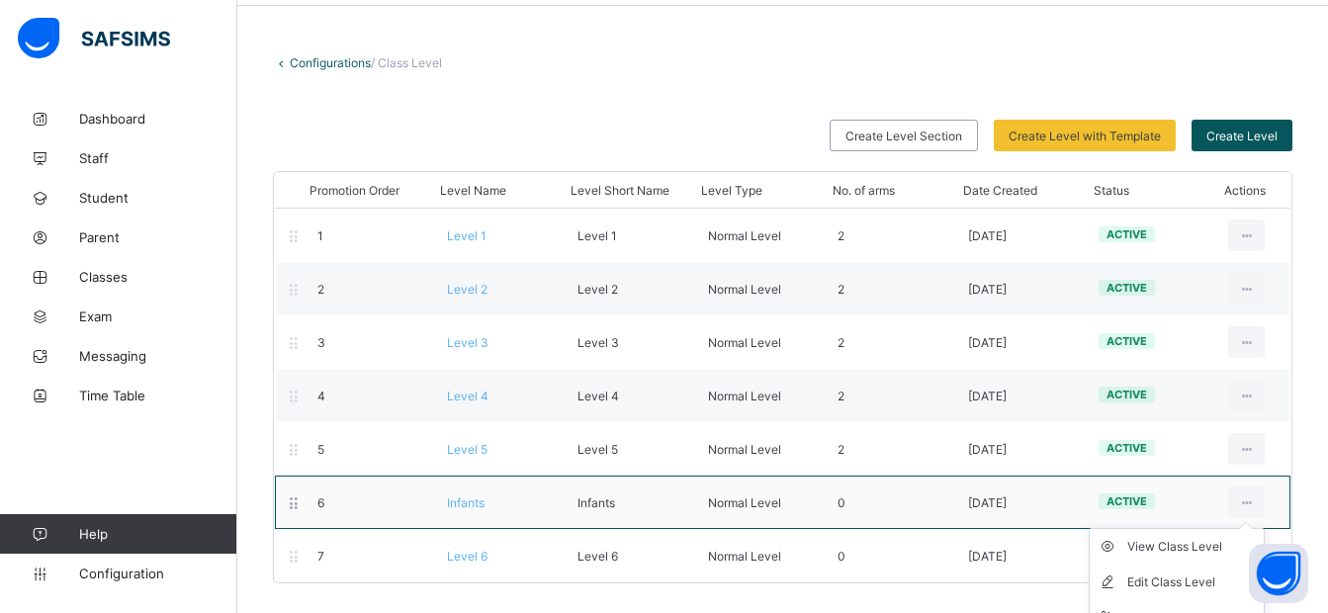
click at [1265, 528] on ul "View Class Level Edit Class Level Move to section Deactivate Class Level" at bounding box center [1177, 600] width 176 height 144
drag, startPoint x: 1269, startPoint y: 564, endPoint x: 1134, endPoint y: 599, distance: 140.1
click at [1134, 599] on body "Class Level First Term / [DATE]-[DATE] [PERSON_NAME] [EMAIL_ADDRESS][DOMAIN_NAM…" at bounding box center [664, 270] width 1328 height 687
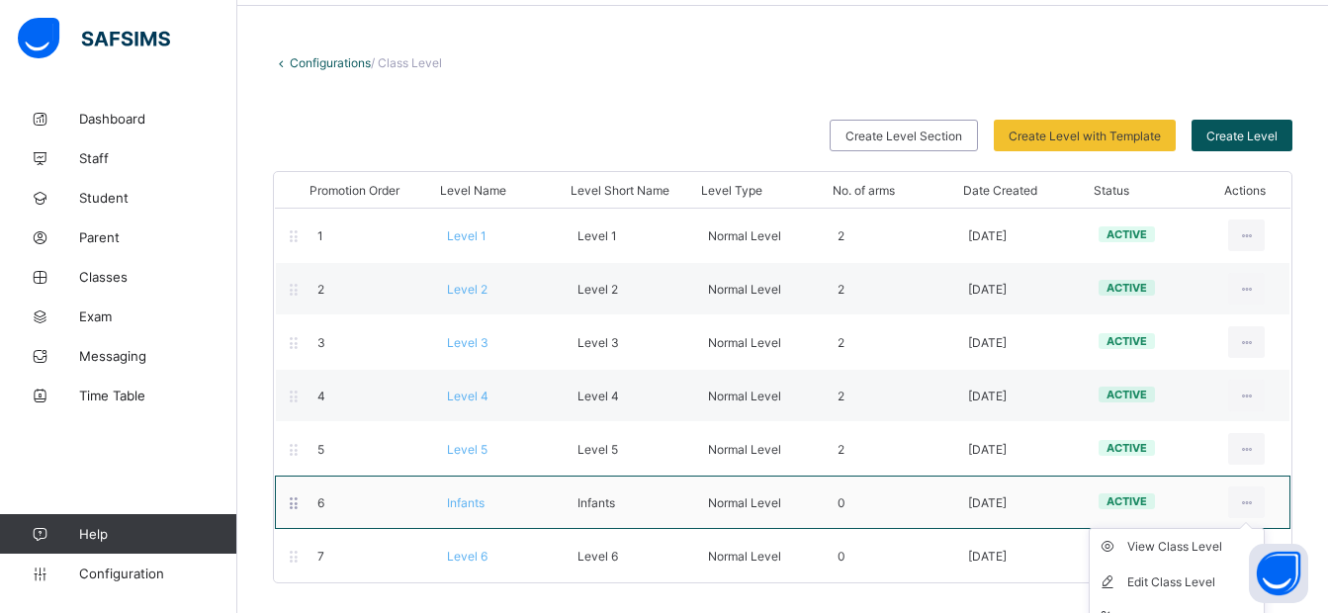
click at [1265, 528] on ul "View Class Level Edit Class Level Move to section Deactivate Class Level" at bounding box center [1177, 600] width 176 height 144
click at [1174, 583] on div "Edit Class Level" at bounding box center [1192, 583] width 129 height 20
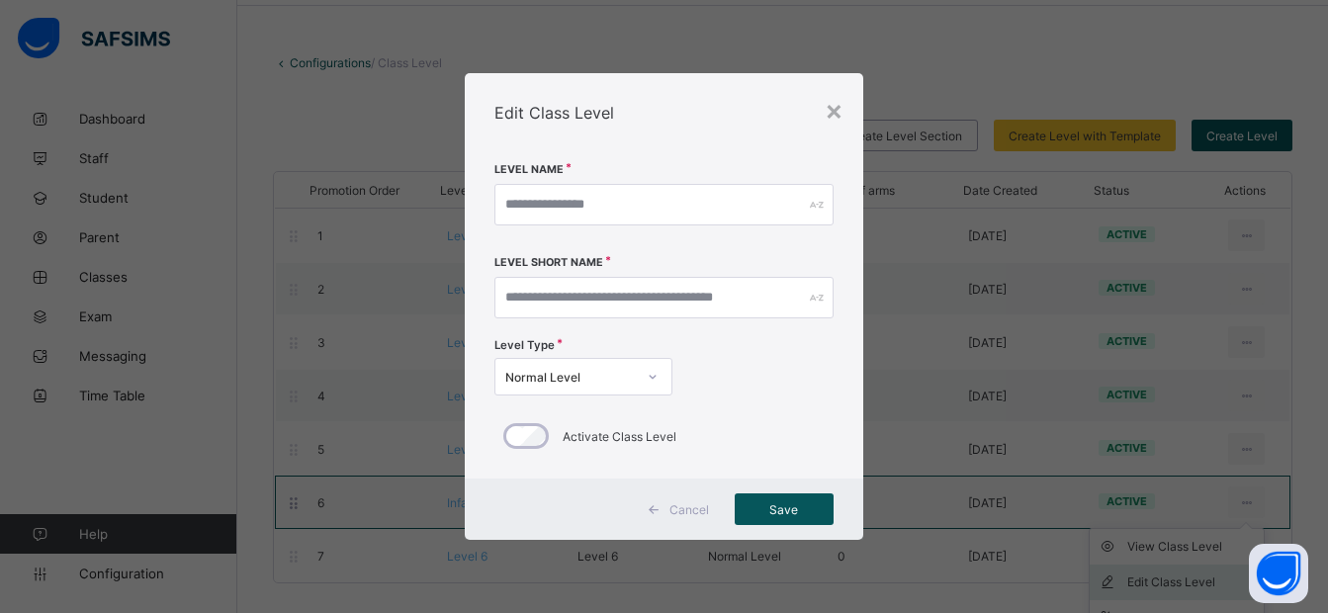
type input "*******"
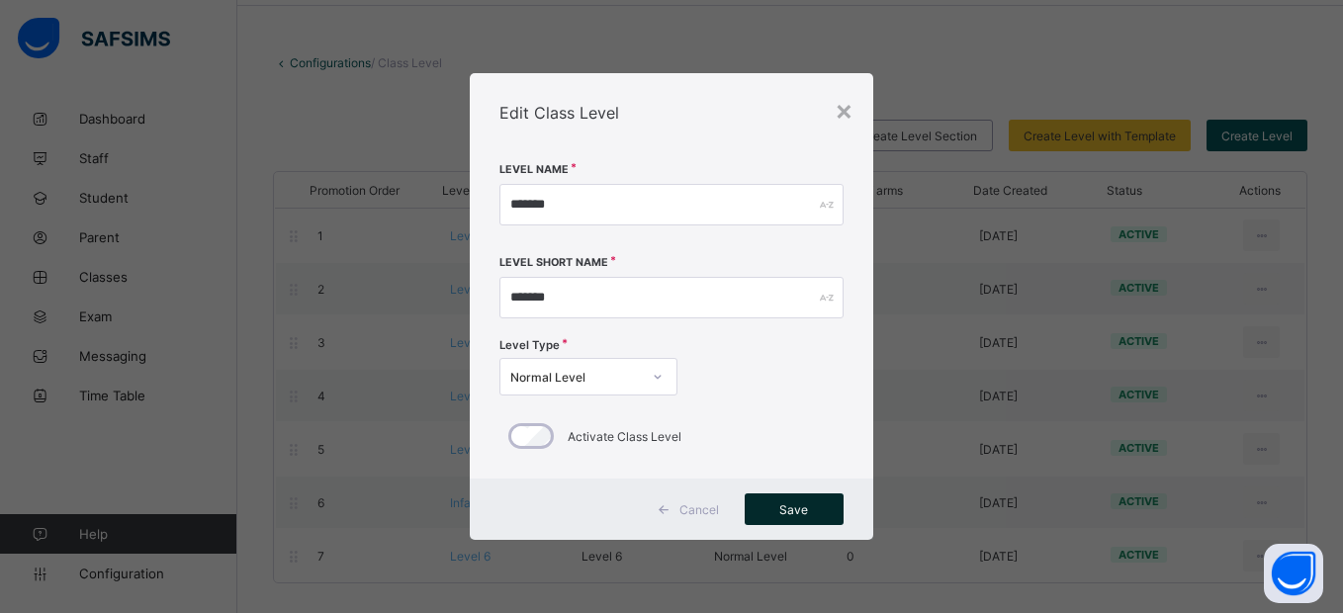
click at [808, 509] on span "Save" at bounding box center [794, 510] width 69 height 15
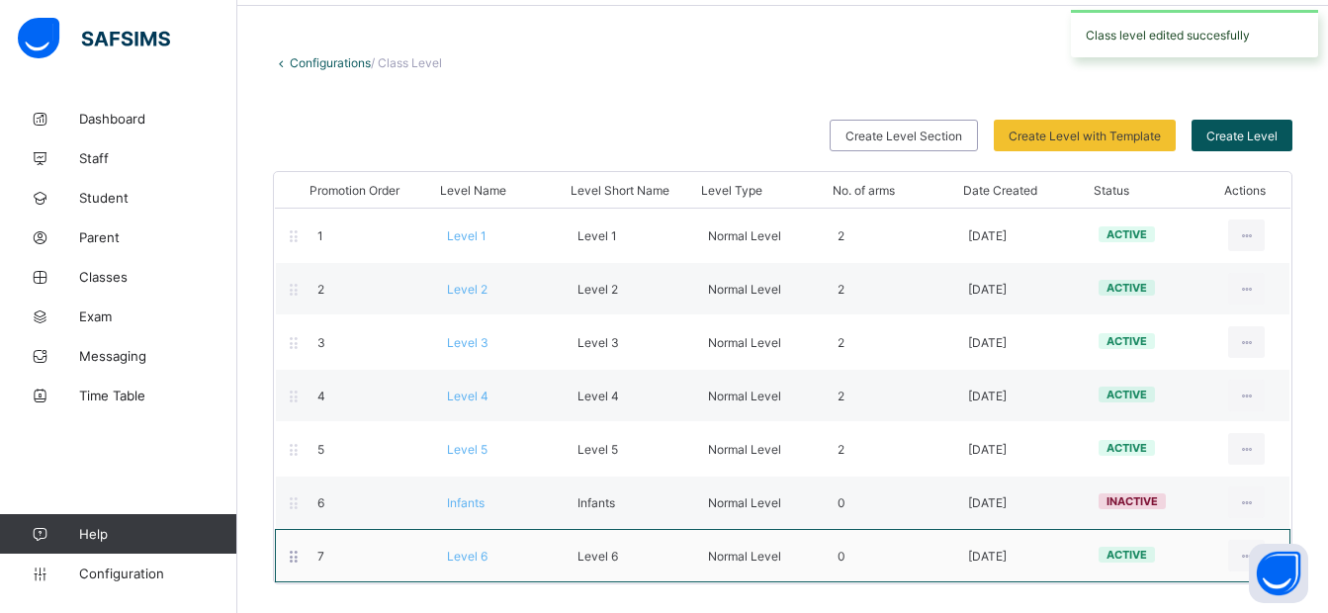
click at [1144, 564] on div "active" at bounding box center [1149, 556] width 131 height 19
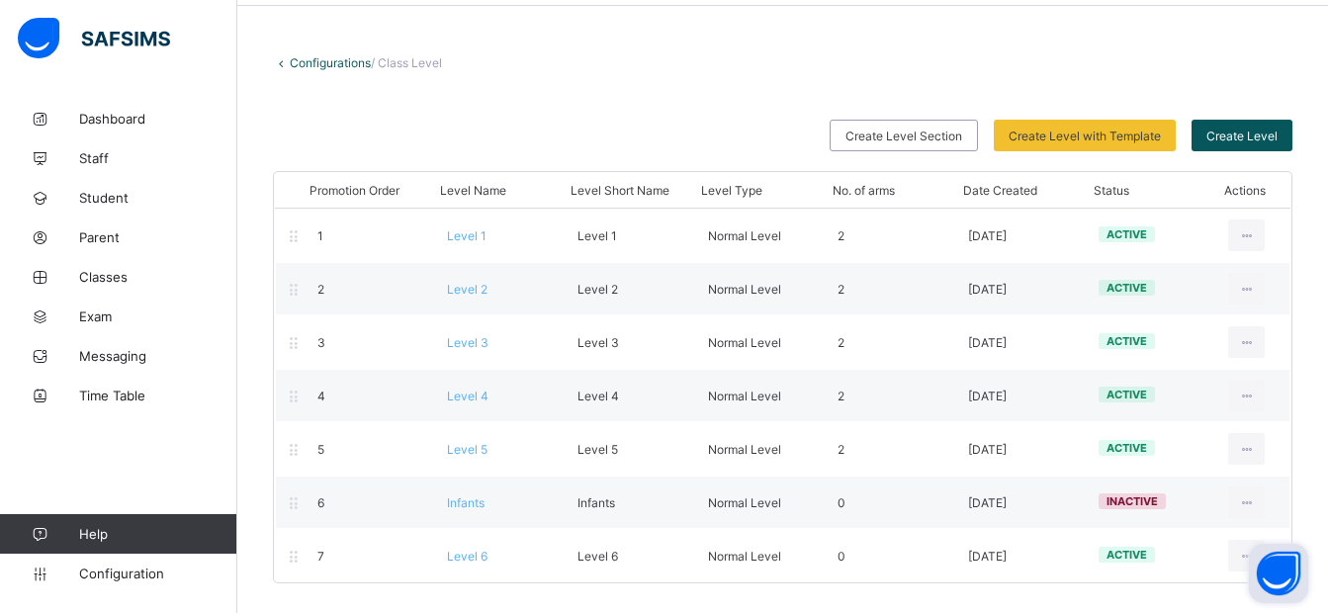
click at [1278, 551] on button "Open asap" at bounding box center [1278, 573] width 59 height 59
drag, startPoint x: 1284, startPoint y: 573, endPoint x: 1162, endPoint y: 593, distance: 123.3
click at [1162, 593] on body "Class Level First Term / [DATE]-[DATE] [PERSON_NAME] [EMAIL_ADDRESS][DOMAIN_NAM…" at bounding box center [664, 270] width 1328 height 687
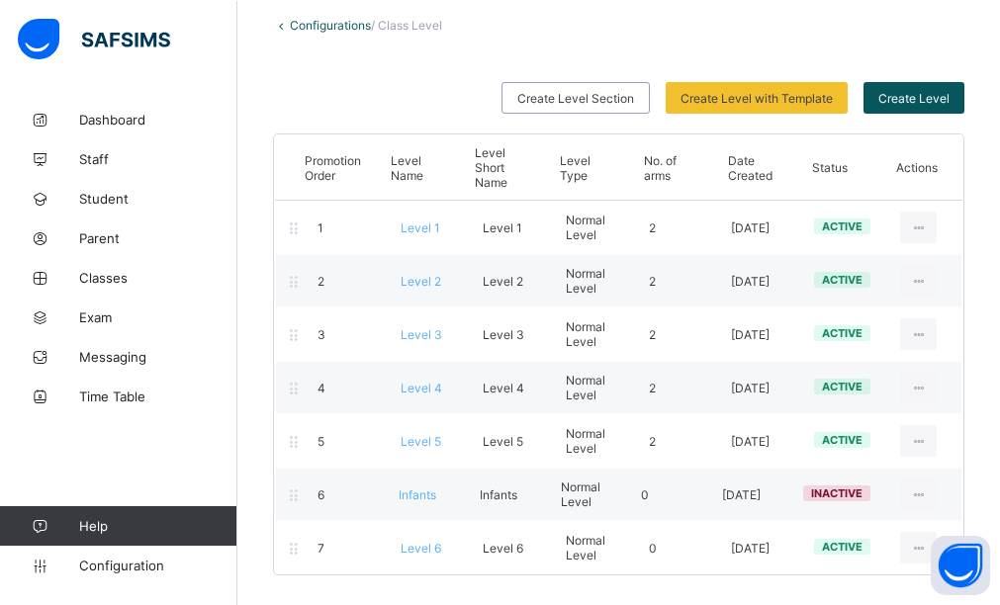
scroll to position [111, 0]
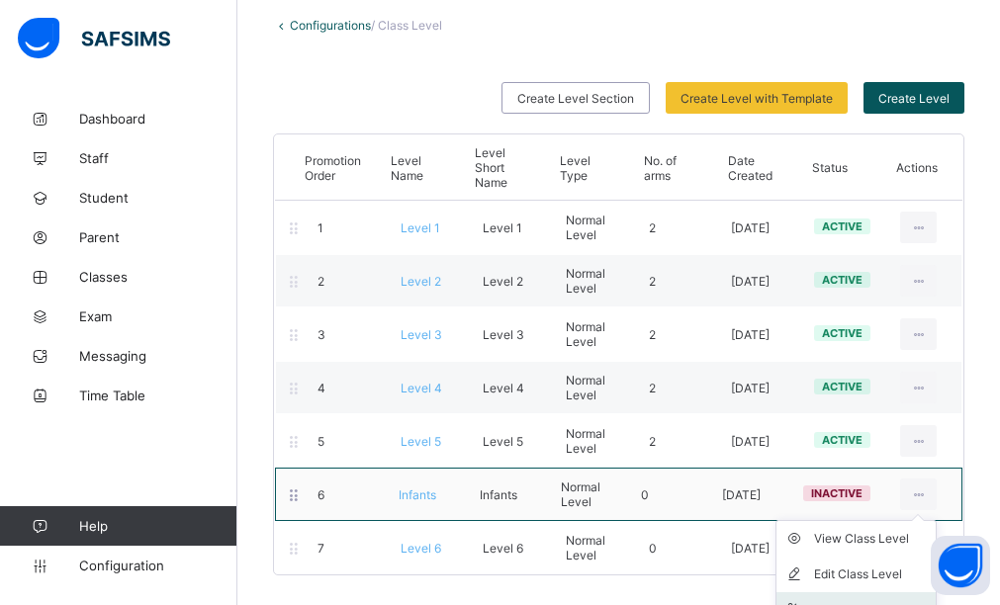
click at [885, 595] on li "Move to section" at bounding box center [856, 611] width 159 height 36
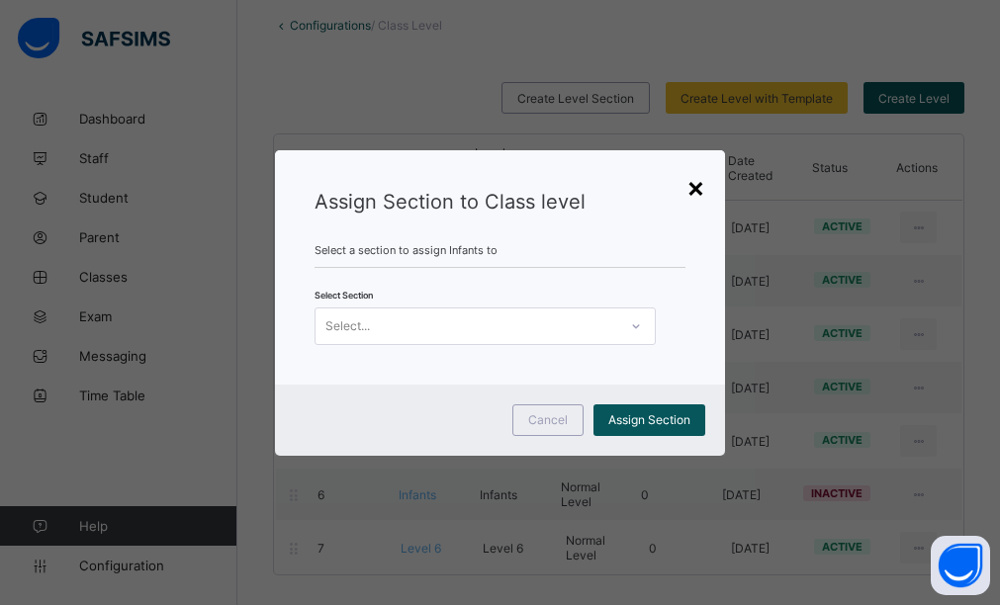
click at [695, 185] on div "×" at bounding box center [696, 187] width 19 height 34
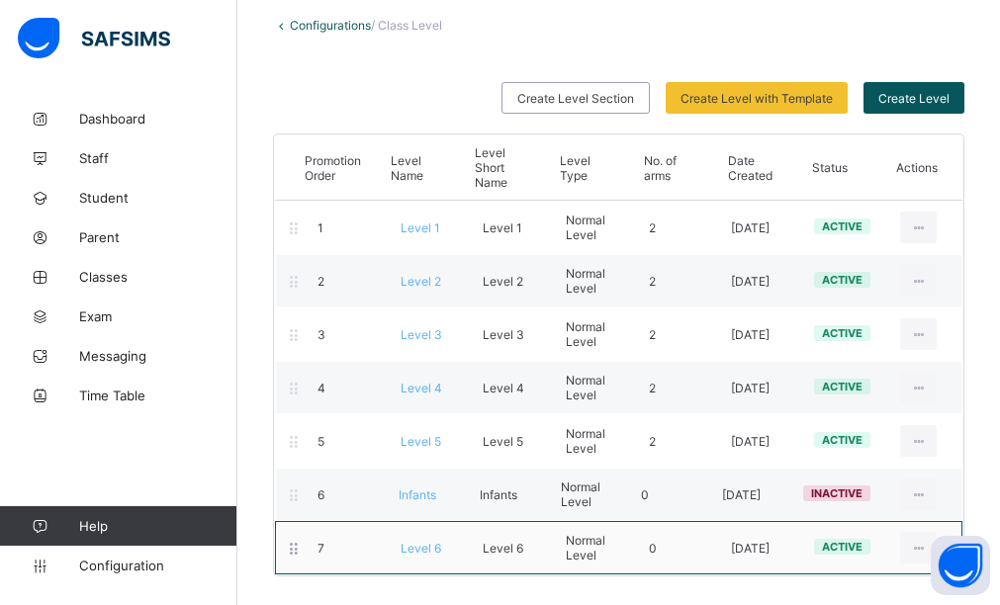
click at [304, 551] on div "7" at bounding box center [344, 548] width 83 height 15
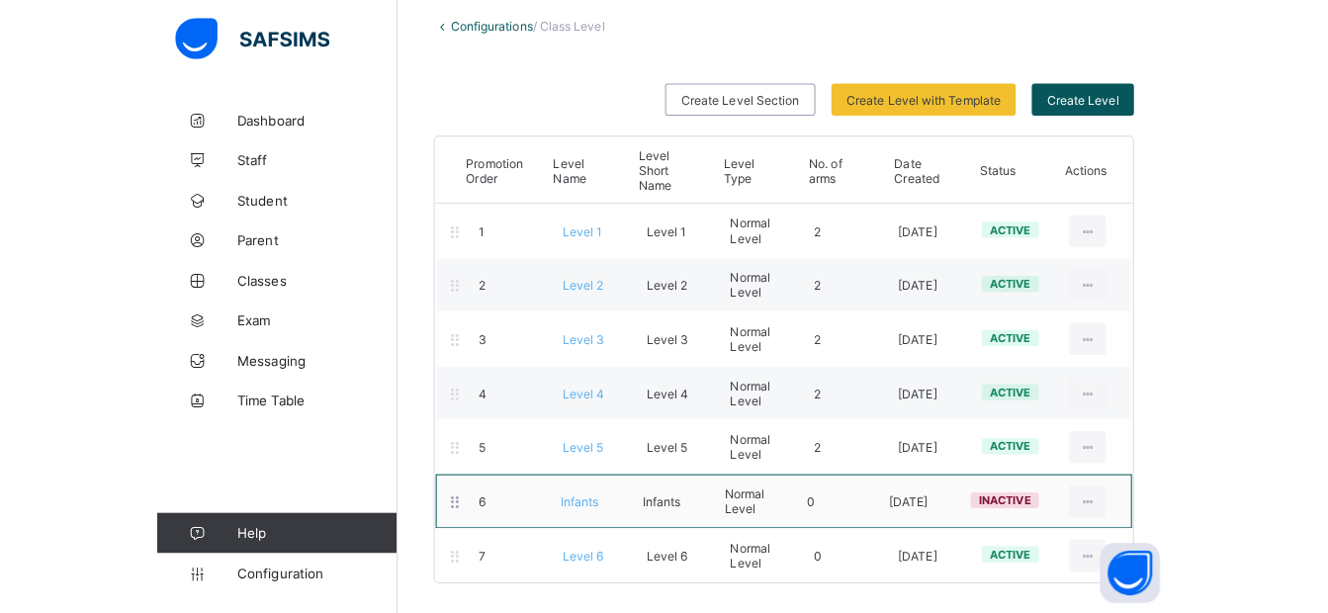
scroll to position [73, 0]
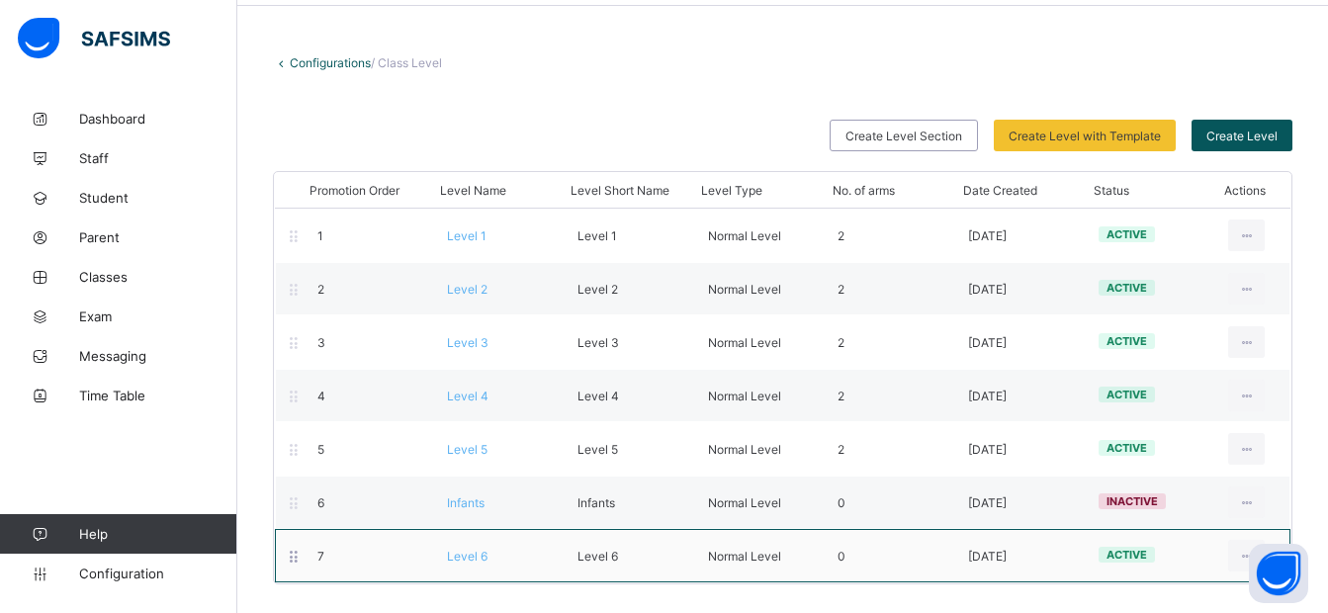
click at [521, 544] on div "7 Level 6 Level 6 Normal Level 0 [DATE] active View Class Level Edit Class Leve…" at bounding box center [783, 555] width 1016 height 53
click at [492, 568] on div "7 Level 6 Level 6 Normal Level 0 [DATE] active View Class Level Edit Class Leve…" at bounding box center [783, 555] width 1016 height 53
click at [1139, 561] on span "active" at bounding box center [1127, 555] width 41 height 14
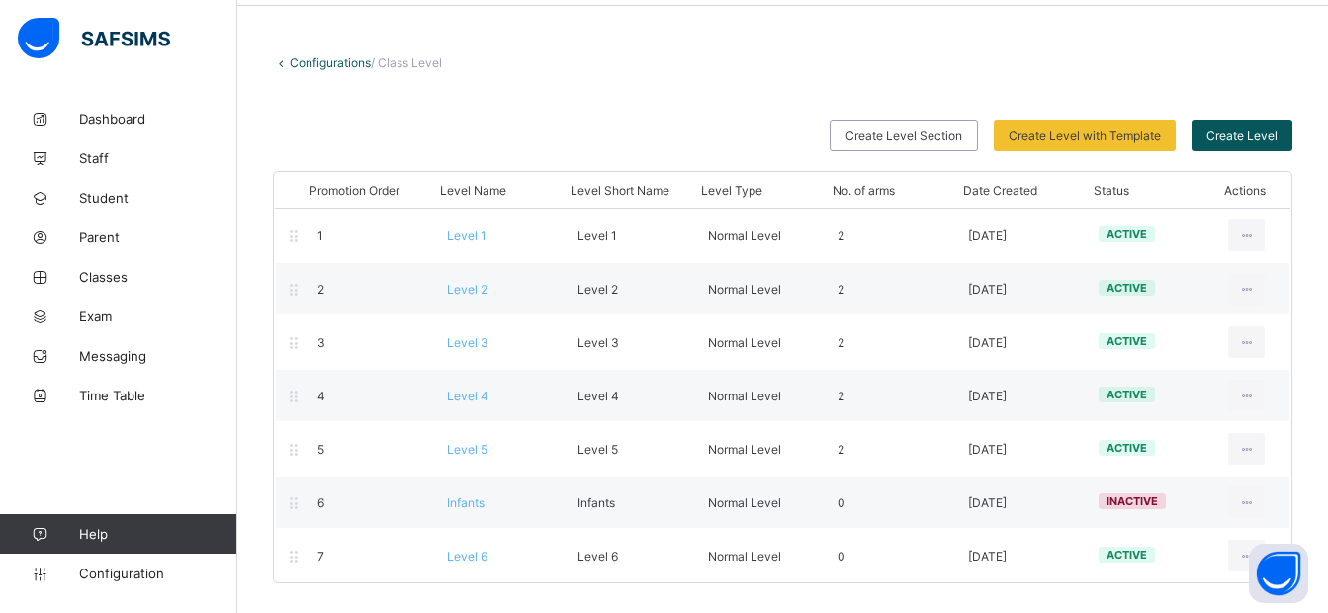
click at [0, 0] on div "View Class Level" at bounding box center [0, 0] width 0 height 0
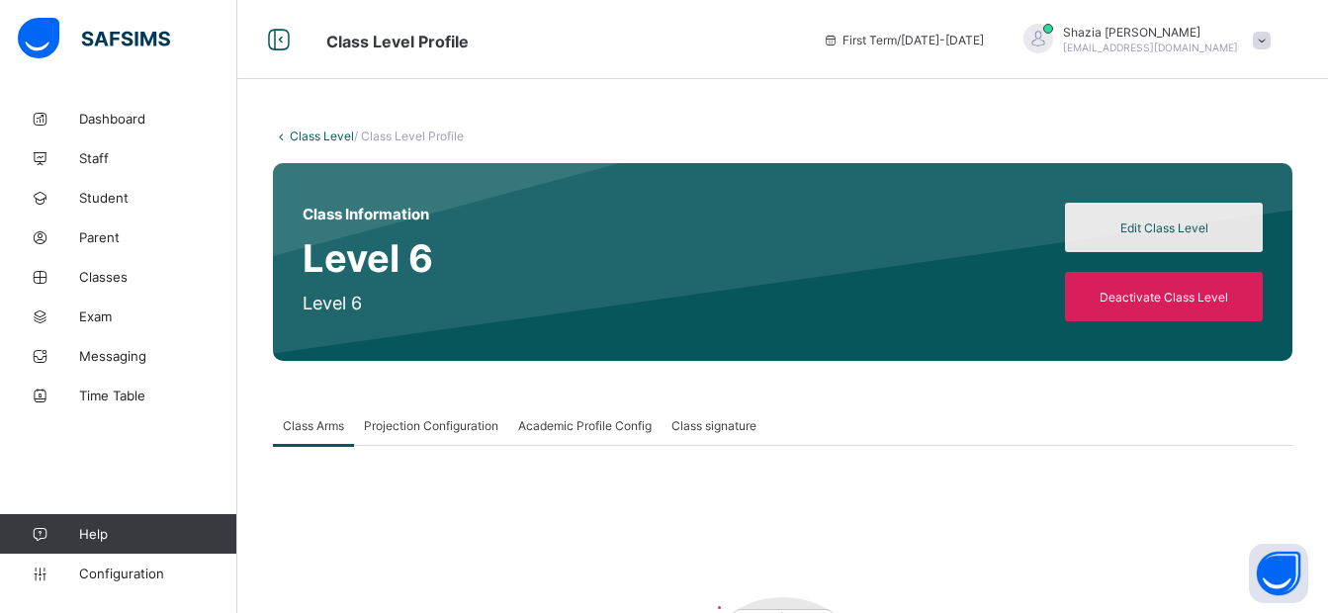
click at [1140, 228] on span "Edit Class Level" at bounding box center [1164, 228] width 168 height 15
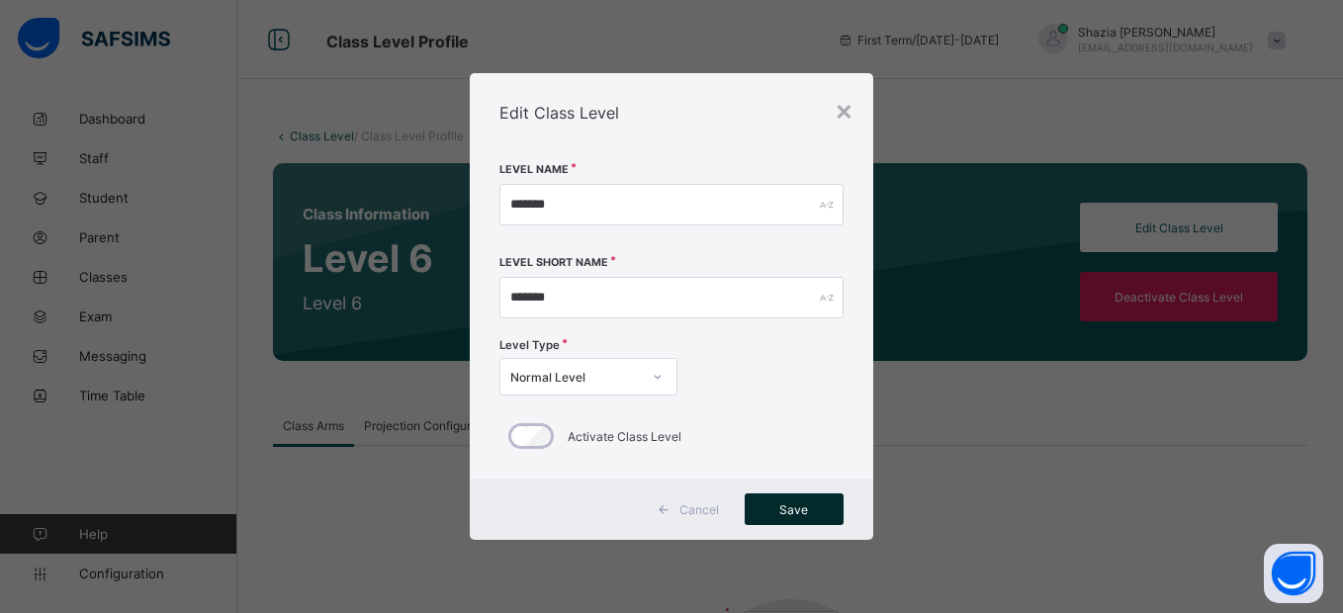
click at [799, 503] on span "Save" at bounding box center [794, 510] width 69 height 15
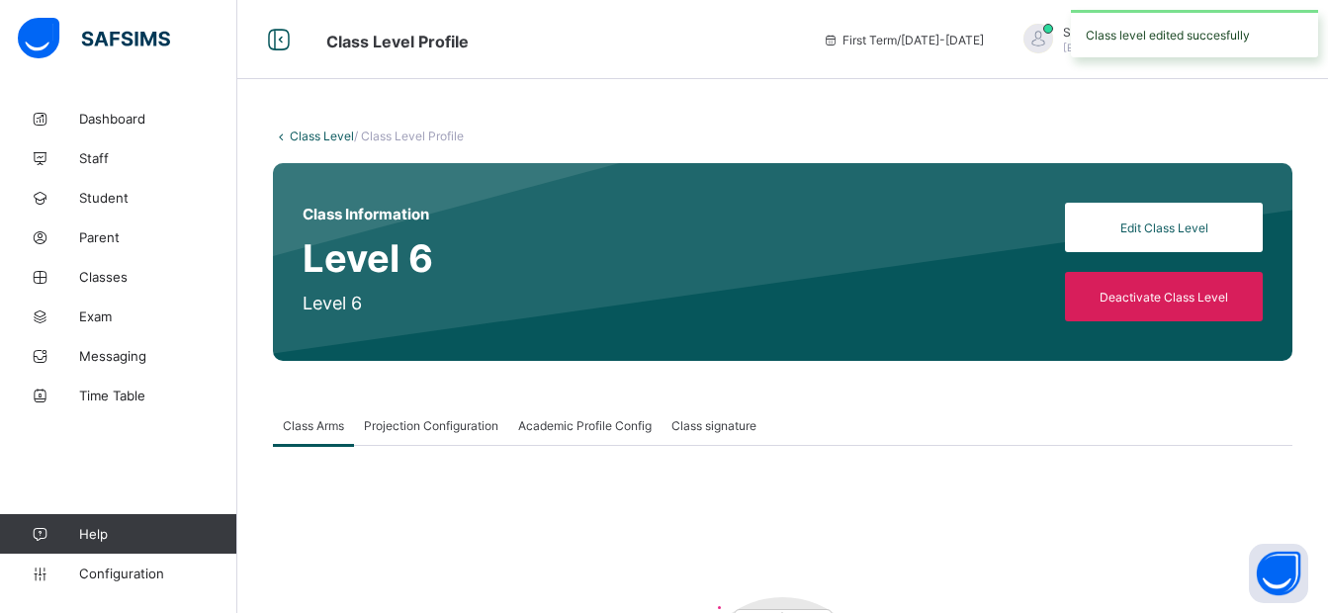
click at [333, 418] on span "Class Arms" at bounding box center [313, 425] width 61 height 15
click at [328, 133] on link "Class Level" at bounding box center [322, 136] width 64 height 15
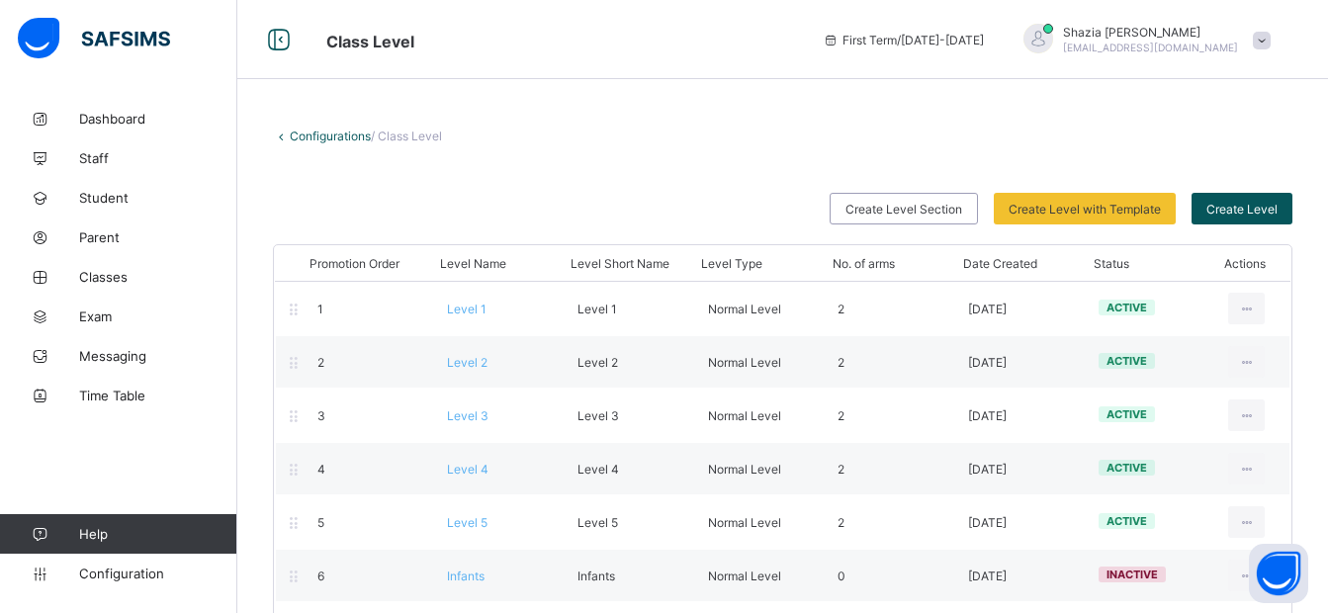
scroll to position [73, 0]
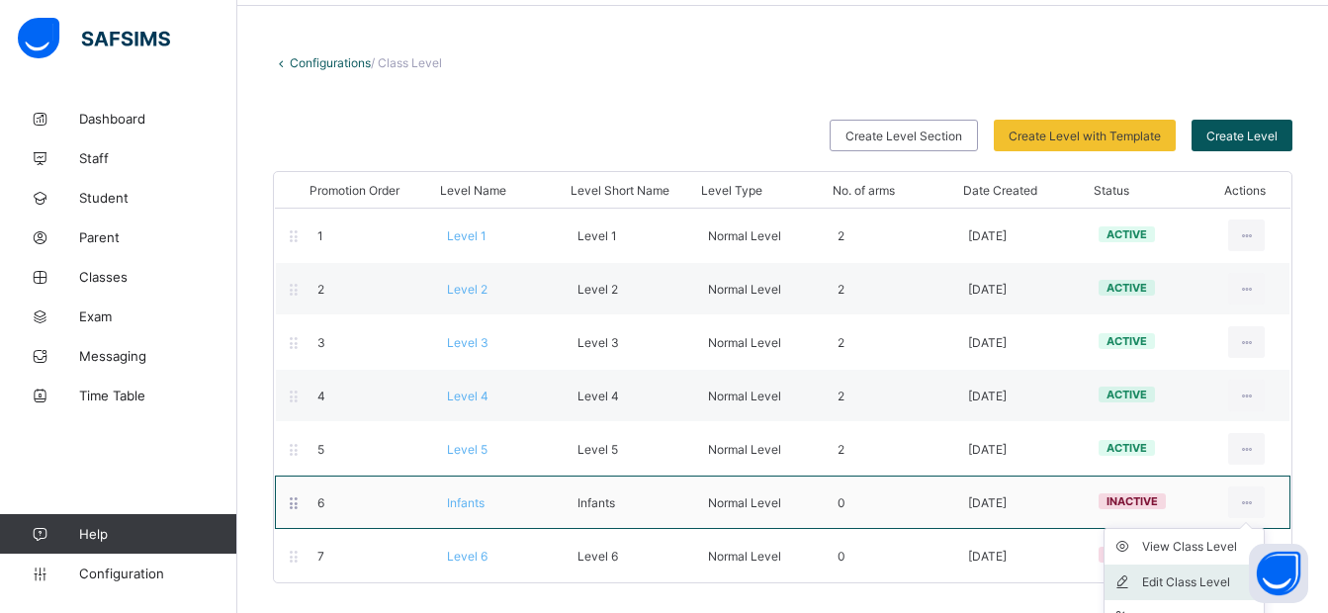
click at [1173, 583] on div "Edit Class Level" at bounding box center [1200, 583] width 114 height 20
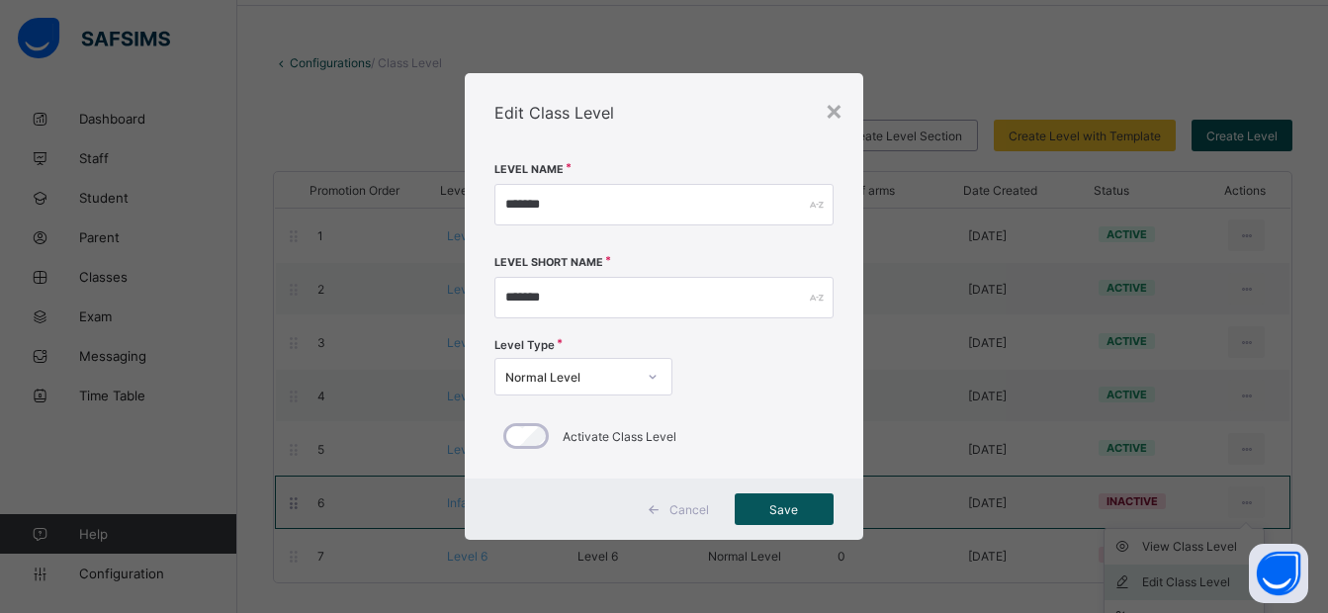
type input "*******"
click at [841, 110] on div "×" at bounding box center [844, 110] width 19 height 34
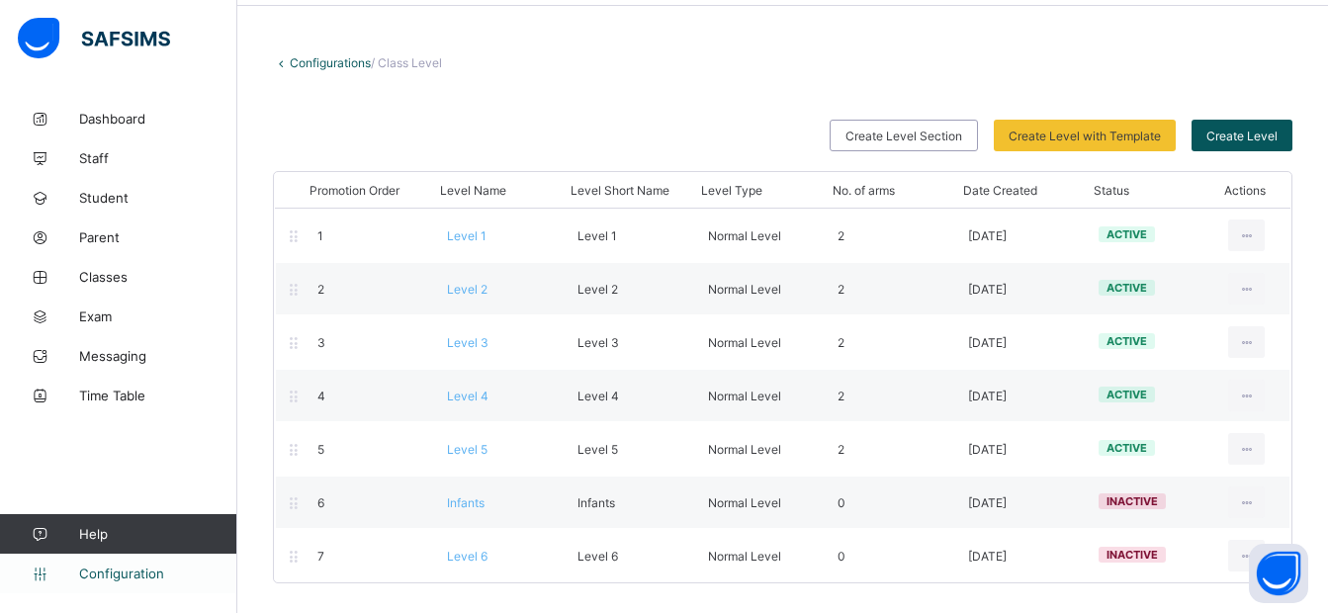
click at [142, 576] on span "Configuration" at bounding box center [157, 574] width 157 height 16
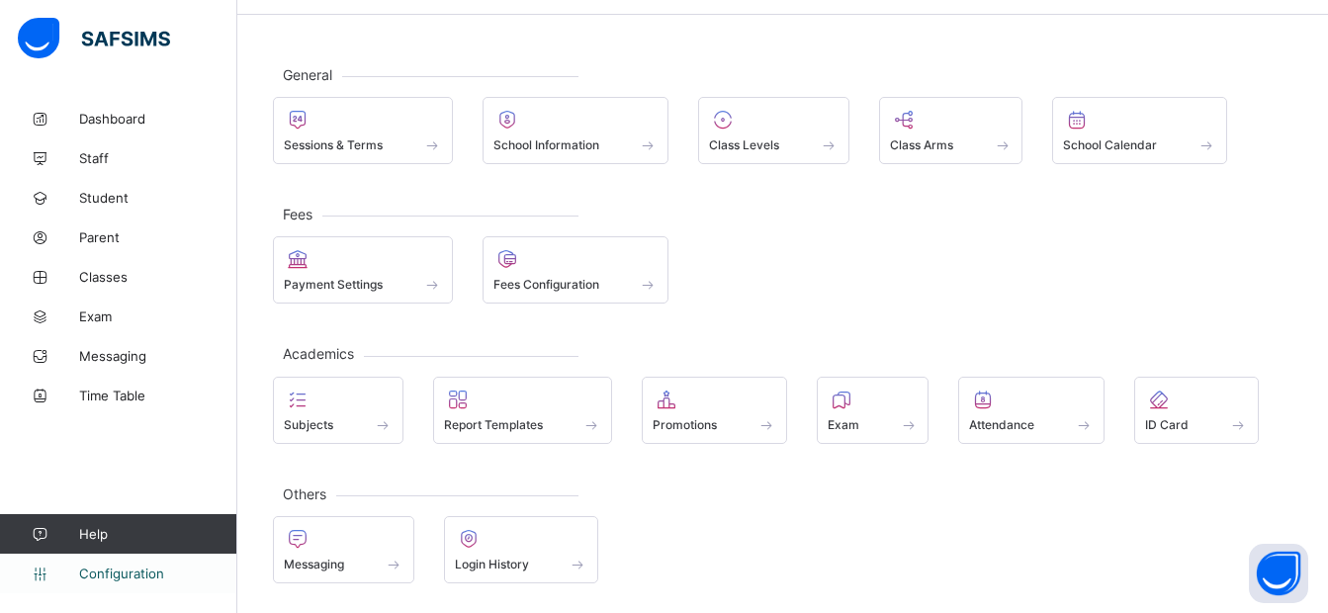
scroll to position [64, 0]
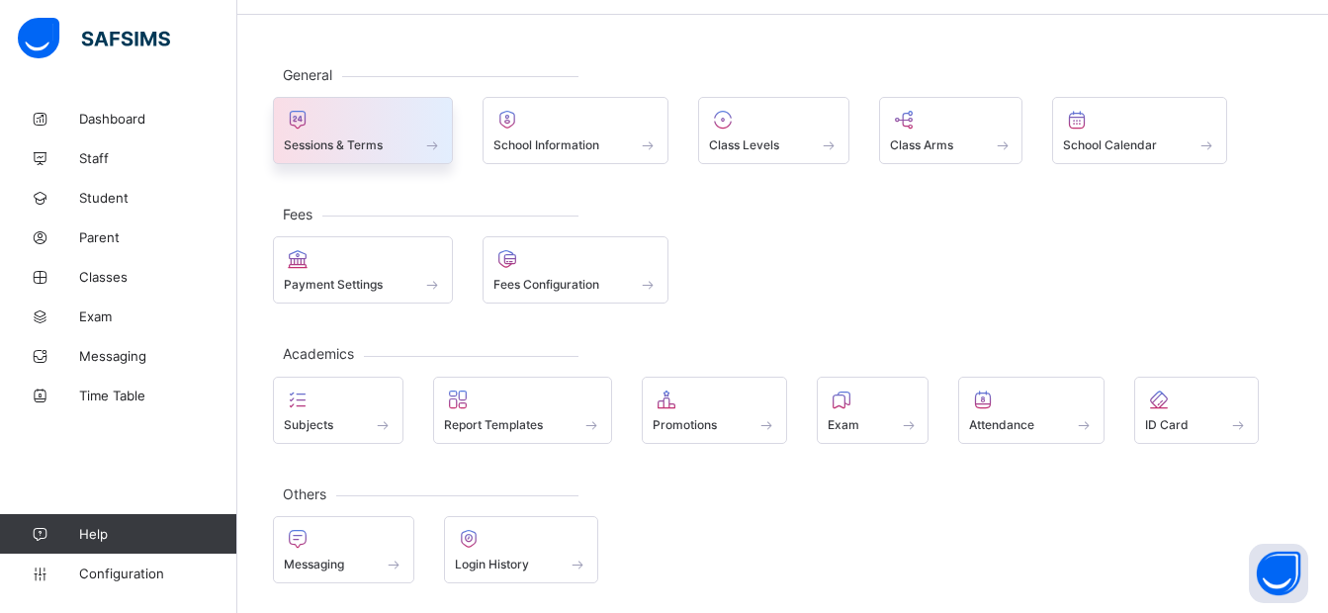
click at [337, 126] on div at bounding box center [363, 120] width 158 height 24
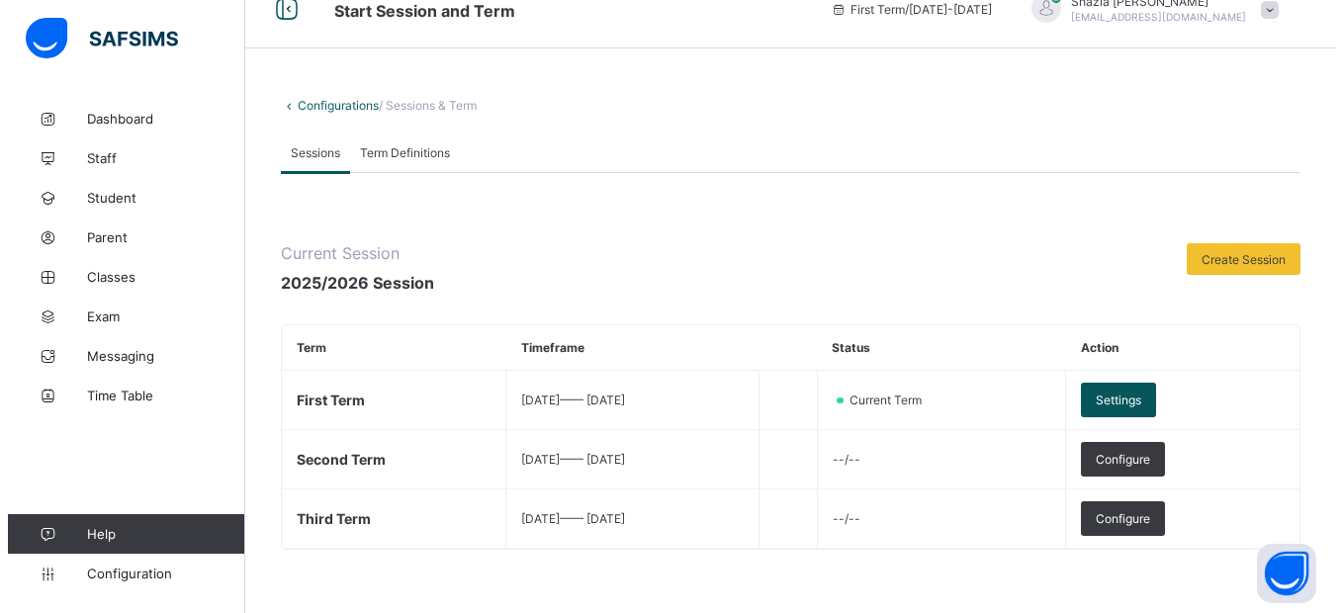
scroll to position [73, 0]
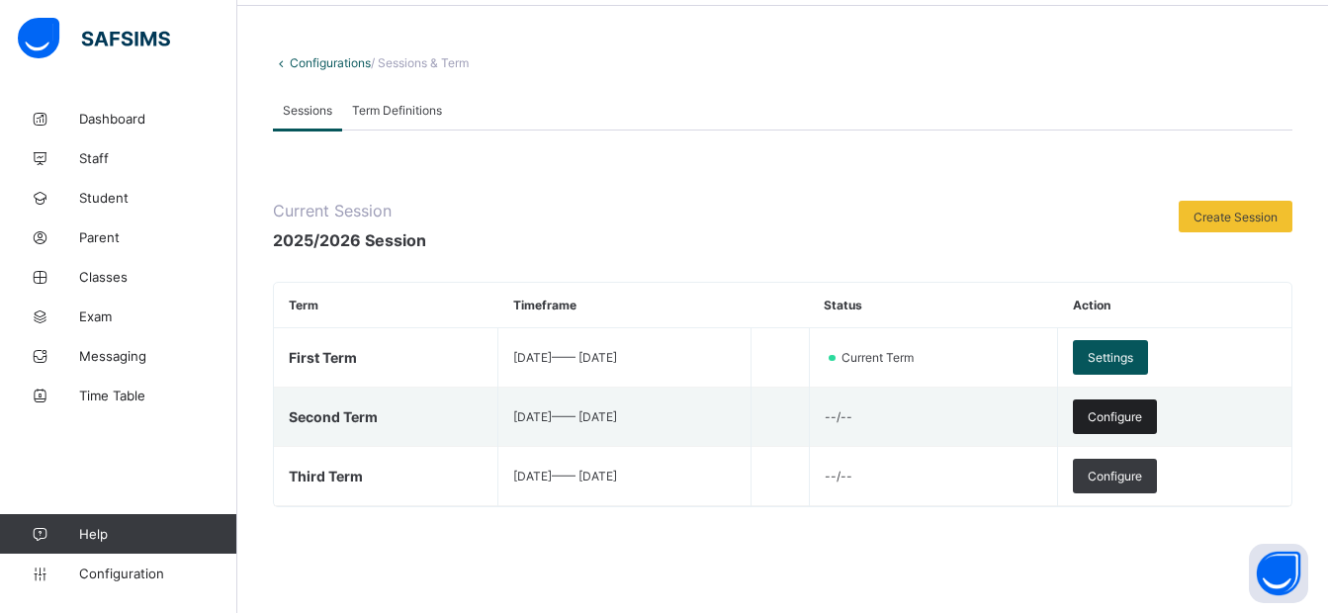
click at [1157, 409] on div "Configure" at bounding box center [1115, 417] width 84 height 35
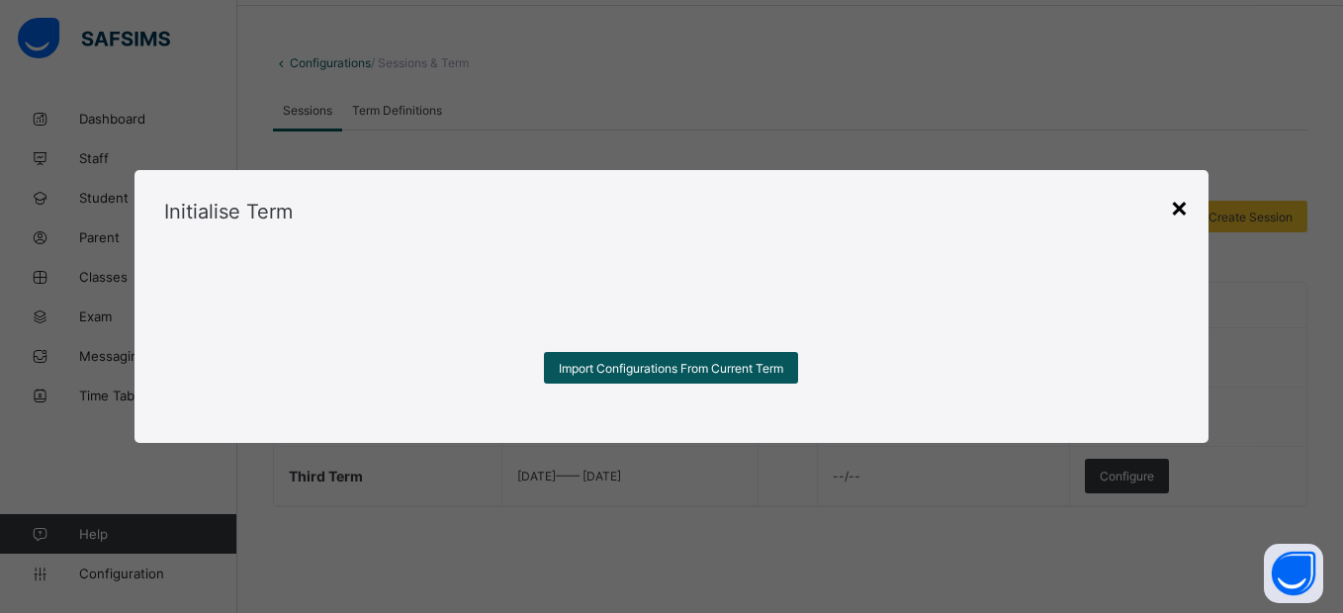
click at [1175, 211] on div "×" at bounding box center [1179, 207] width 19 height 34
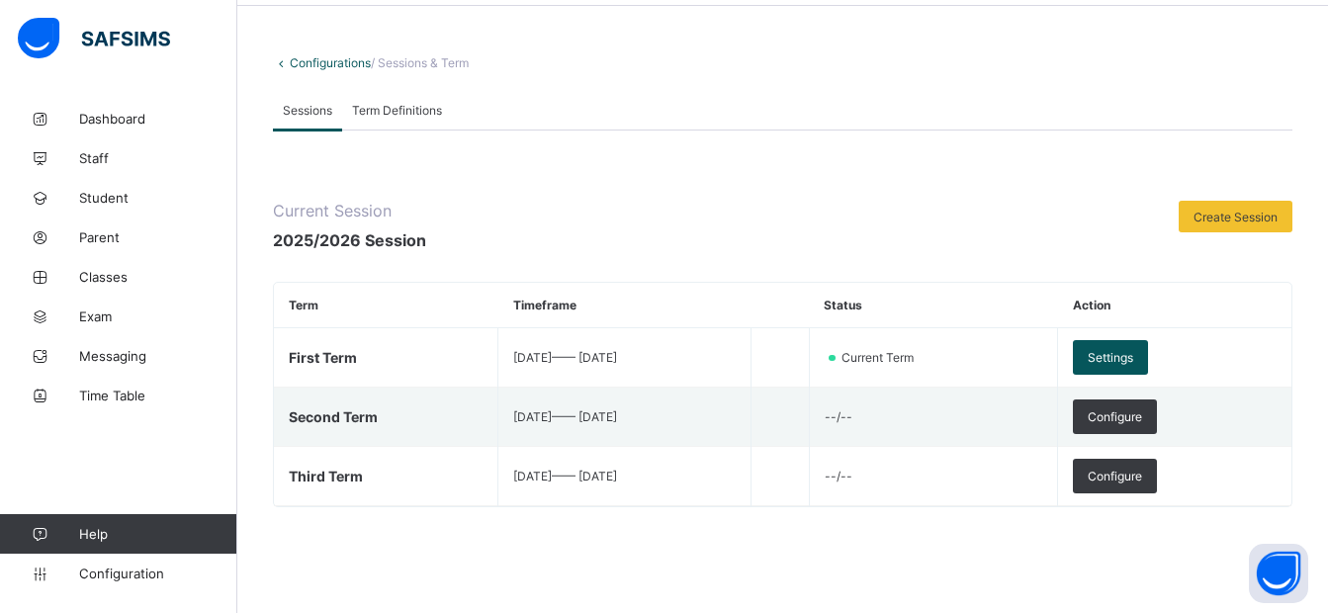
click at [622, 426] on td "[DATE] —— [DATE]" at bounding box center [625, 417] width 253 height 59
click at [1143, 418] on span "Configure" at bounding box center [1115, 417] width 54 height 15
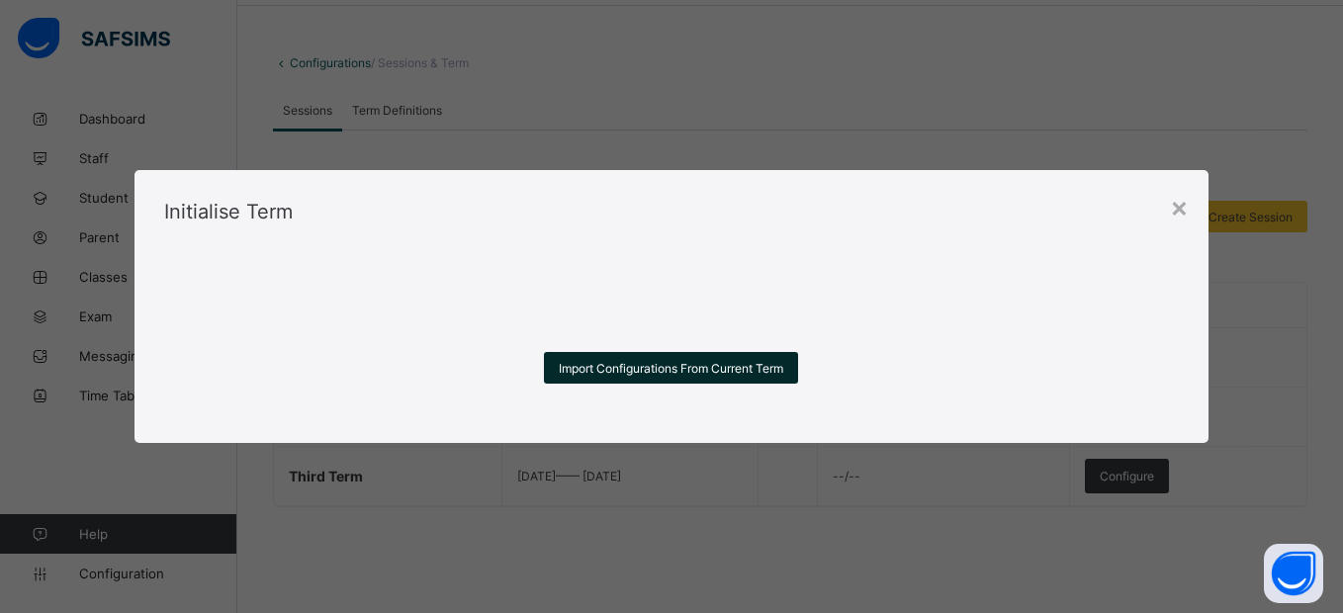
click at [759, 370] on span "Import Configurations From Current Term" at bounding box center [671, 368] width 225 height 15
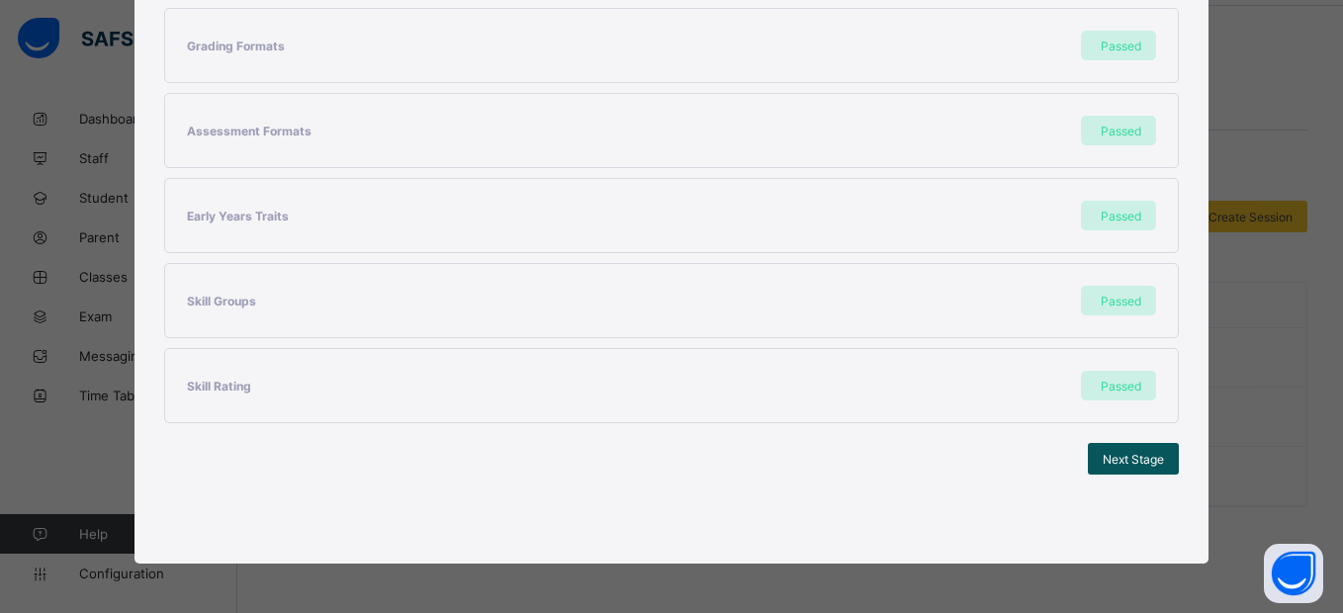
scroll to position [0, 0]
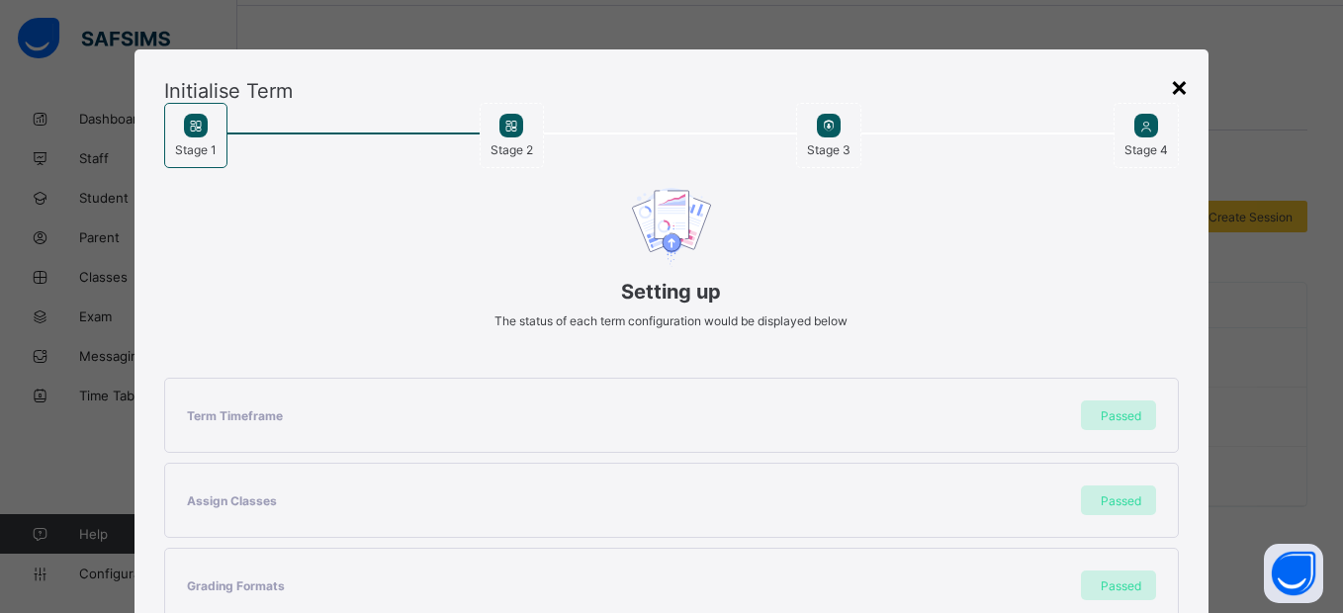
click at [1174, 84] on div "×" at bounding box center [1179, 86] width 19 height 34
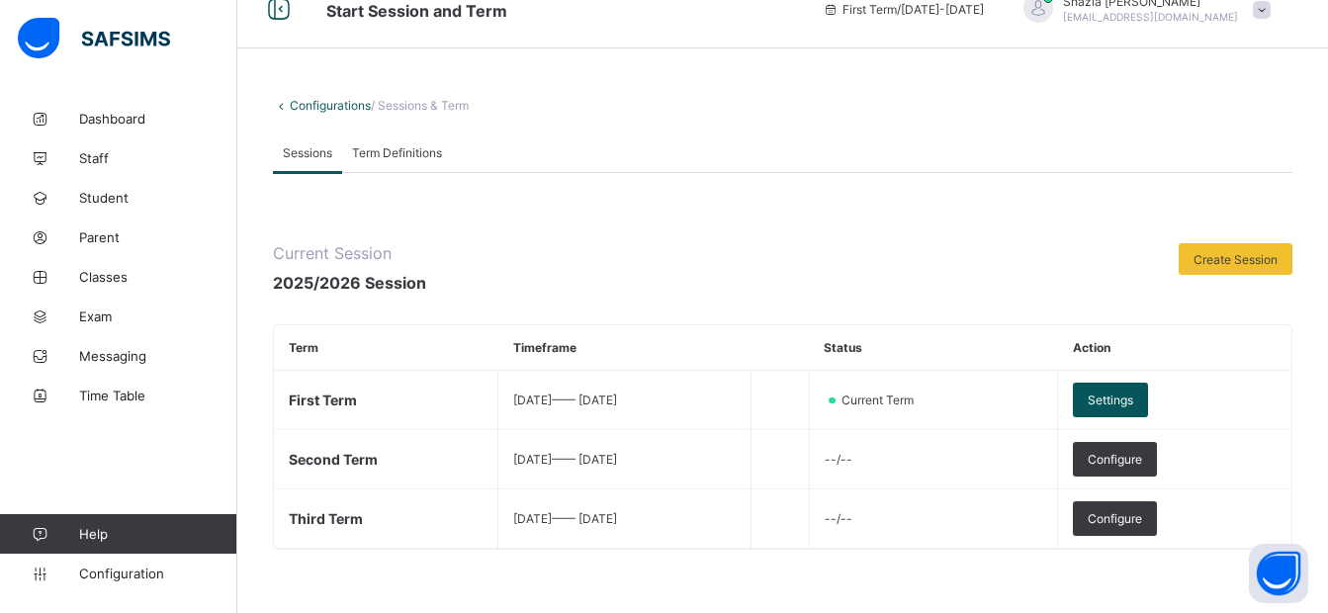
scroll to position [73, 0]
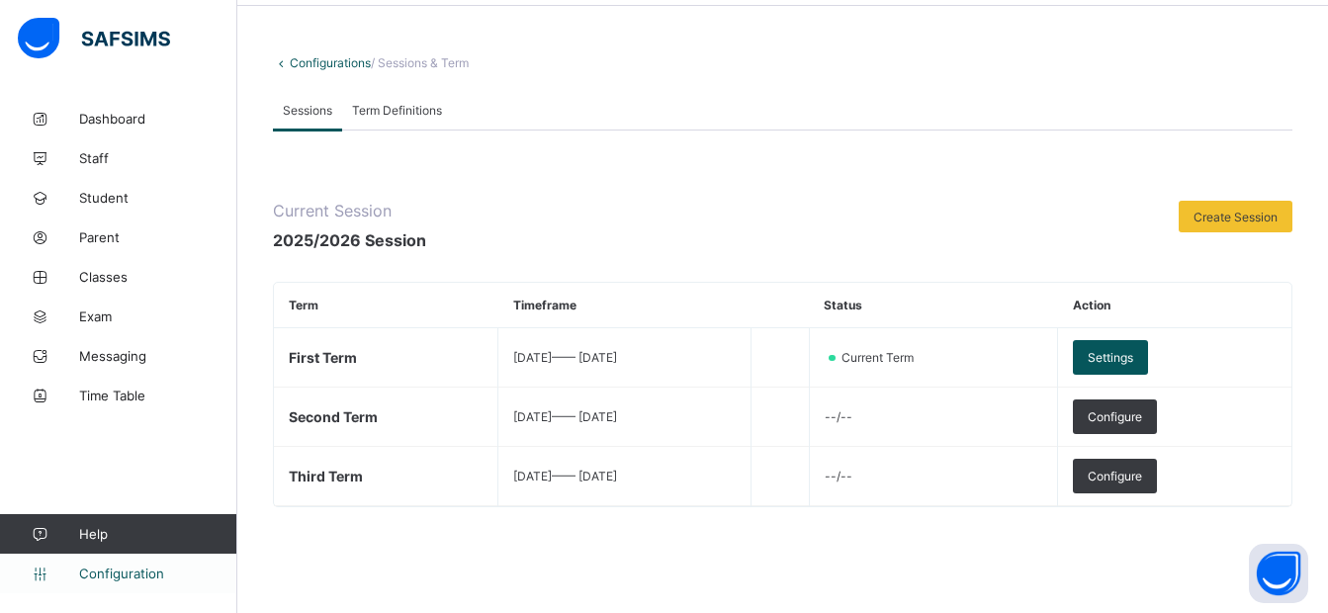
click at [149, 573] on span "Configuration" at bounding box center [157, 574] width 157 height 16
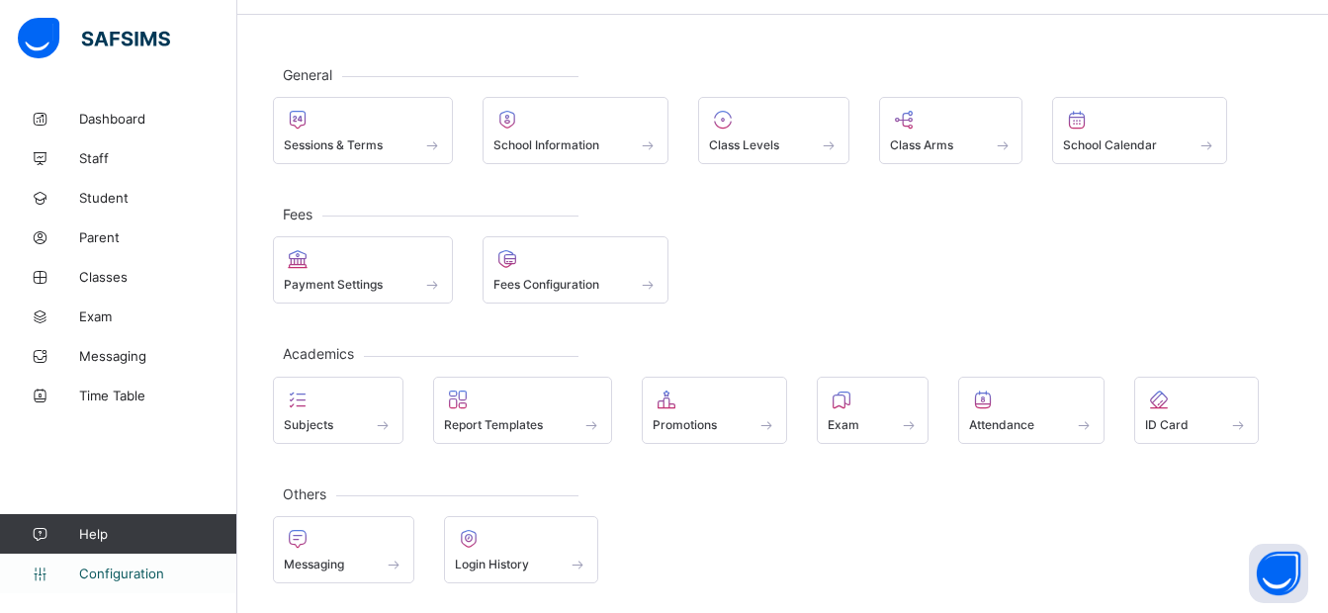
scroll to position [64, 0]
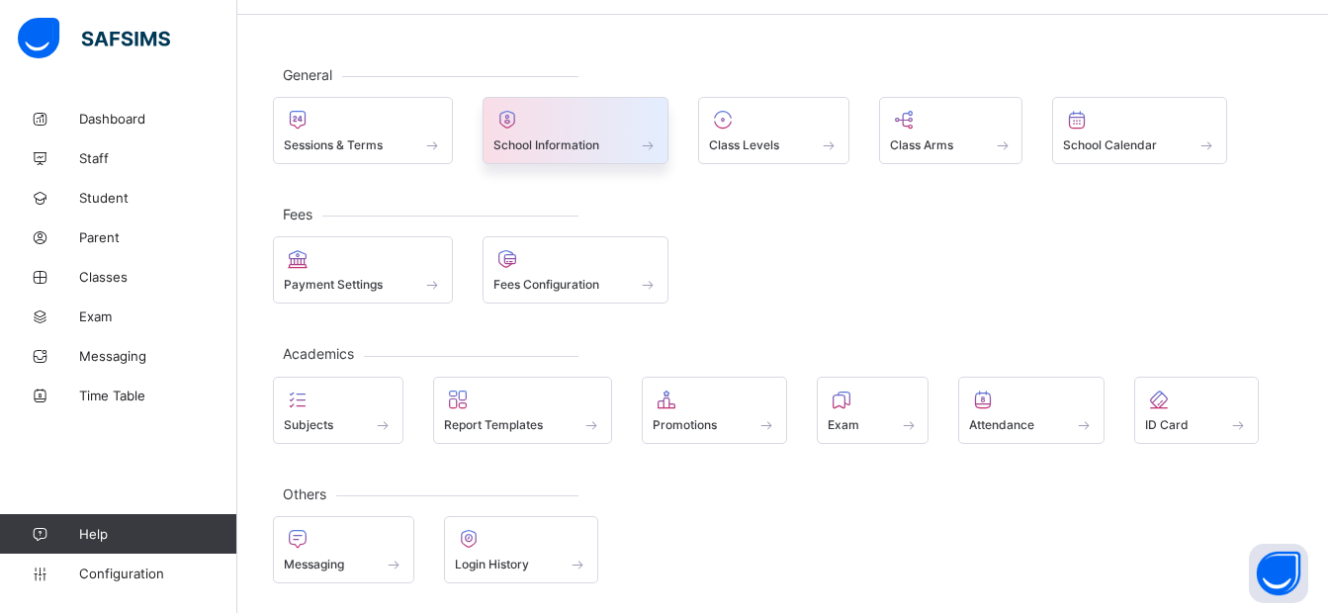
click at [565, 137] on span "School Information" at bounding box center [547, 144] width 106 height 15
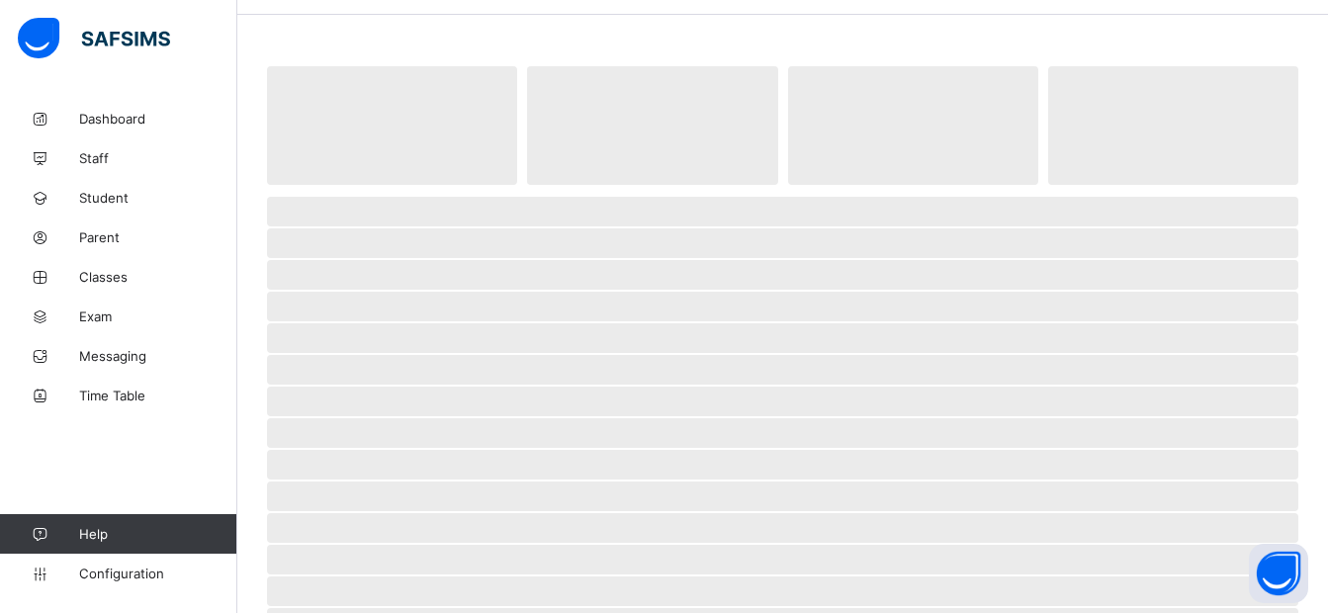
scroll to position [73, 0]
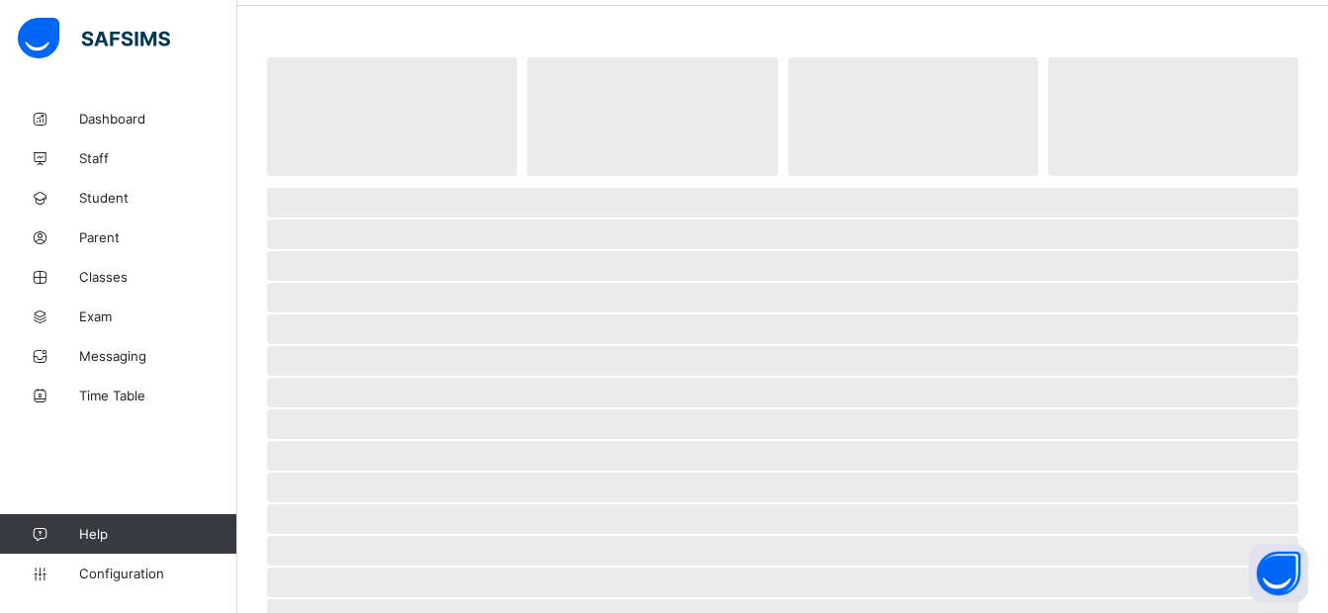
select select "**"
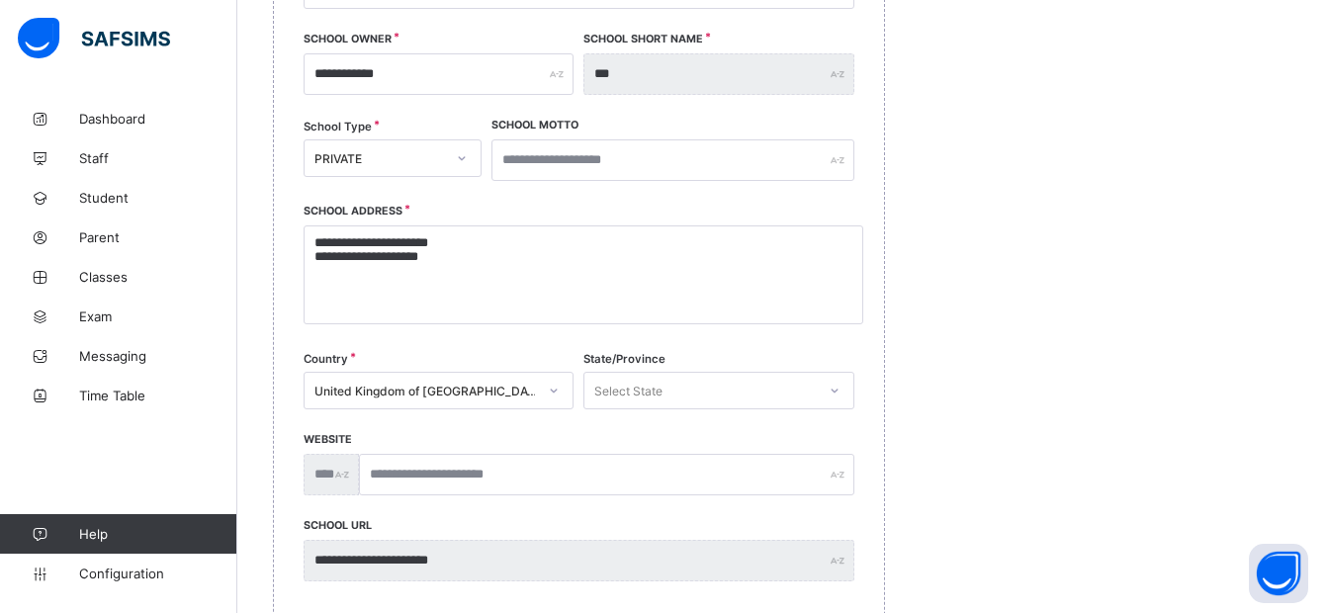
scroll to position [366, 0]
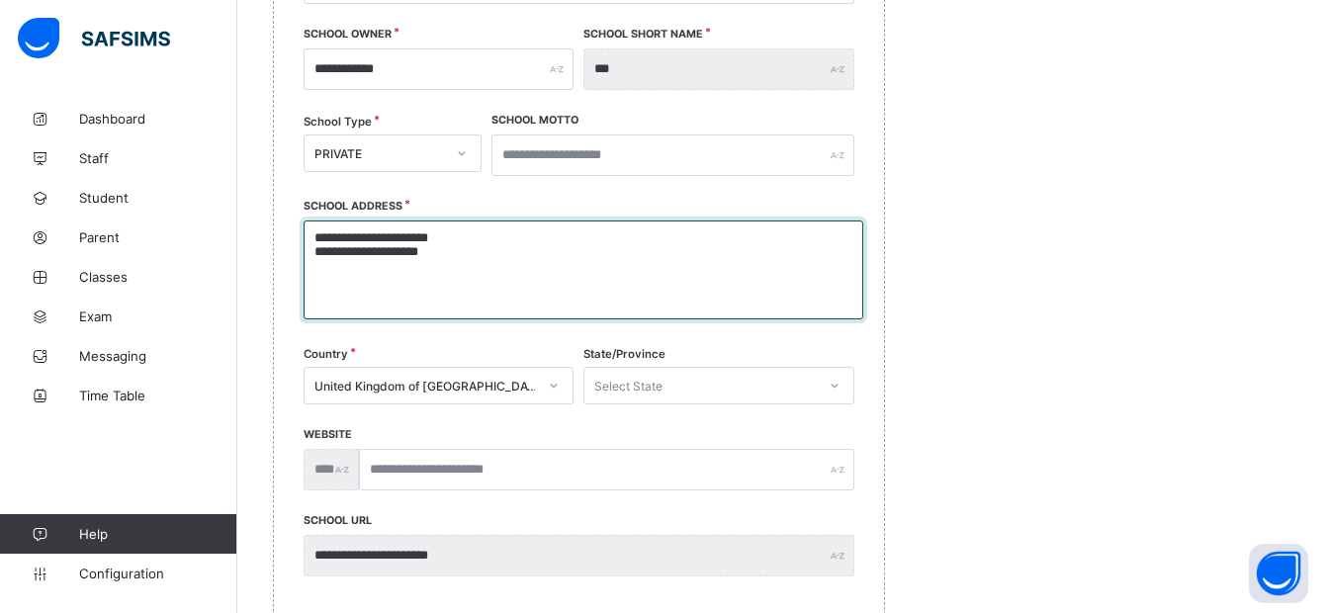
click at [487, 266] on textarea "**********" at bounding box center [584, 270] width 560 height 99
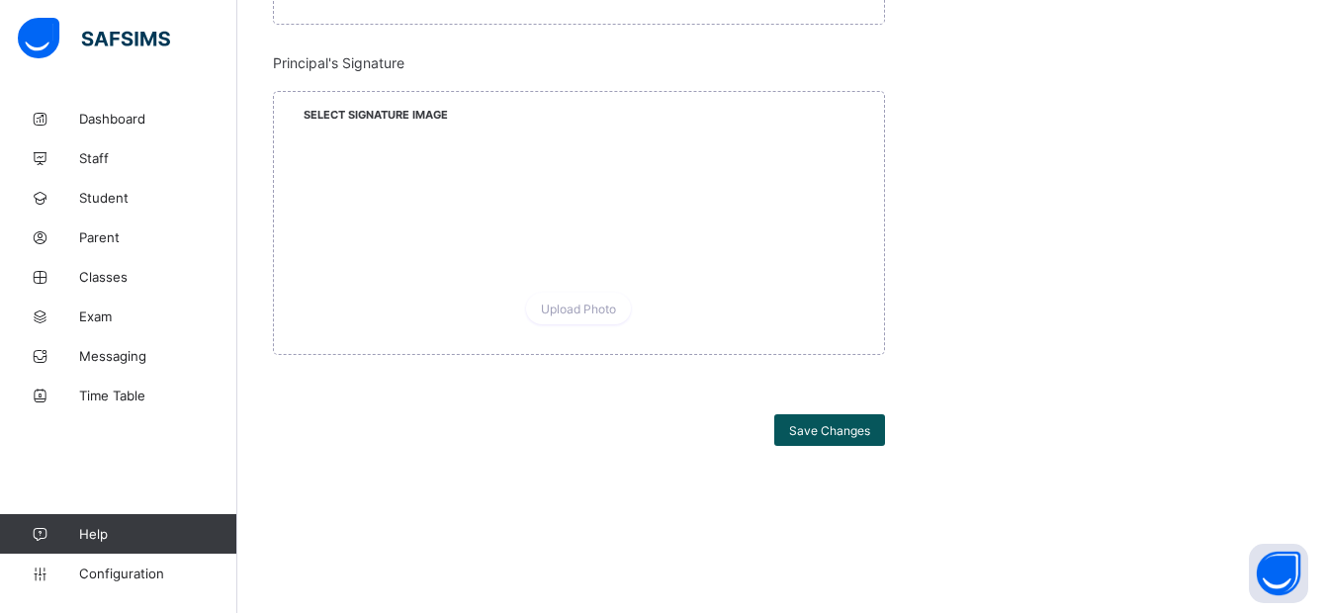
scroll to position [1934, 0]
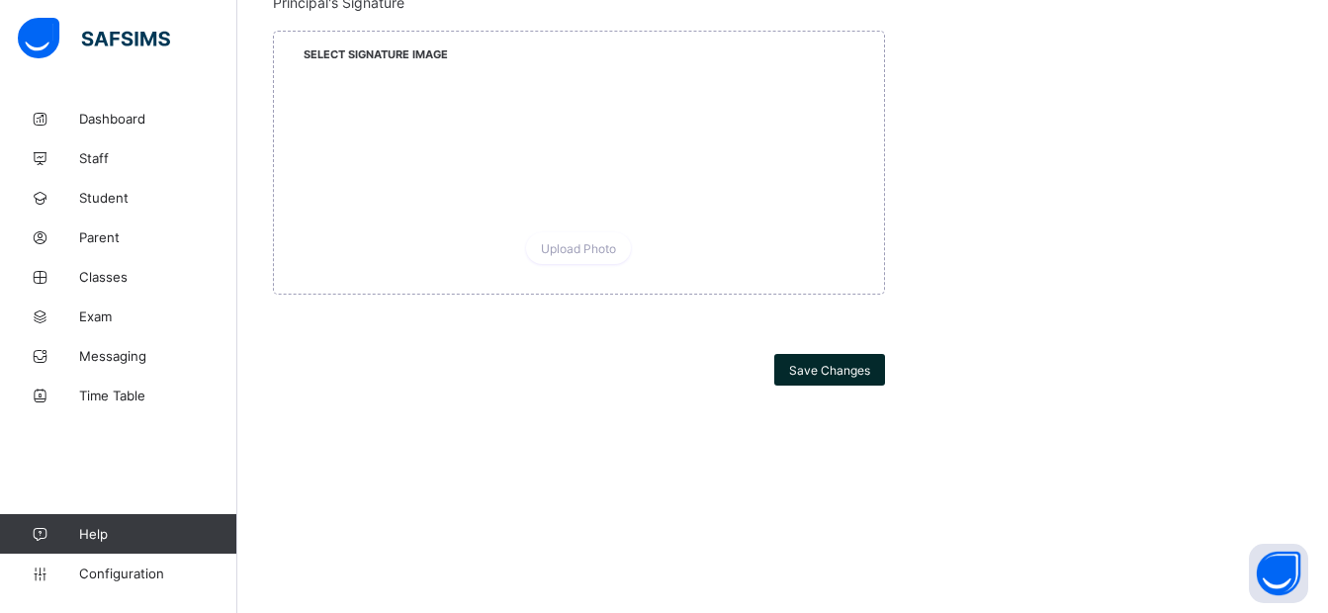
type textarea "**********"
click at [839, 359] on div "Save Changes" at bounding box center [830, 370] width 111 height 32
click at [141, 575] on span "Configuration" at bounding box center [157, 574] width 157 height 16
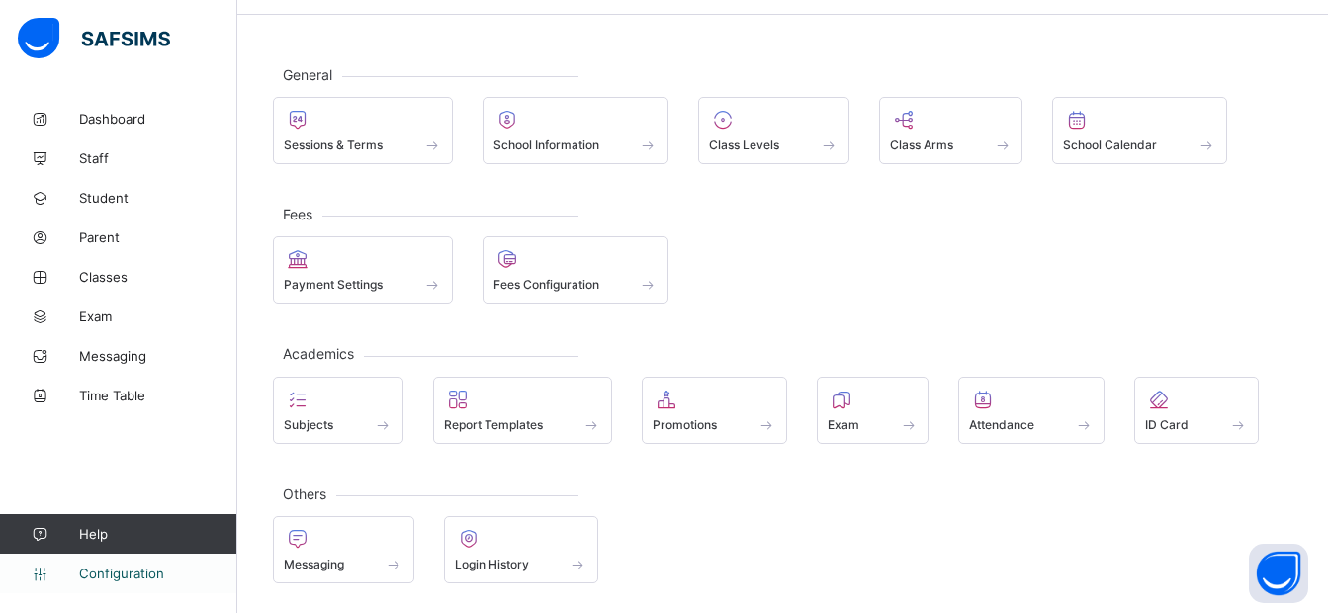
scroll to position [64, 0]
click at [309, 408] on icon at bounding box center [298, 400] width 28 height 24
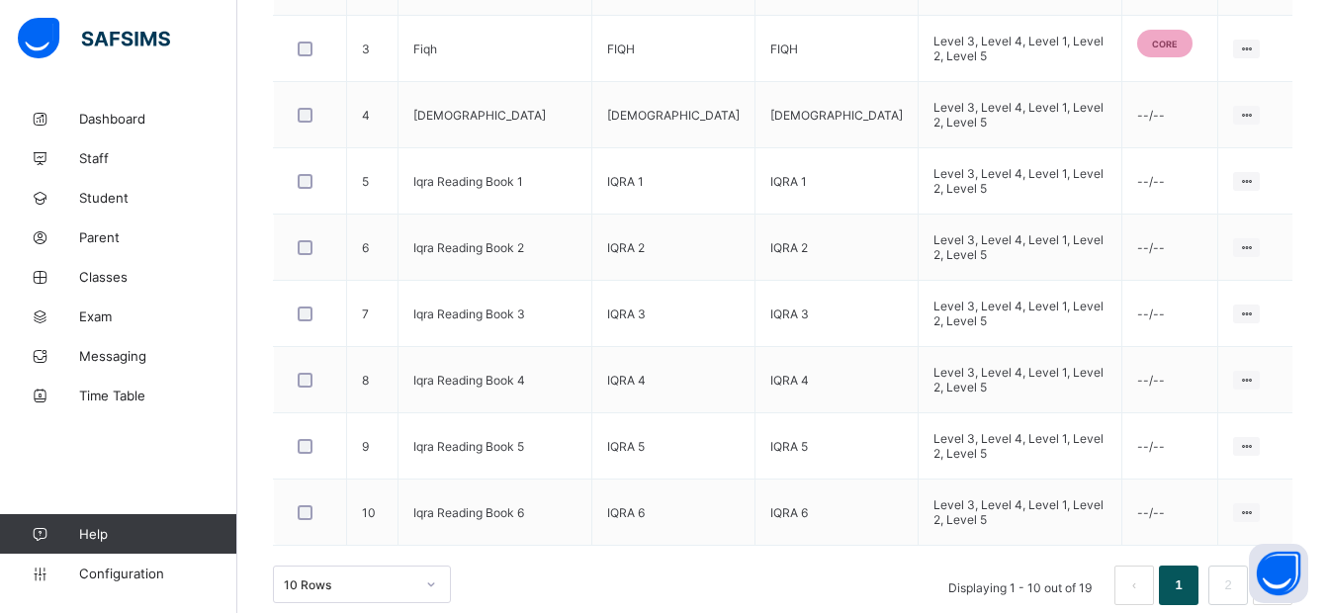
scroll to position [746, 0]
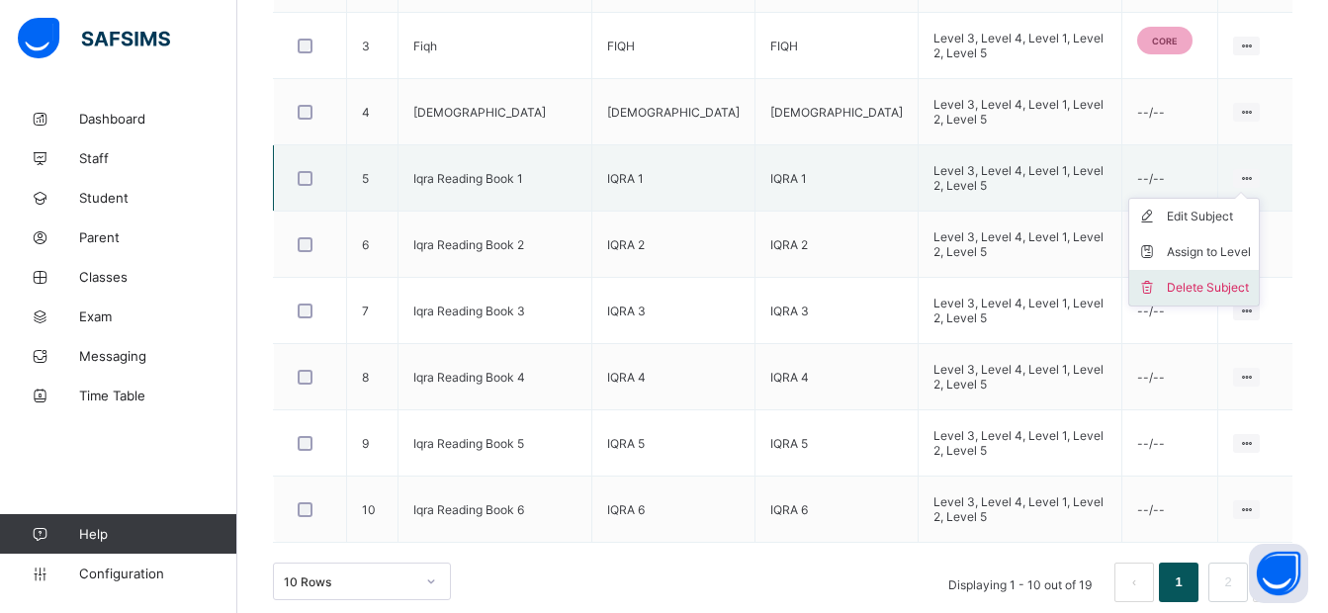
click at [1237, 285] on div "Delete Subject" at bounding box center [1209, 288] width 84 height 20
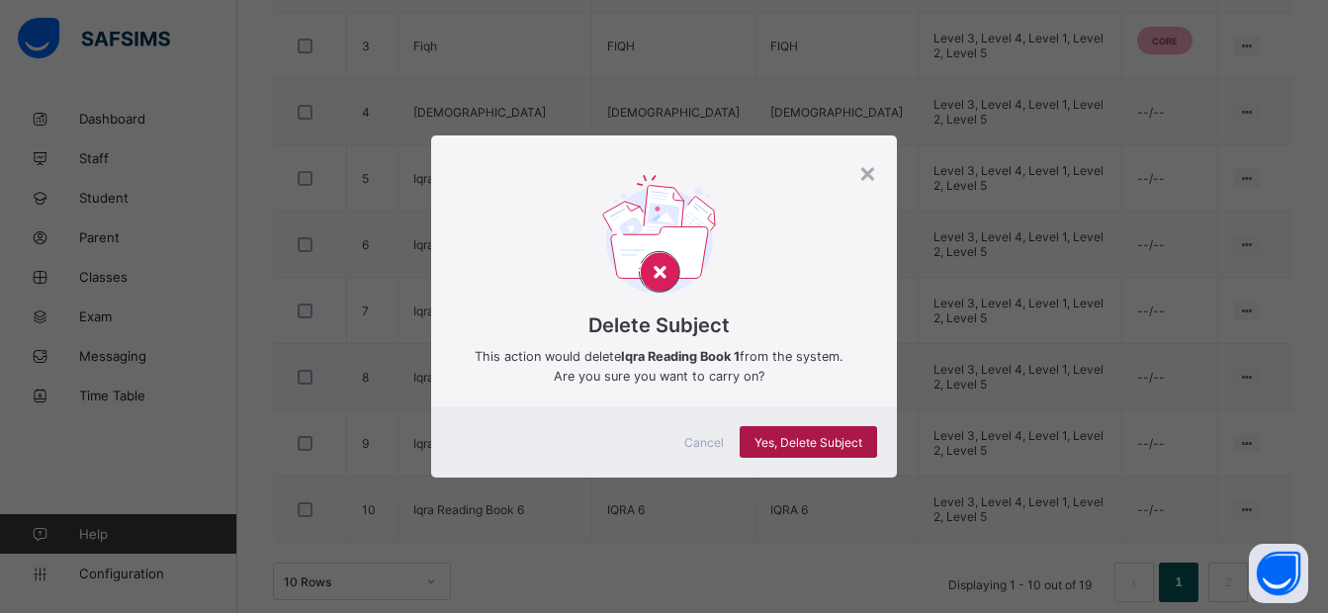
click at [834, 438] on span "Yes, Delete Subject" at bounding box center [809, 442] width 108 height 15
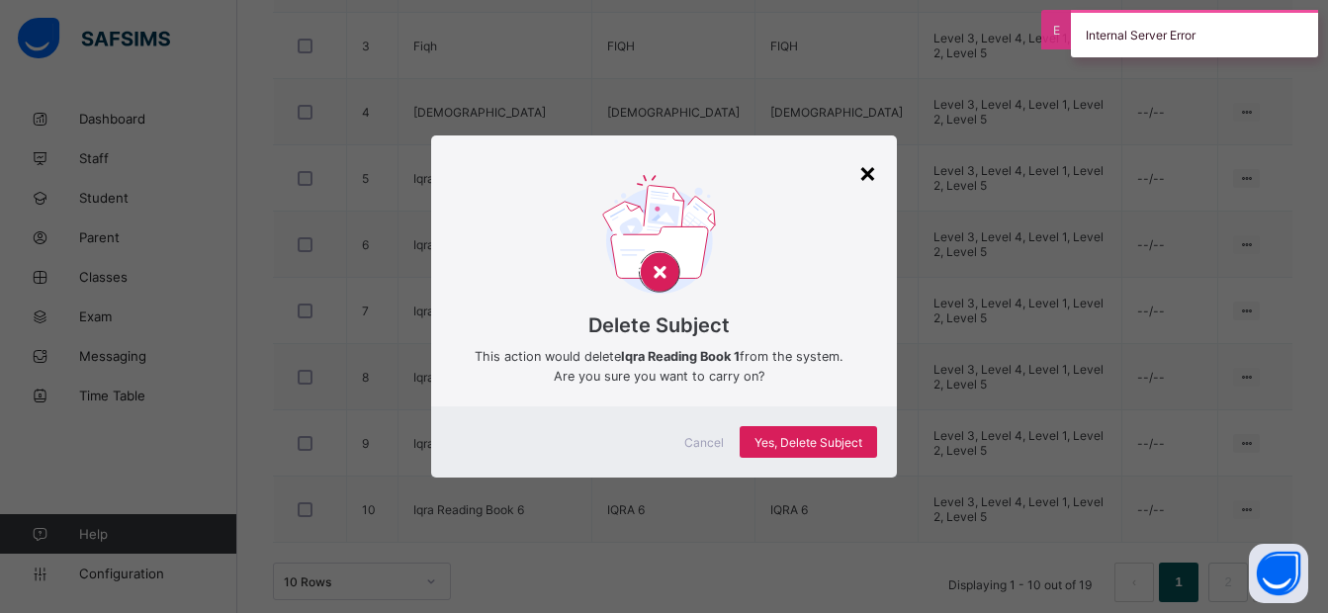
click at [872, 167] on div "×" at bounding box center [868, 172] width 19 height 34
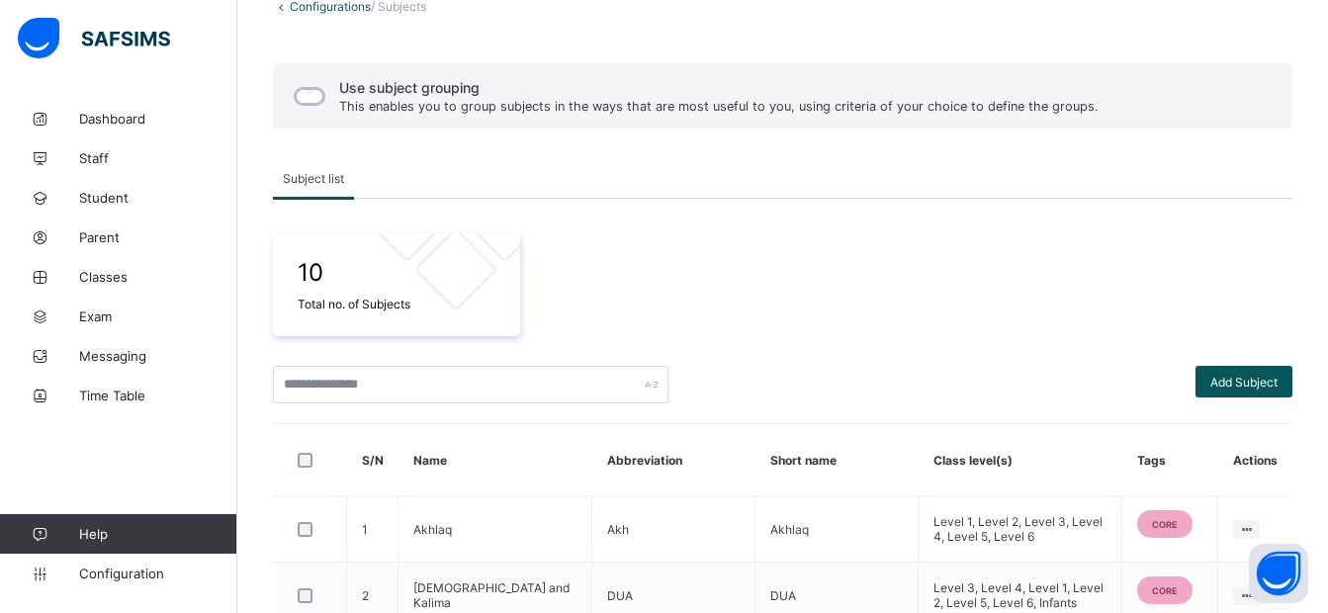
scroll to position [127, 0]
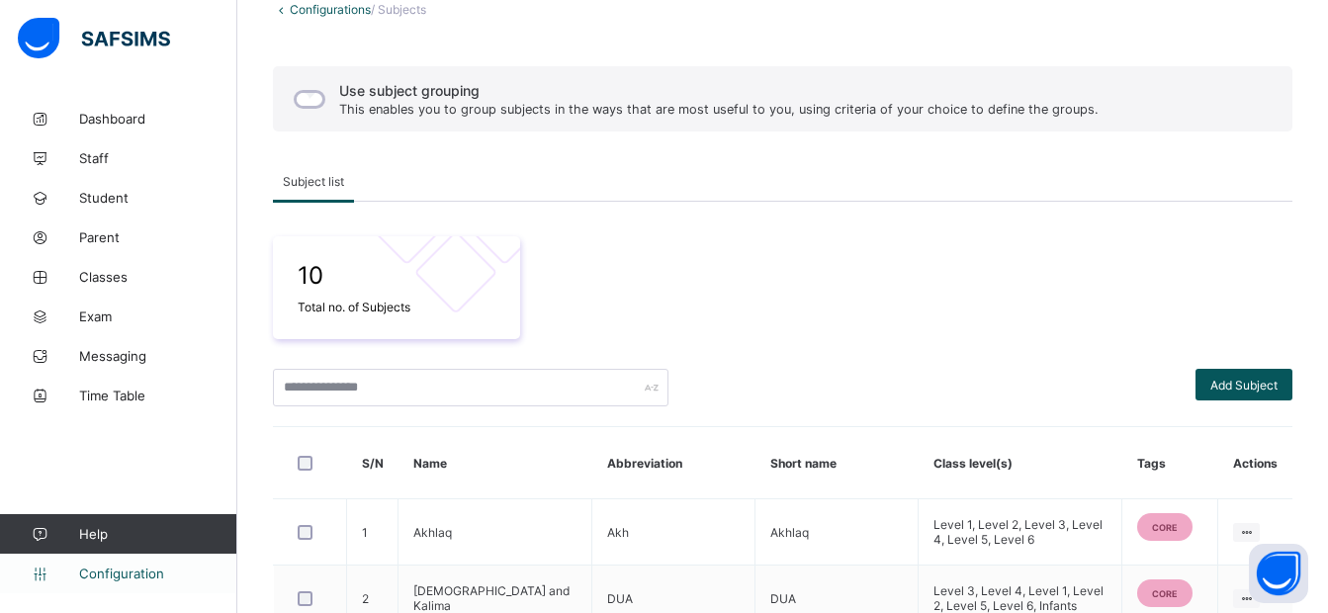
click at [135, 574] on span "Configuration" at bounding box center [157, 574] width 157 height 16
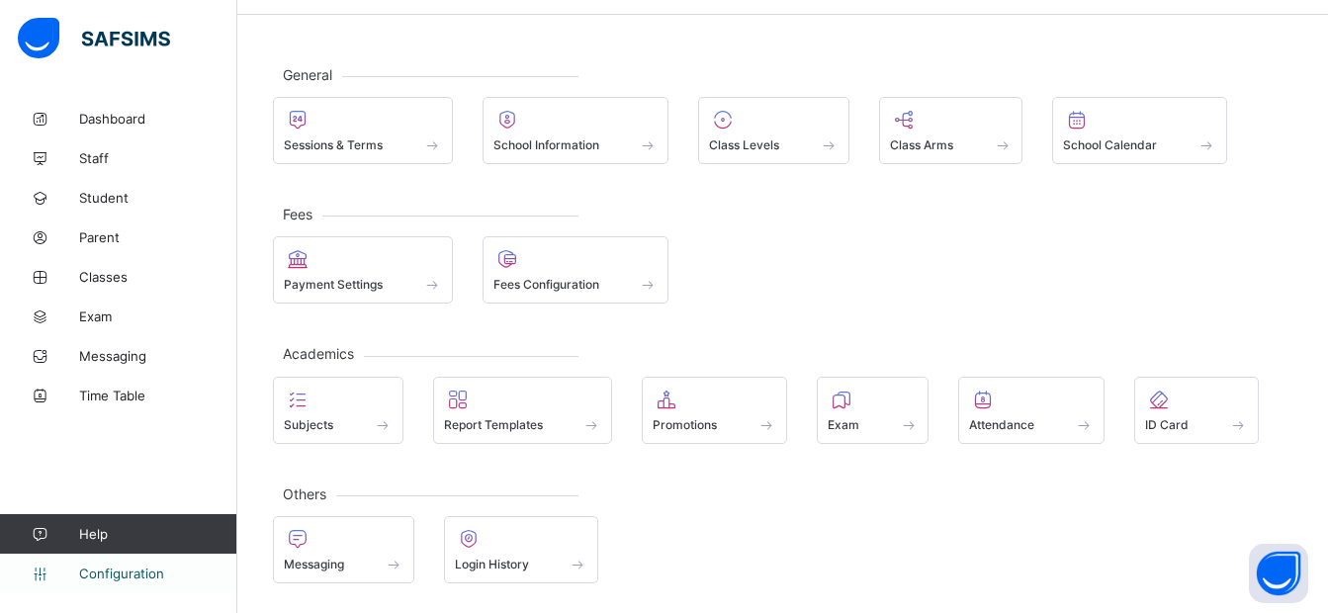
scroll to position [64, 0]
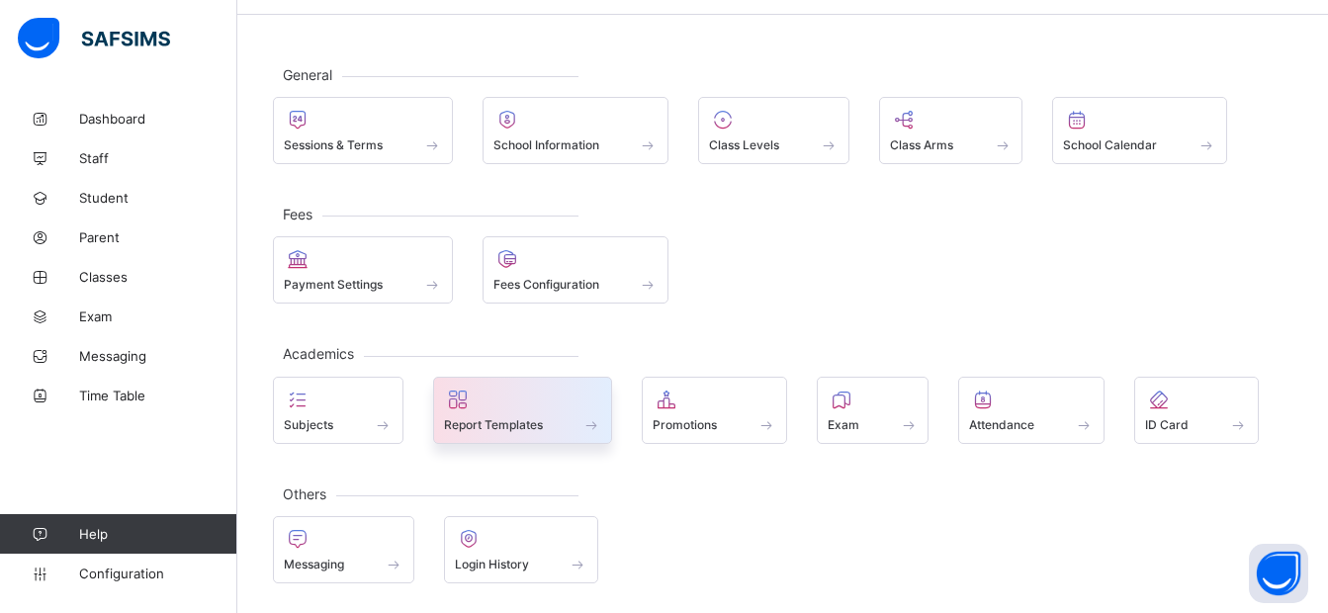
click at [510, 402] on div at bounding box center [523, 400] width 158 height 24
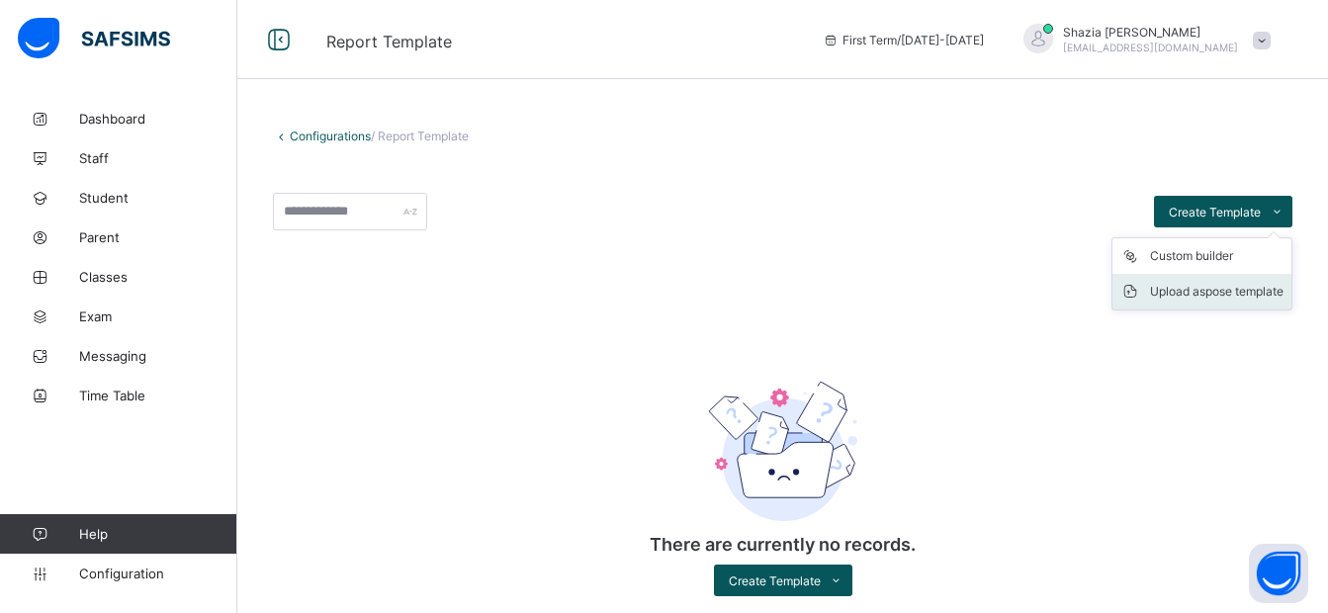
click at [1235, 289] on div "Upload aspose template" at bounding box center [1217, 292] width 134 height 20
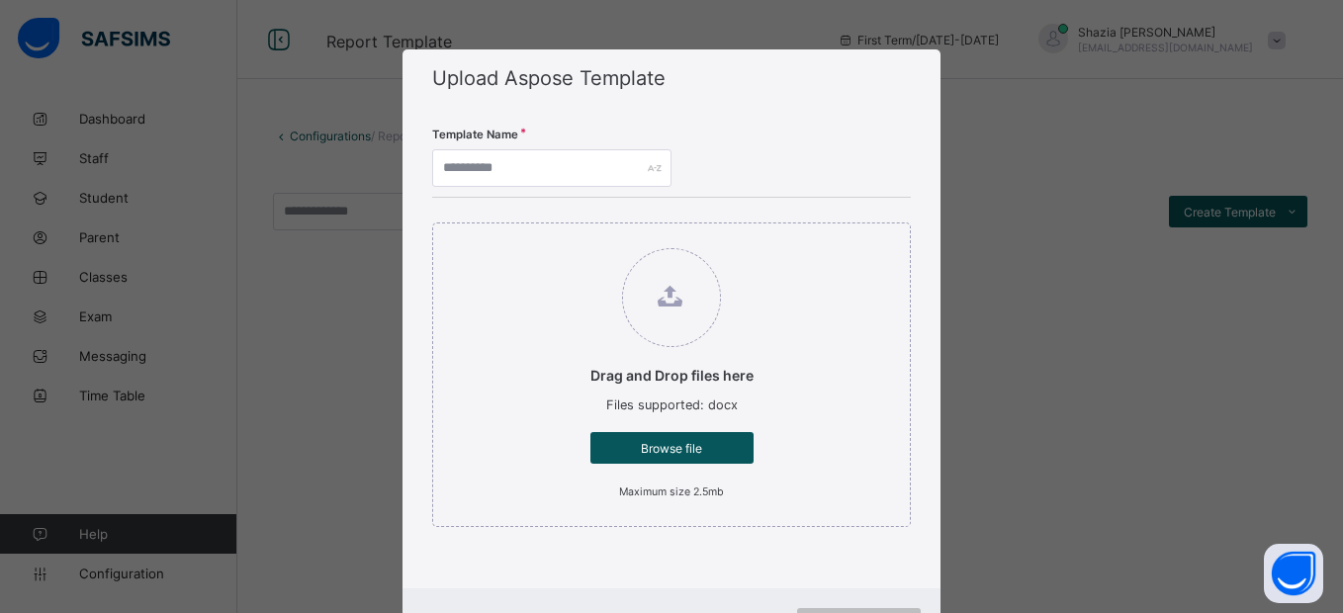
click at [616, 571] on div "Drag and Drop files here Files supported: docx Browse file Maximum size 2.5mb" at bounding box center [671, 385] width 478 height 374
click at [1034, 163] on div "Upload Aspose Template Template Name Drag and Drop files here Files supported: …" at bounding box center [671, 306] width 1343 height 613
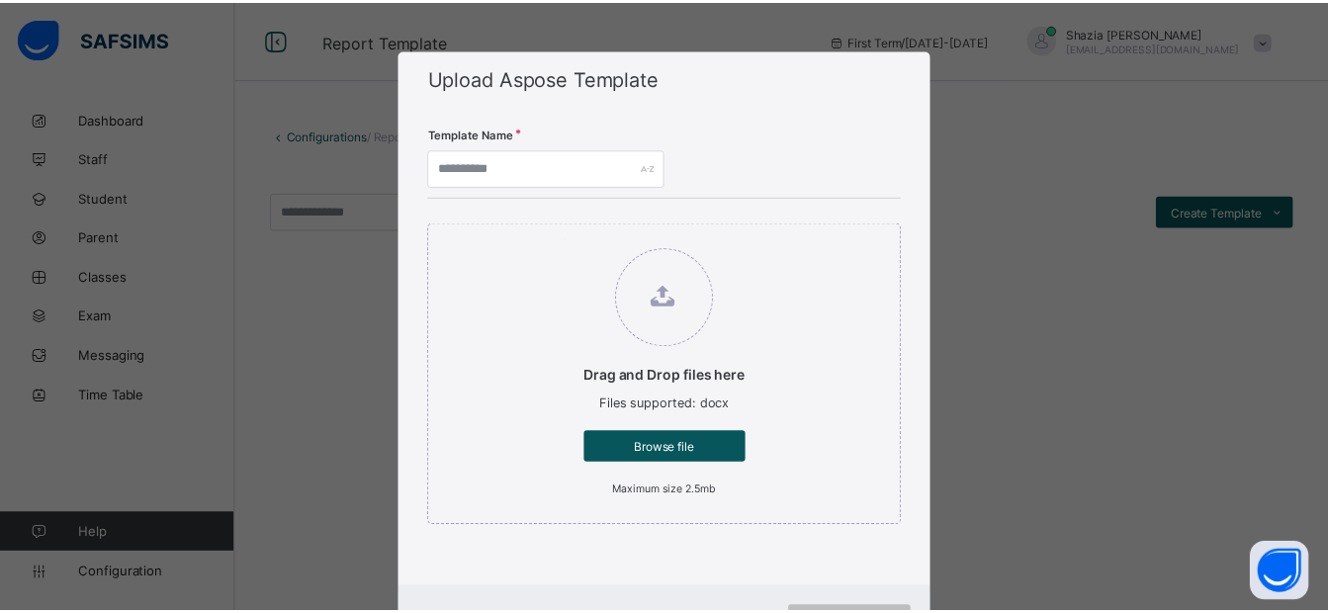
scroll to position [96, 0]
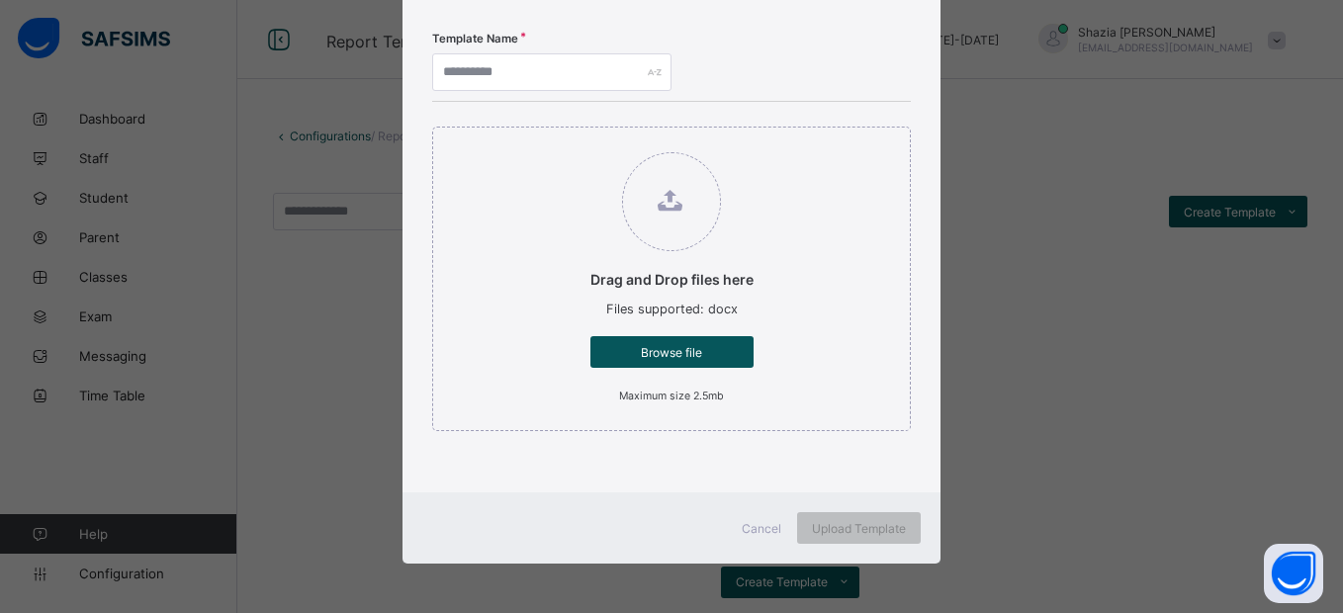
click at [842, 397] on div "Drag and Drop files here Files supported: docx Browse file Maximum size 2.5mb" at bounding box center [671, 279] width 478 height 305
click at [746, 525] on span "Cancel" at bounding box center [762, 528] width 40 height 15
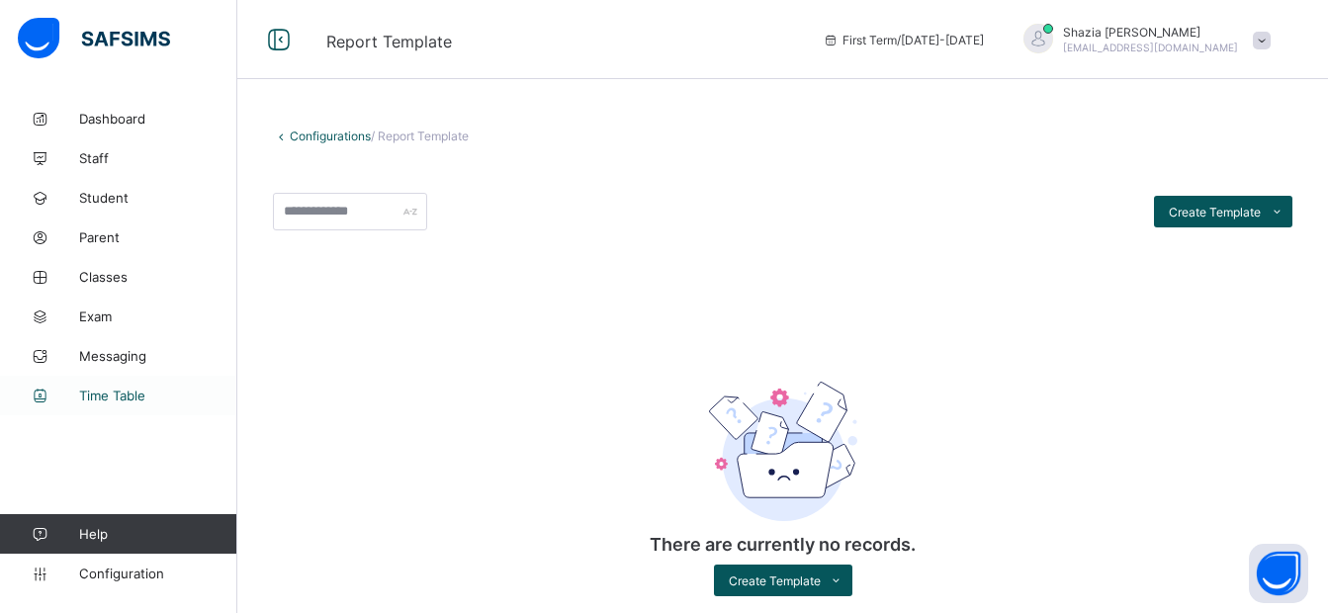
click at [103, 385] on link "Time Table" at bounding box center [118, 396] width 237 height 40
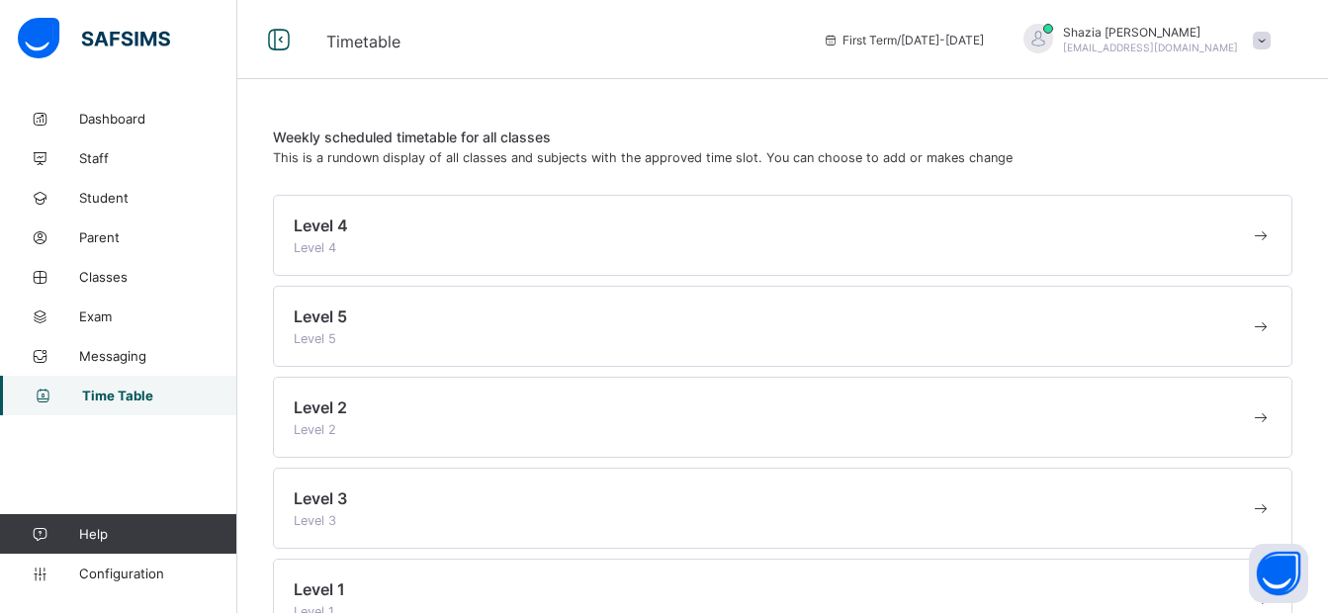
scroll to position [56, 0]
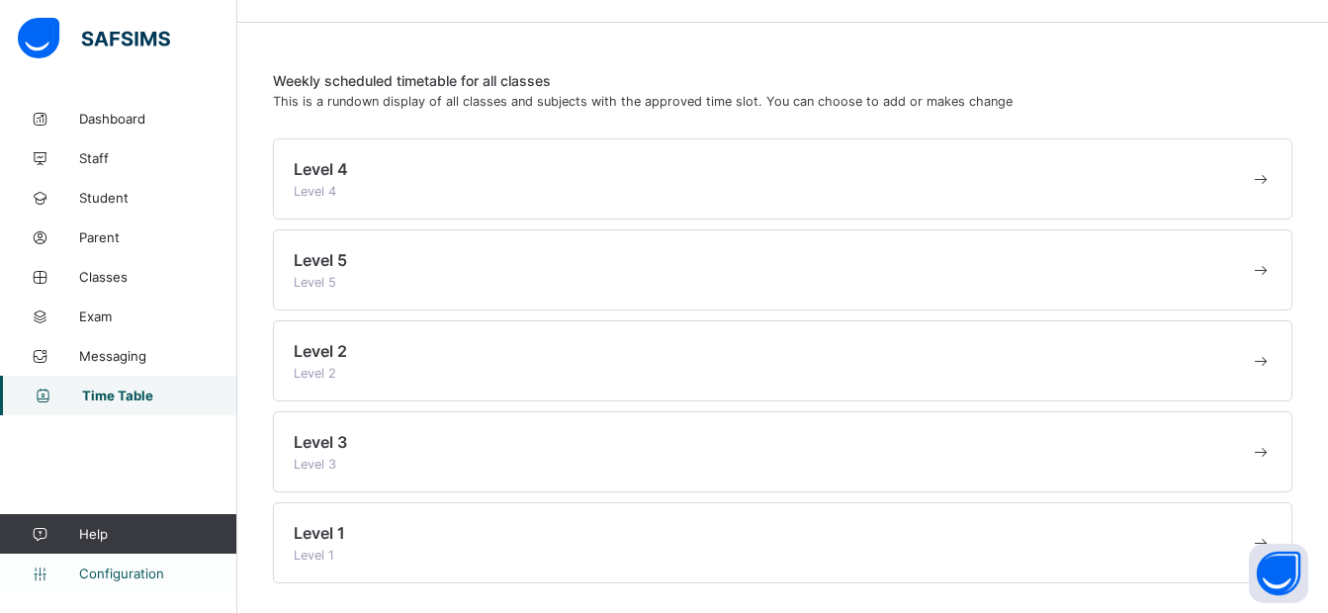
click at [119, 575] on span "Configuration" at bounding box center [157, 574] width 157 height 16
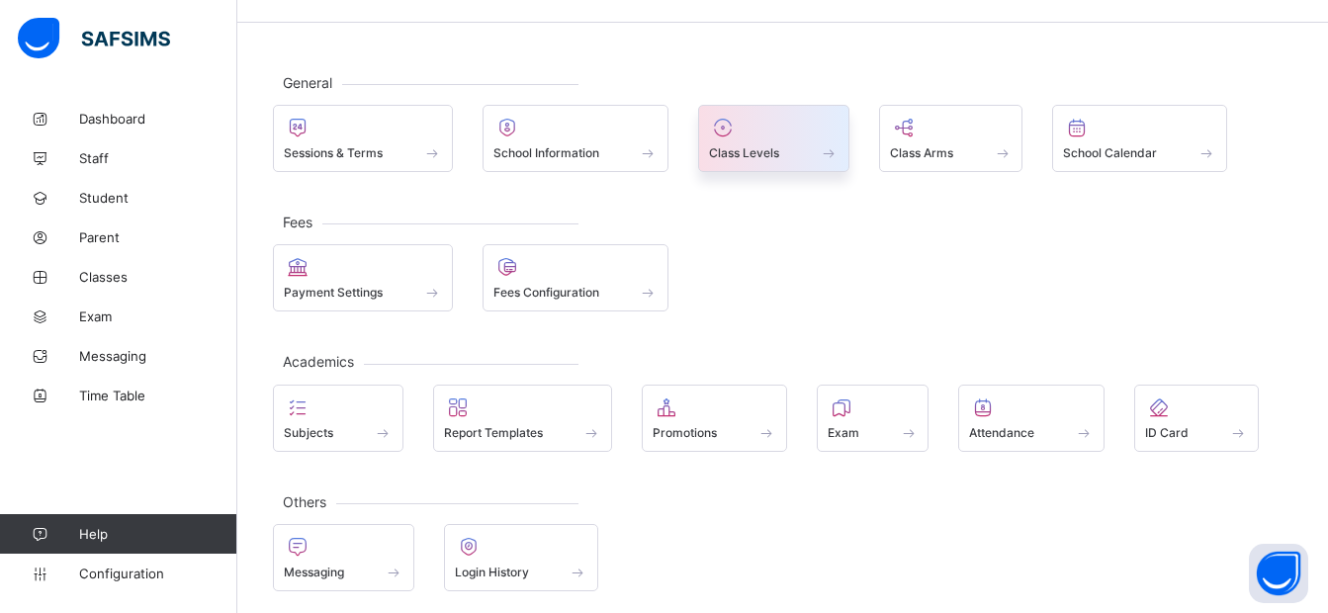
click at [744, 124] on div at bounding box center [774, 128] width 130 height 24
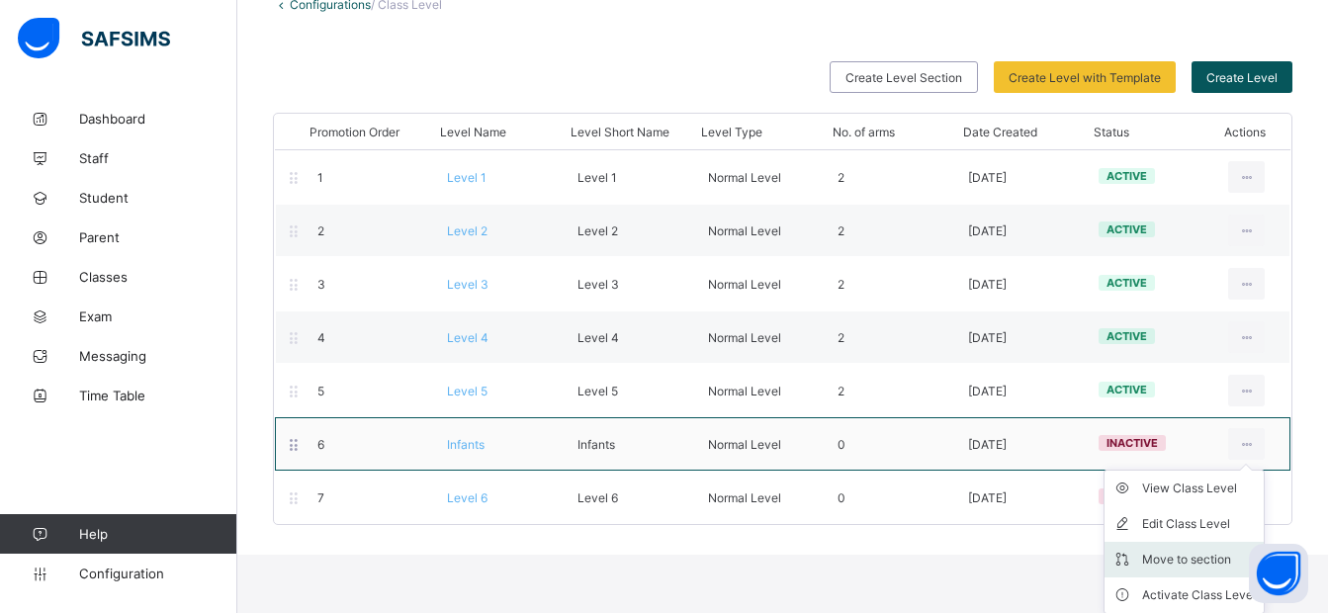
scroll to position [133, 0]
click at [1162, 553] on div "Move to section" at bounding box center [1200, 559] width 114 height 20
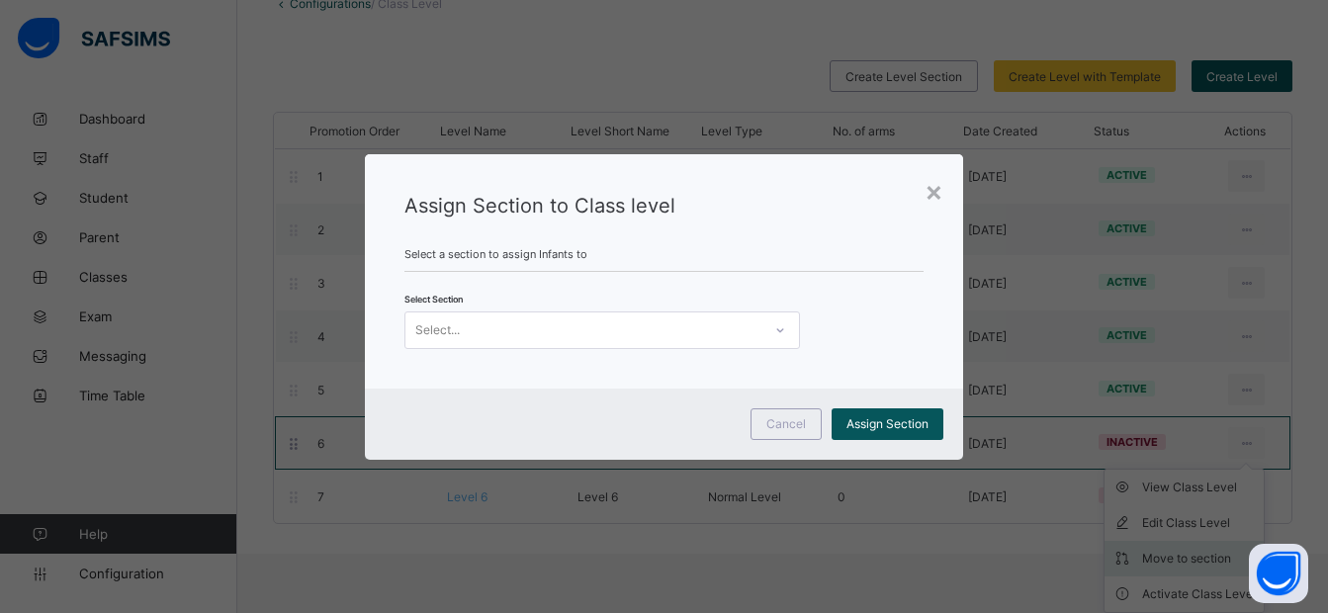
scroll to position [73, 0]
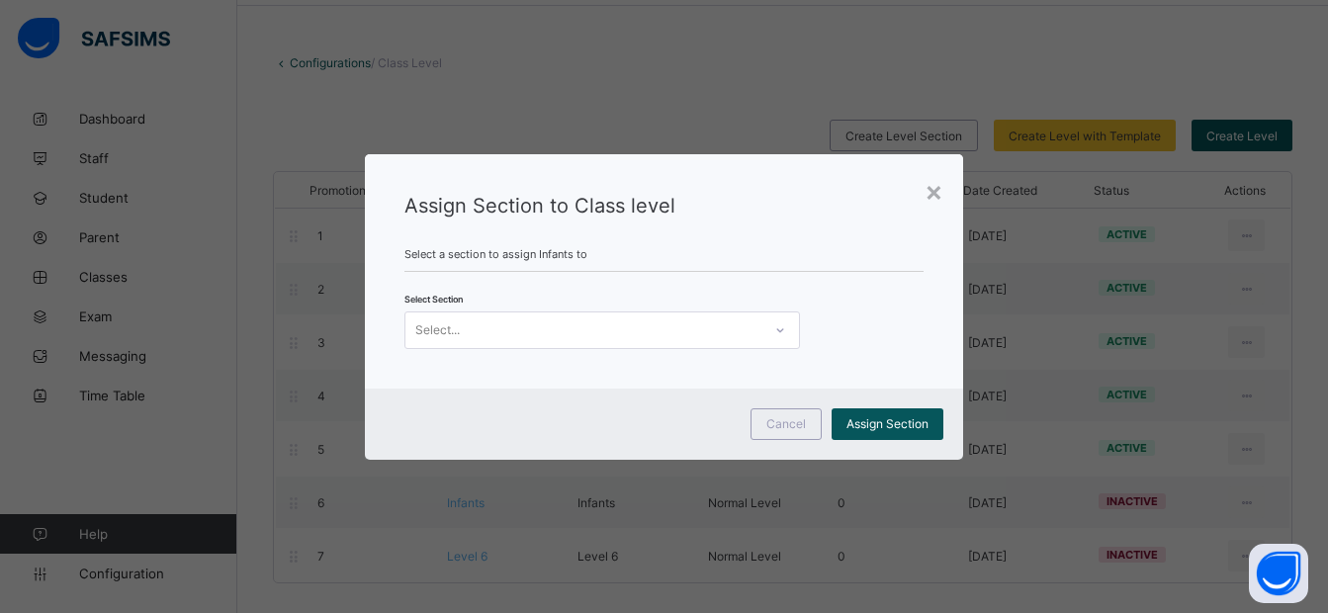
click at [537, 332] on div "Select..." at bounding box center [584, 331] width 356 height 28
click at [775, 418] on span "Cancel" at bounding box center [787, 423] width 40 height 15
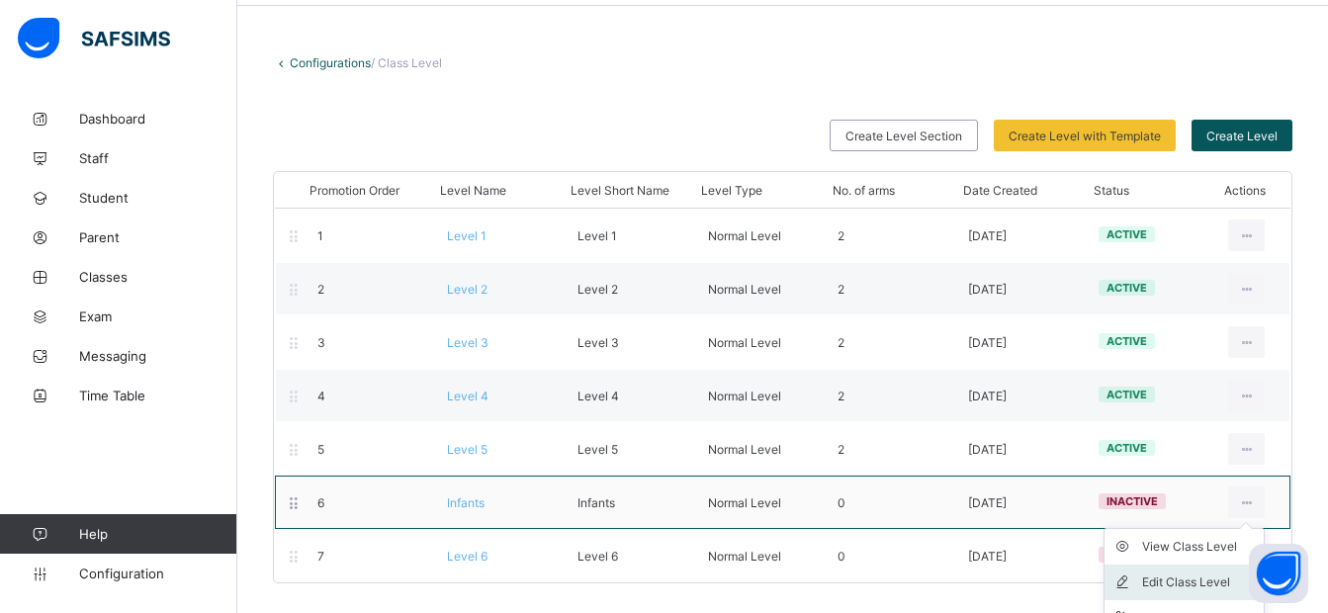
click at [1186, 578] on div "Edit Class Level" at bounding box center [1200, 583] width 114 height 20
type input "*******"
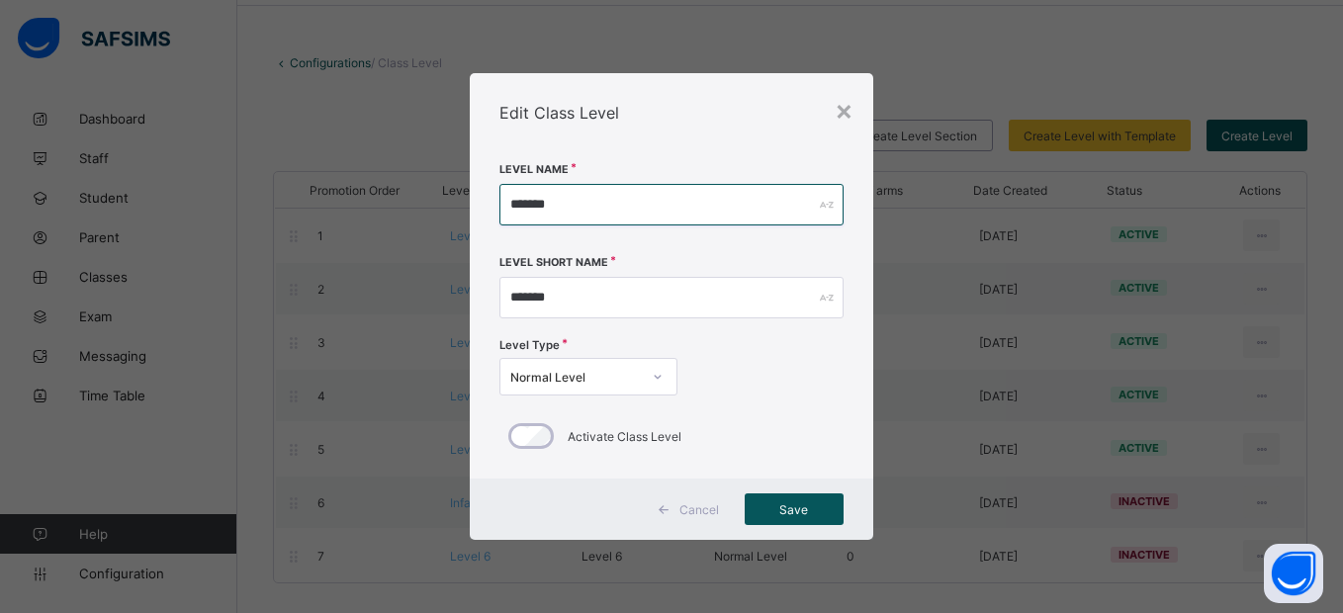
click at [686, 194] on input "*******" at bounding box center [671, 205] width 343 height 42
click at [656, 377] on icon at bounding box center [658, 377] width 12 height 20
click at [761, 344] on div "Level Type Normal Level" at bounding box center [671, 369] width 343 height 67
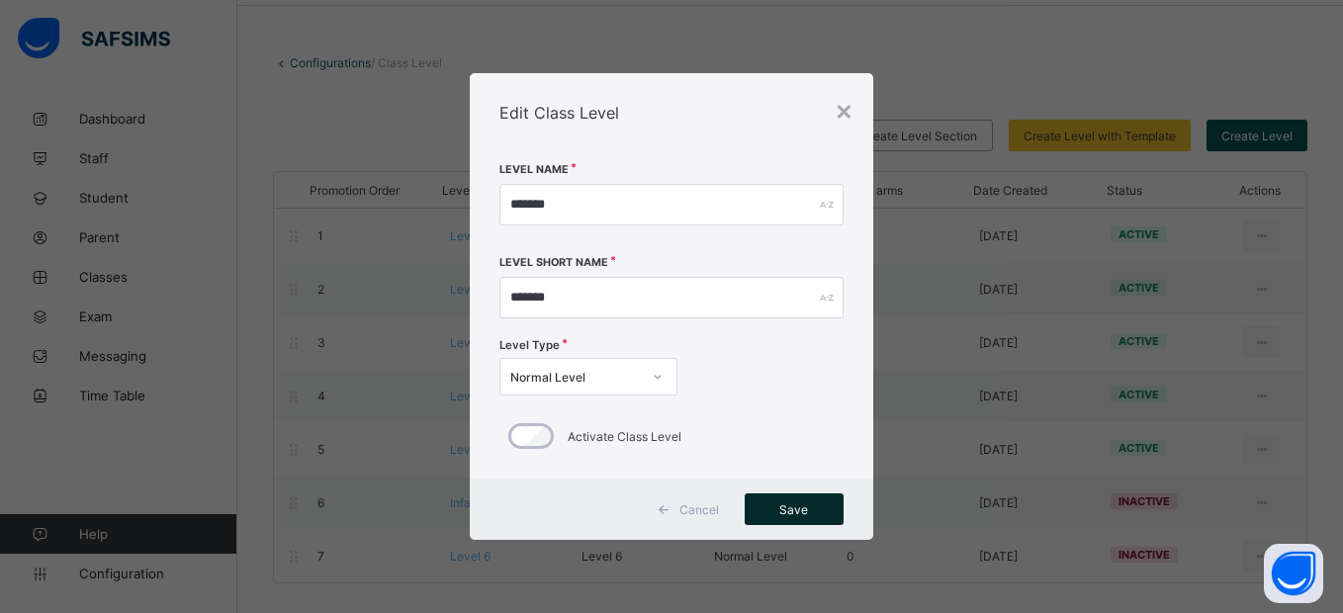
click at [809, 503] on span "Save" at bounding box center [794, 510] width 69 height 15
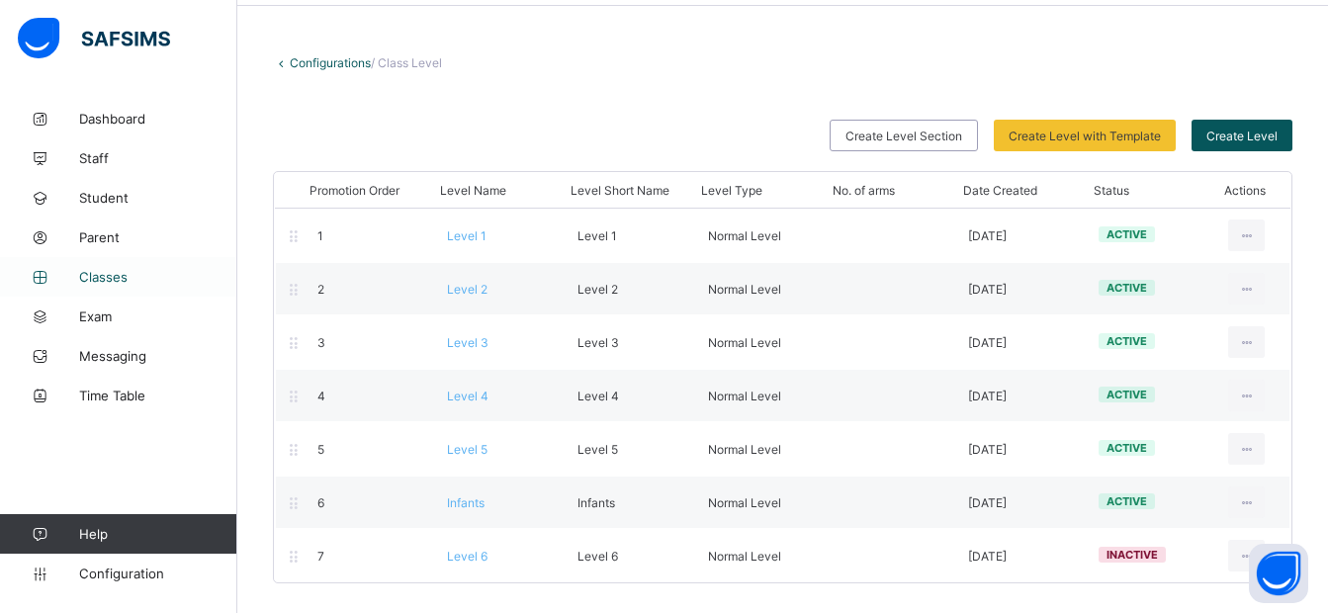
click at [114, 273] on span "Classes" at bounding box center [158, 277] width 158 height 16
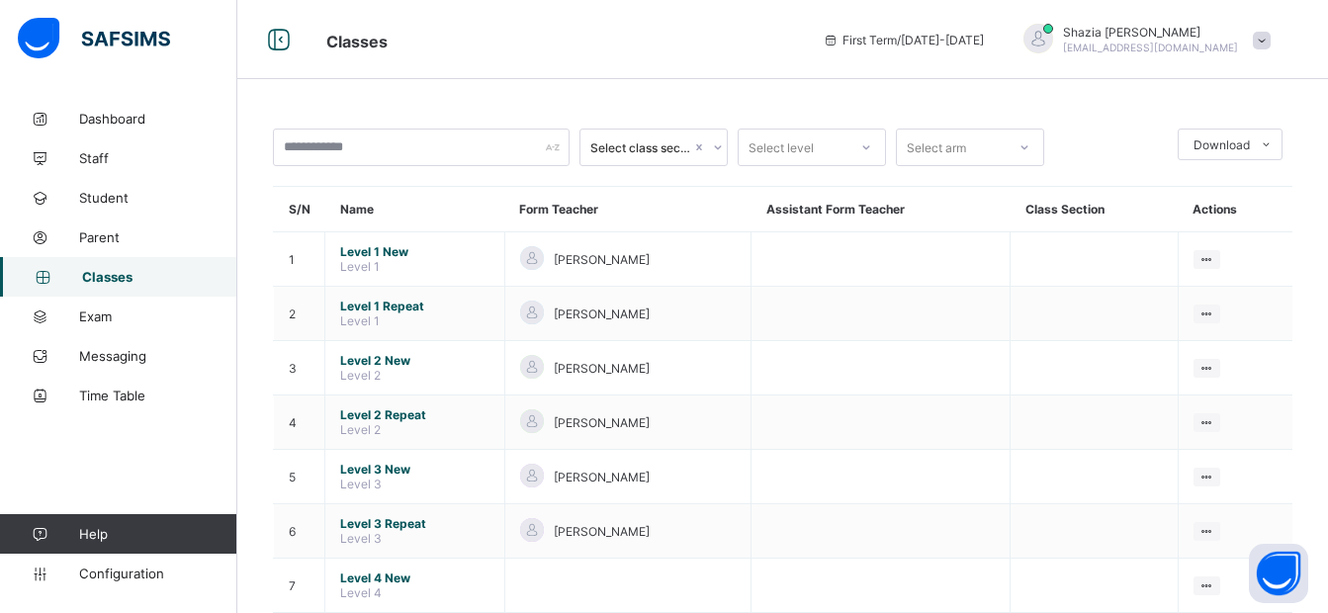
click at [92, 532] on span "Help" at bounding box center [157, 534] width 157 height 16
click at [138, 537] on span "Help" at bounding box center [157, 534] width 157 height 16
click at [92, 573] on span "Configuration" at bounding box center [157, 574] width 157 height 16
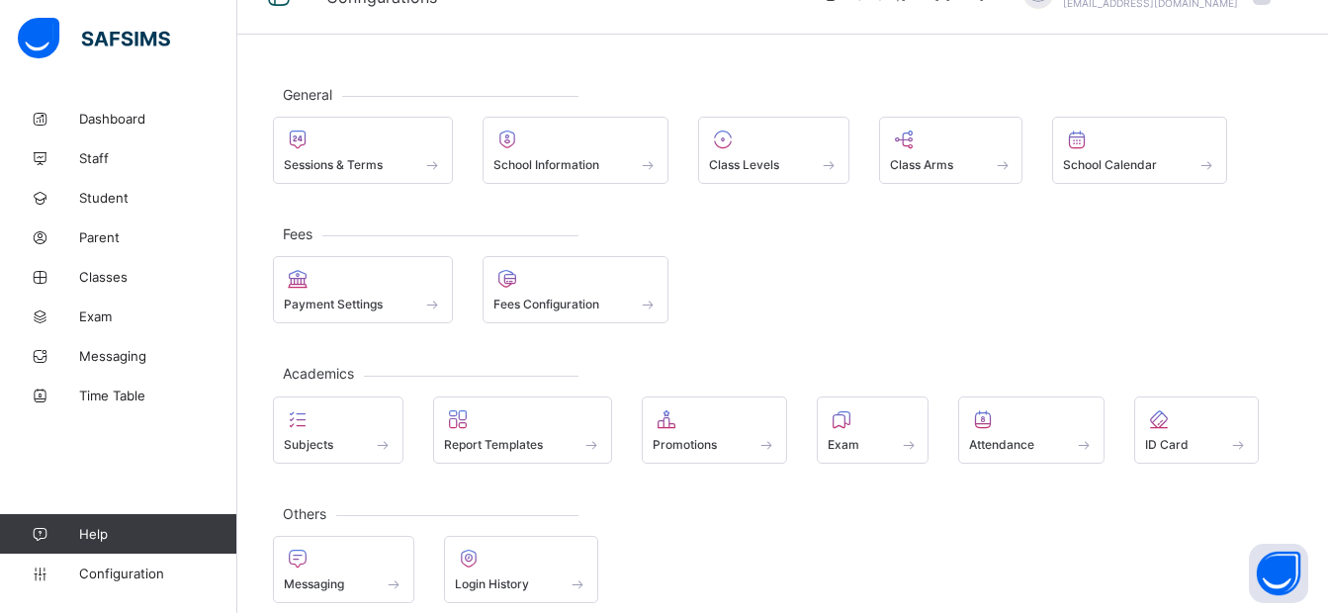
scroll to position [64, 0]
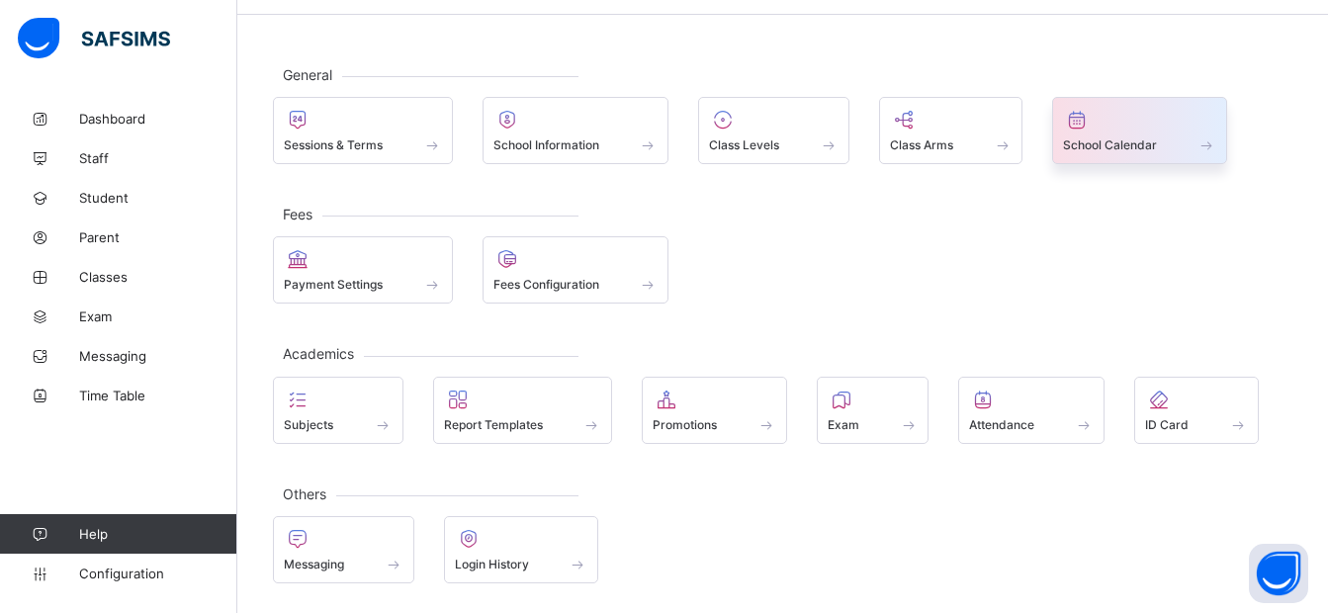
click at [1118, 131] on div at bounding box center [1139, 120] width 153 height 24
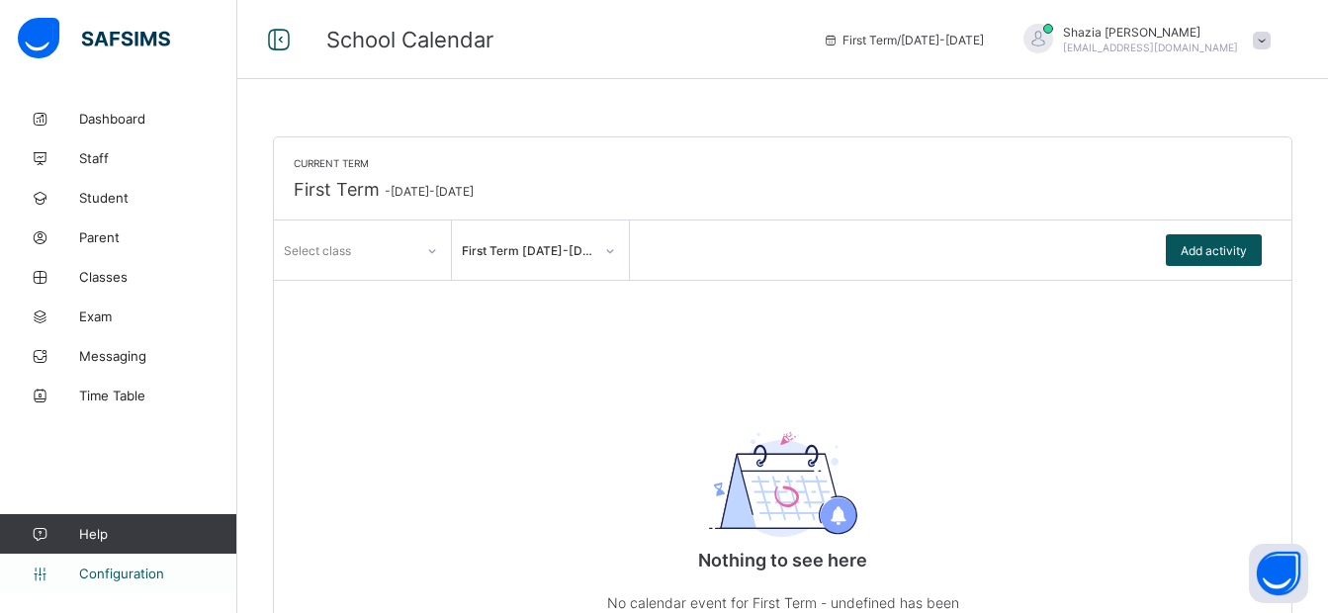
click at [108, 571] on span "Configuration" at bounding box center [157, 574] width 157 height 16
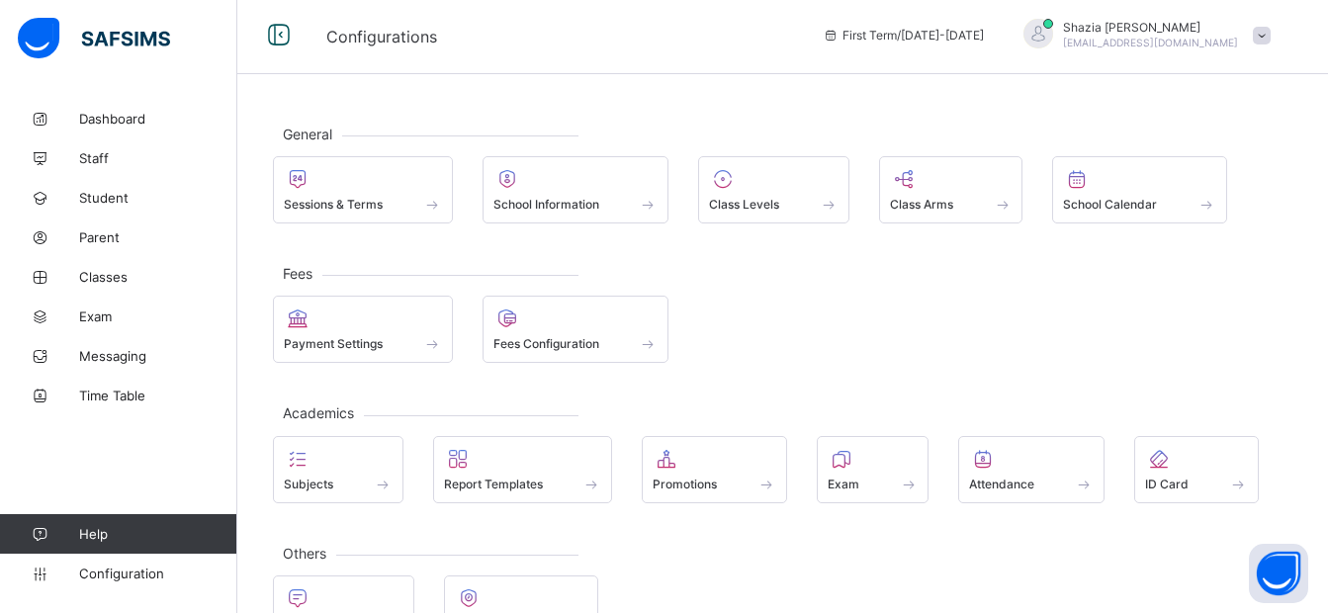
scroll to position [64, 0]
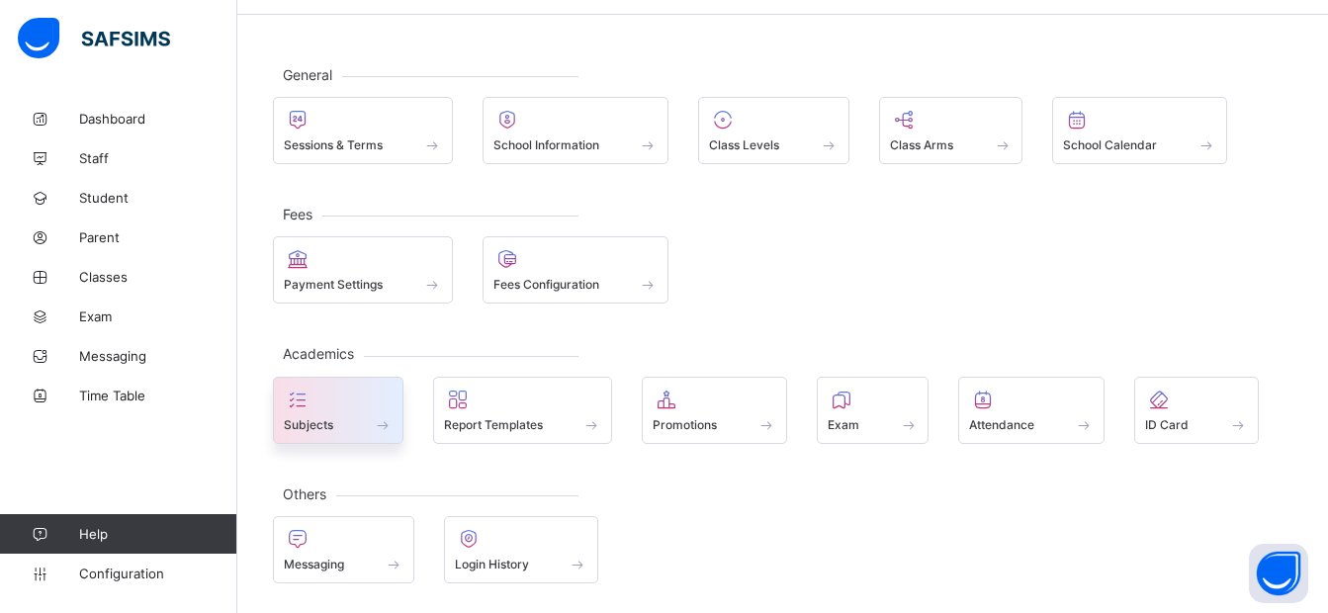
click at [308, 398] on icon at bounding box center [298, 400] width 28 height 24
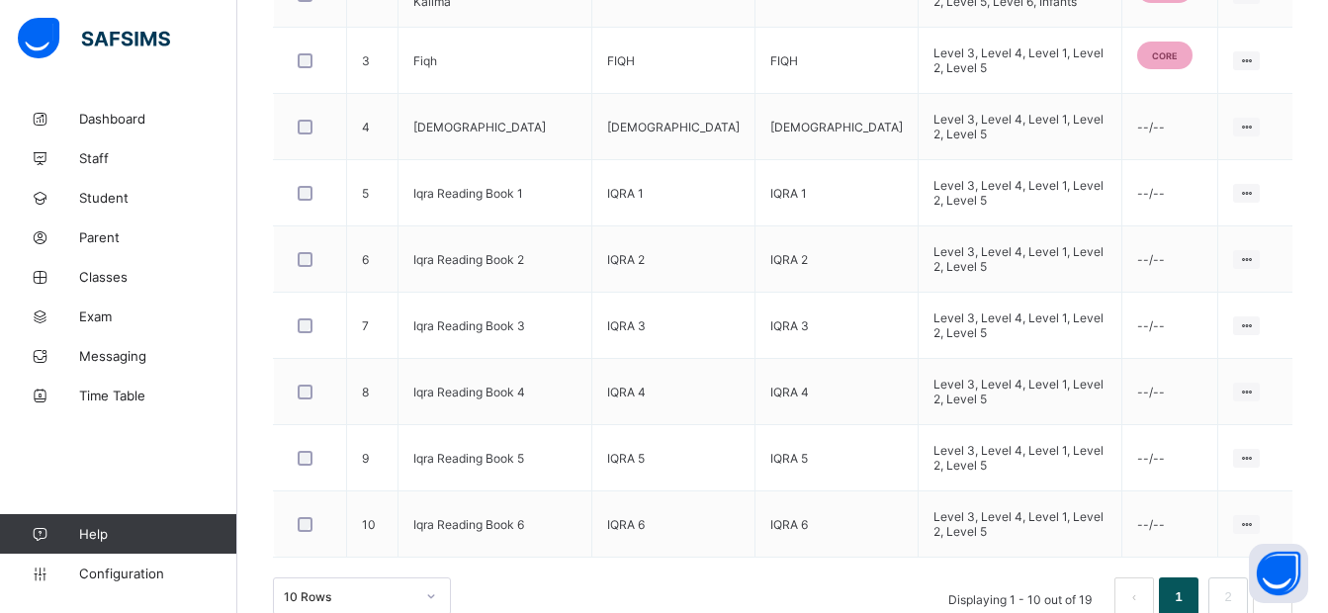
scroll to position [765, 0]
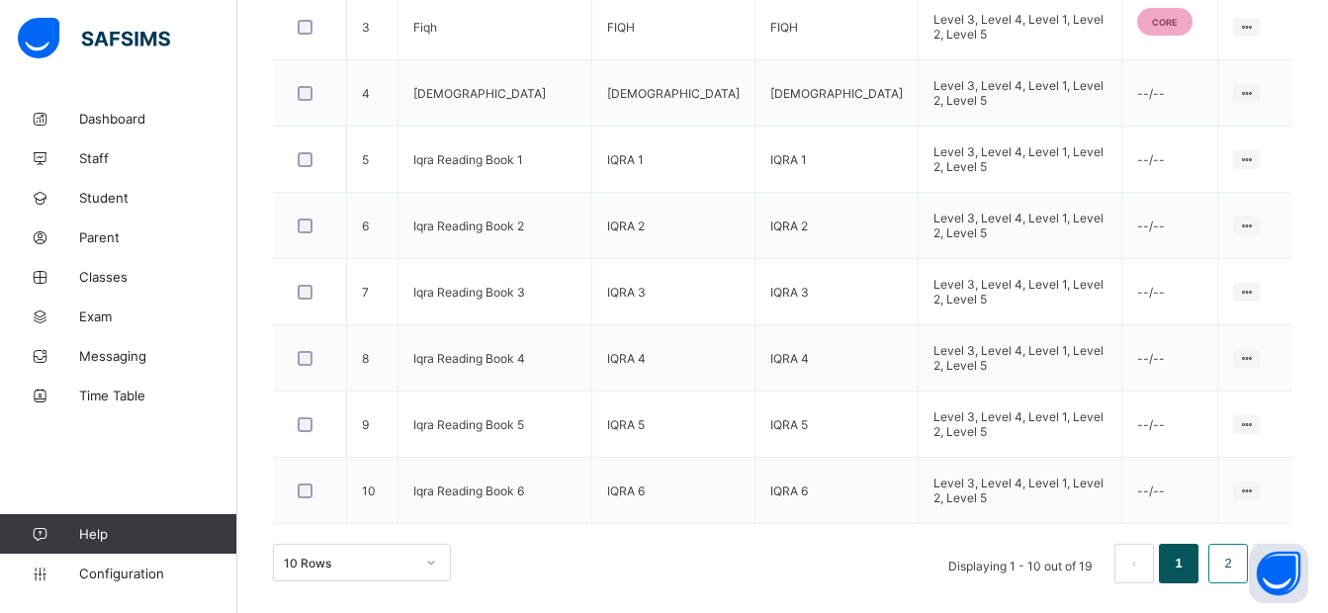
click at [1236, 565] on link "2" at bounding box center [1228, 564] width 19 height 26
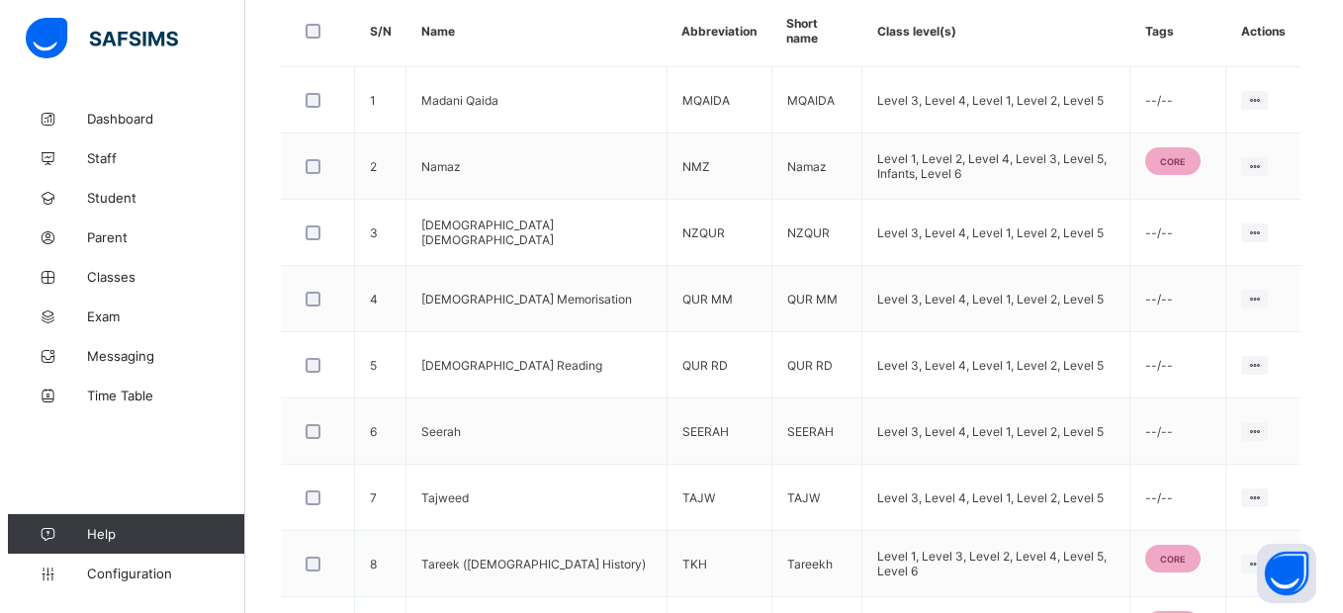
scroll to position [698, 0]
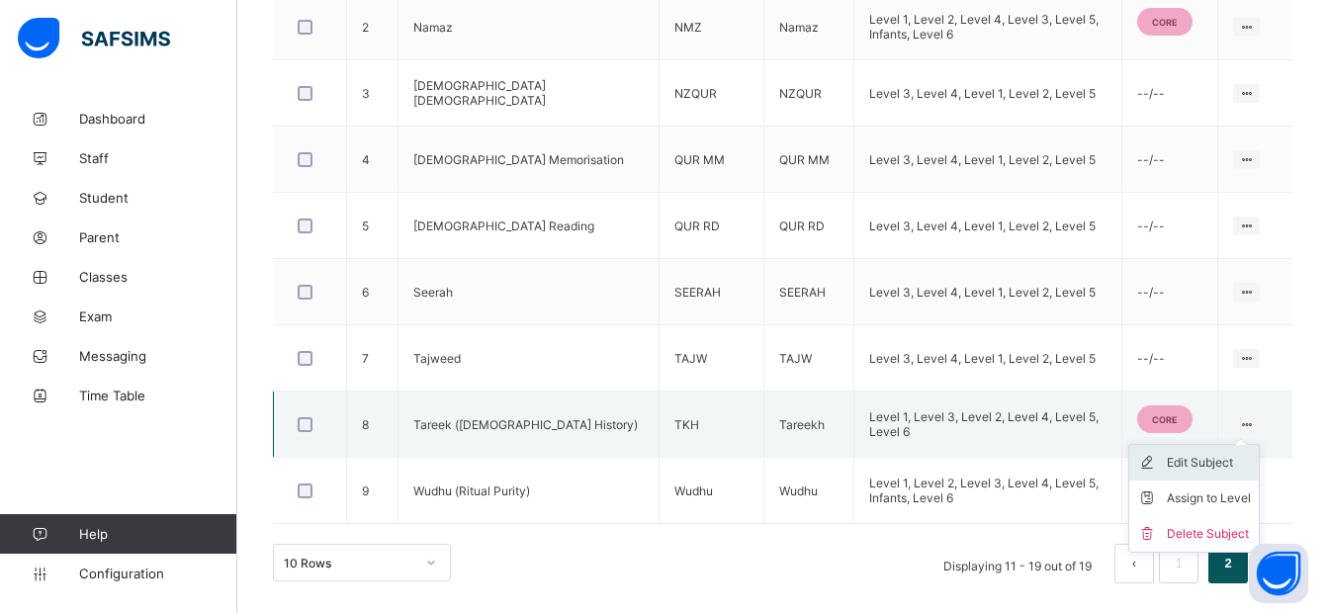
click at [1220, 459] on div "Edit Subject" at bounding box center [1209, 463] width 84 height 20
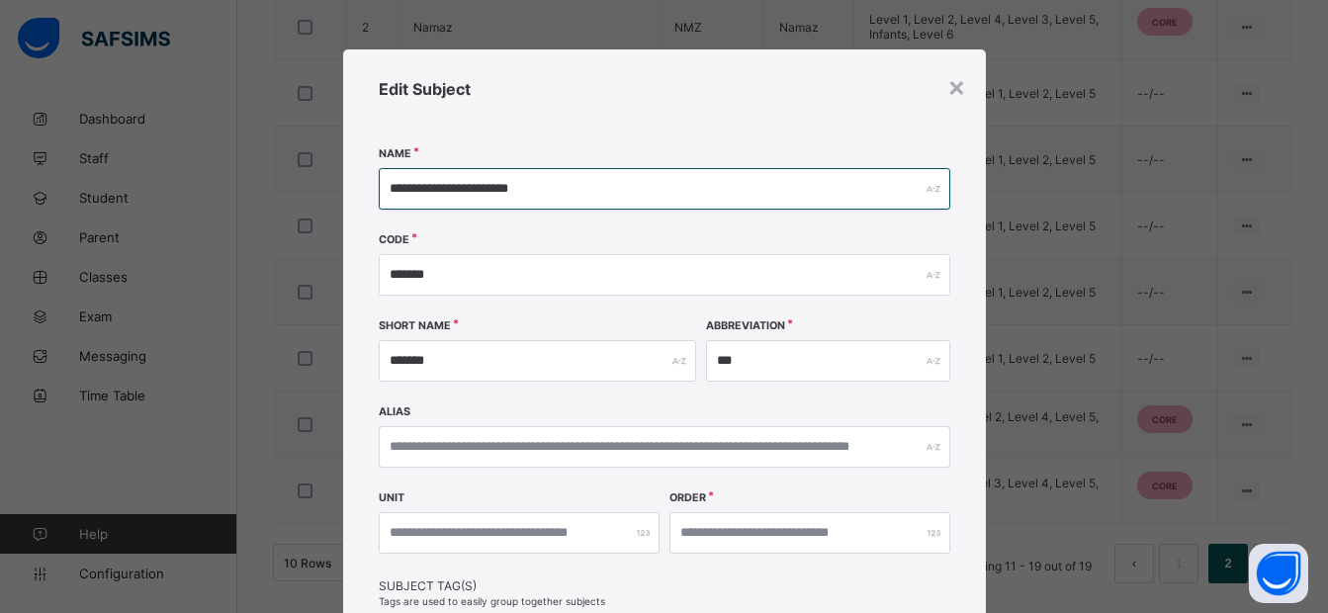
click at [421, 187] on input "**********" at bounding box center [665, 189] width 572 height 42
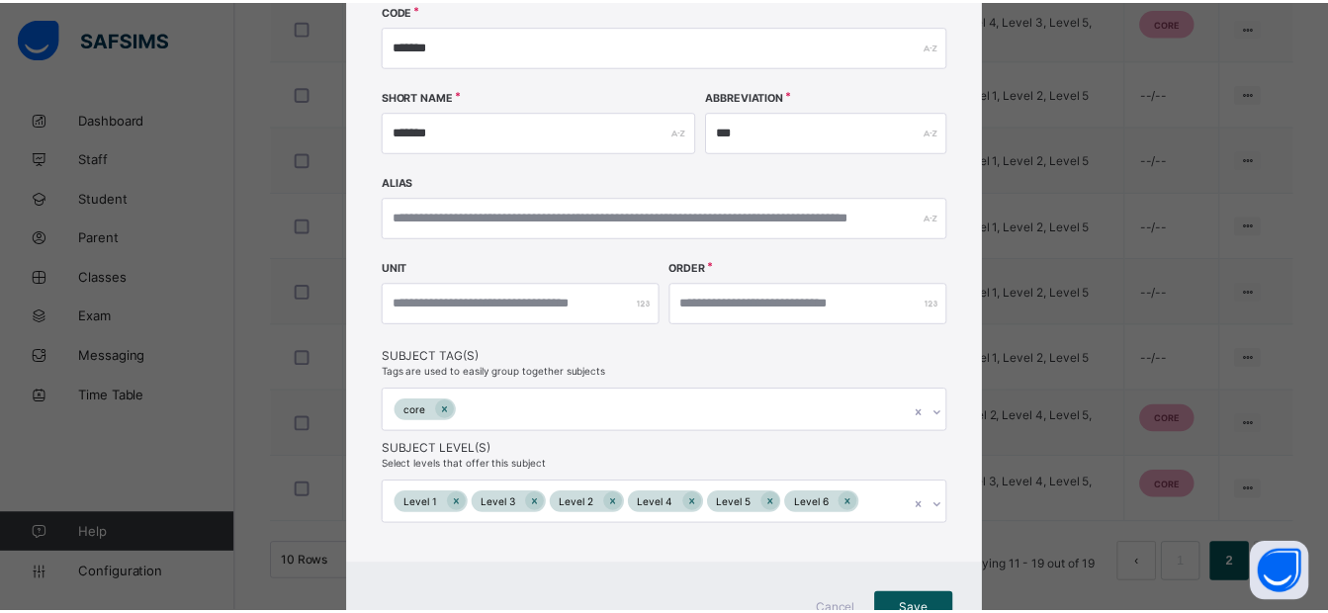
scroll to position [321, 0]
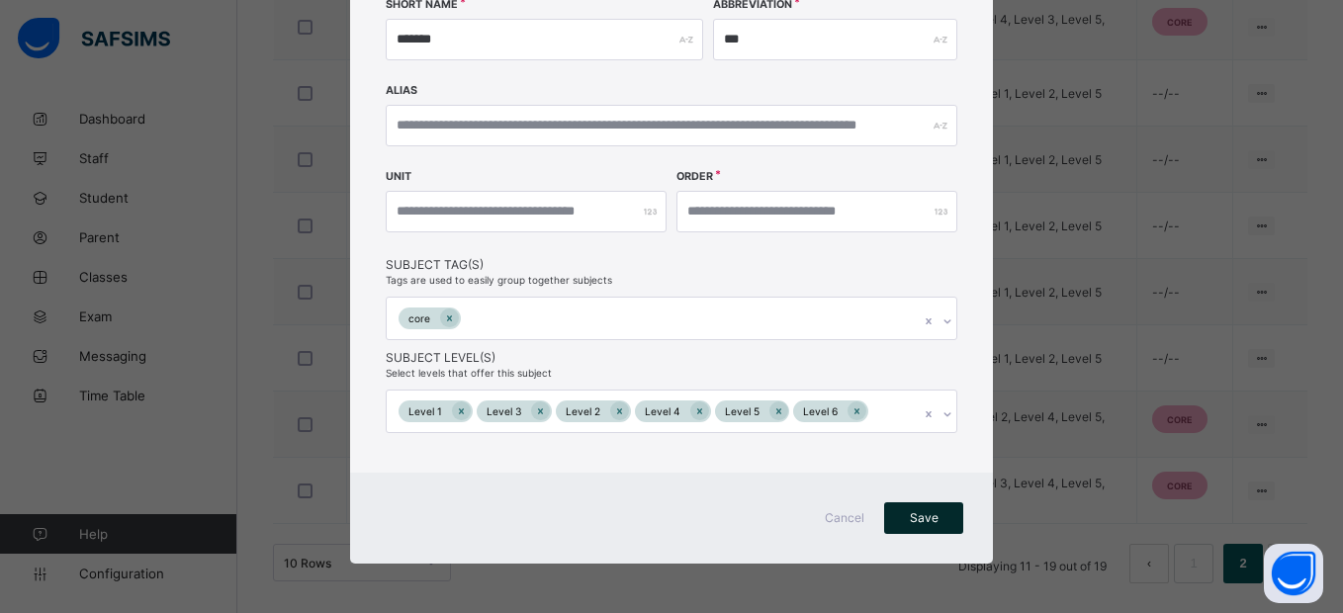
type input "**********"
click at [919, 513] on span "Save" at bounding box center [923, 517] width 49 height 15
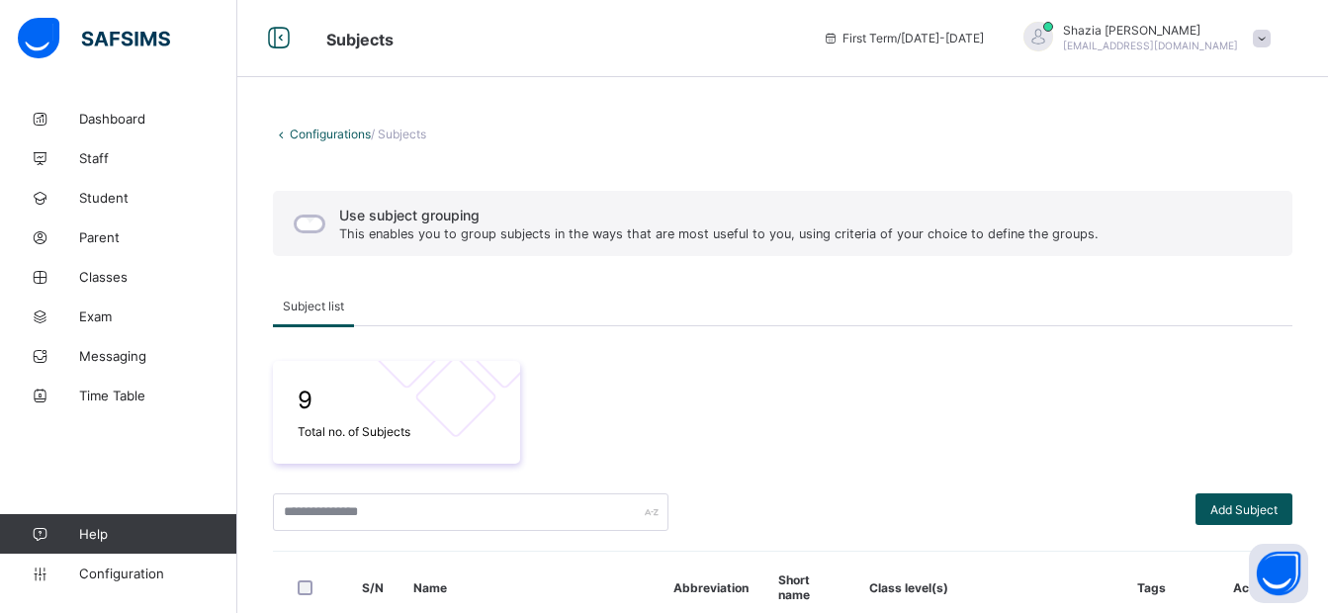
scroll to position [0, 0]
click at [115, 579] on span "Configuration" at bounding box center [157, 574] width 157 height 16
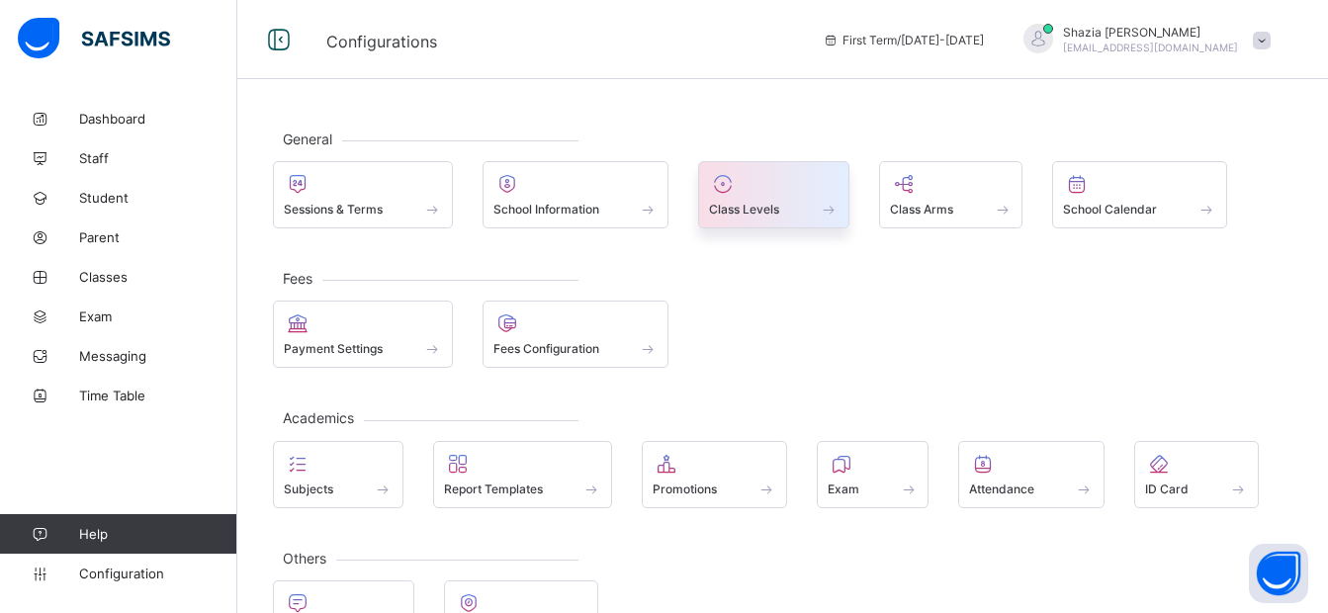
click at [777, 181] on div at bounding box center [774, 184] width 130 height 24
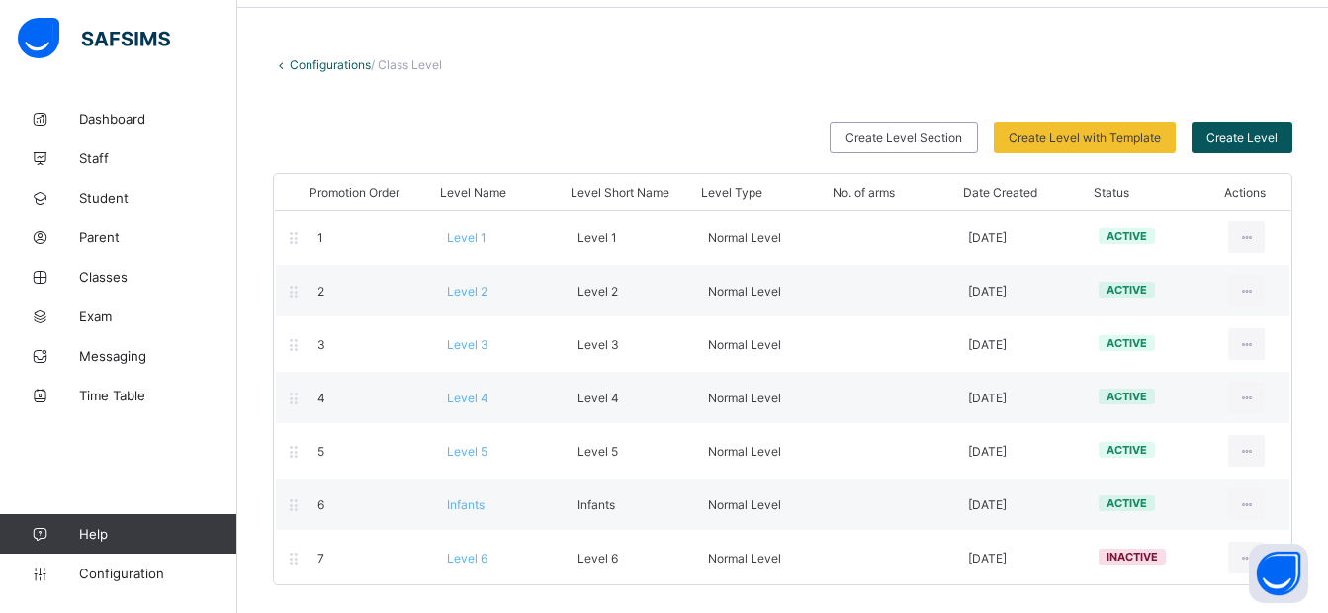
scroll to position [73, 0]
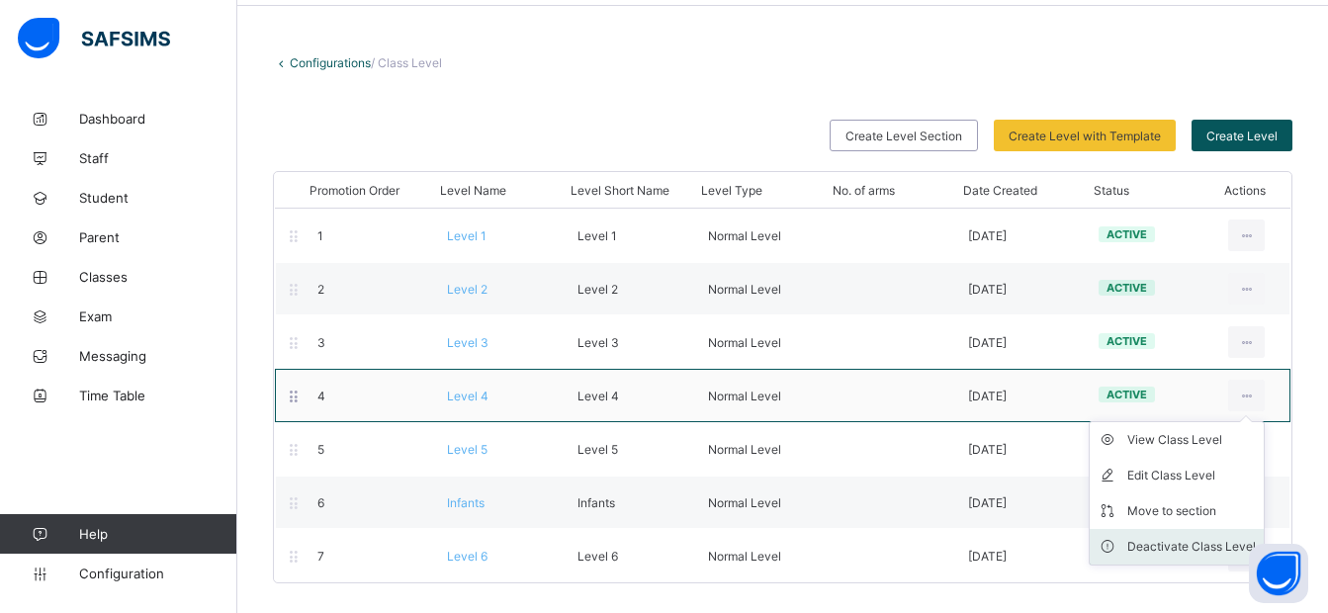
click at [1161, 543] on div "Deactivate Class Level" at bounding box center [1192, 547] width 129 height 20
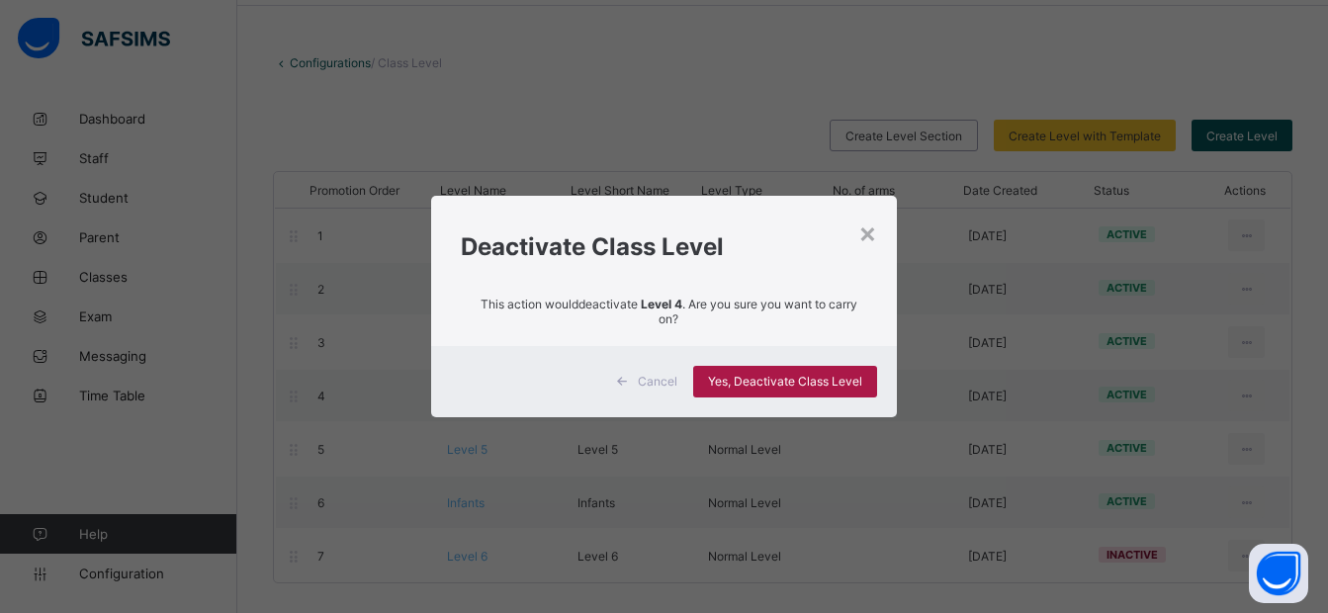
click at [769, 378] on span "Yes, Deactivate Class Level" at bounding box center [785, 381] width 154 height 15
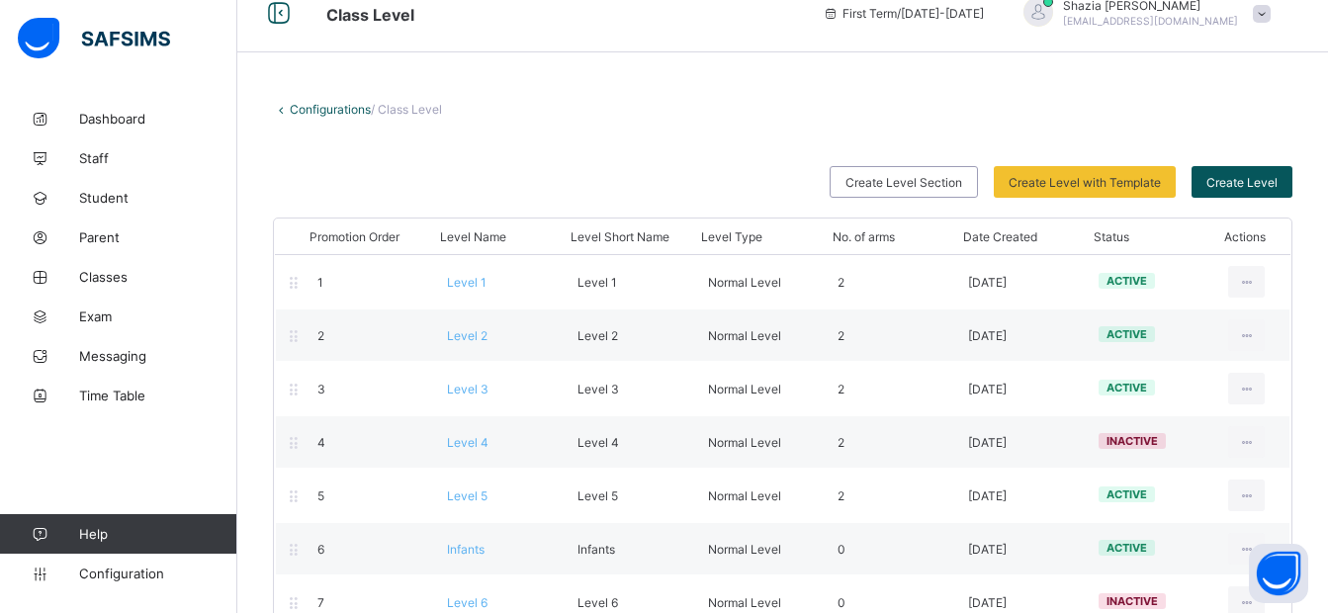
scroll to position [0, 0]
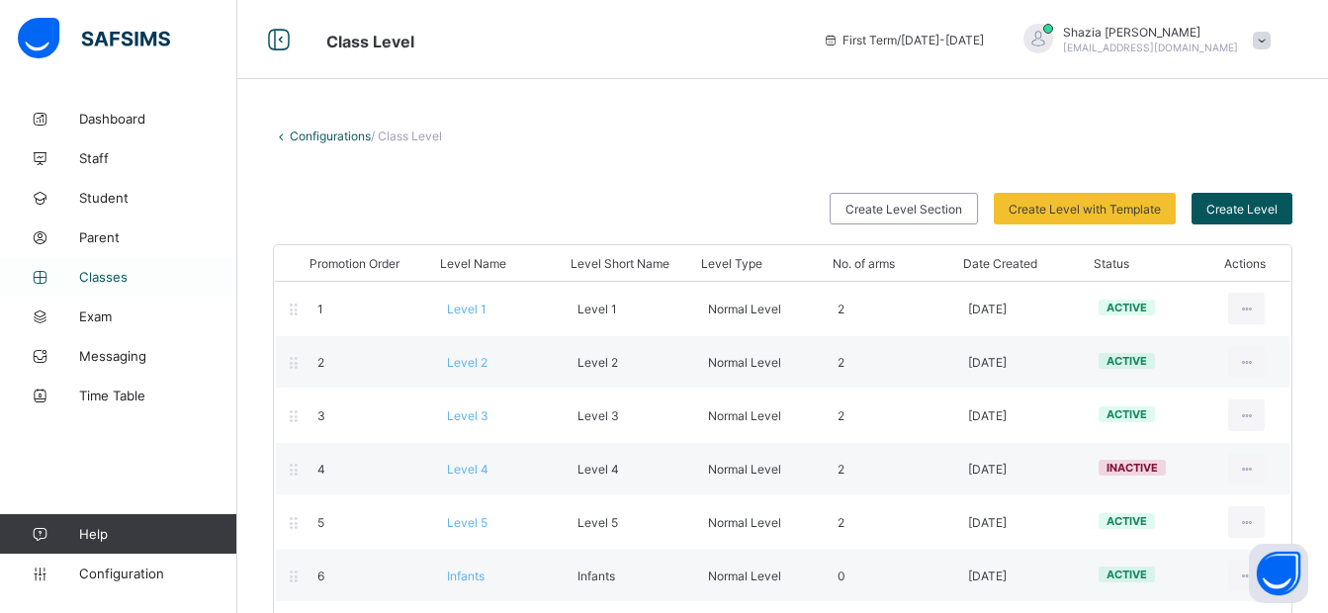
click at [105, 272] on span "Classes" at bounding box center [158, 277] width 158 height 16
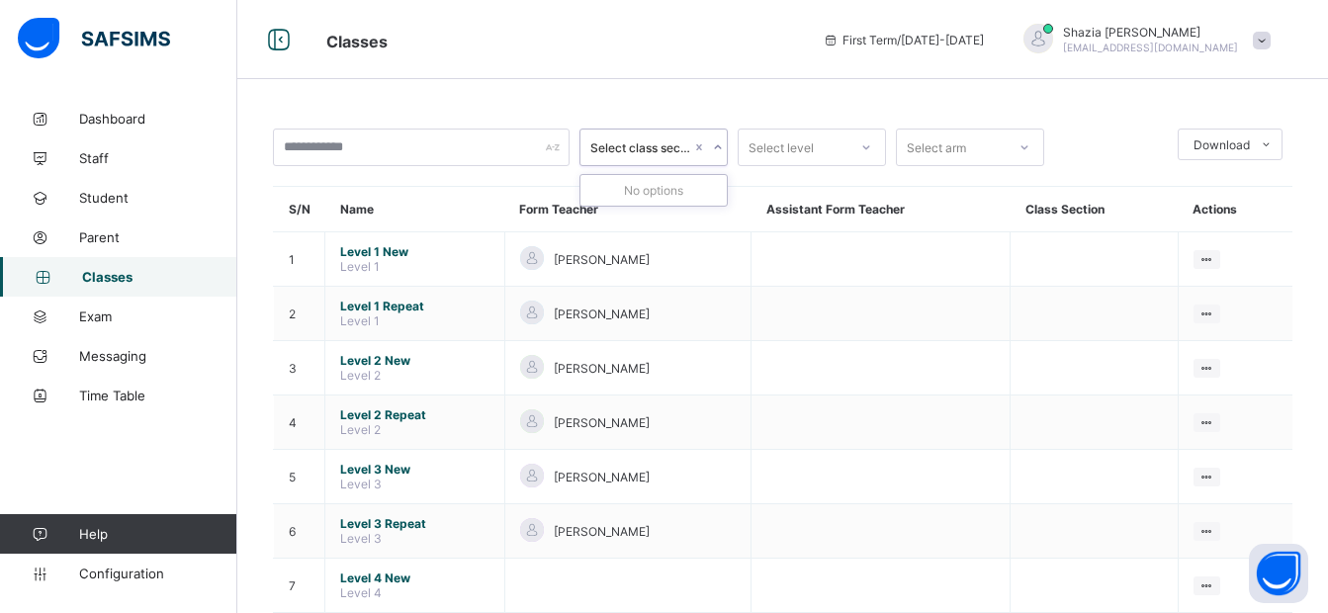
click at [642, 142] on div "Select class section" at bounding box center [641, 147] width 101 height 15
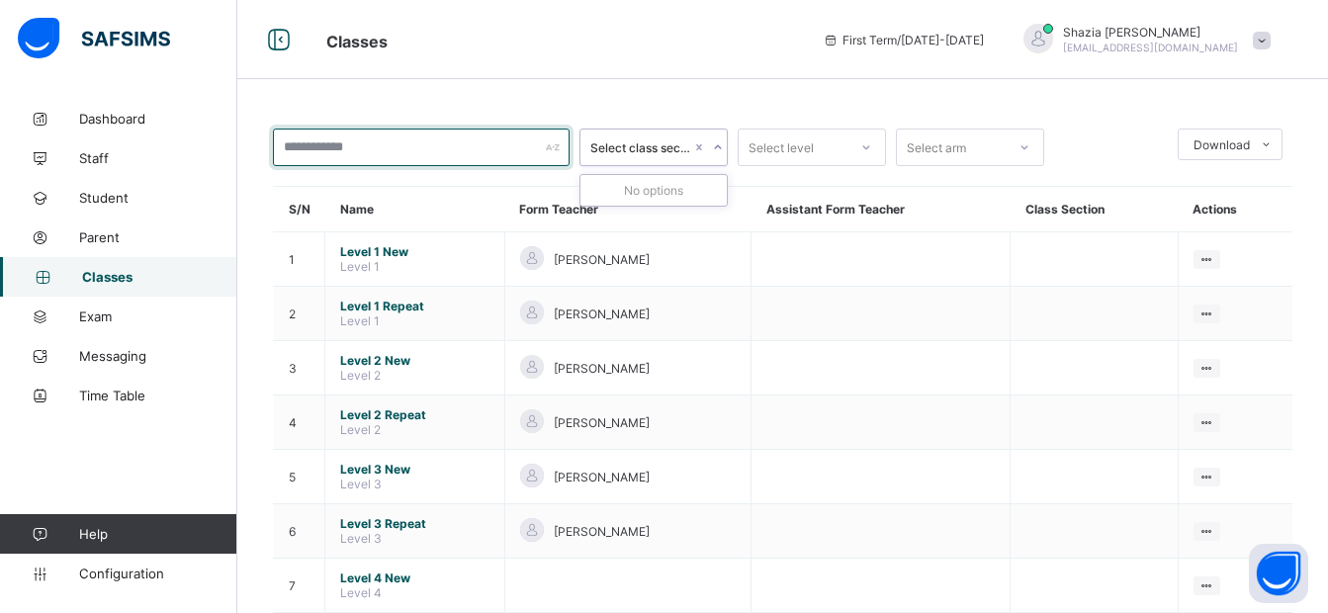
click at [426, 147] on input "text" at bounding box center [421, 148] width 297 height 38
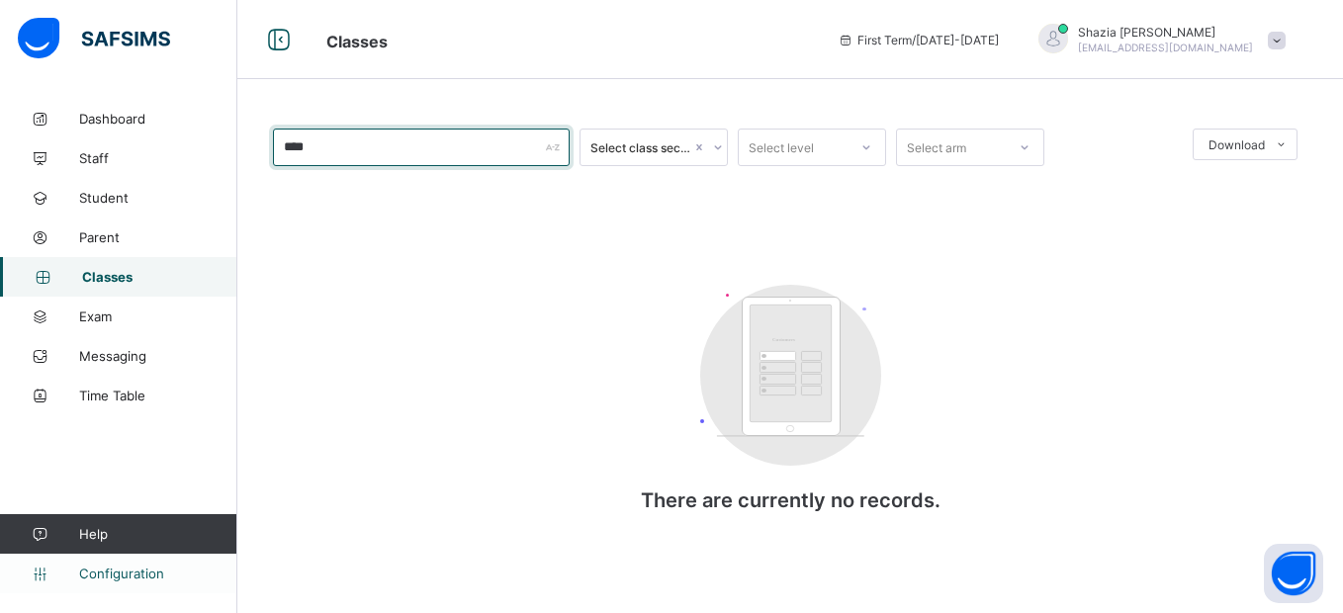
type input "****"
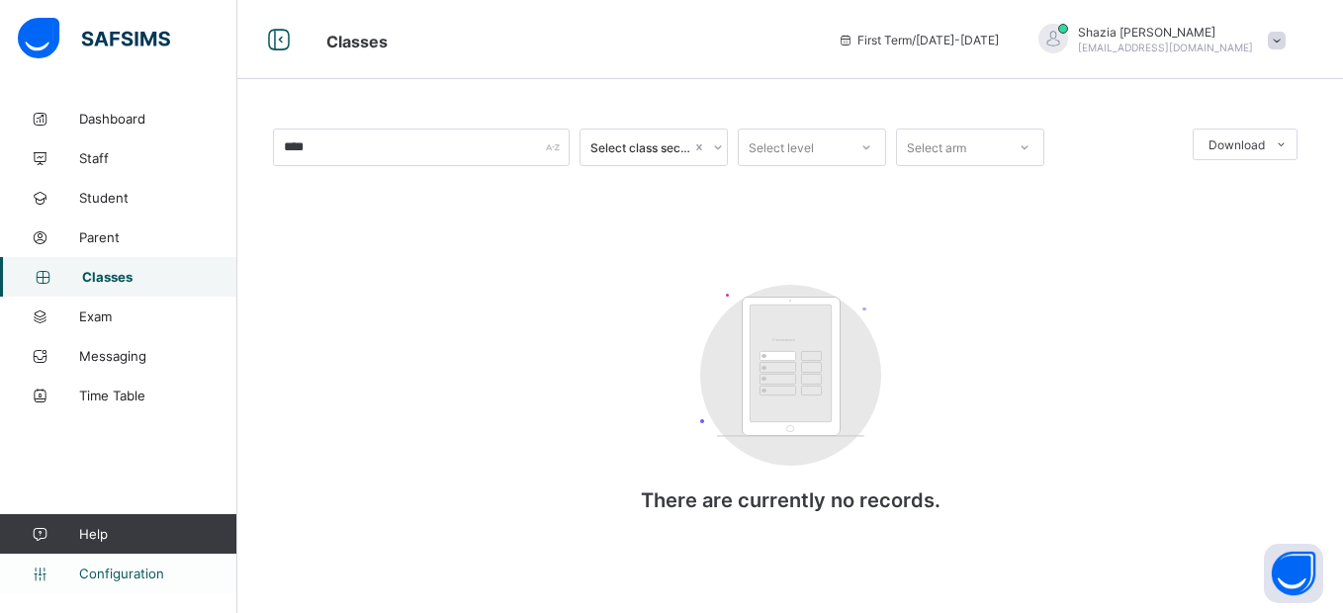
click at [118, 575] on span "Configuration" at bounding box center [157, 574] width 157 height 16
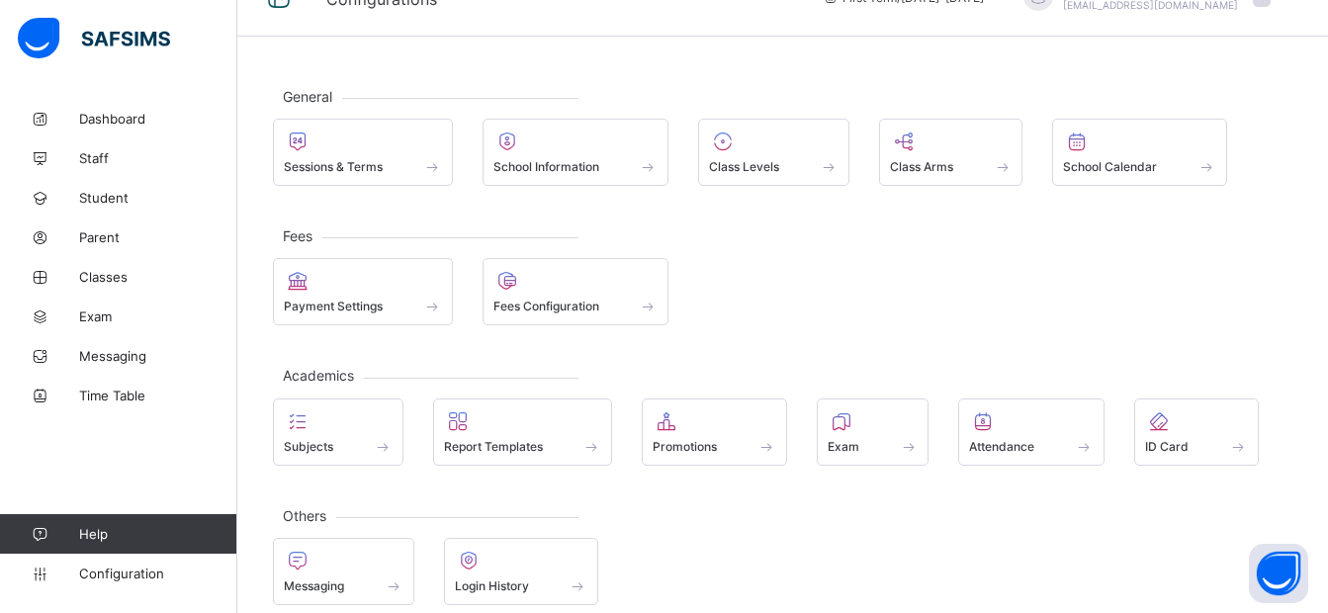
scroll to position [64, 0]
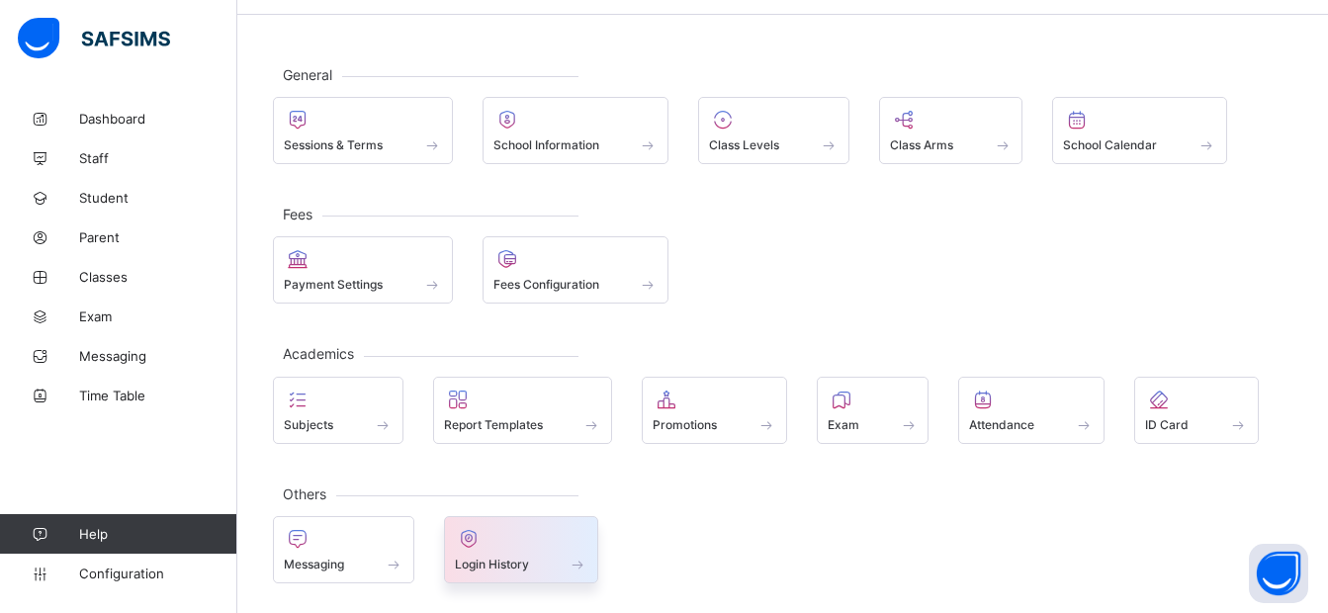
click at [521, 541] on div at bounding box center [522, 539] width 134 height 24
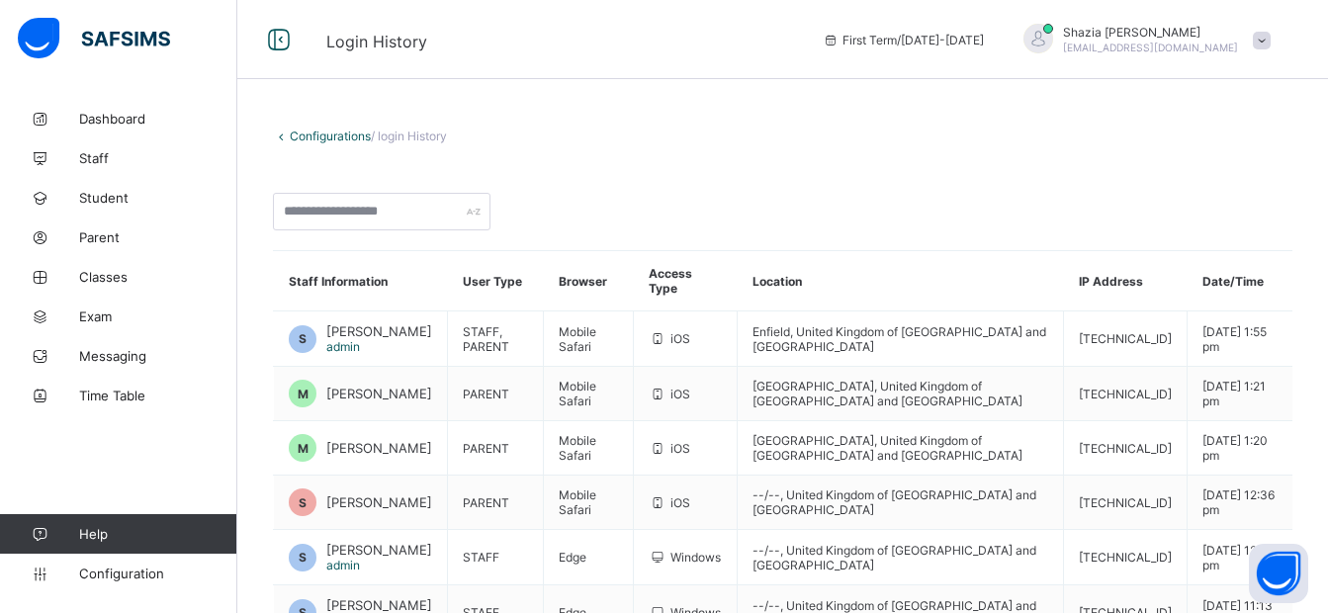
click at [1271, 43] on span at bounding box center [1262, 41] width 18 height 18
click at [1204, 188] on span "Logout" at bounding box center [1207, 195] width 131 height 23
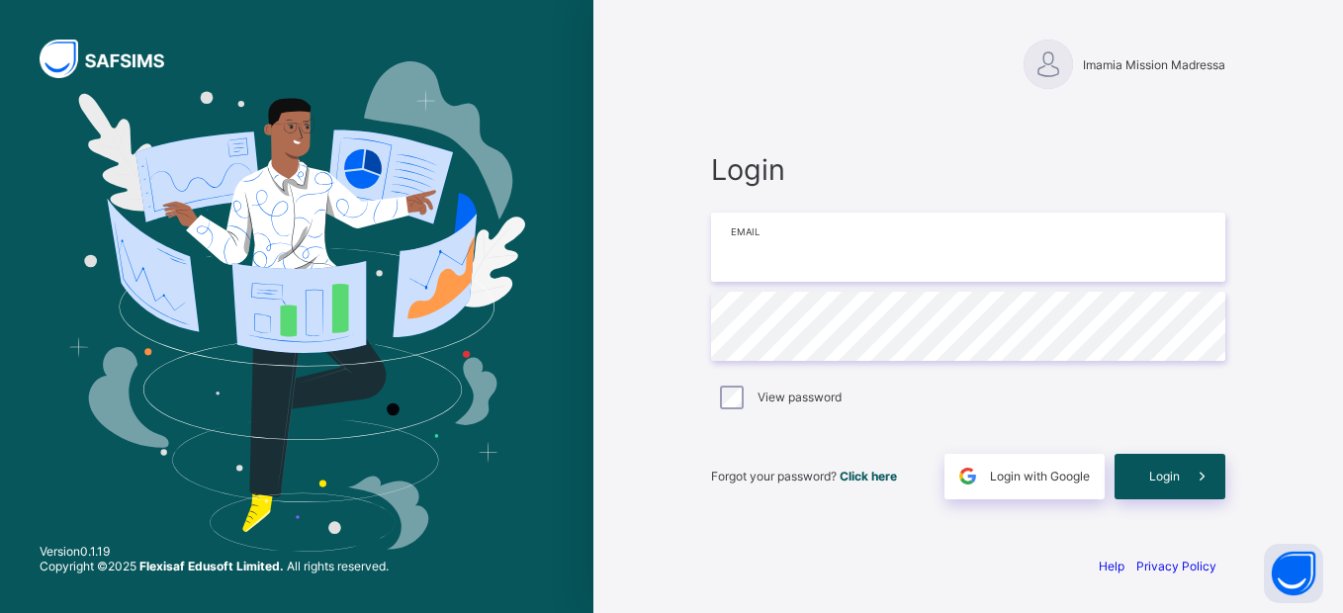
type input "**********"
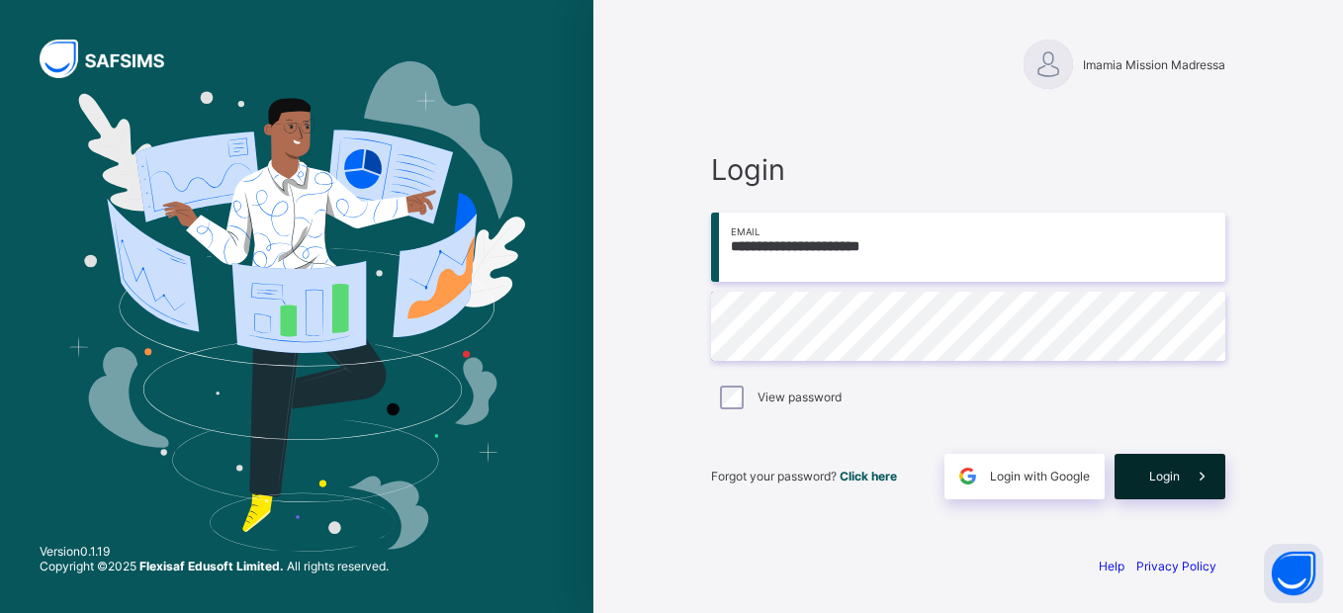
click at [1178, 480] on span "Login" at bounding box center [1164, 476] width 31 height 15
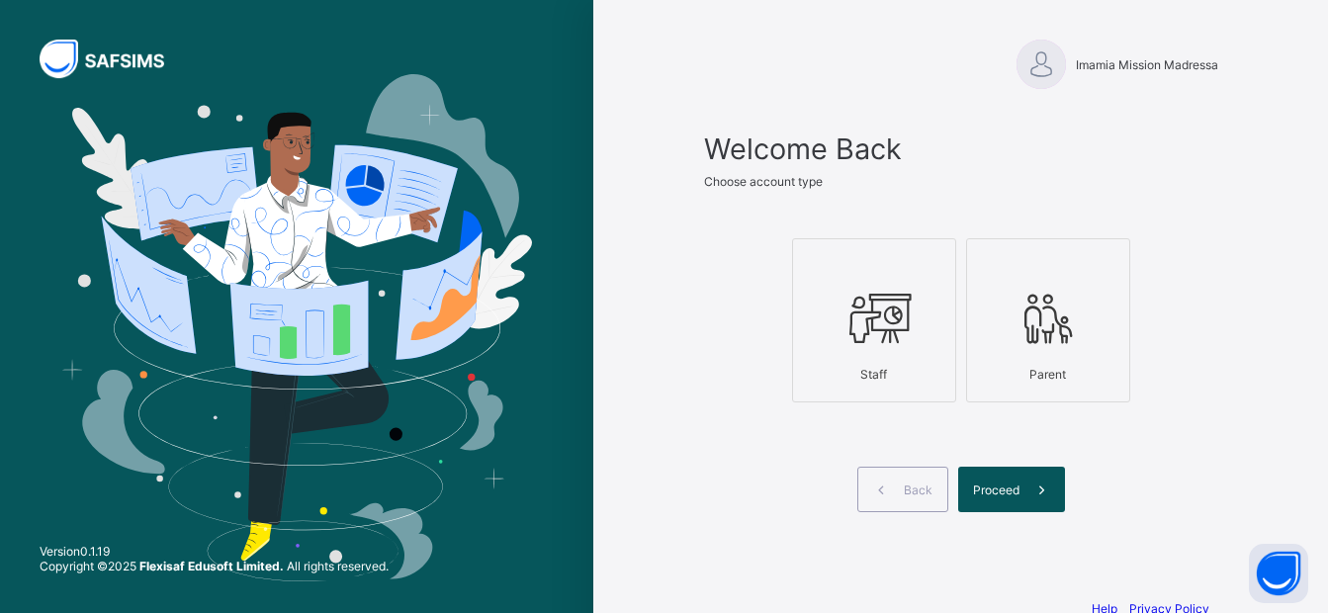
click at [889, 305] on icon at bounding box center [874, 318] width 69 height 59
click at [1004, 486] on span "Proceed" at bounding box center [996, 490] width 46 height 15
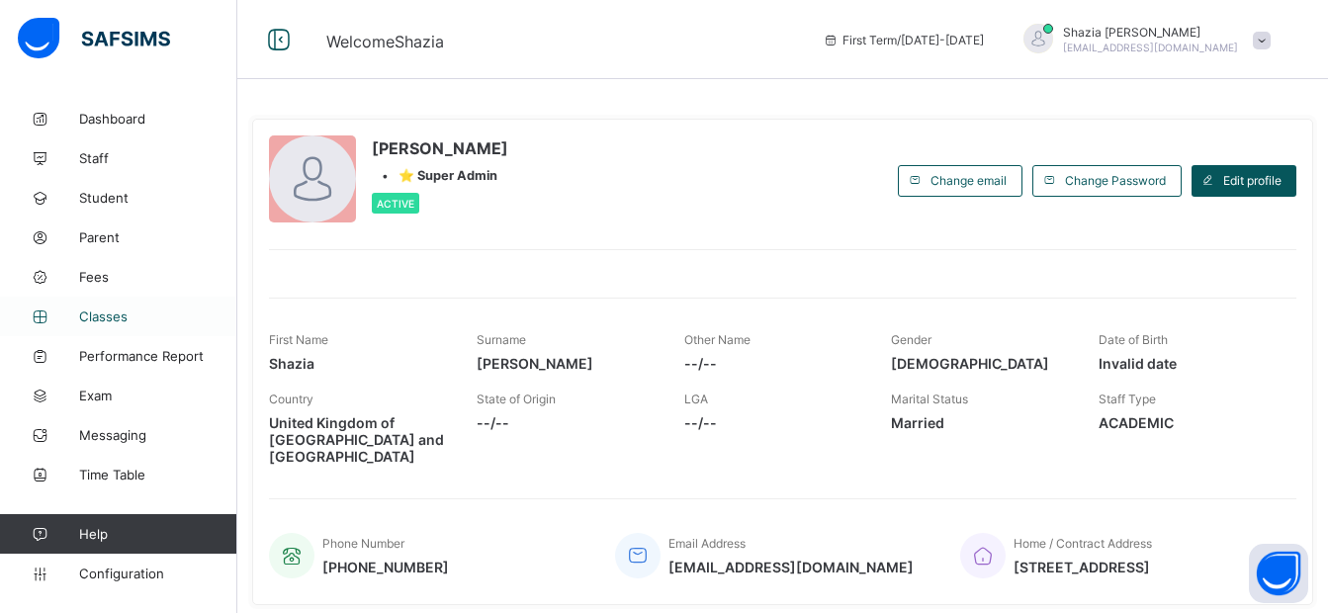
click at [102, 316] on span "Classes" at bounding box center [158, 317] width 158 height 16
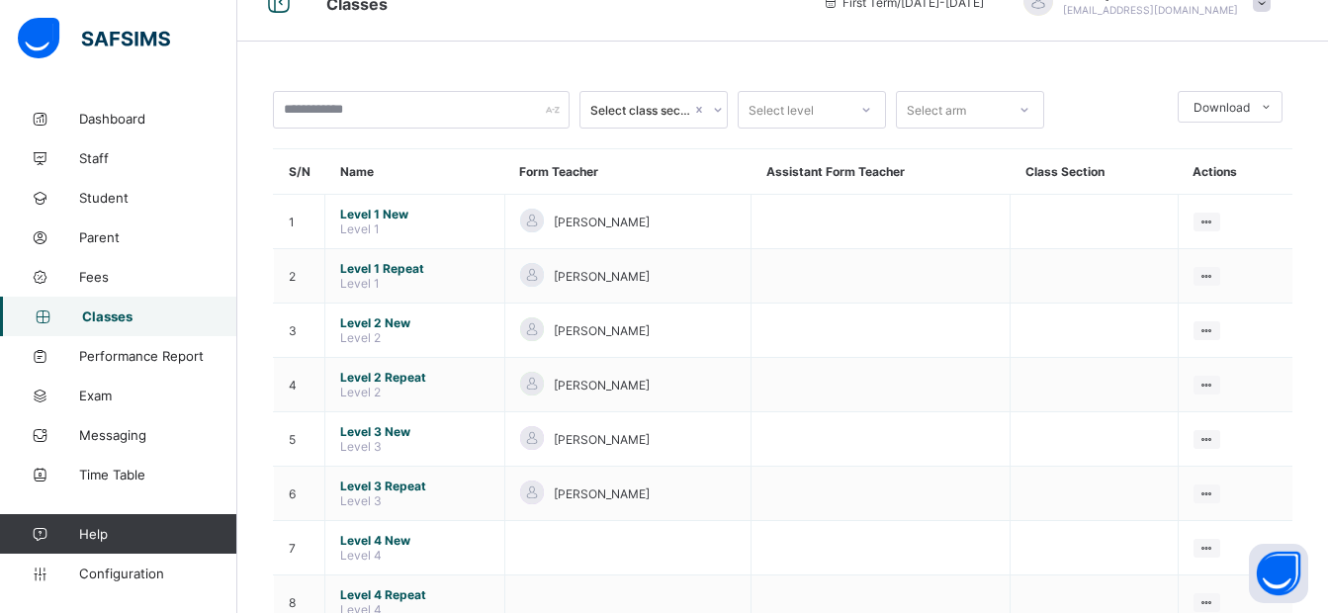
scroll to position [213, 0]
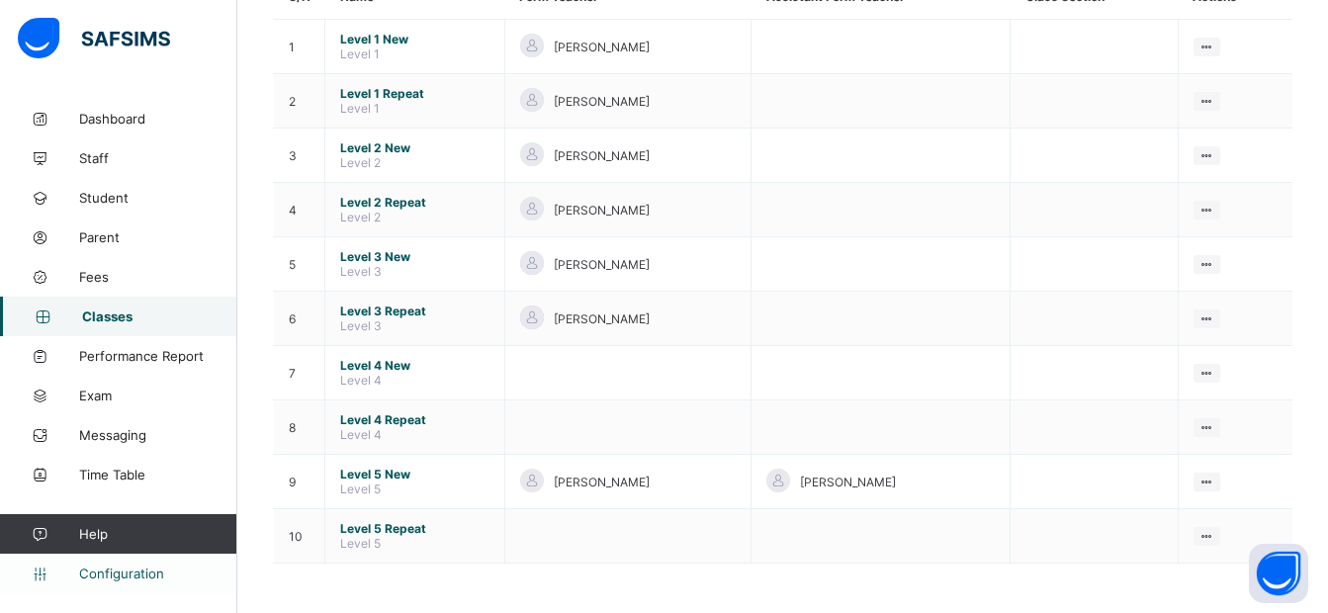
click at [128, 577] on span "Configuration" at bounding box center [157, 574] width 157 height 16
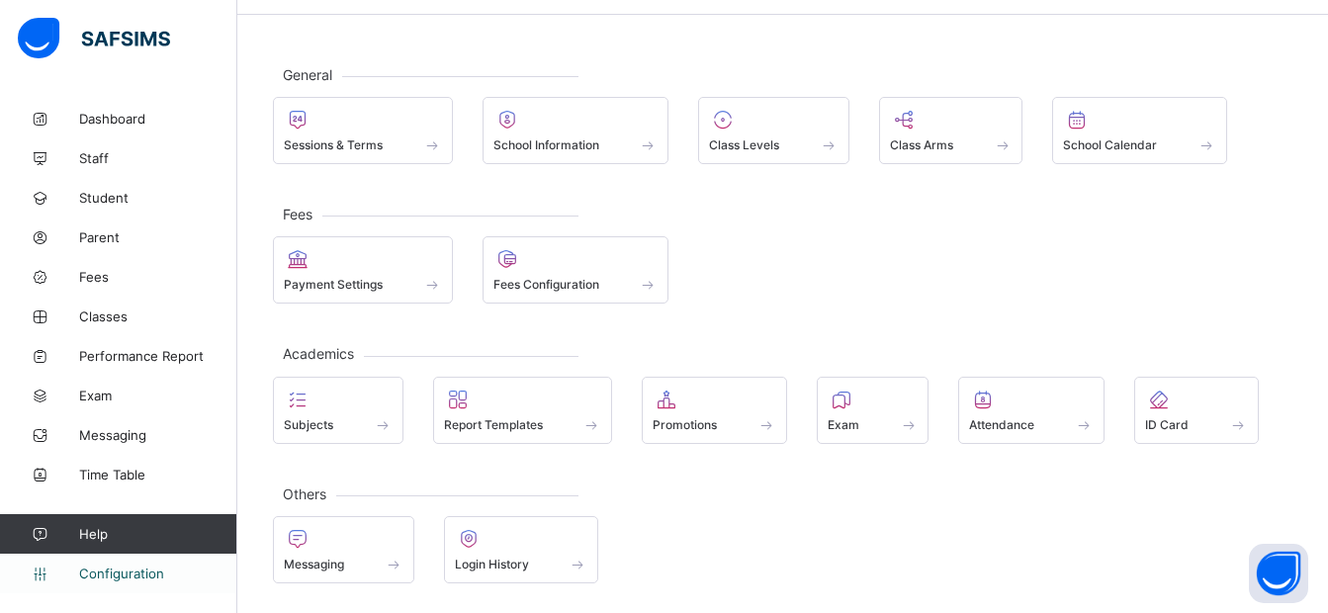
scroll to position [64, 0]
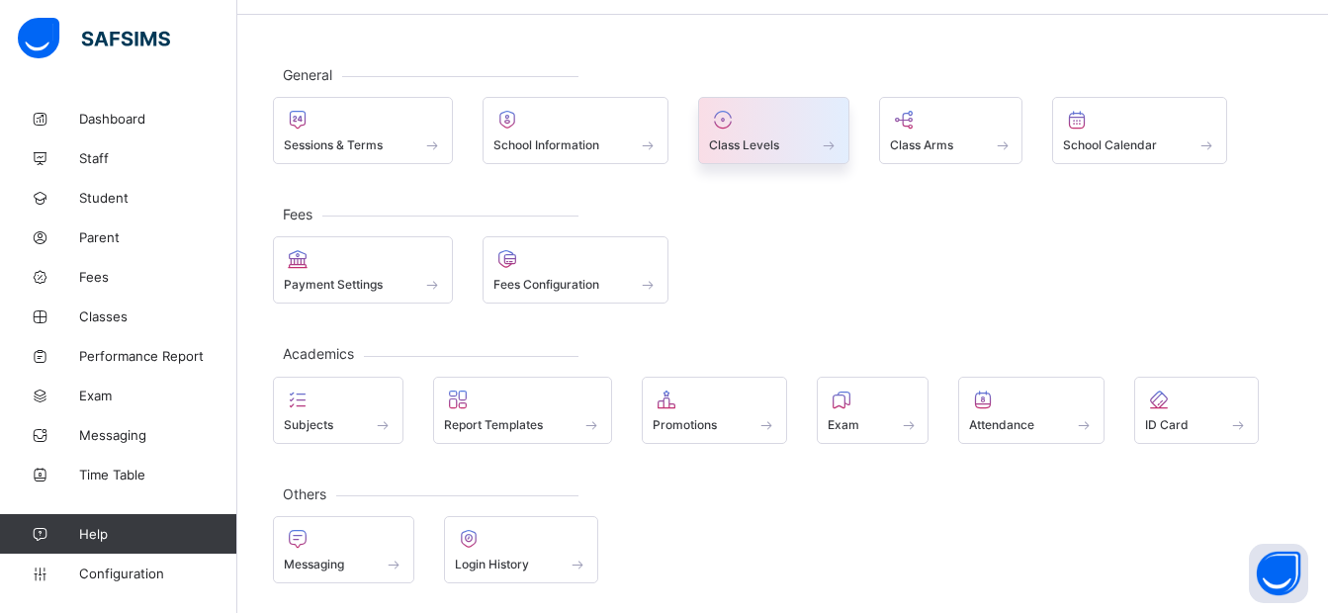
click at [761, 138] on span "Class Levels" at bounding box center [744, 144] width 70 height 15
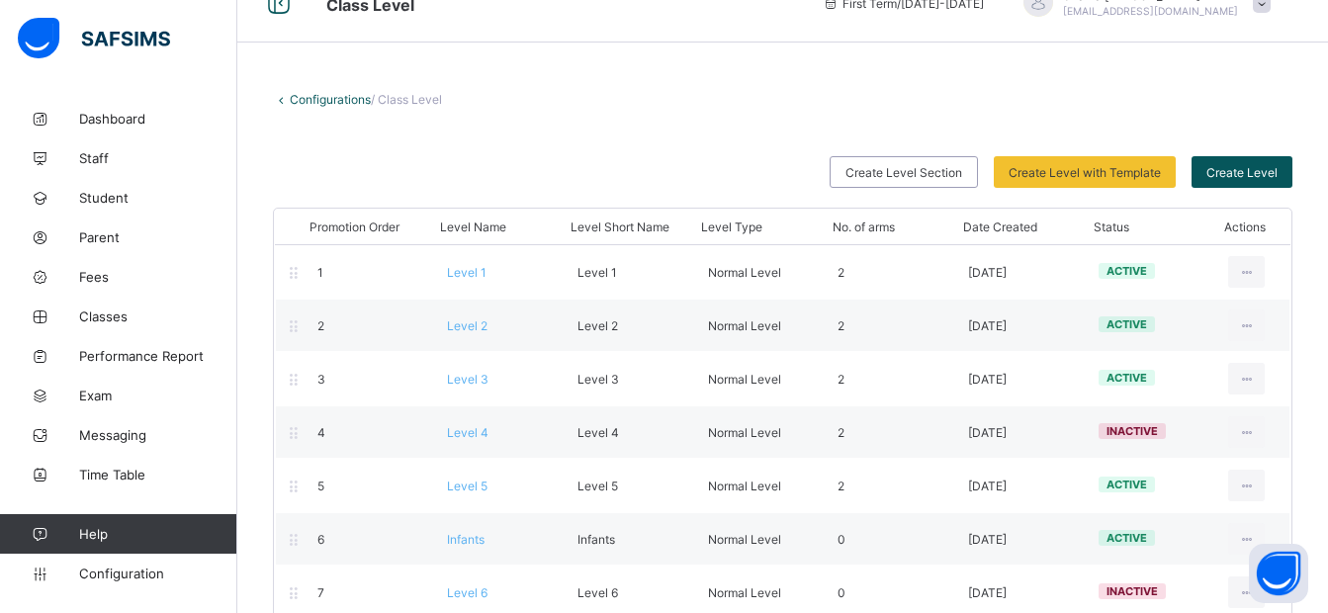
scroll to position [73, 0]
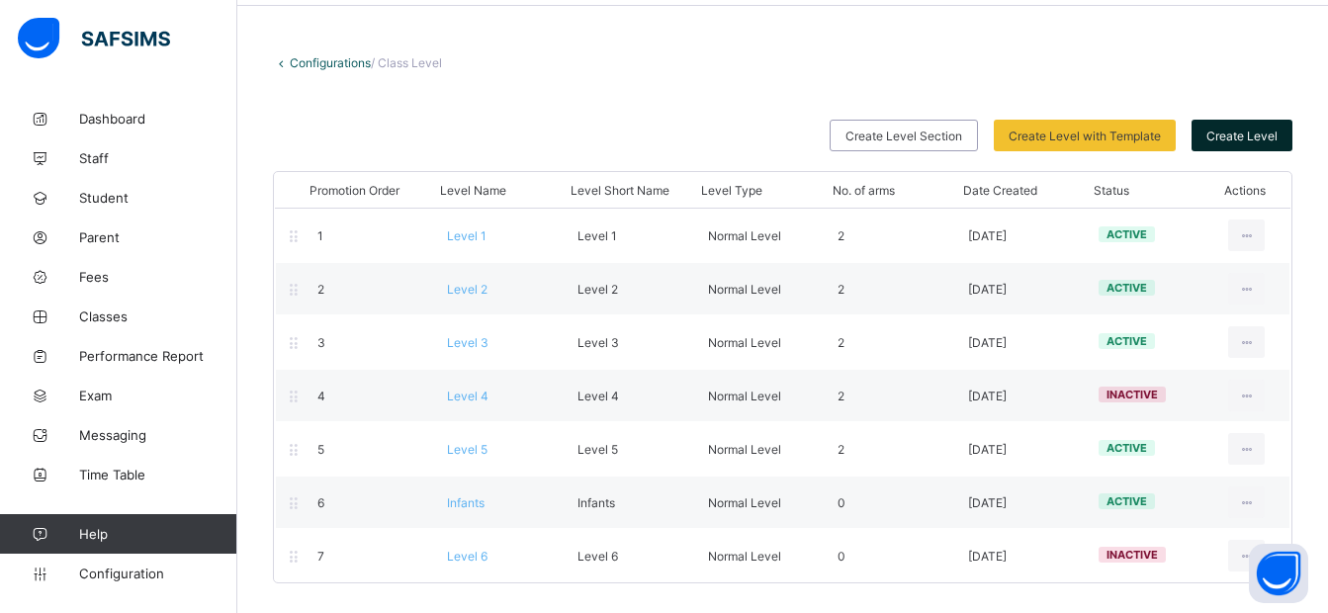
click at [1248, 125] on div "Create Level" at bounding box center [1242, 136] width 101 height 32
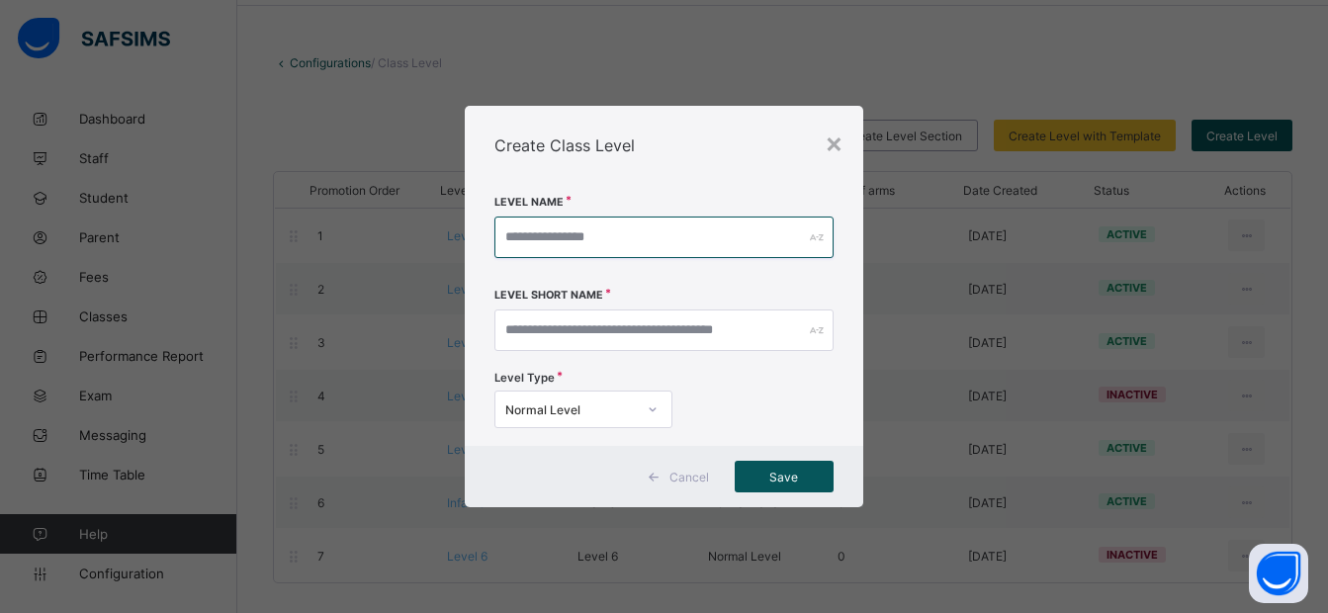
click at [540, 227] on input "text" at bounding box center [664, 238] width 339 height 42
type input "******"
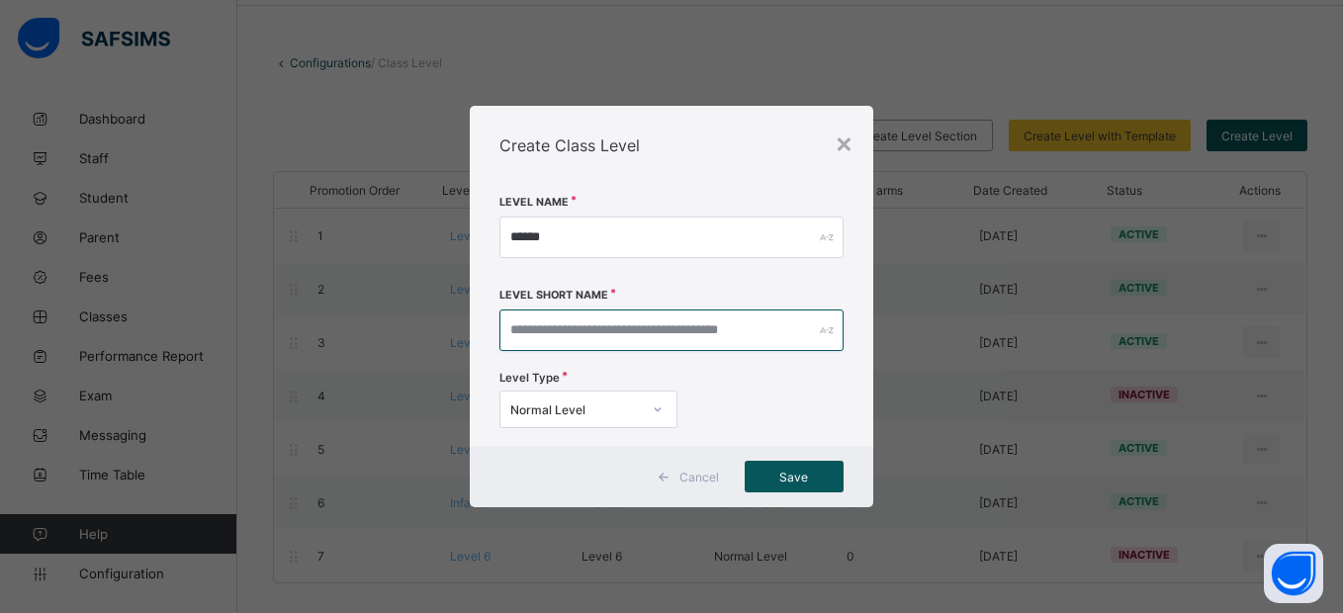
click at [540, 328] on input "text" at bounding box center [671, 331] width 343 height 42
type input "******"
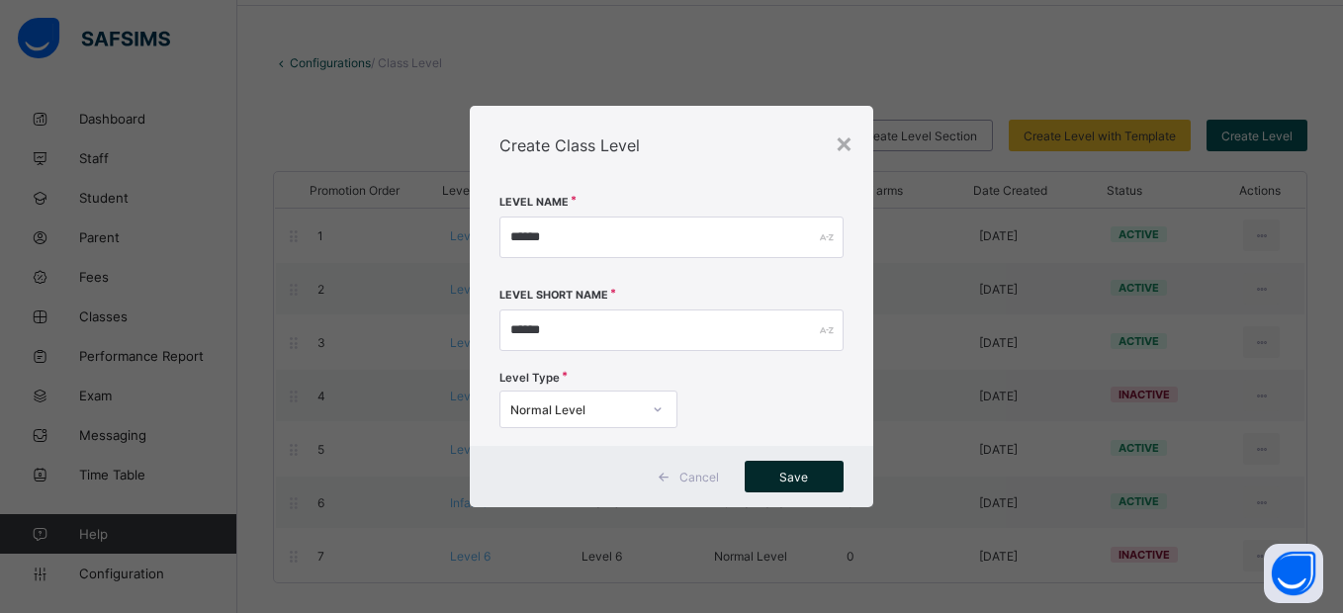
click at [790, 470] on span "Save" at bounding box center [794, 477] width 69 height 15
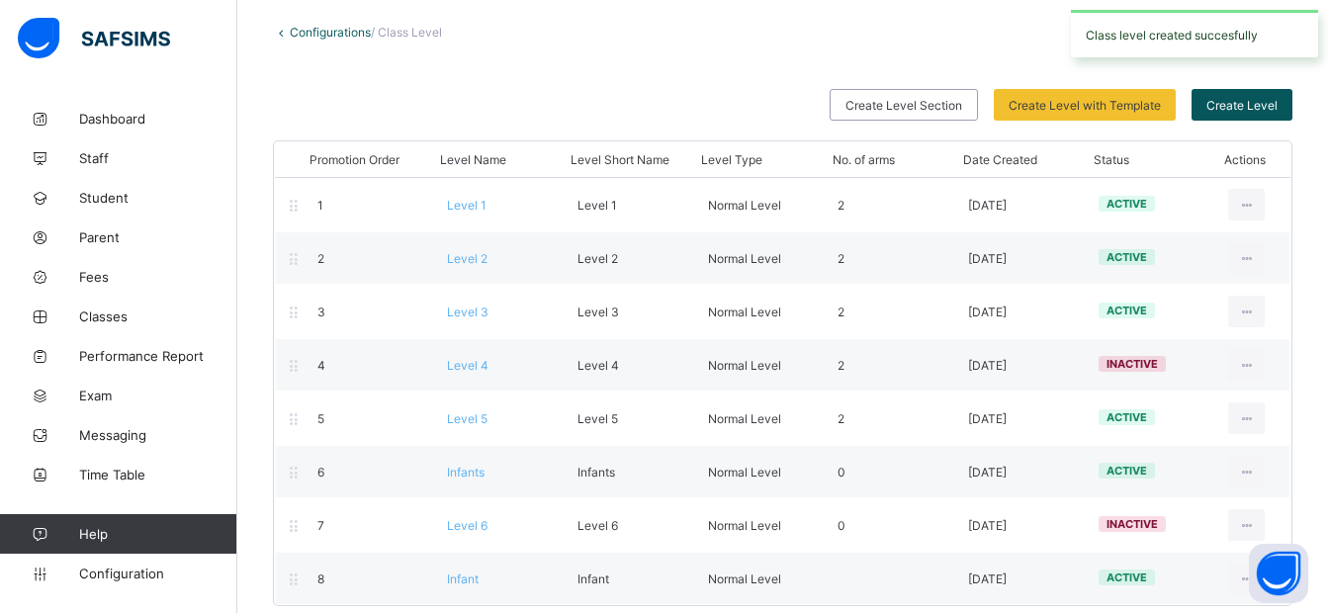
scroll to position [127, 0]
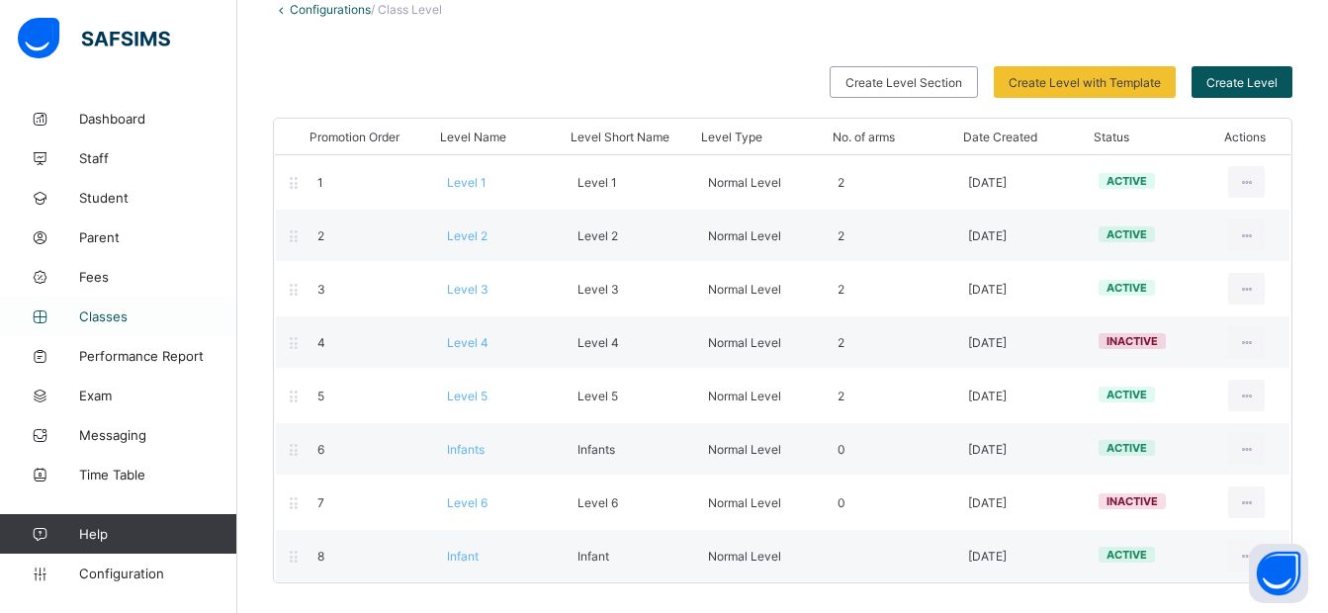
click at [116, 314] on span "Classes" at bounding box center [158, 317] width 158 height 16
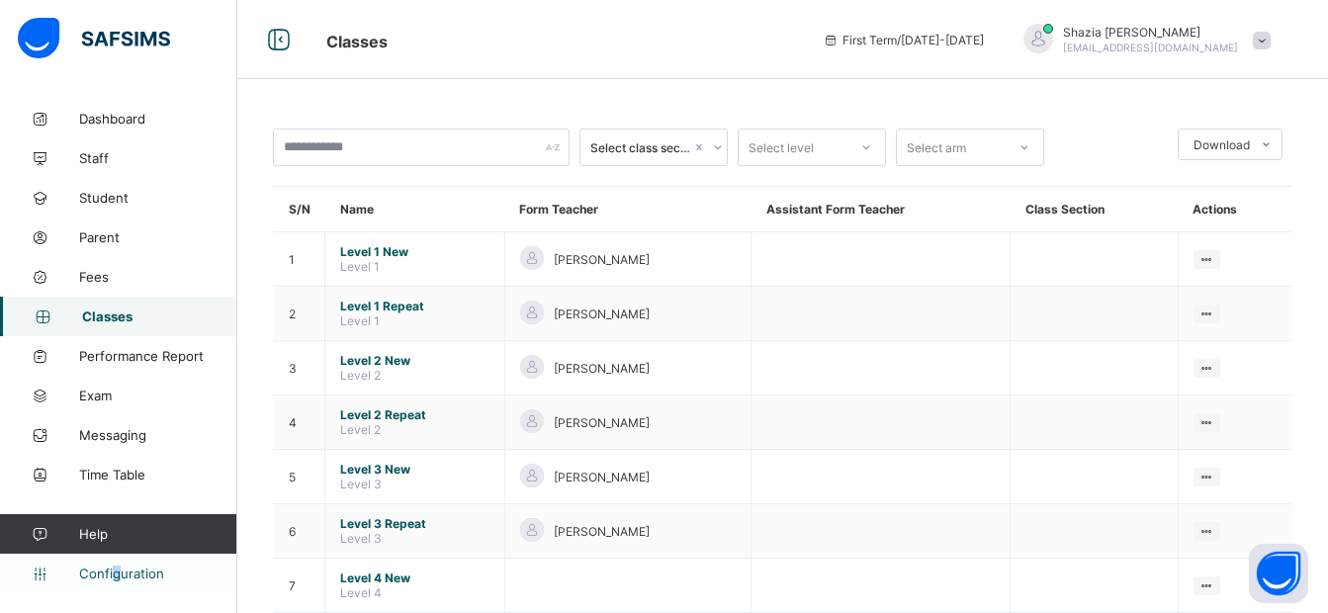
click at [116, 582] on link "Configuration" at bounding box center [118, 574] width 236 height 40
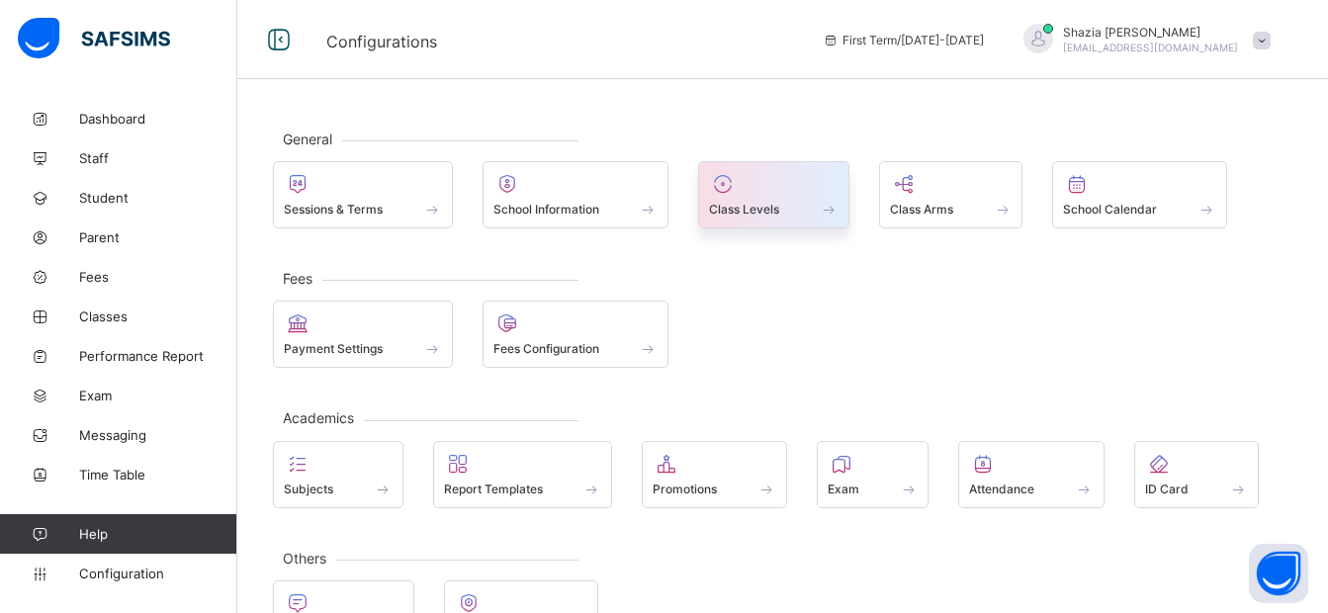
click at [749, 179] on div at bounding box center [774, 184] width 130 height 24
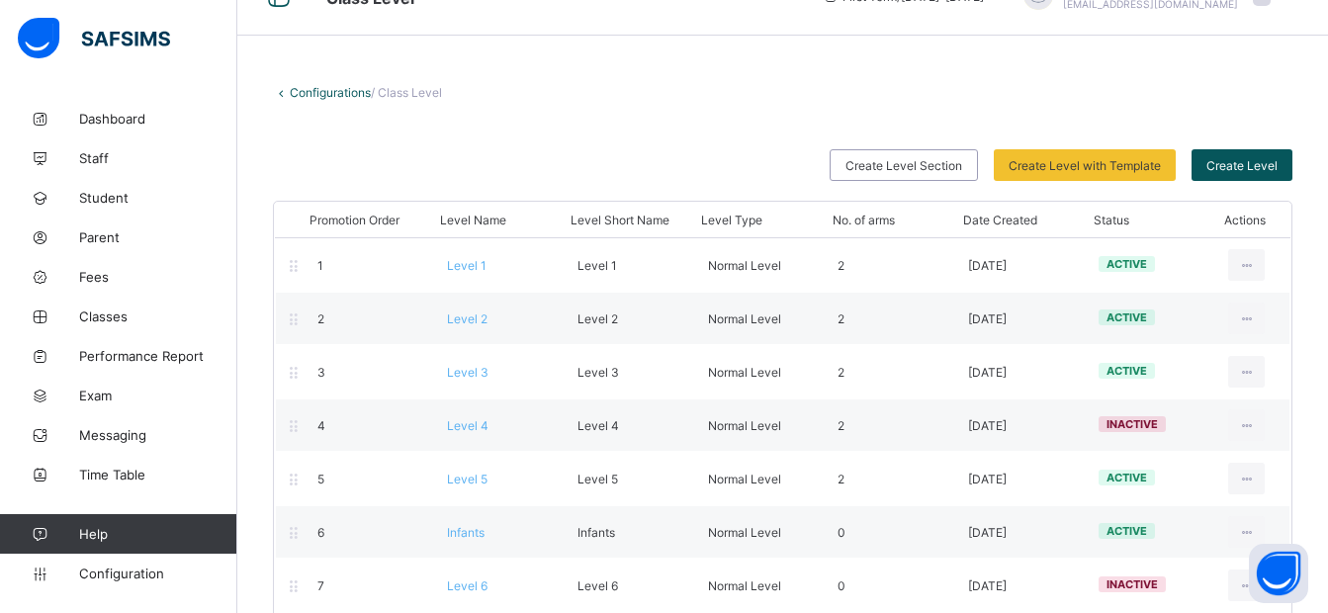
scroll to position [127, 0]
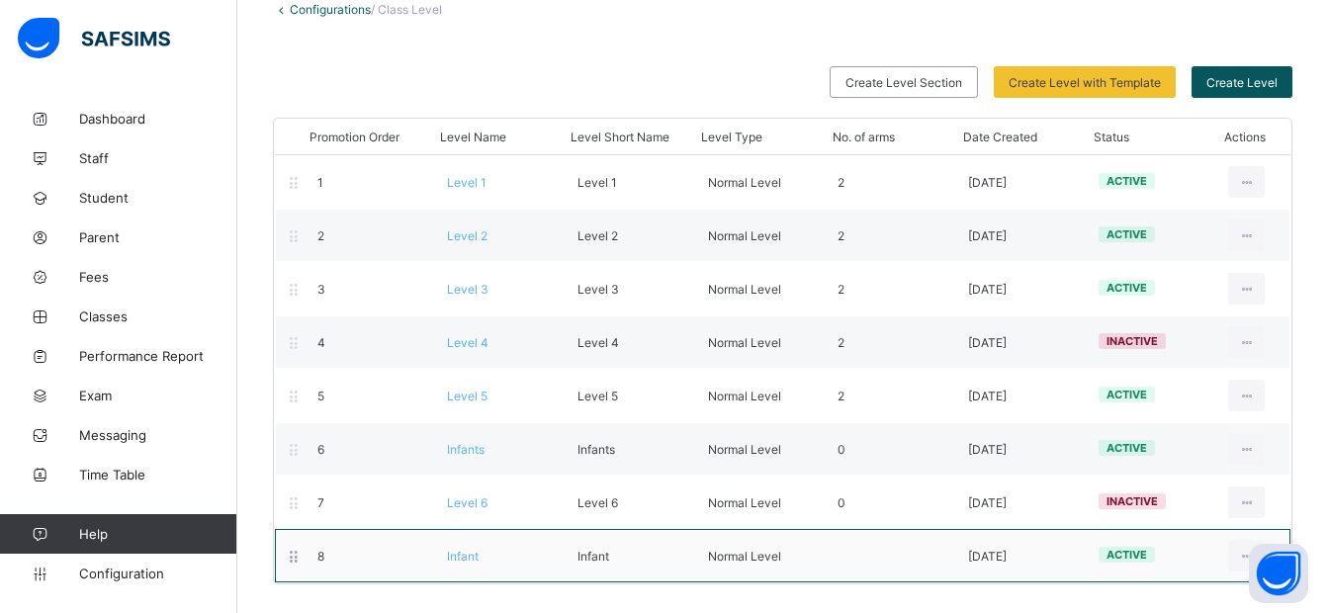
click at [294, 565] on div at bounding box center [294, 556] width 17 height 26
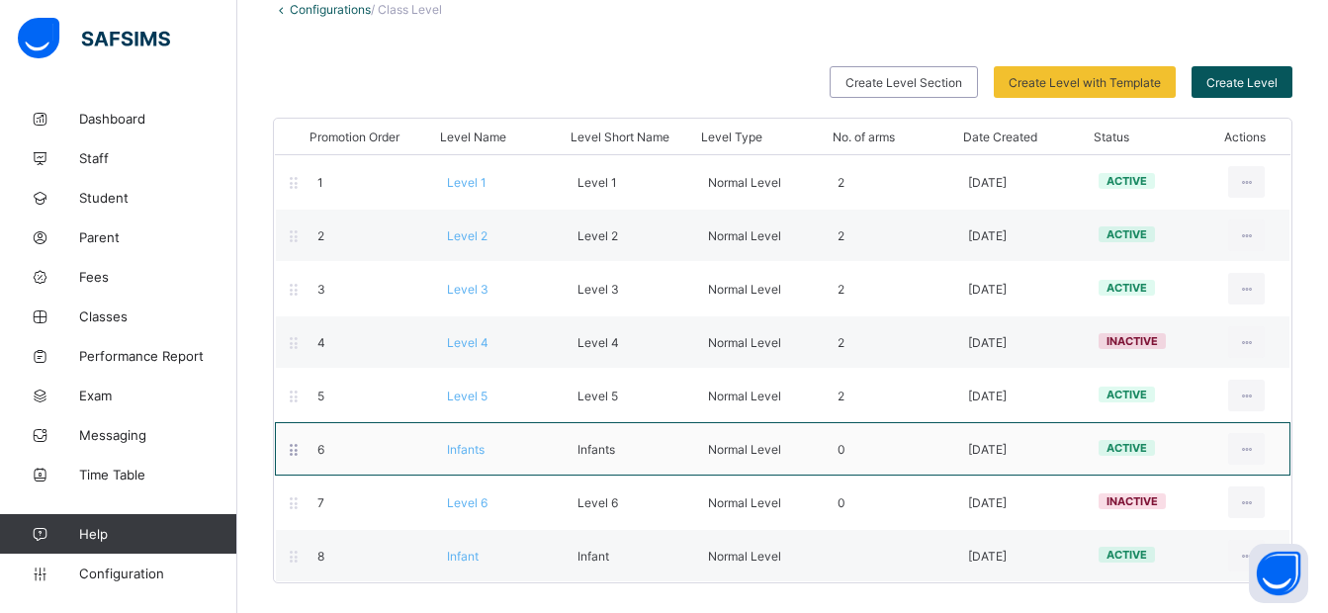
click at [296, 456] on icon at bounding box center [294, 449] width 17 height 15
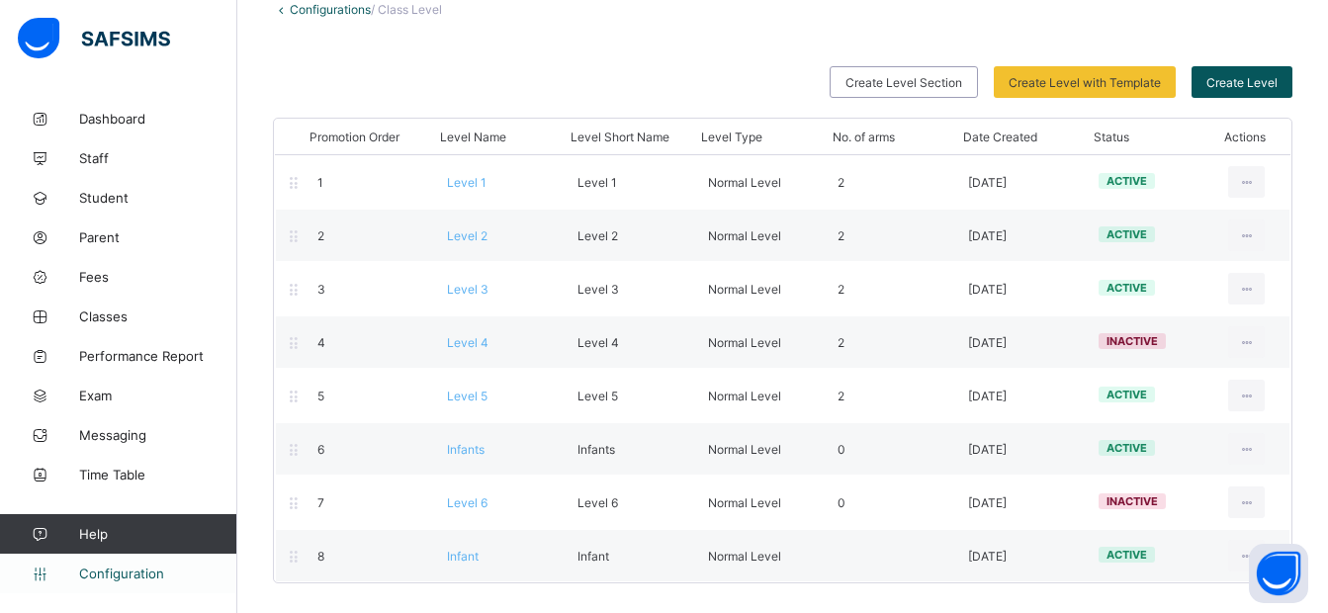
click at [145, 570] on span "Configuration" at bounding box center [157, 574] width 157 height 16
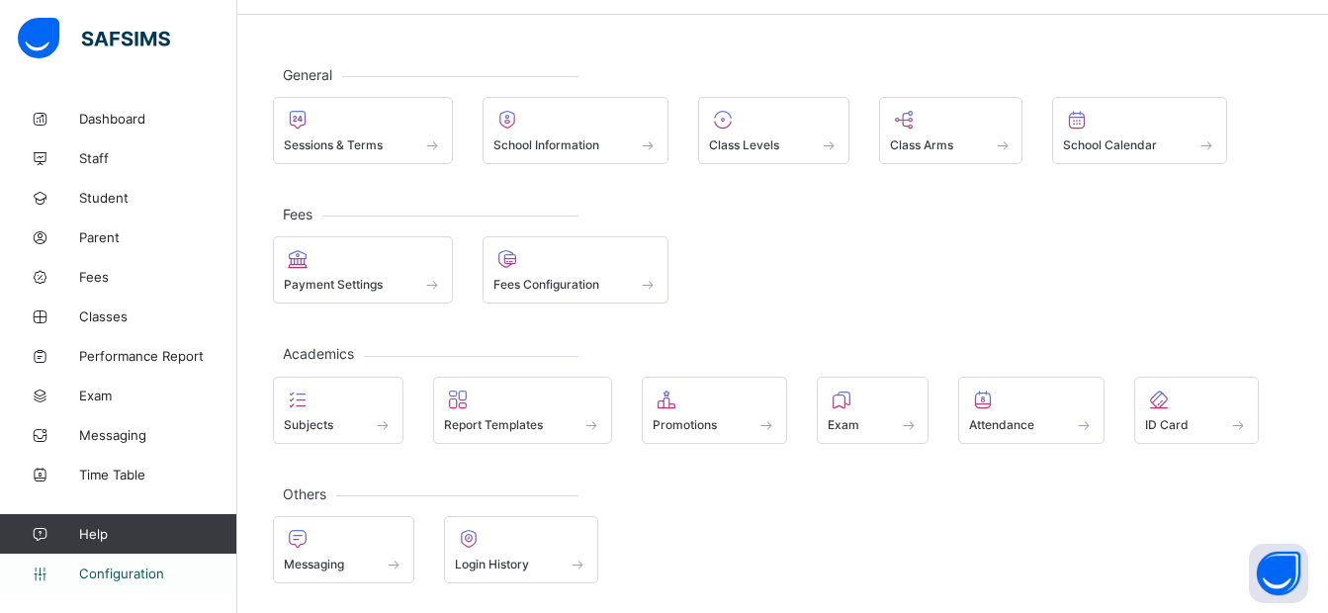
scroll to position [64, 0]
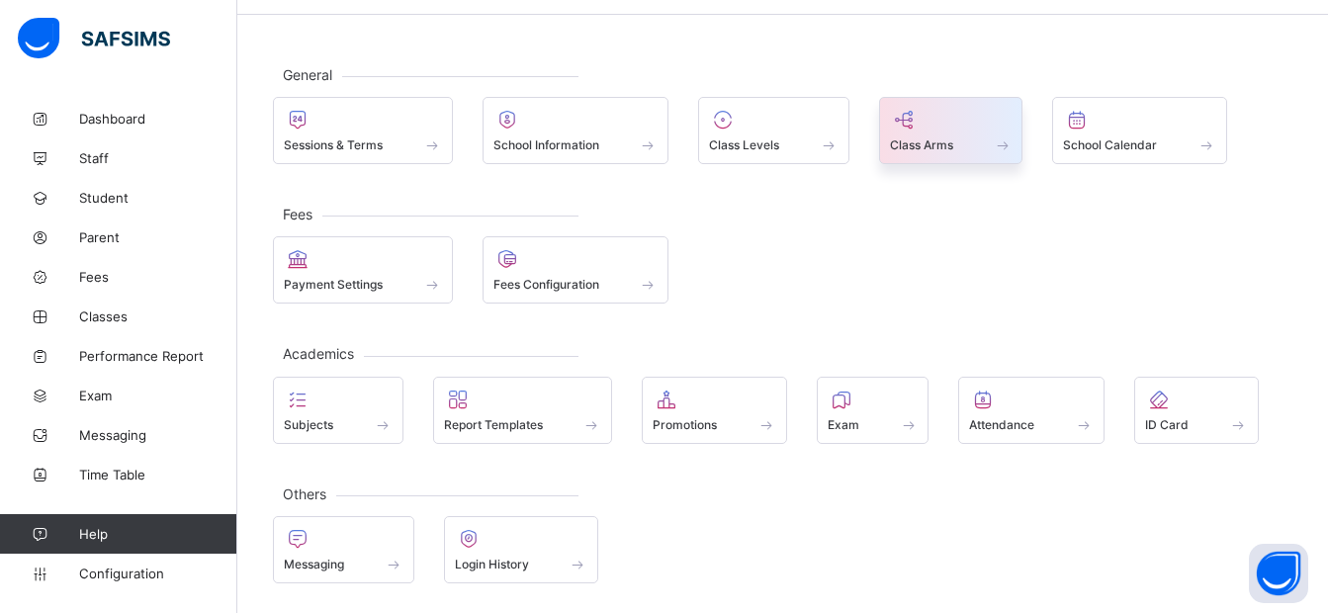
click at [953, 129] on div at bounding box center [951, 120] width 123 height 24
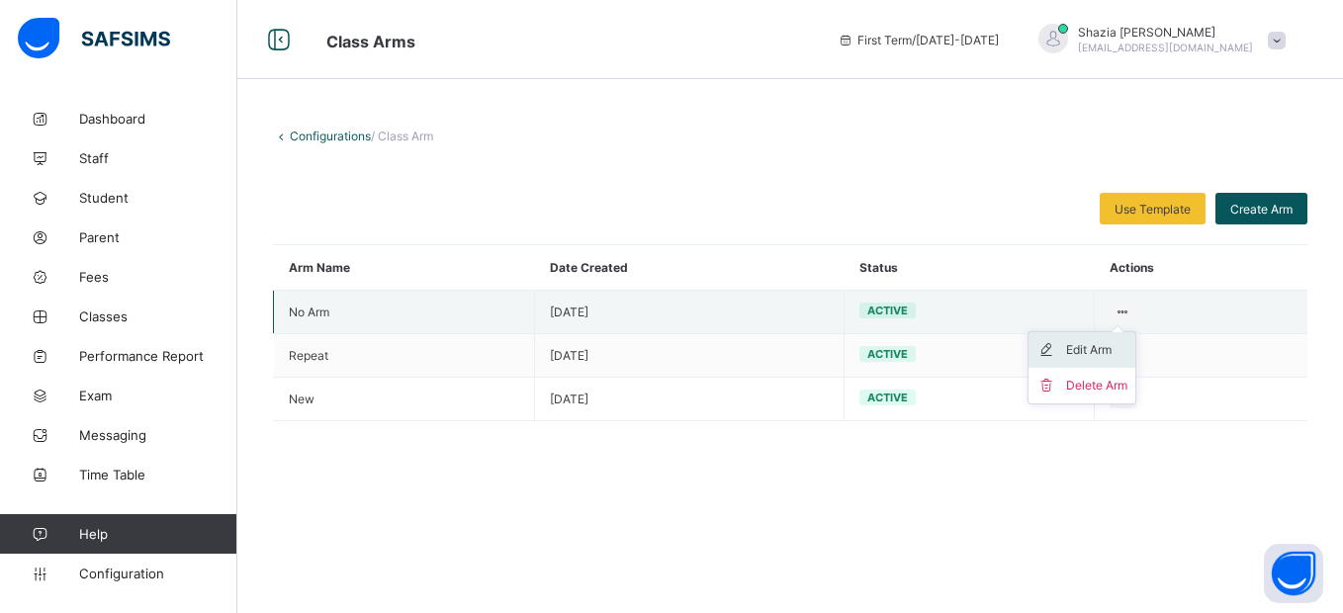
click at [1080, 345] on div "Edit Arm" at bounding box center [1096, 350] width 61 height 20
type input "*"
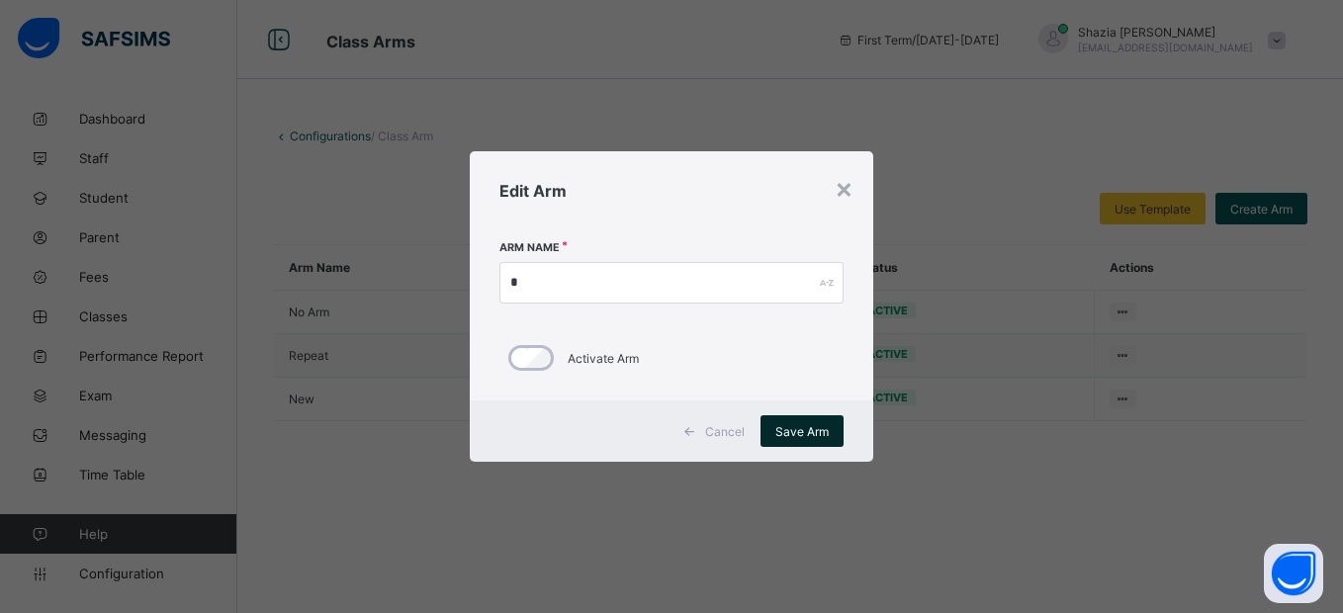
click at [807, 428] on span "Save Arm" at bounding box center [802, 431] width 53 height 15
click at [845, 189] on div "×" at bounding box center [844, 188] width 19 height 34
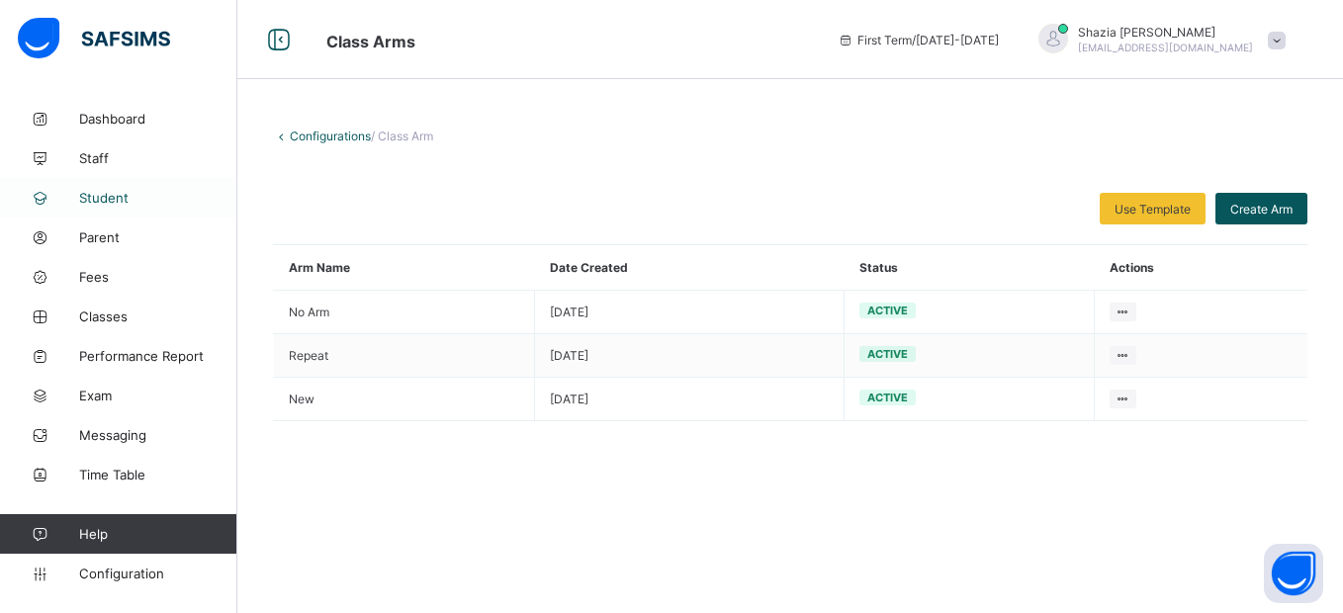
click at [119, 198] on span "Student" at bounding box center [158, 198] width 158 height 16
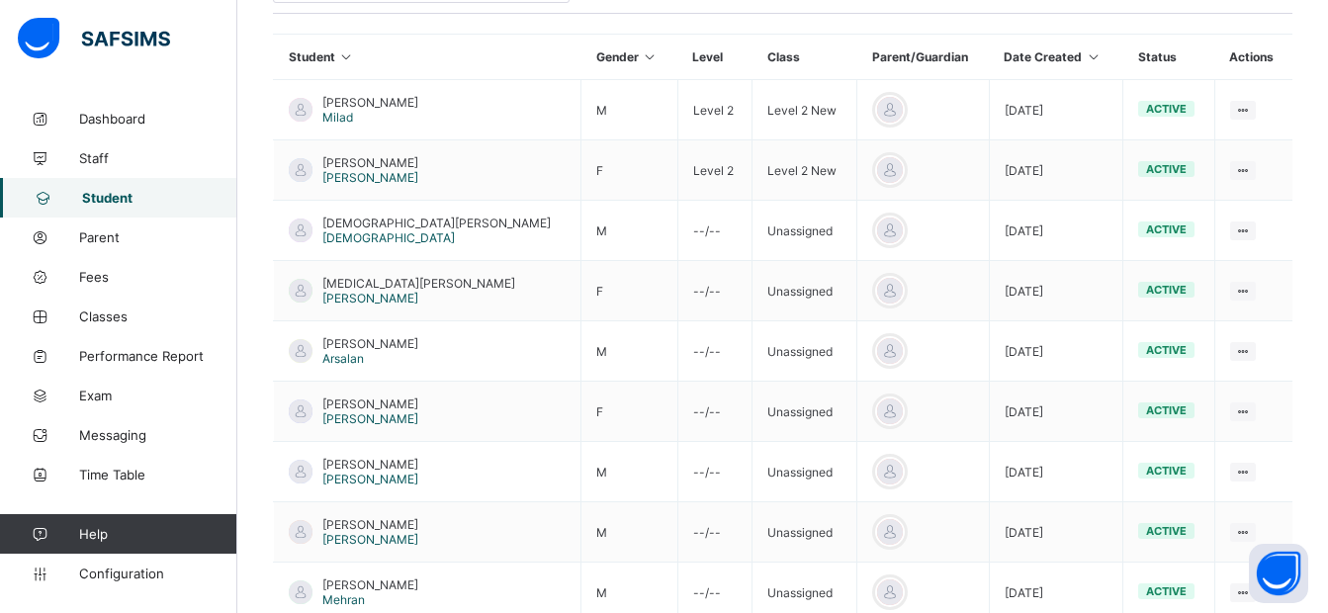
scroll to position [461, 0]
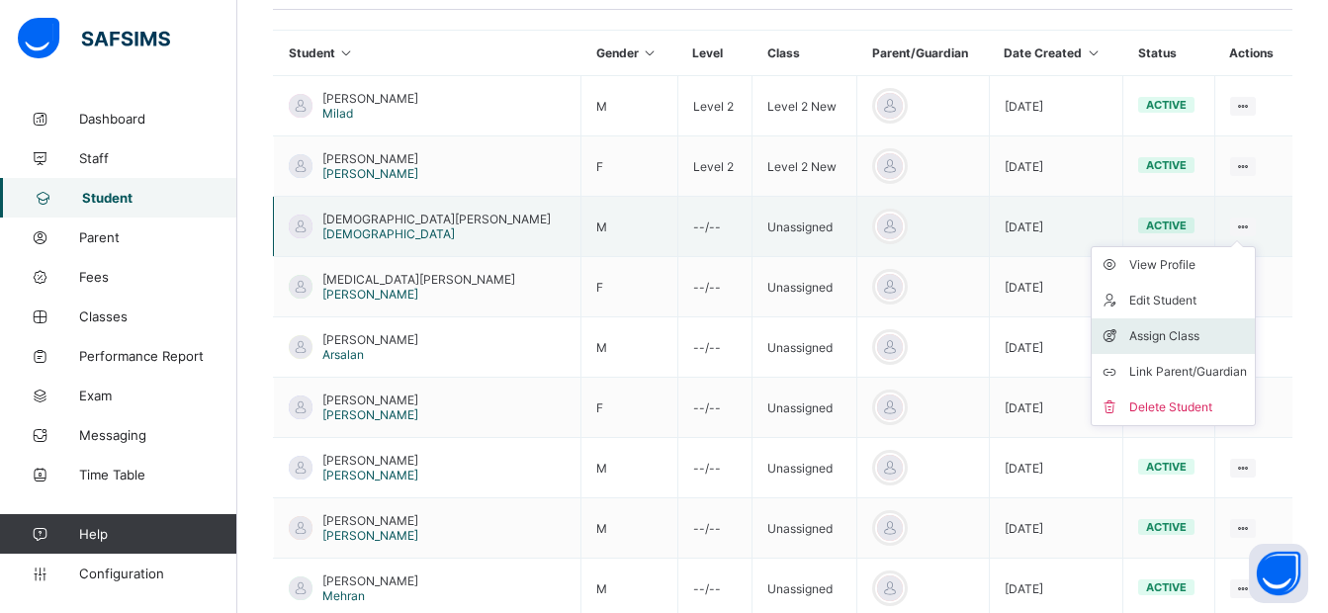
click at [1153, 335] on div "Assign Class" at bounding box center [1189, 336] width 118 height 20
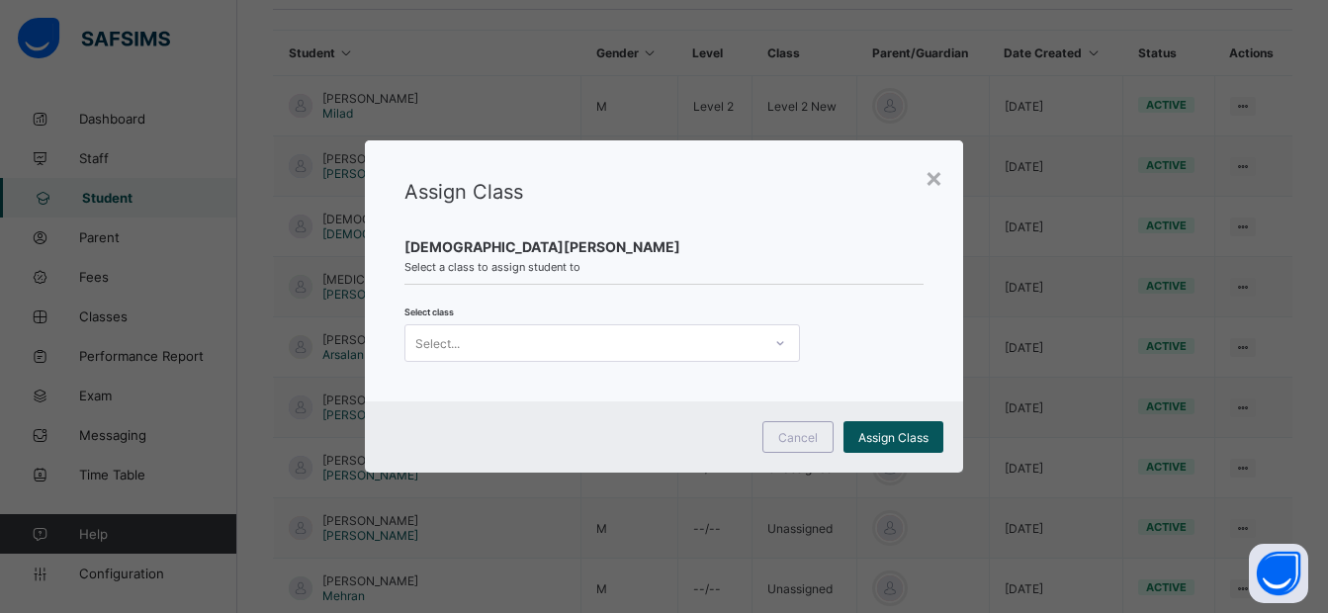
click at [705, 337] on div "Select..." at bounding box center [584, 343] width 356 height 28
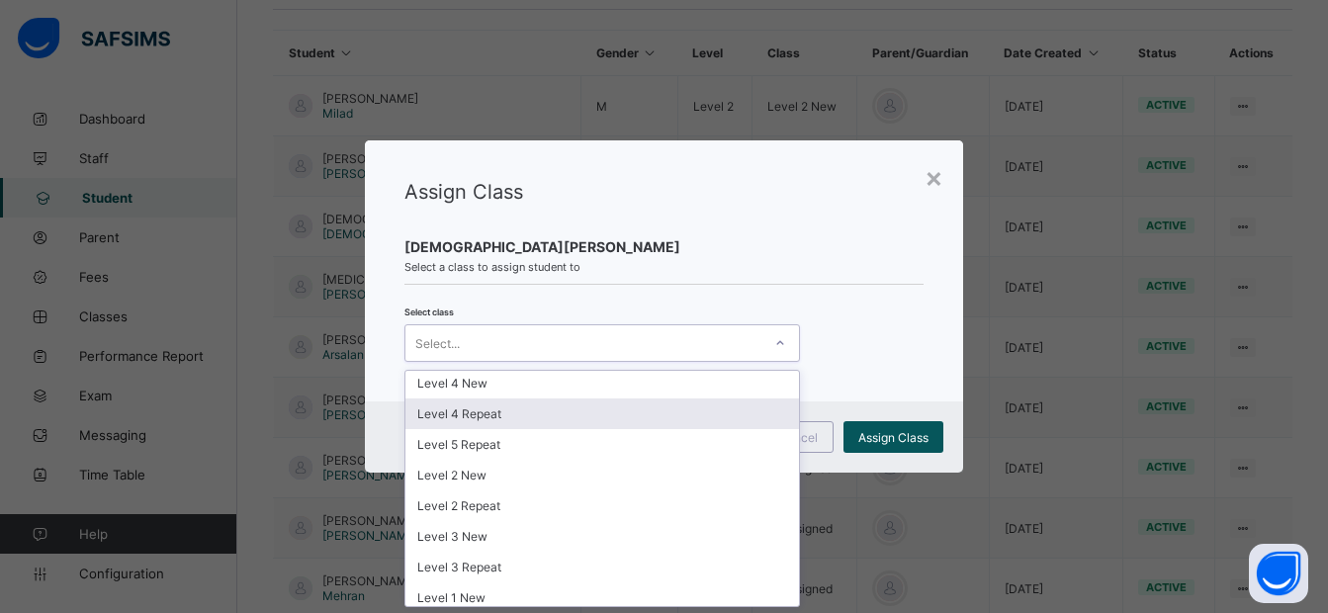
scroll to position [0, 0]
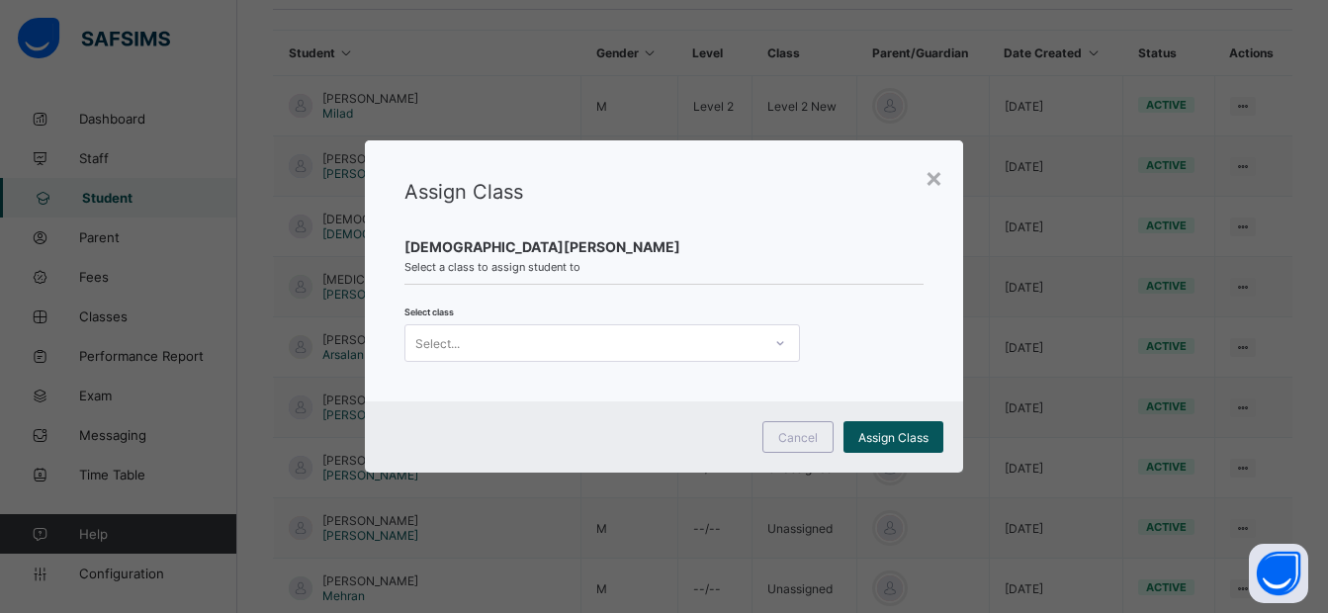
click at [884, 296] on div "Assign Class [PERSON_NAME] Select a class to assign student to Select class Sel…" at bounding box center [663, 270] width 597 height 261
click at [942, 177] on div "×" at bounding box center [934, 177] width 19 height 34
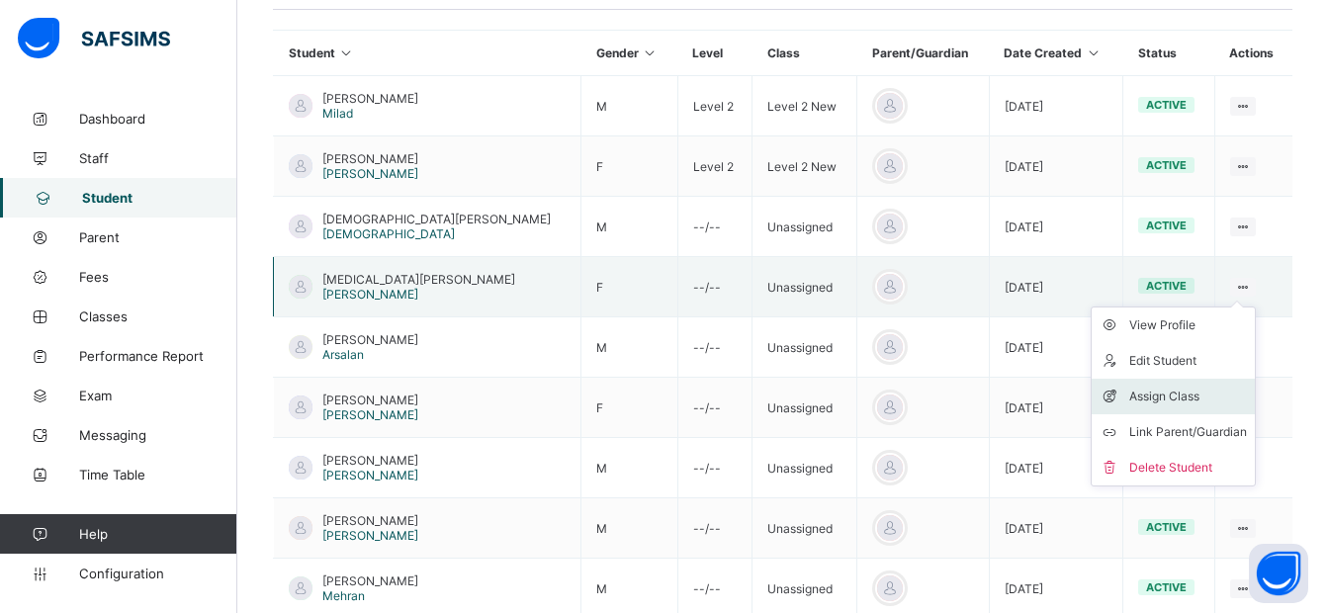
click at [1152, 398] on div "Assign Class" at bounding box center [1189, 397] width 118 height 20
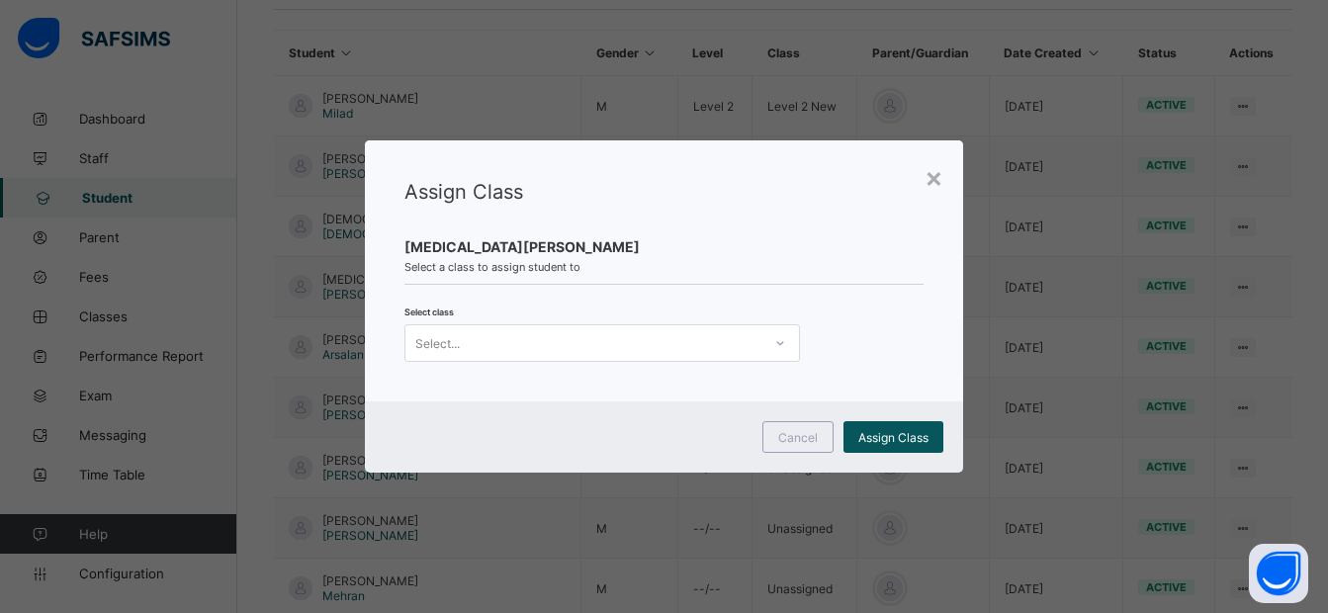
click at [660, 349] on div "Select..." at bounding box center [584, 343] width 356 height 28
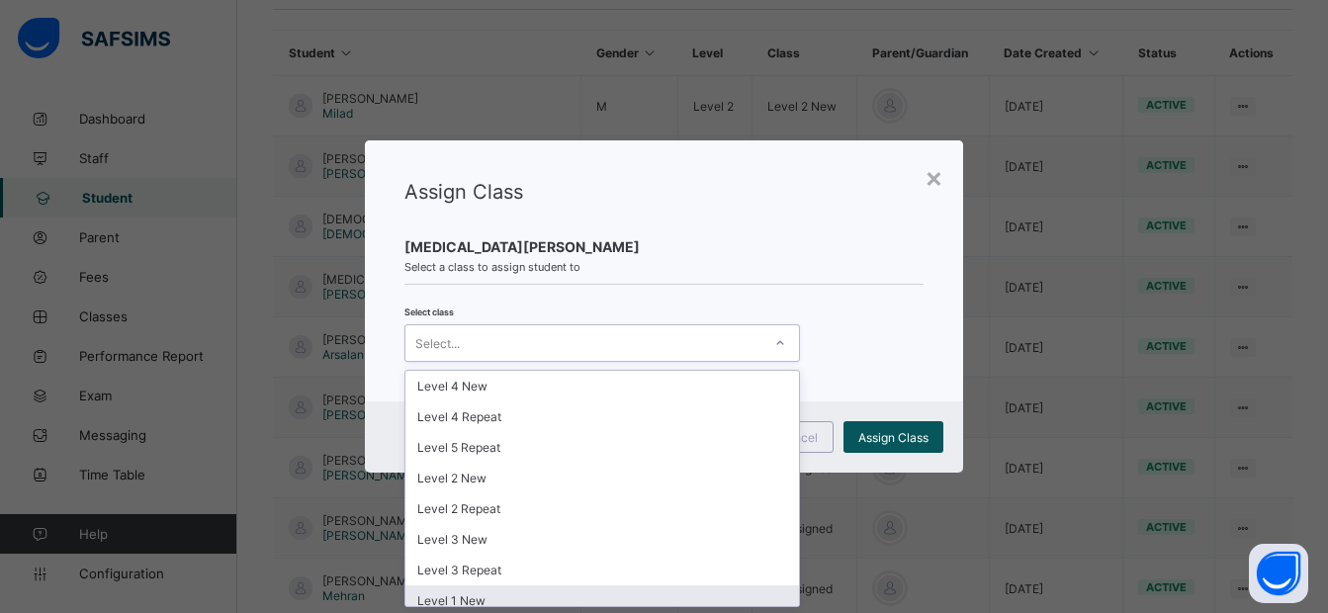
click at [497, 601] on div "Level 1 New" at bounding box center [603, 601] width 394 height 31
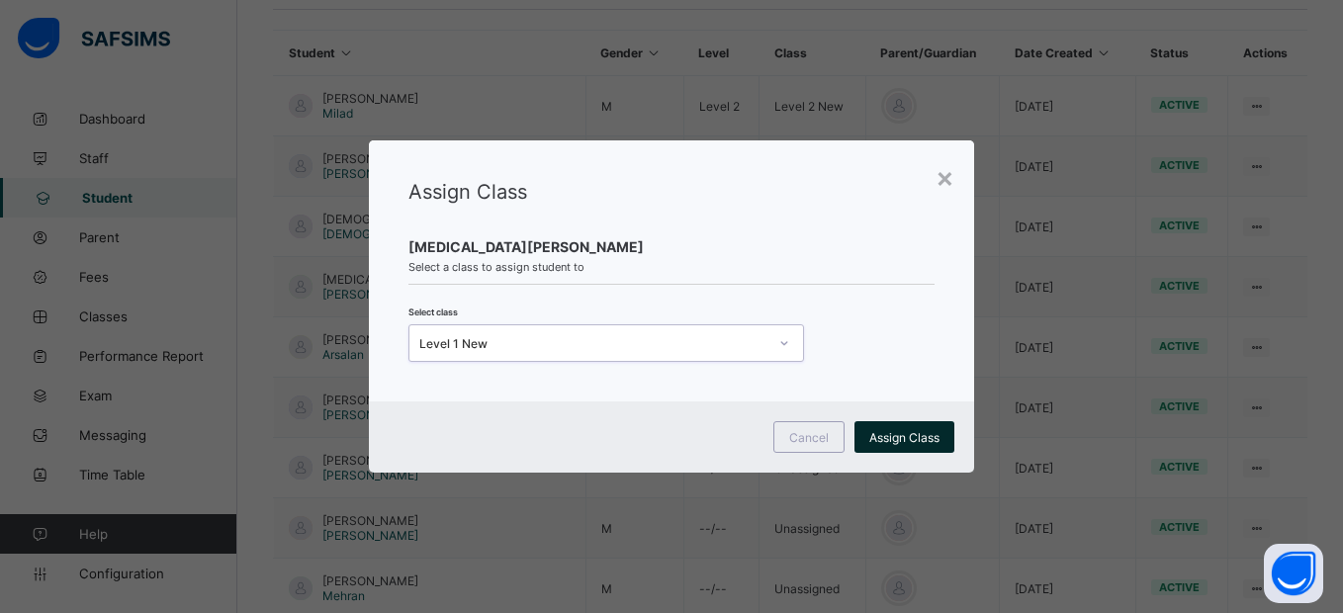
click at [897, 433] on span "Assign Class" at bounding box center [905, 437] width 70 height 15
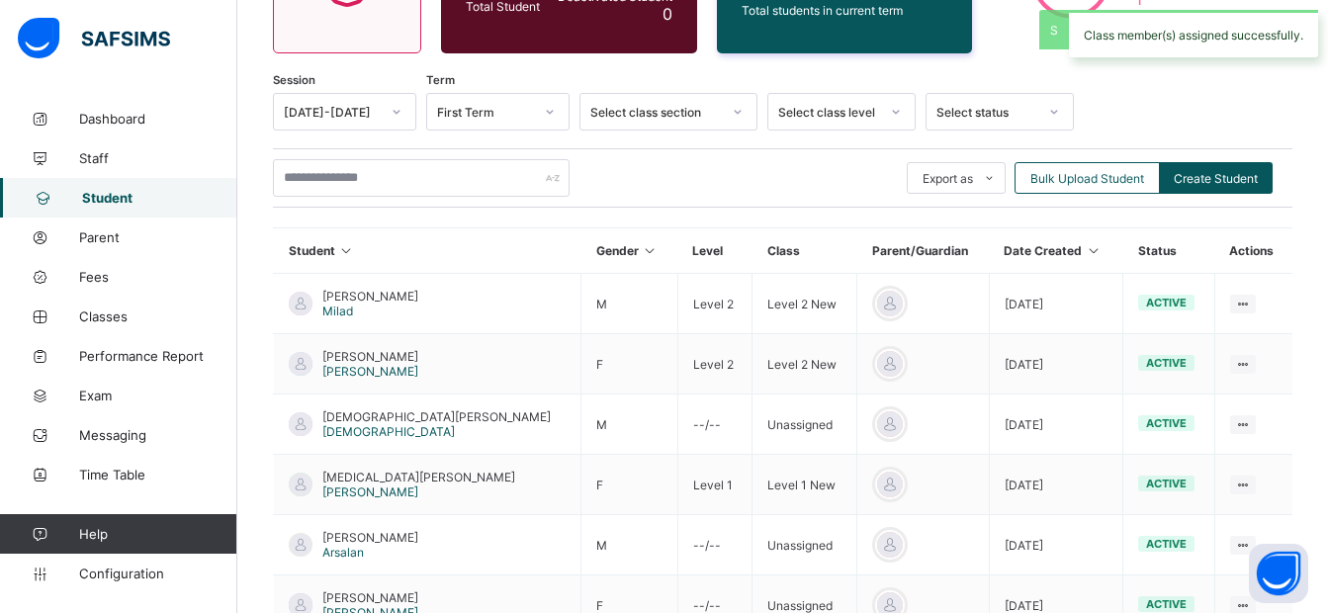
scroll to position [461, 0]
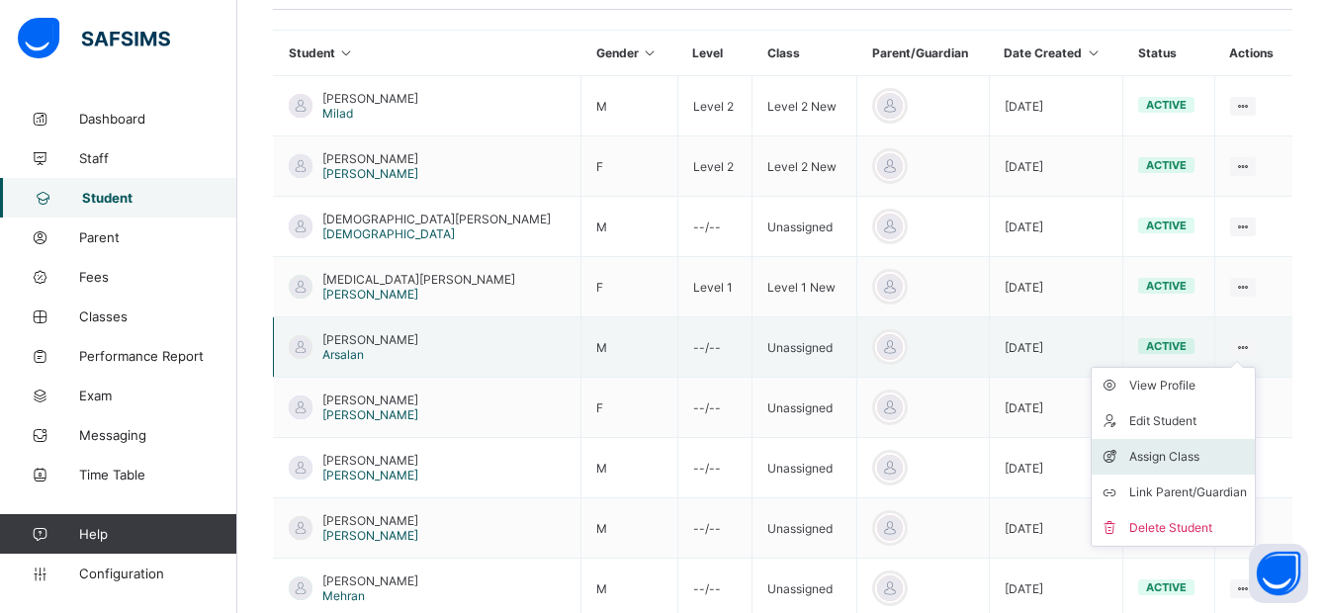
click at [1162, 451] on div "Assign Class" at bounding box center [1189, 457] width 118 height 20
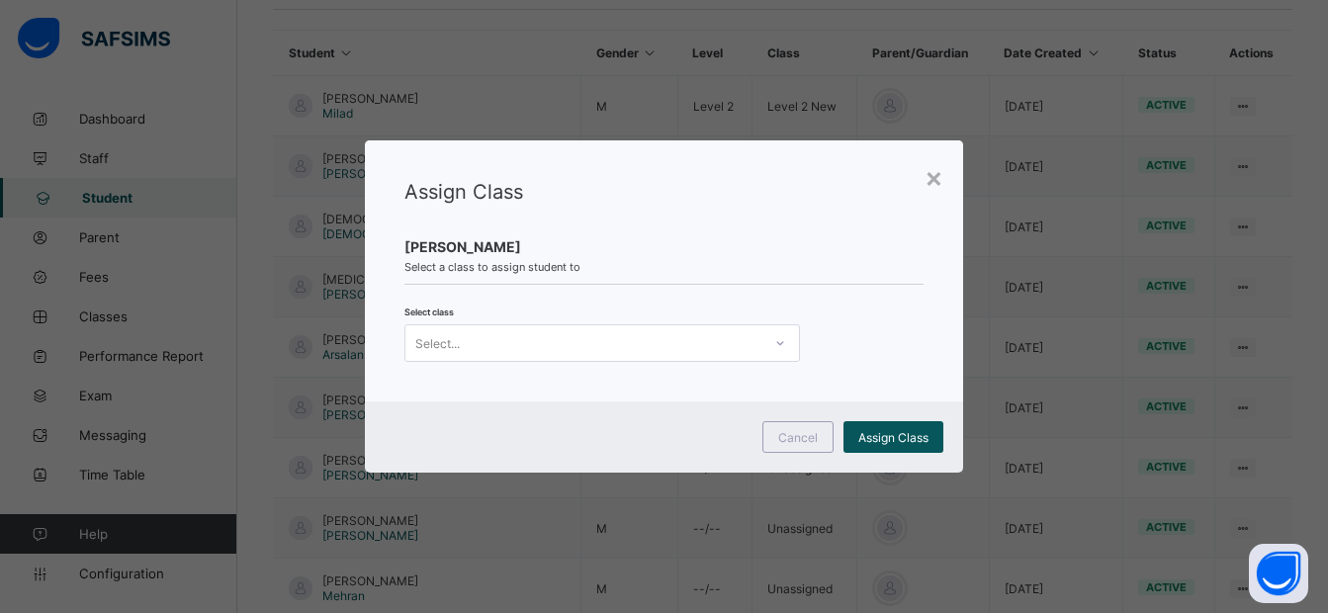
click at [703, 349] on div "Select..." at bounding box center [584, 343] width 356 height 28
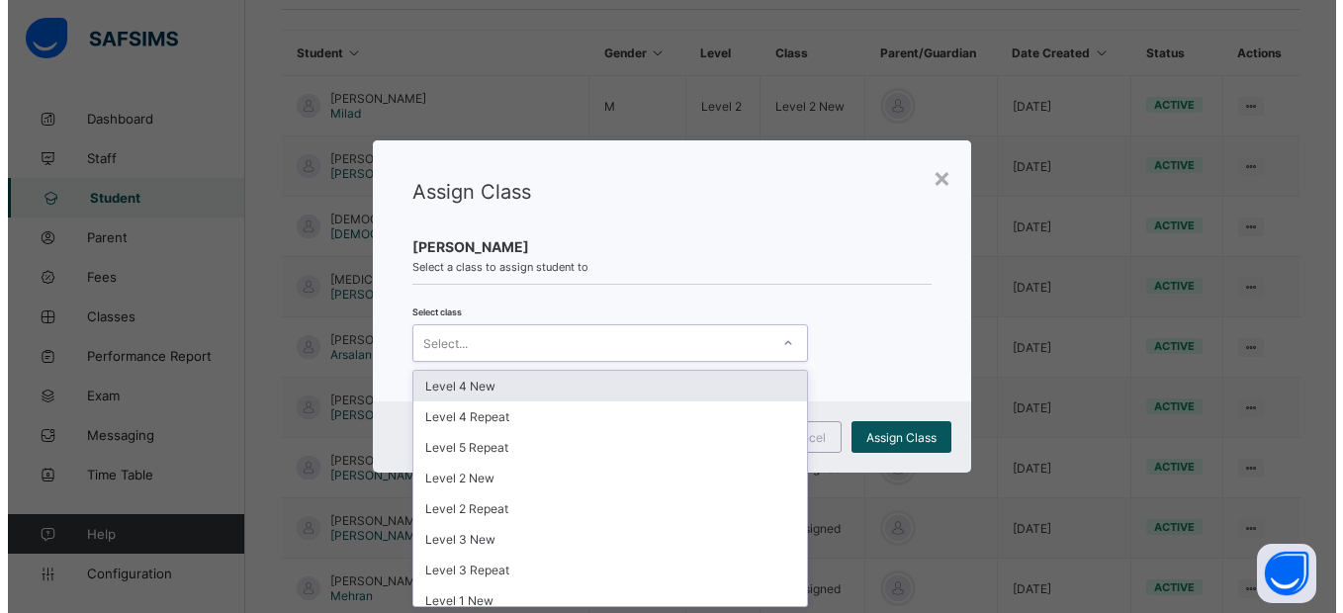
scroll to position [0, 0]
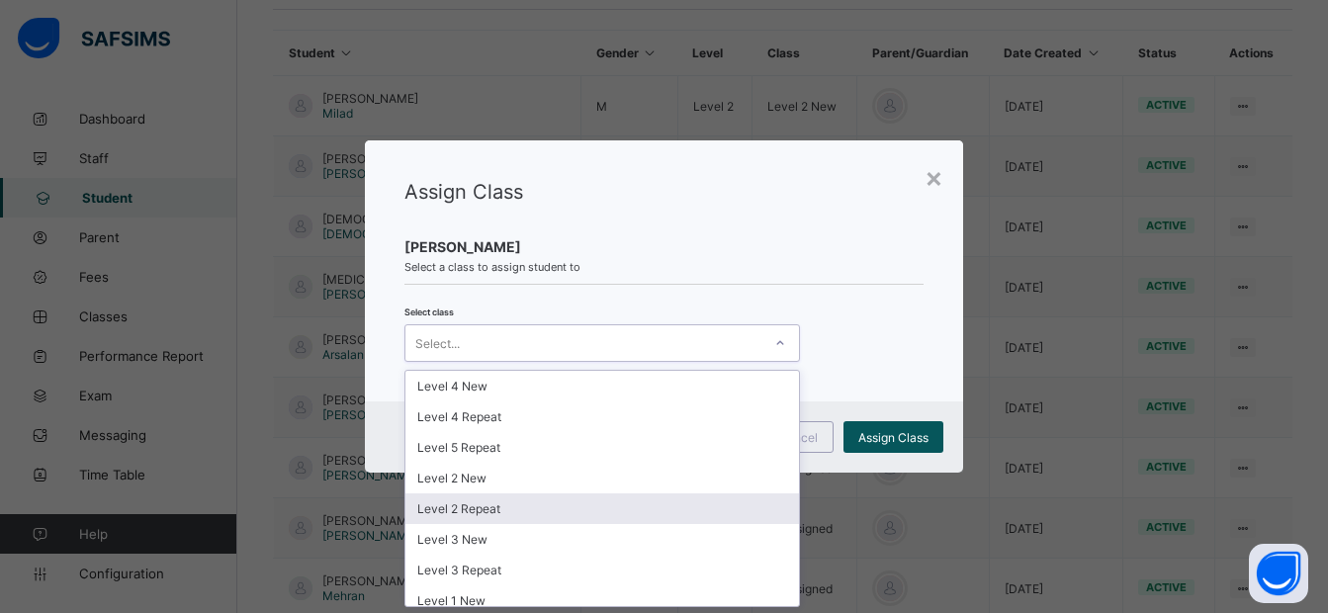
click at [516, 512] on div "Level 2 Repeat" at bounding box center [603, 509] width 394 height 31
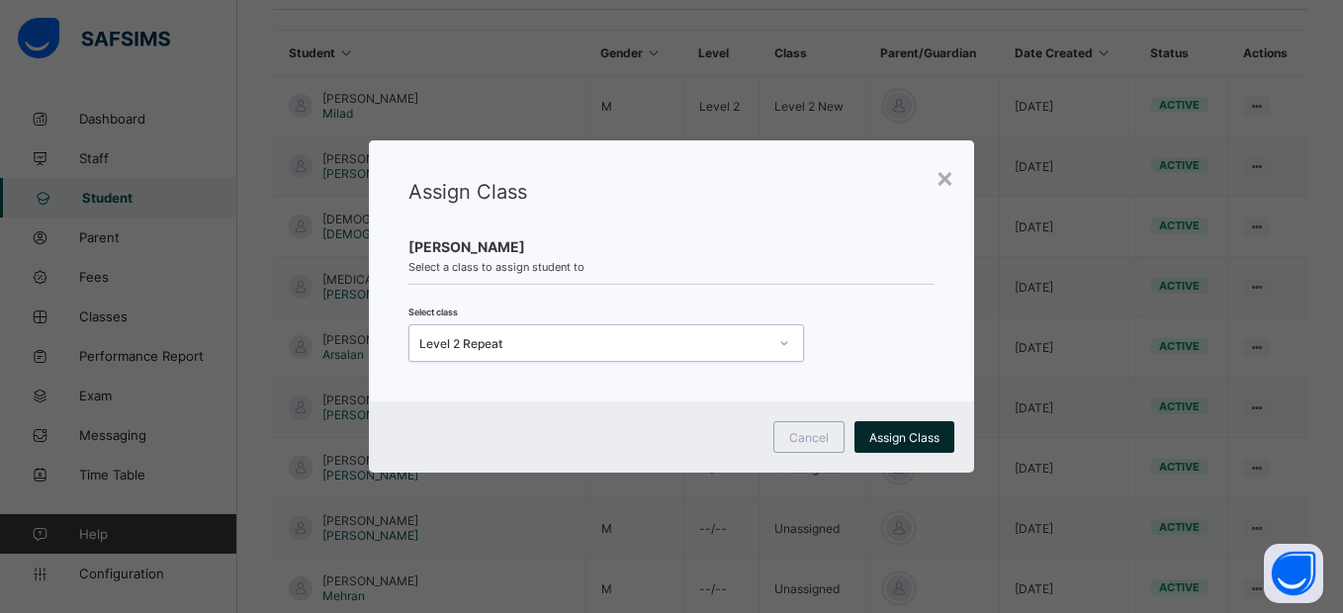
click at [893, 430] on span "Assign Class" at bounding box center [905, 437] width 70 height 15
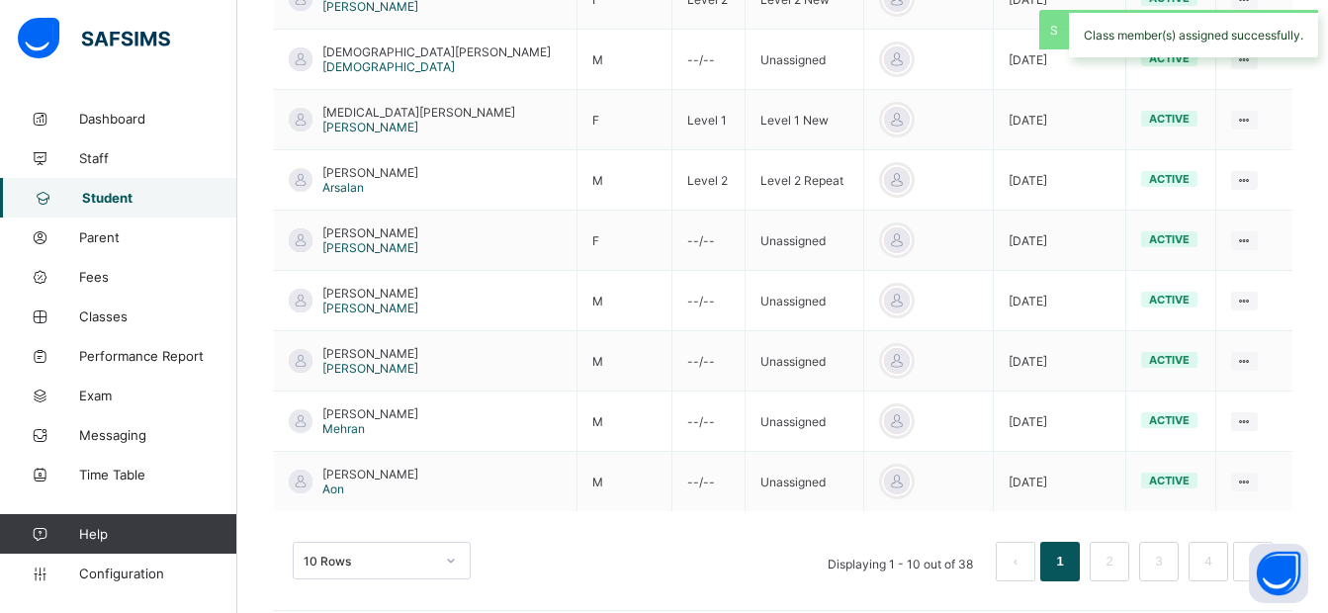
scroll to position [630, 0]
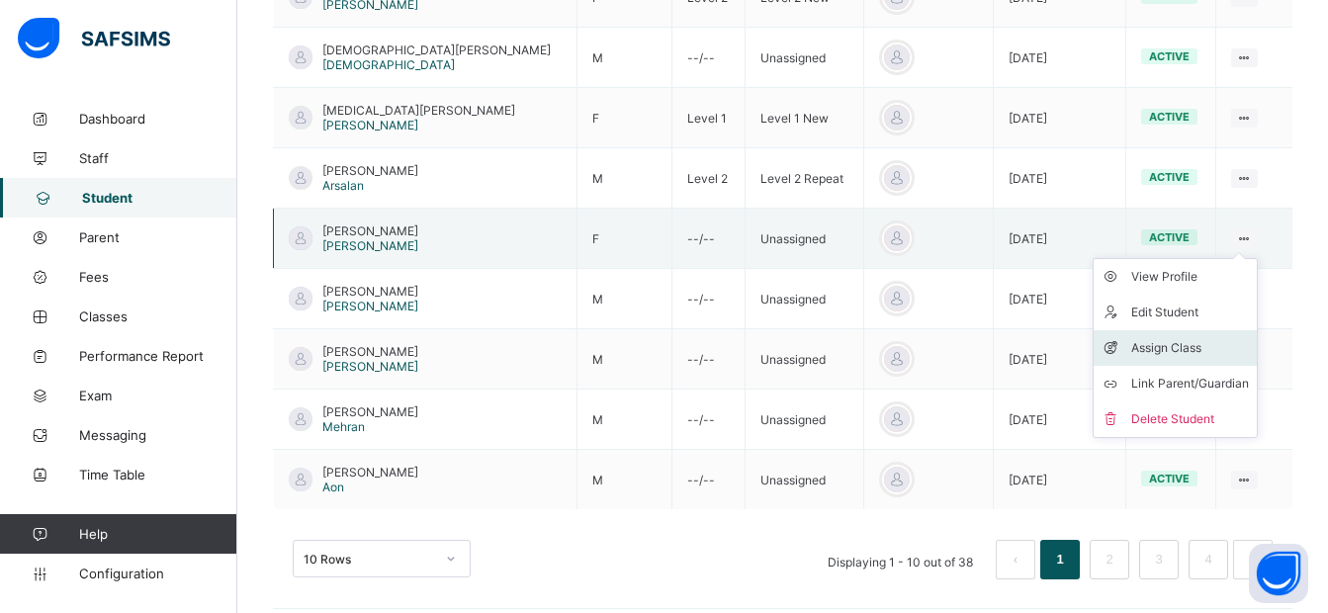
click at [1162, 354] on div "Assign Class" at bounding box center [1191, 348] width 118 height 20
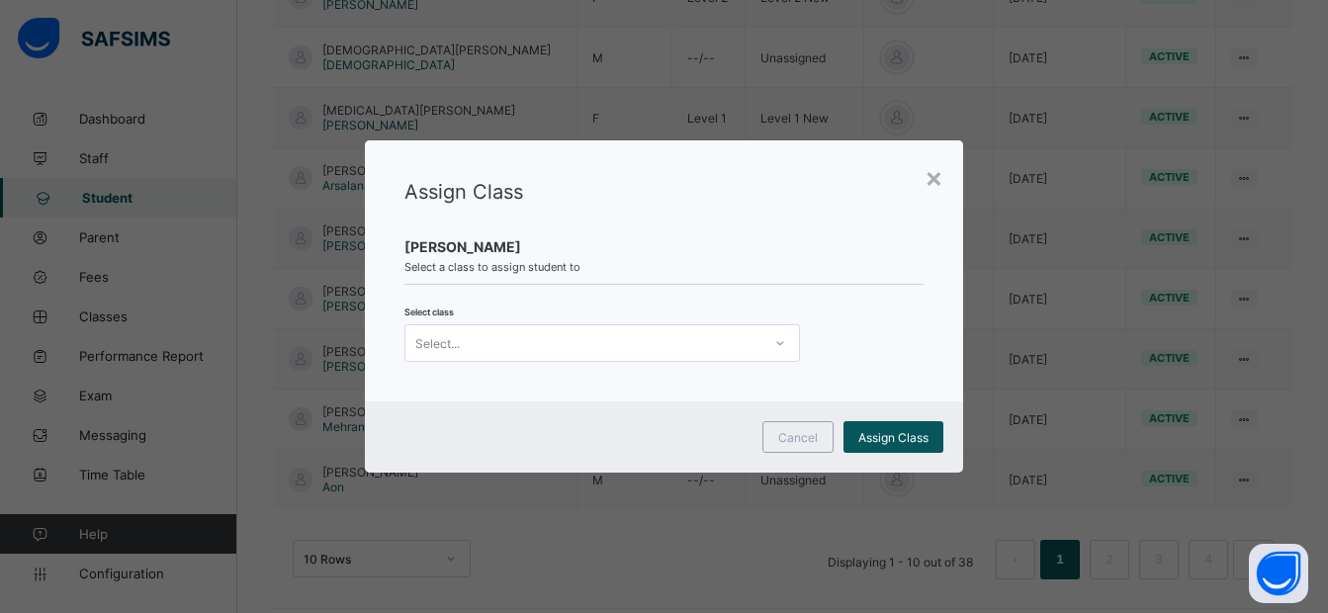
click at [752, 333] on div "Select..." at bounding box center [584, 343] width 356 height 28
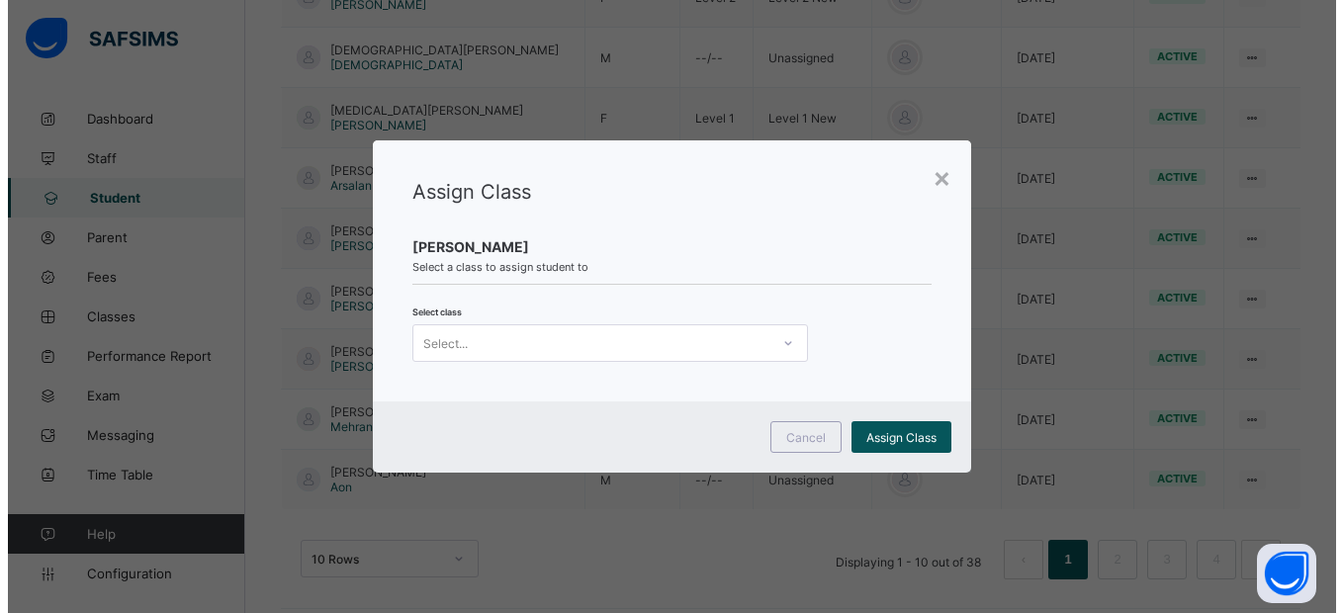
scroll to position [0, 0]
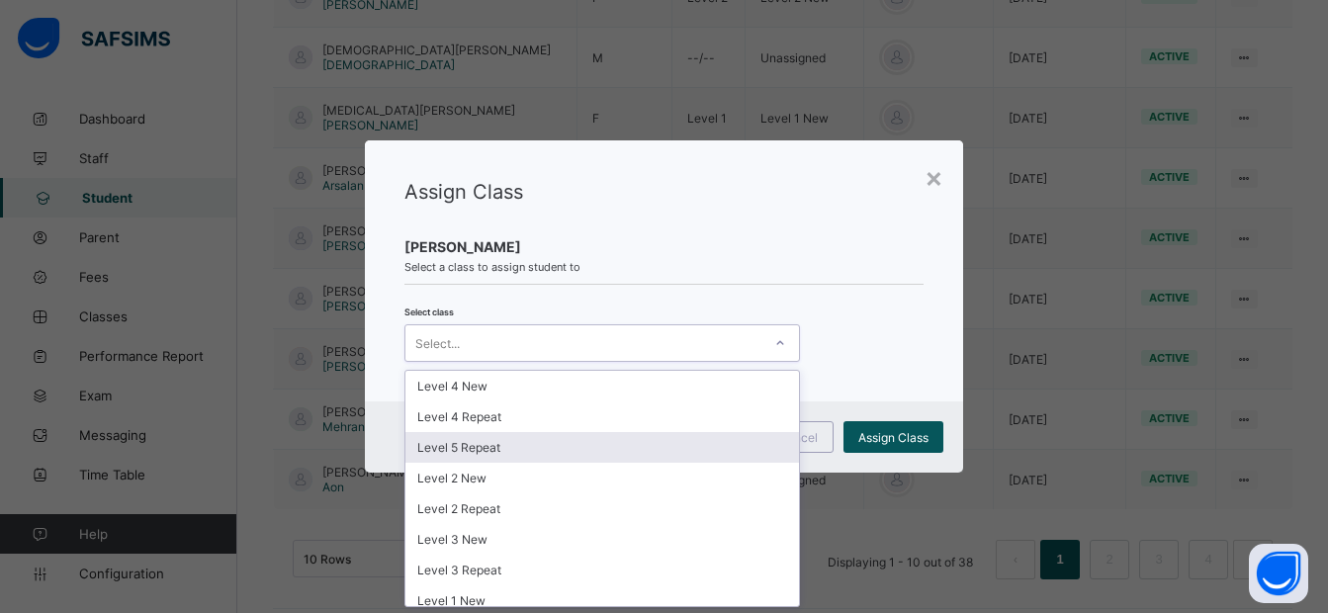
click at [632, 455] on div "Level 5 Repeat" at bounding box center [603, 447] width 394 height 31
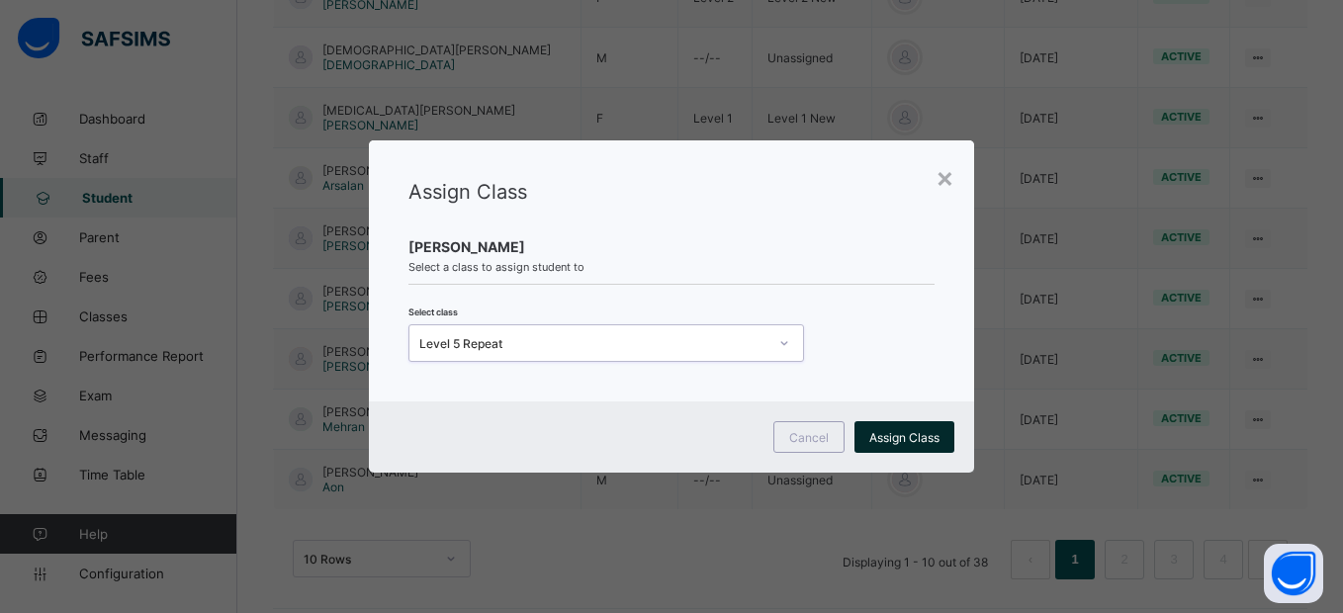
click at [895, 439] on span "Assign Class" at bounding box center [905, 437] width 70 height 15
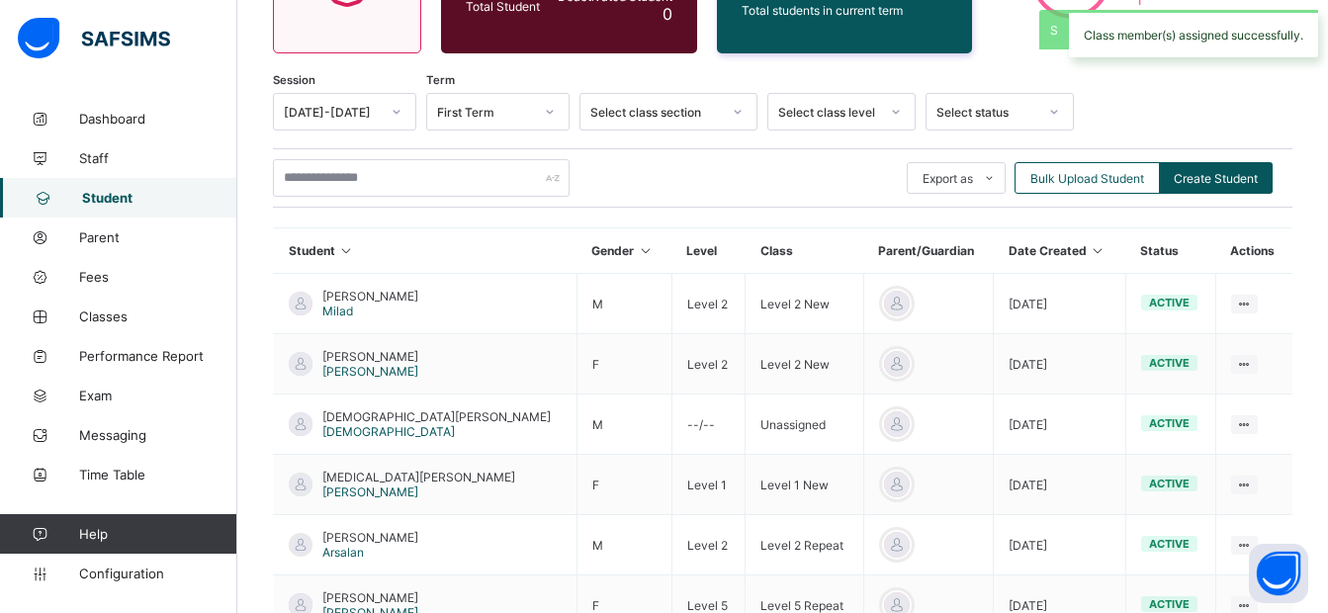
scroll to position [630, 0]
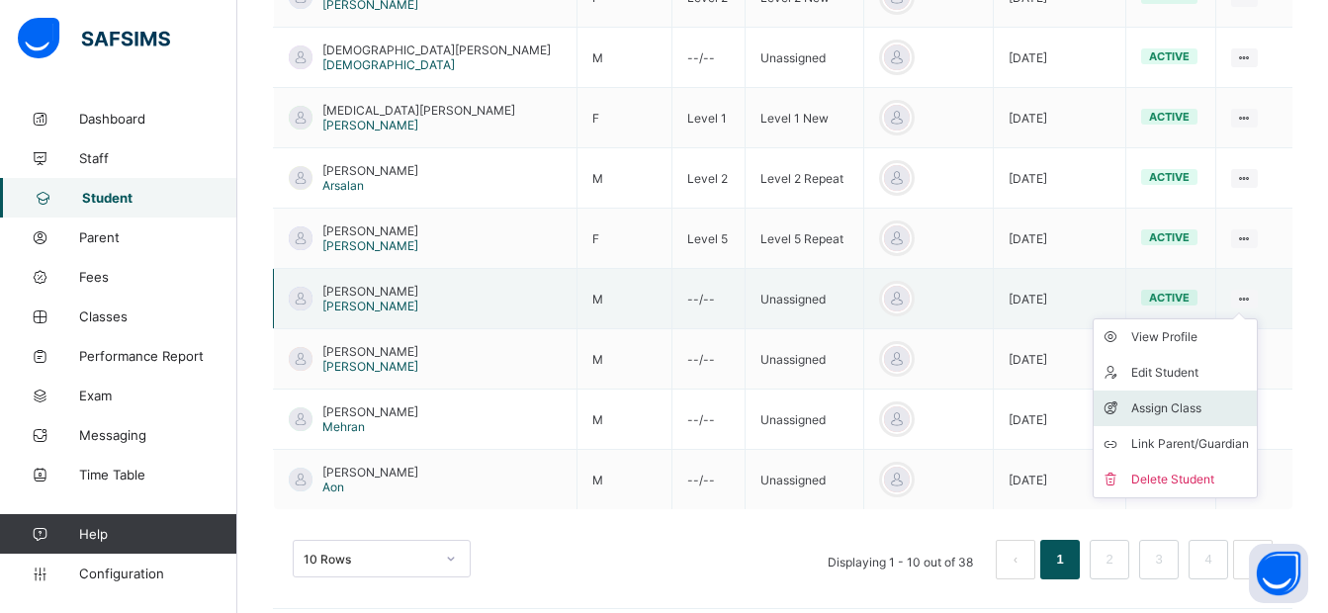
click at [1167, 405] on div "Assign Class" at bounding box center [1191, 409] width 118 height 20
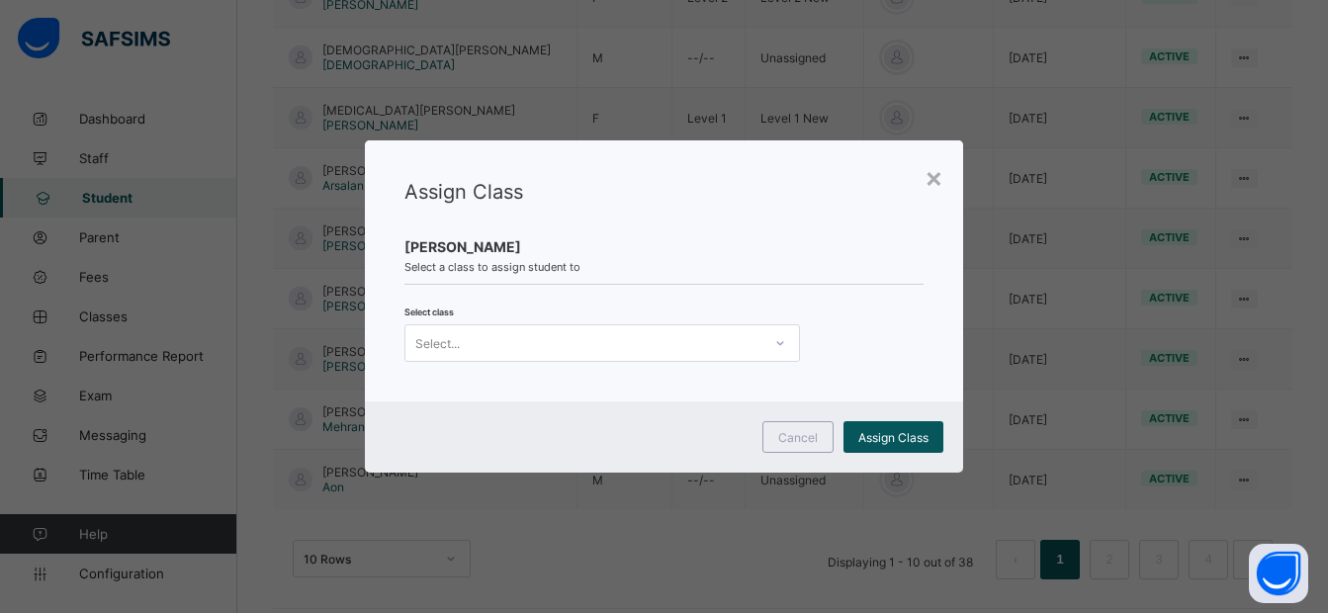
click at [705, 338] on div "Select..." at bounding box center [584, 343] width 356 height 28
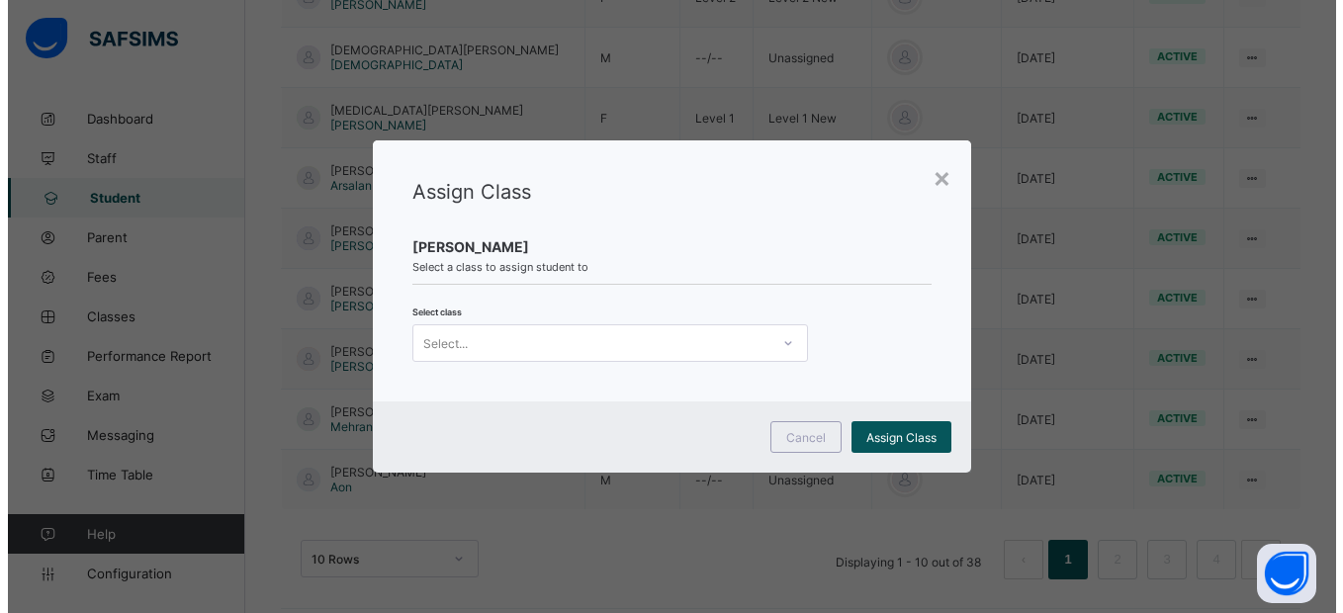
scroll to position [0, 0]
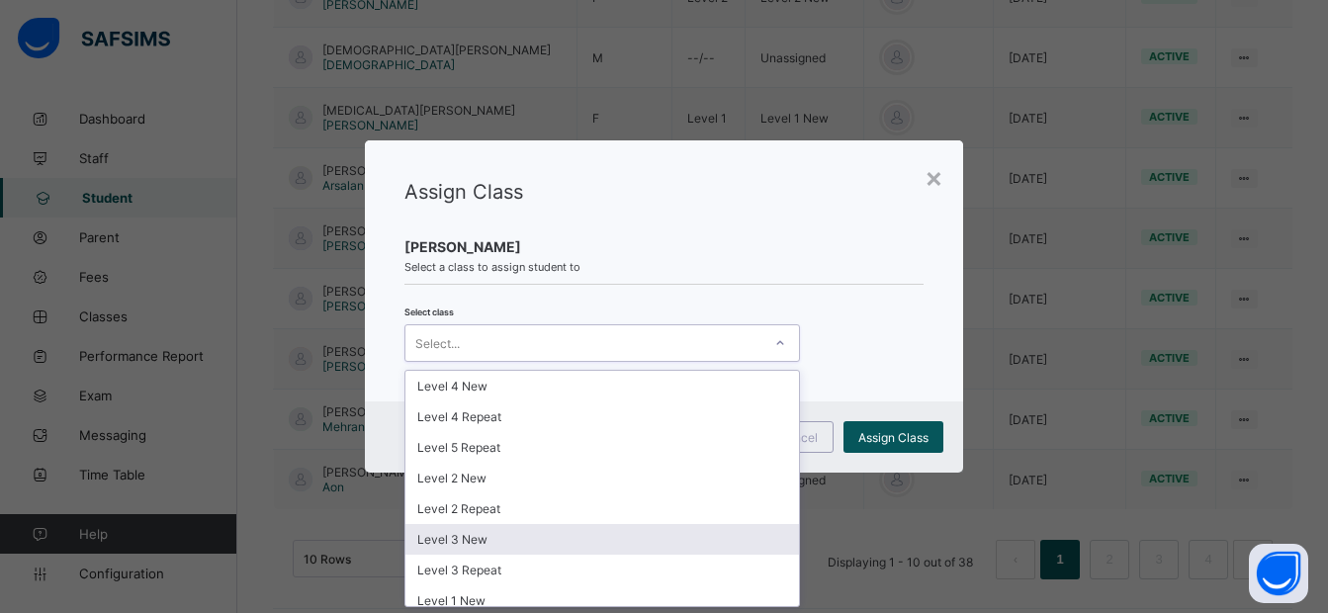
click at [504, 547] on div "Level 3 New" at bounding box center [603, 539] width 394 height 31
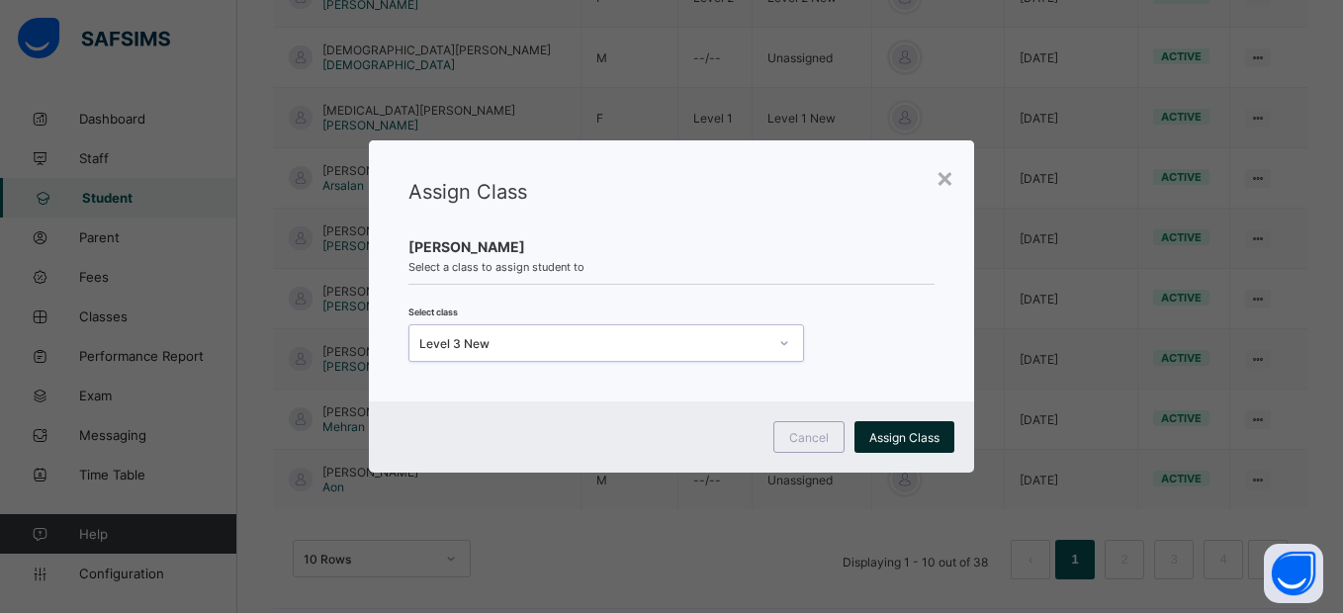
click at [921, 430] on span "Assign Class" at bounding box center [905, 437] width 70 height 15
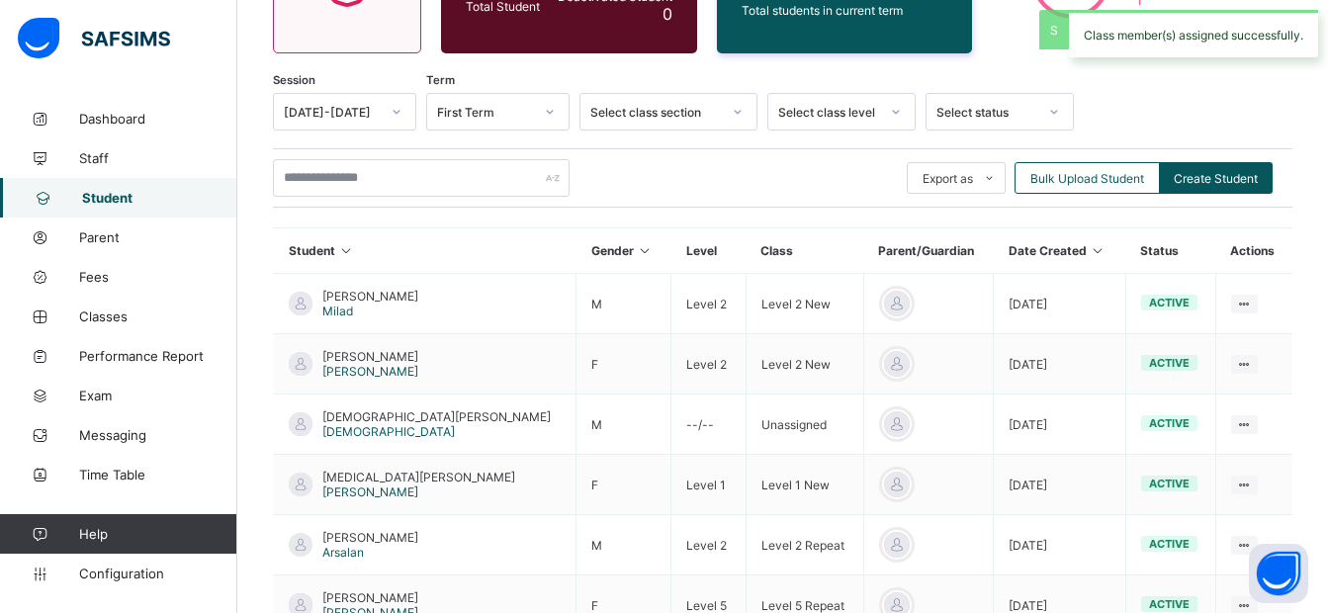
scroll to position [630, 0]
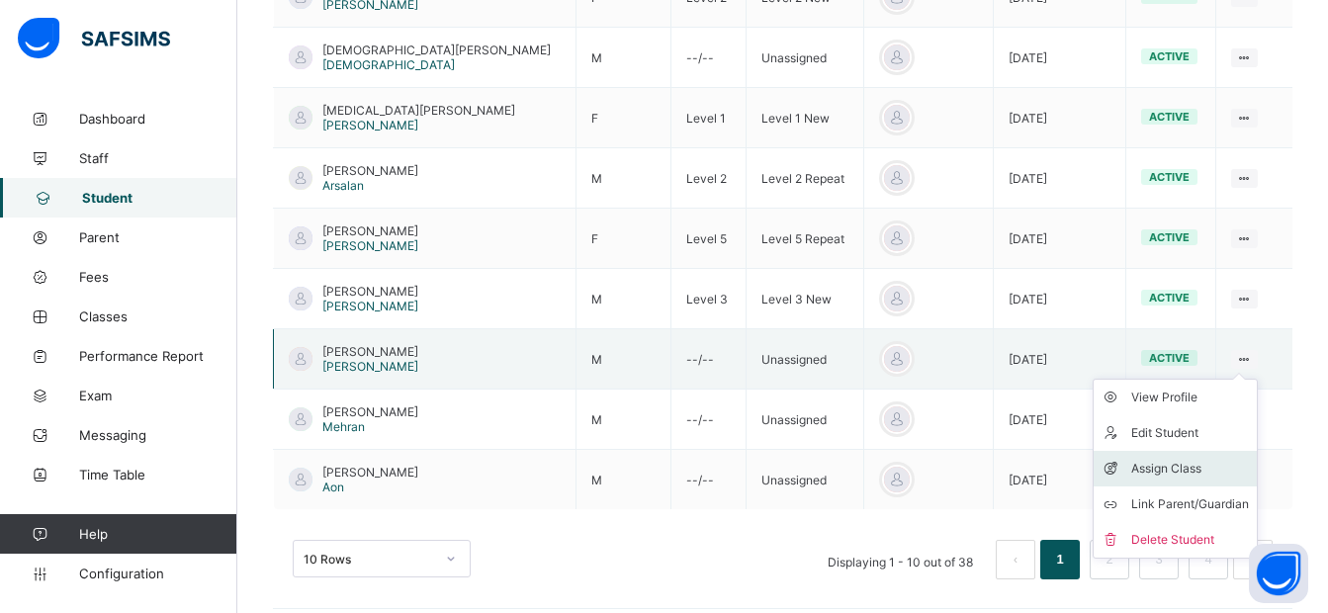
click at [1158, 462] on div "Assign Class" at bounding box center [1191, 469] width 118 height 20
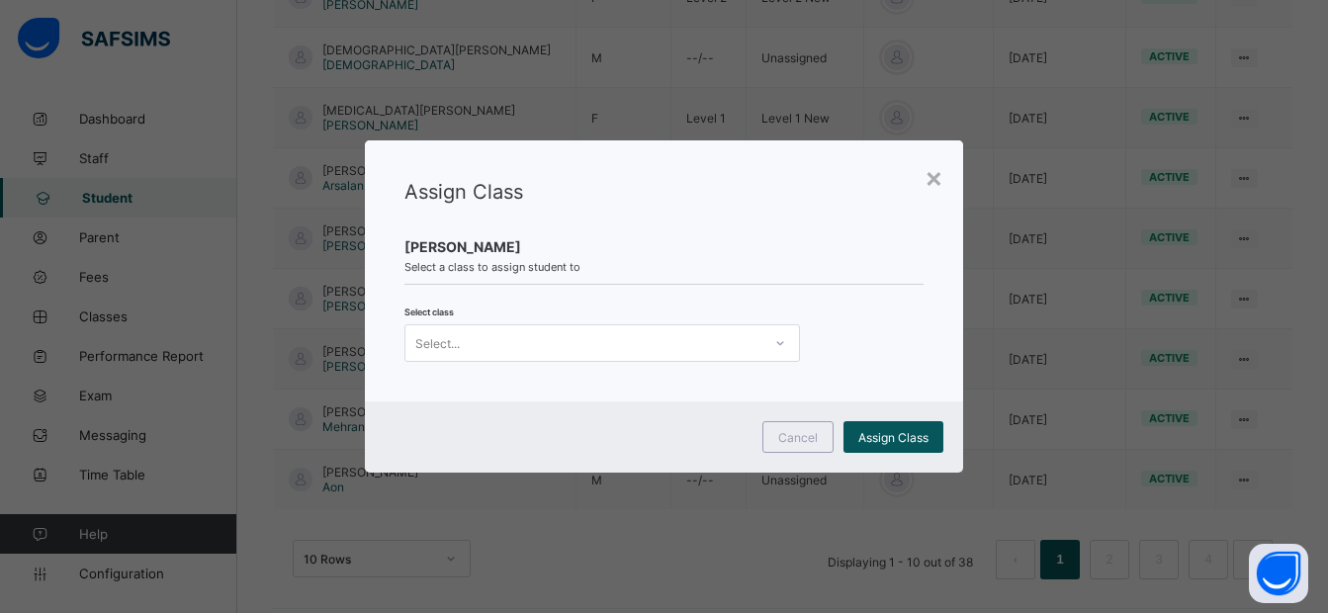
click at [680, 342] on div "Select..." at bounding box center [584, 343] width 356 height 28
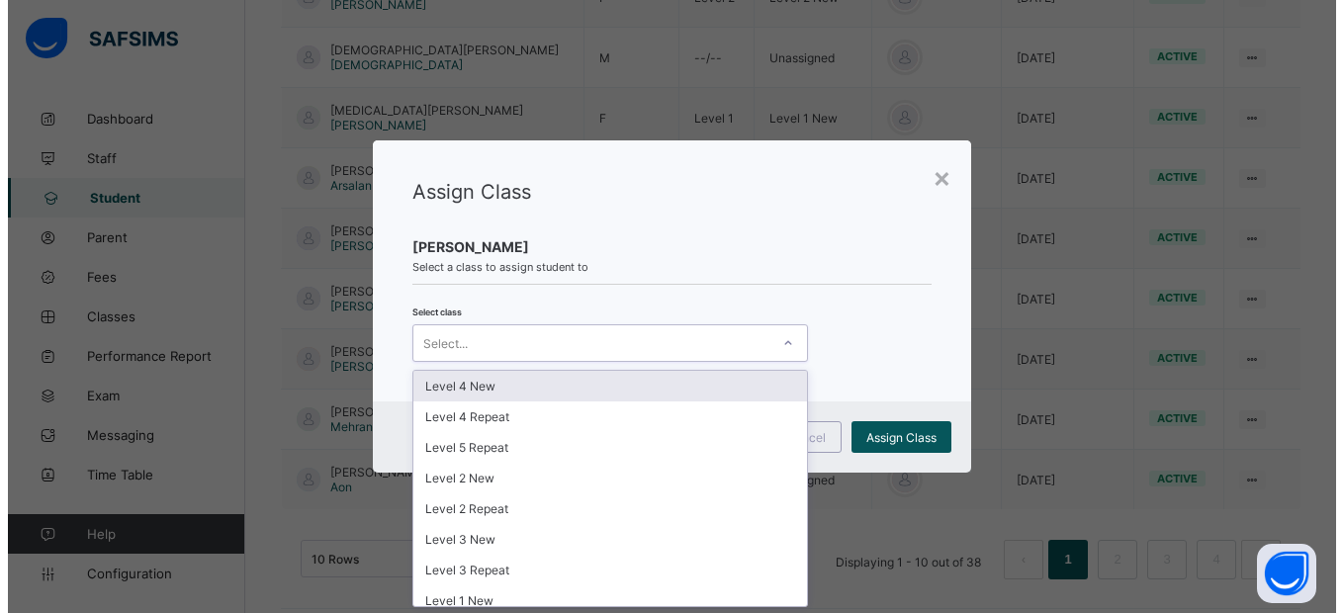
scroll to position [0, 0]
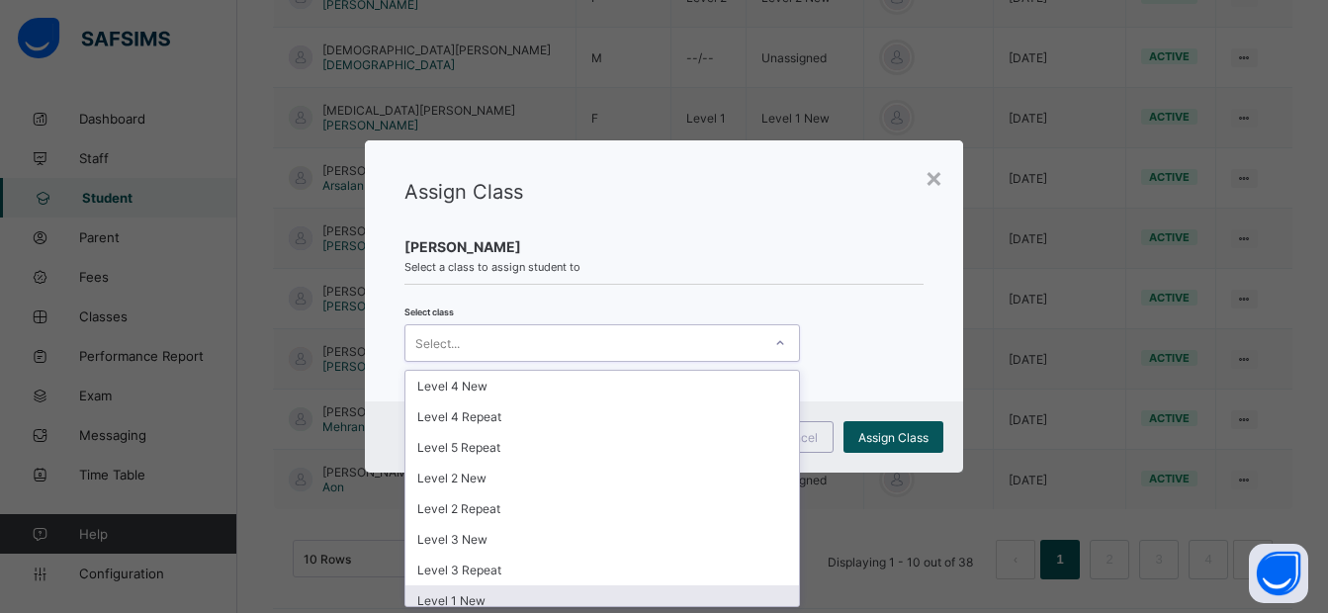
click at [599, 595] on div "Level 1 New" at bounding box center [603, 601] width 394 height 31
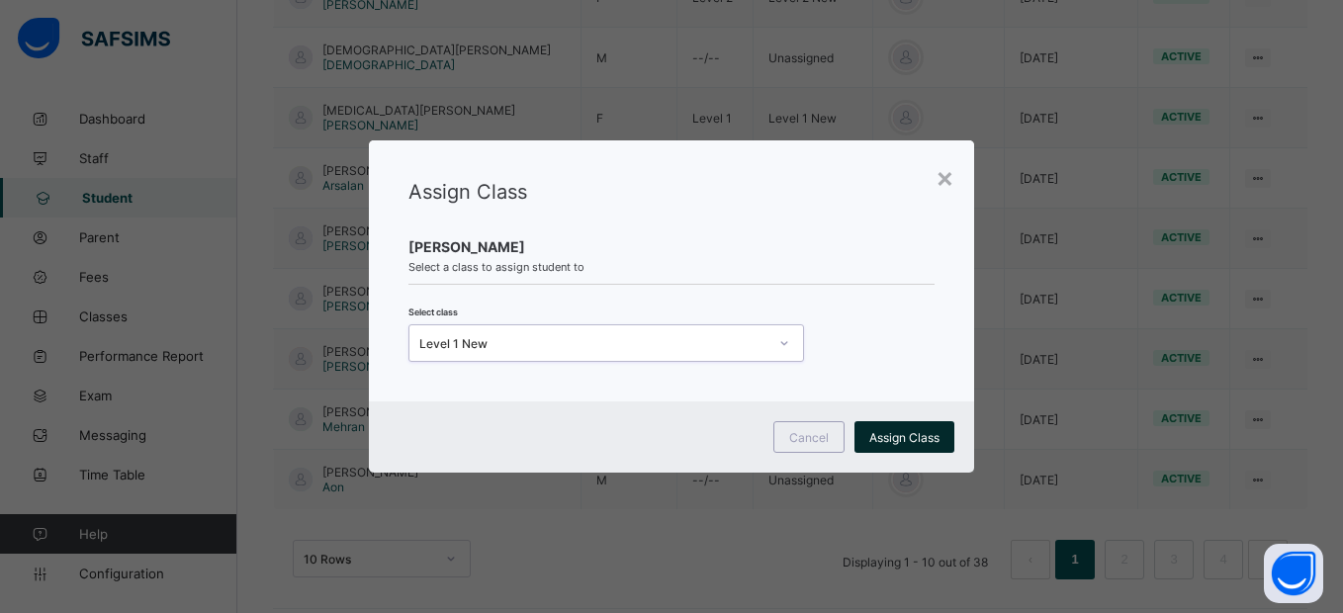
click at [897, 431] on span "Assign Class" at bounding box center [905, 437] width 70 height 15
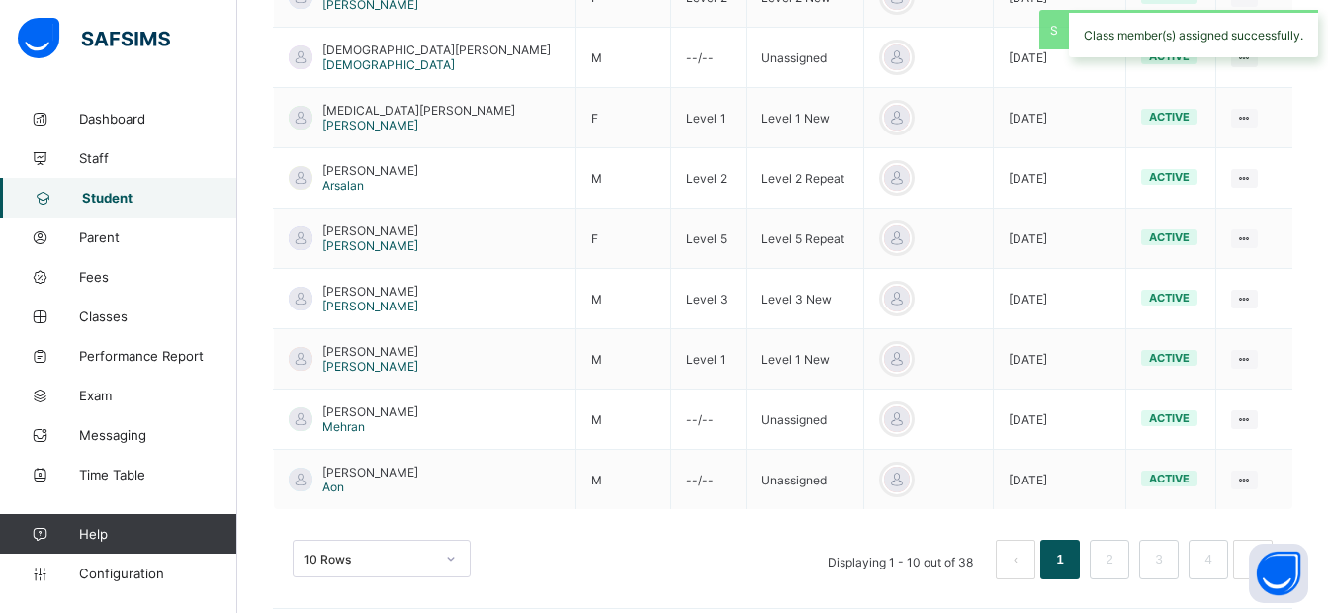
scroll to position [646, 0]
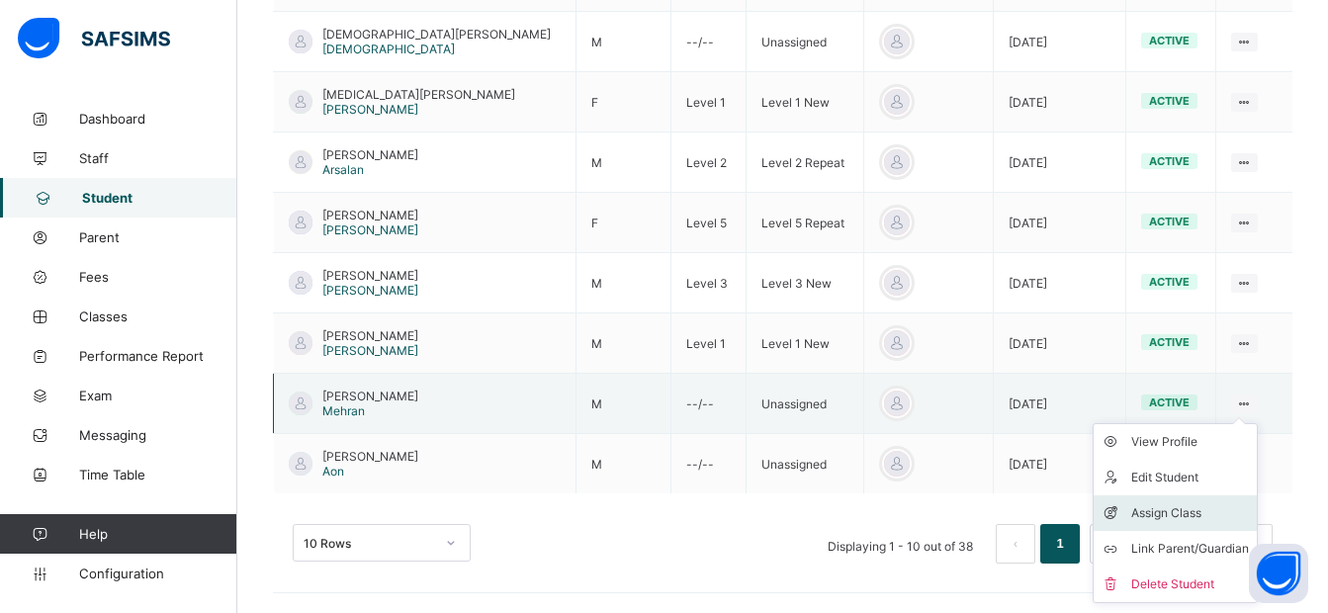
click at [1170, 508] on div "Assign Class" at bounding box center [1191, 513] width 118 height 20
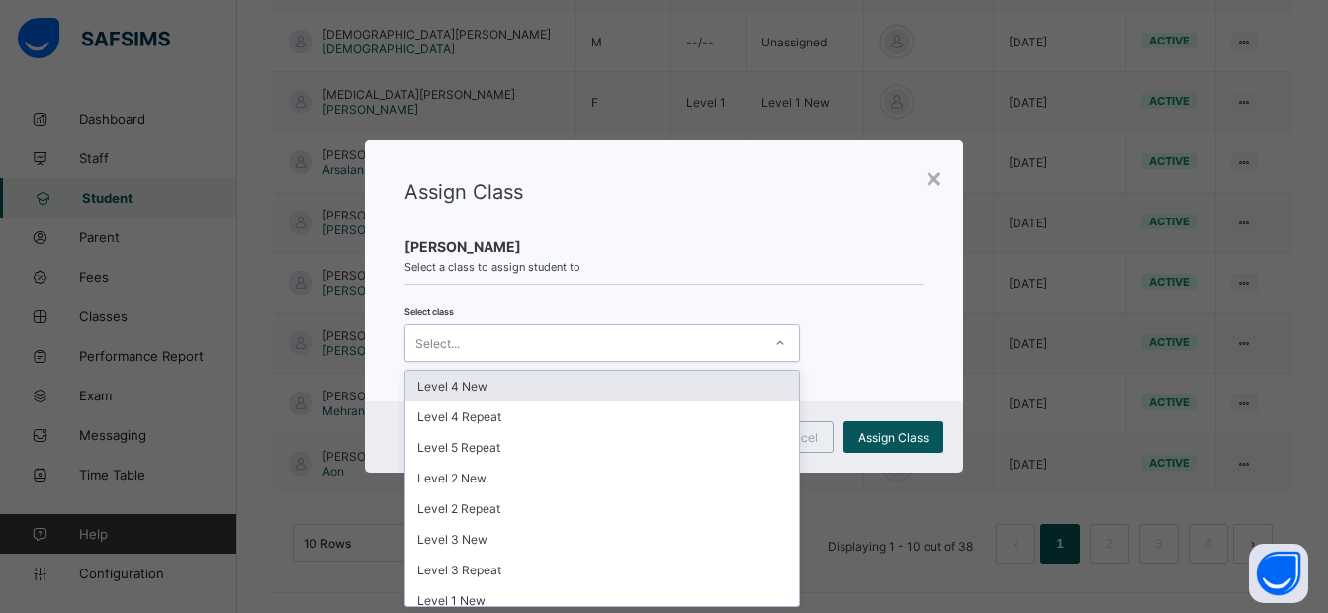
click at [732, 341] on div "Select..." at bounding box center [584, 343] width 356 height 28
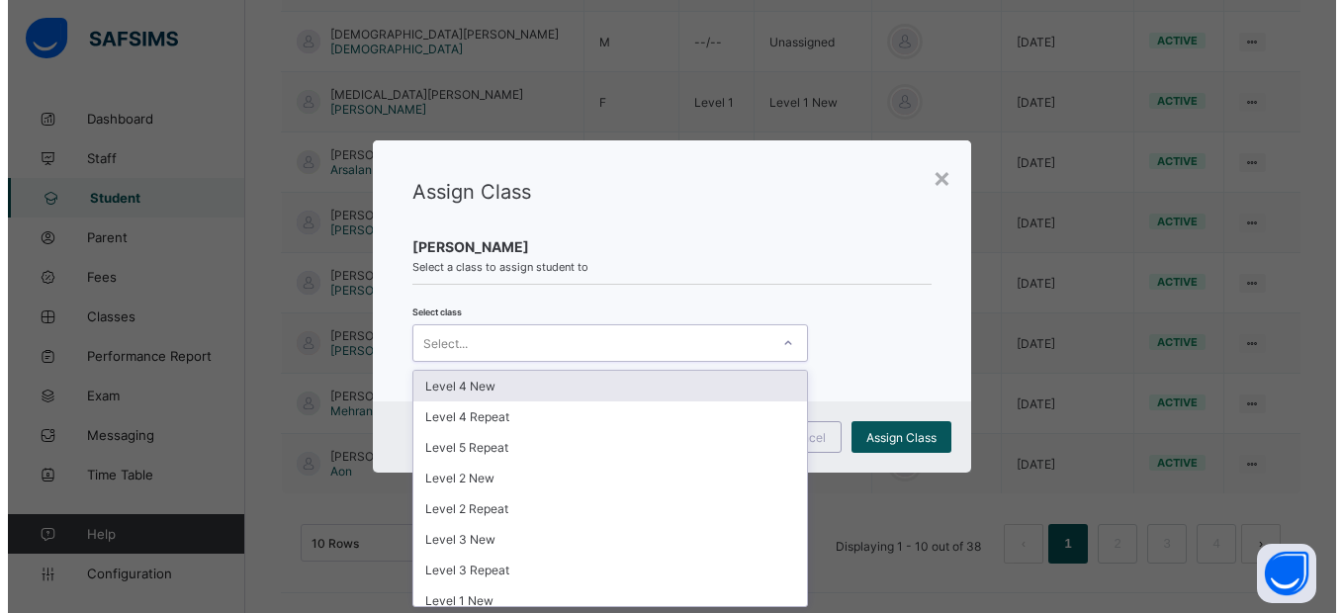
scroll to position [0, 0]
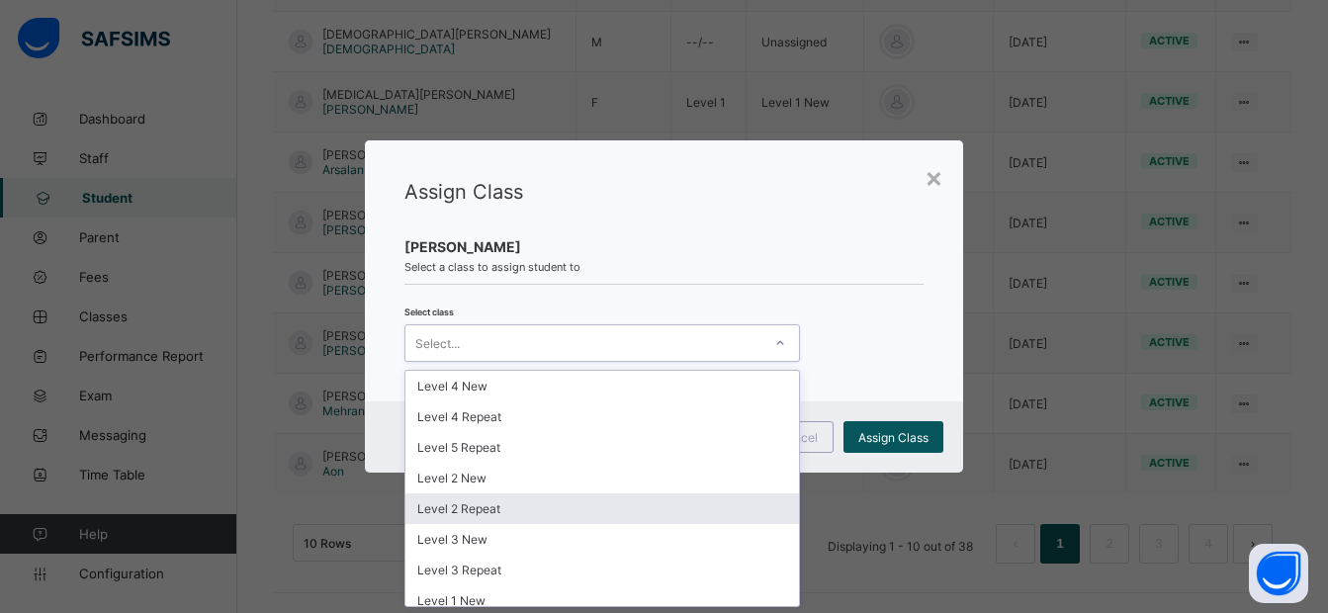
click at [642, 518] on div "Level 2 Repeat" at bounding box center [603, 509] width 394 height 31
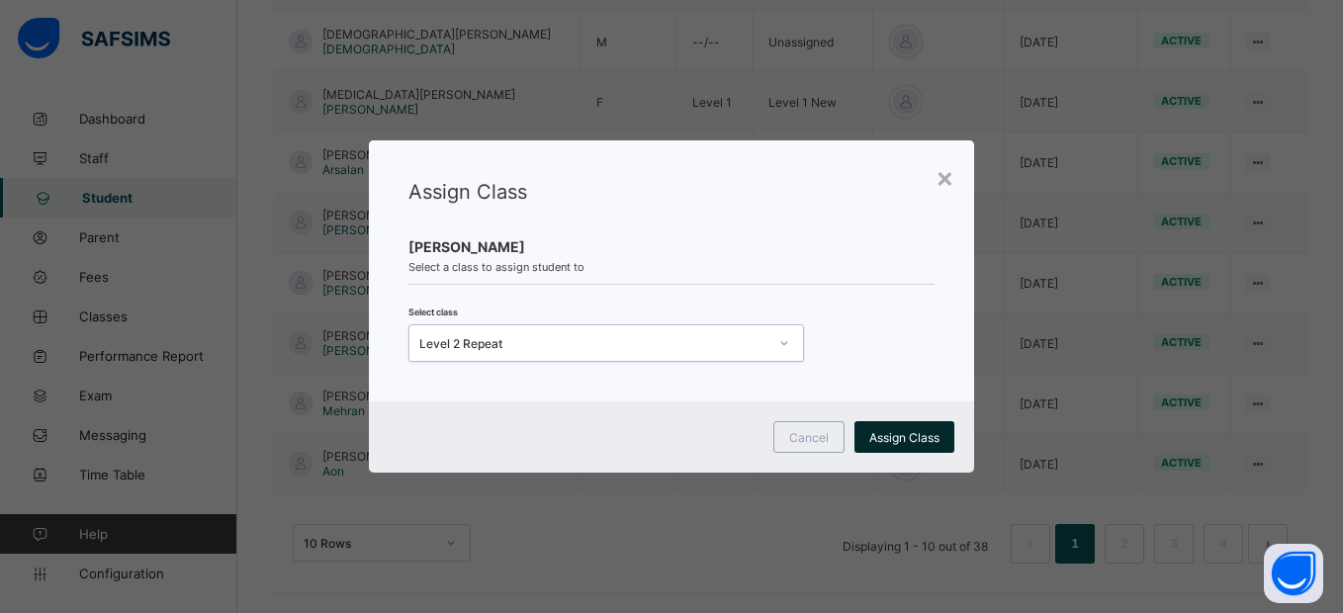
click at [915, 431] on span "Assign Class" at bounding box center [905, 437] width 70 height 15
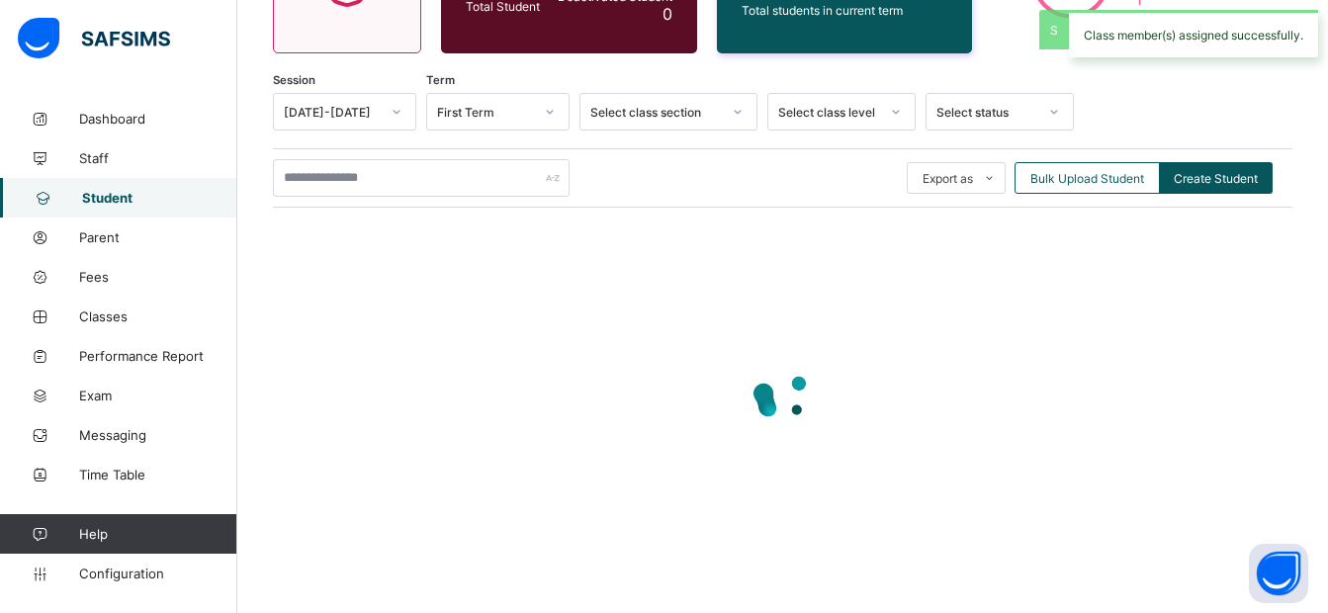
scroll to position [646, 0]
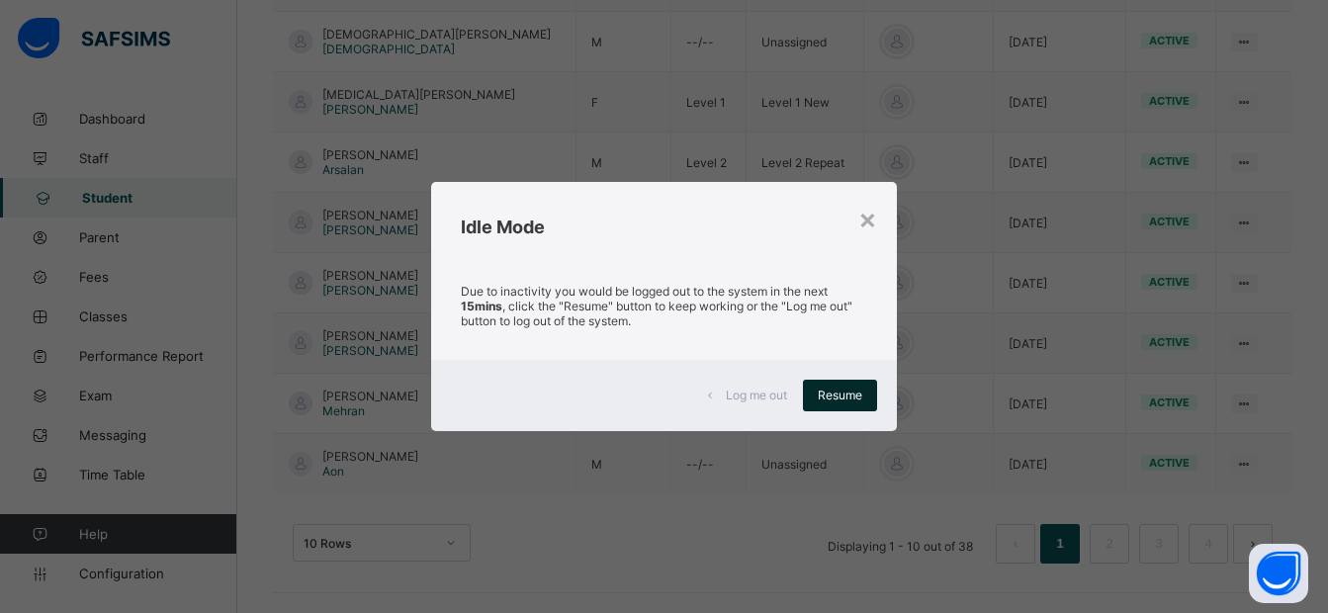
click at [839, 385] on div "Resume" at bounding box center [840, 396] width 74 height 32
